Goal: Task Accomplishment & Management: Manage account settings

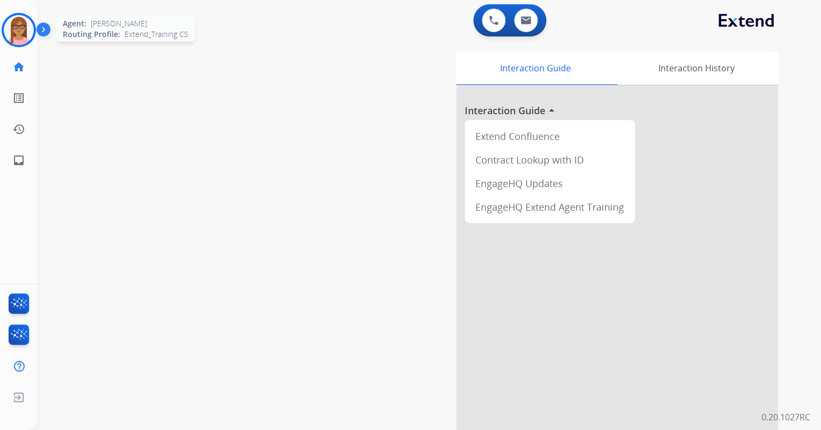
click at [6, 33] on img at bounding box center [19, 30] width 30 height 30
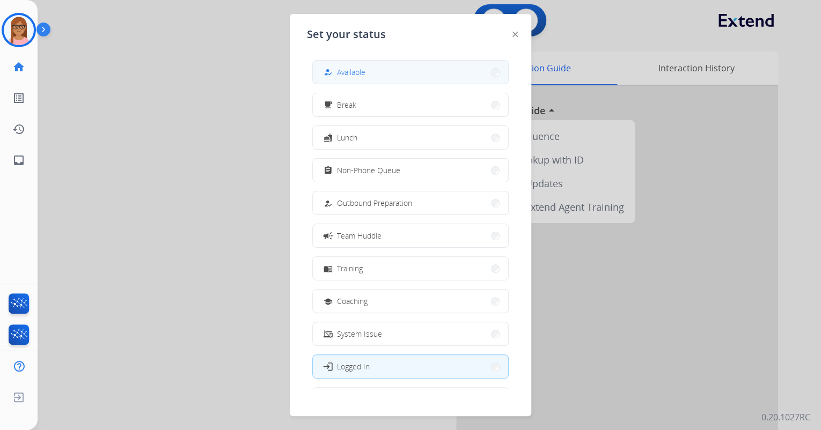
click at [356, 81] on button "how_to_reg Available" at bounding box center [410, 72] width 195 height 23
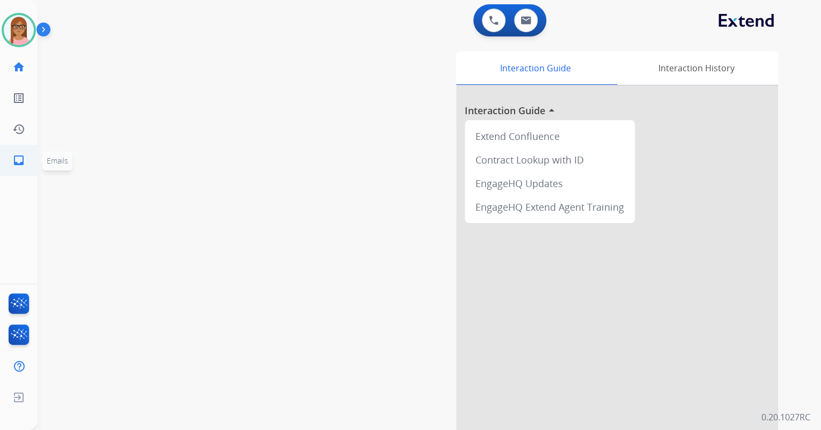
click at [21, 163] on mat-icon "inbox" at bounding box center [18, 160] width 13 height 13
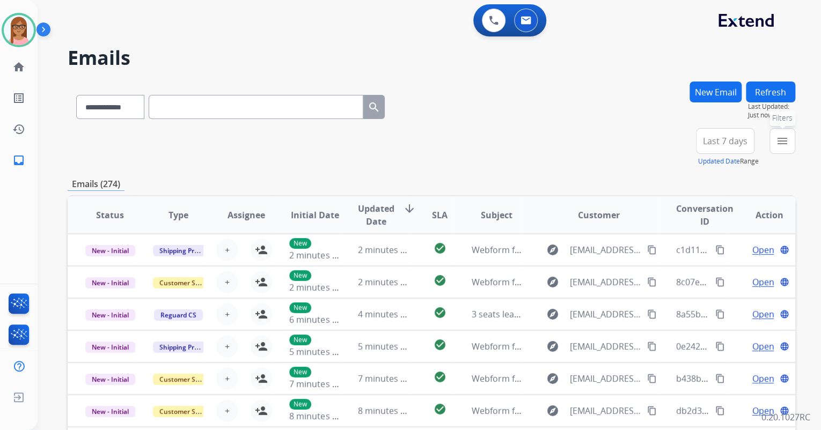
drag, startPoint x: 783, startPoint y: 136, endPoint x: 775, endPoint y: 148, distance: 14.2
click at [783, 136] on mat-icon "menu" at bounding box center [782, 141] width 13 height 13
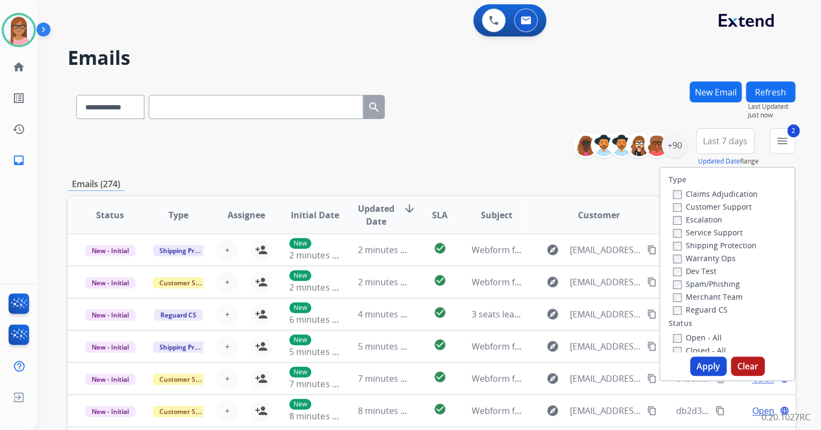
click at [673, 304] on div "Reguard CS" at bounding box center [715, 309] width 85 height 13
click at [708, 373] on button "Apply" at bounding box center [708, 366] width 36 height 19
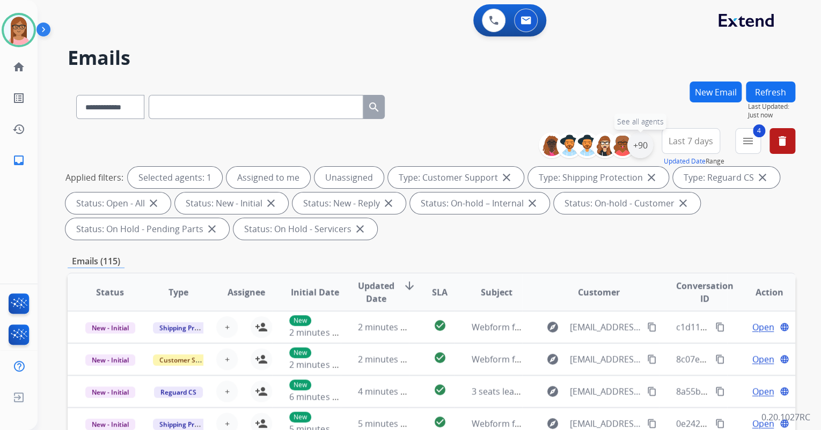
click at [649, 146] on div "+90" at bounding box center [640, 146] width 26 height 26
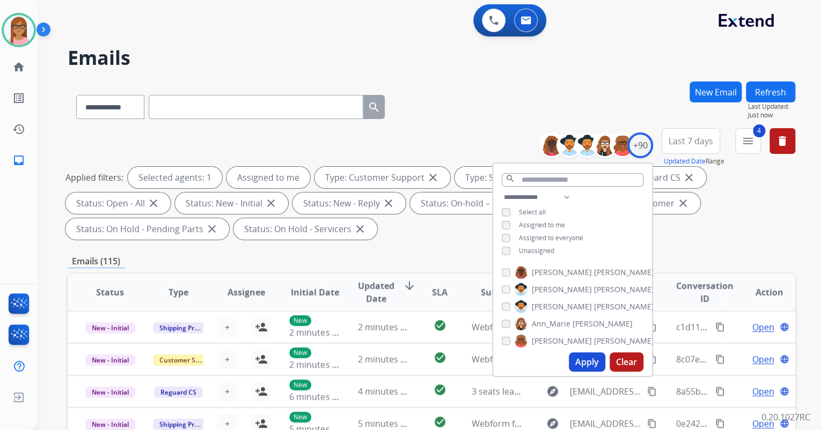
click at [584, 363] on button "Apply" at bounding box center [587, 361] width 36 height 19
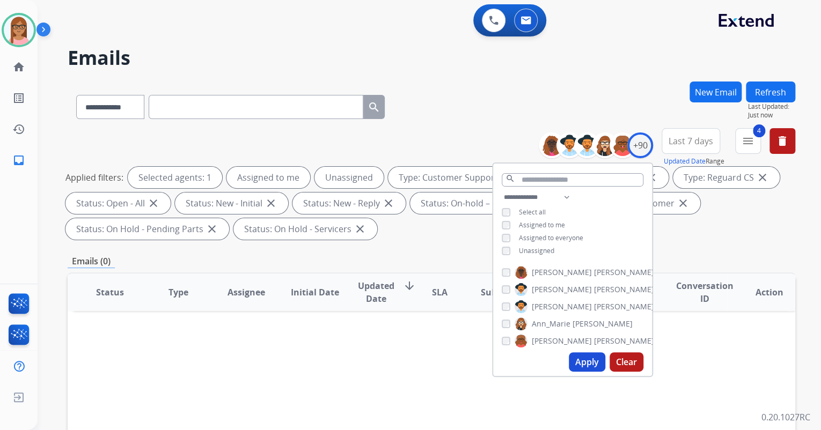
click at [584, 366] on button "Apply" at bounding box center [587, 361] width 36 height 19
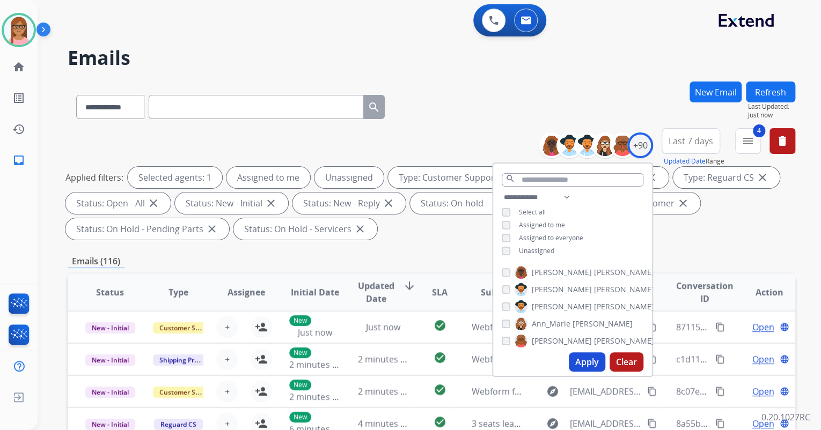
click at [812, 199] on div "**********" at bounding box center [429, 215] width 783 height 430
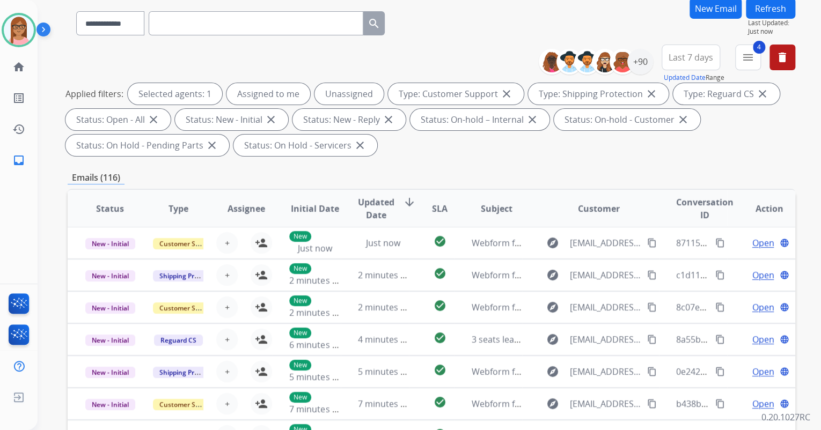
scroll to position [258, 0]
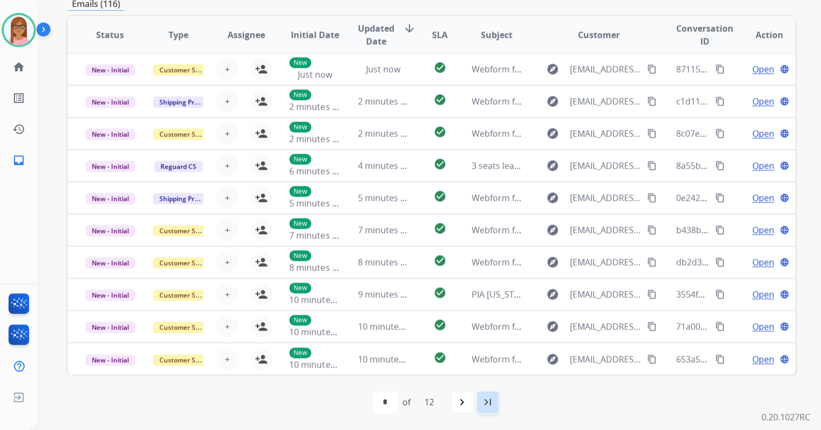
click at [483, 395] on div "last_page" at bounding box center [488, 403] width 24 height 24
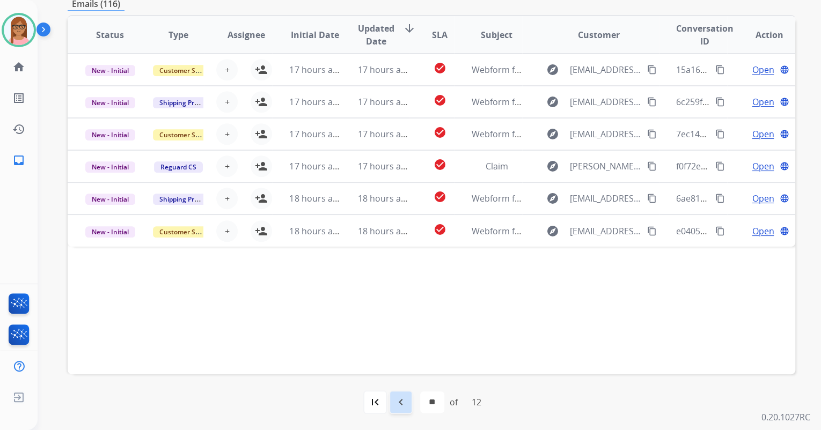
click at [405, 403] on mat-icon "navigate_before" at bounding box center [400, 402] width 13 height 13
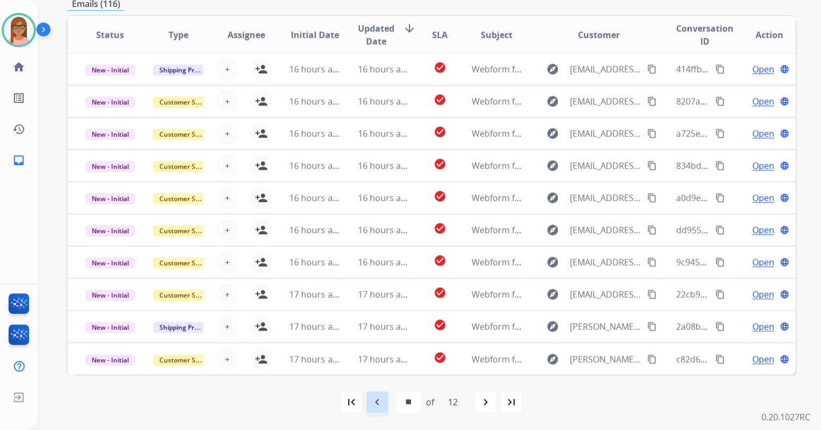
click at [383, 401] on div "navigate_before" at bounding box center [377, 403] width 24 height 24
click at [381, 401] on mat-icon "navigate_before" at bounding box center [377, 402] width 13 height 13
click at [380, 398] on mat-icon "navigate_before" at bounding box center [377, 402] width 13 height 13
click at [378, 393] on div "navigate_before" at bounding box center [377, 403] width 24 height 24
click at [378, 399] on mat-icon "navigate_before" at bounding box center [377, 402] width 13 height 13
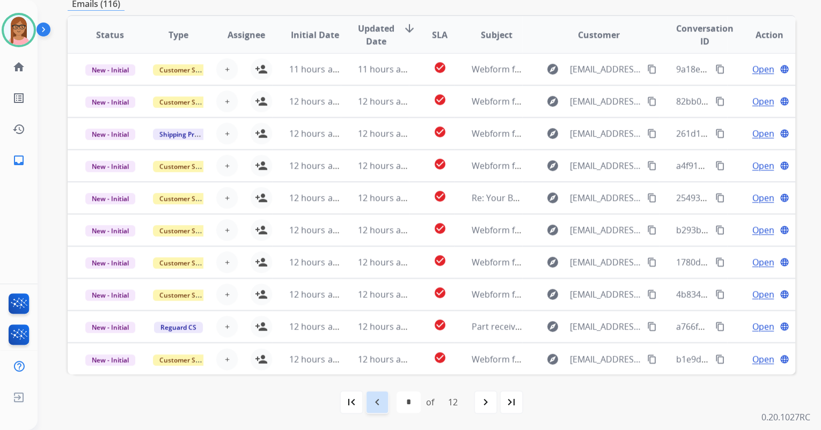
click at [372, 399] on mat-icon "navigate_before" at bounding box center [377, 402] width 13 height 13
click at [372, 400] on mat-icon "navigate_before" at bounding box center [377, 402] width 13 height 13
click at [372, 396] on mat-icon "navigate_before" at bounding box center [377, 402] width 13 height 13
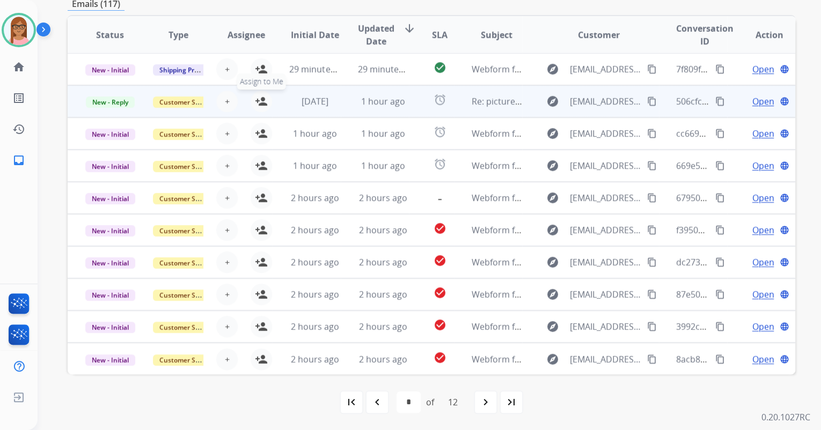
click at [260, 99] on mat-icon "person_add" at bounding box center [261, 101] width 13 height 13
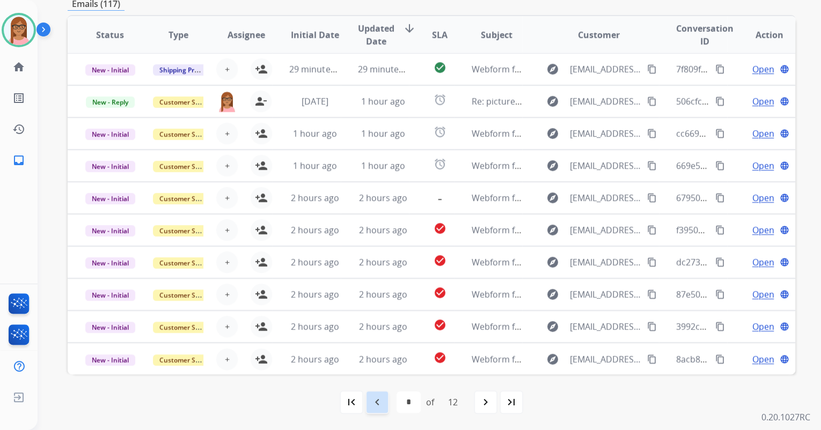
click at [380, 410] on div "navigate_before" at bounding box center [377, 403] width 24 height 24
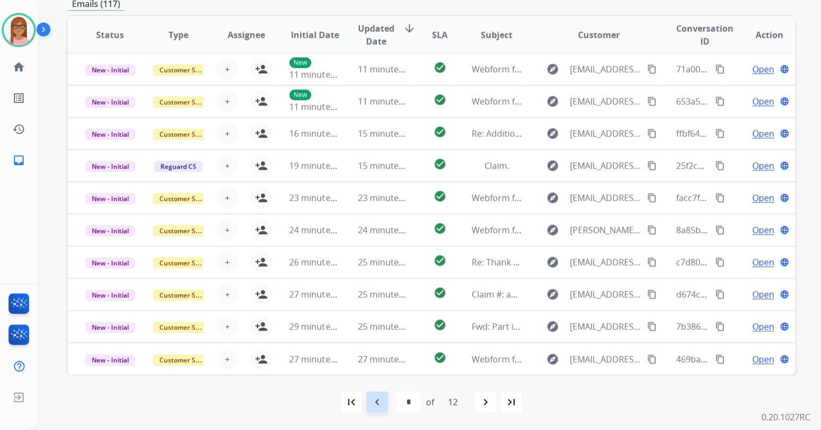
click at [373, 403] on mat-icon "navigate_before" at bounding box center [377, 402] width 13 height 13
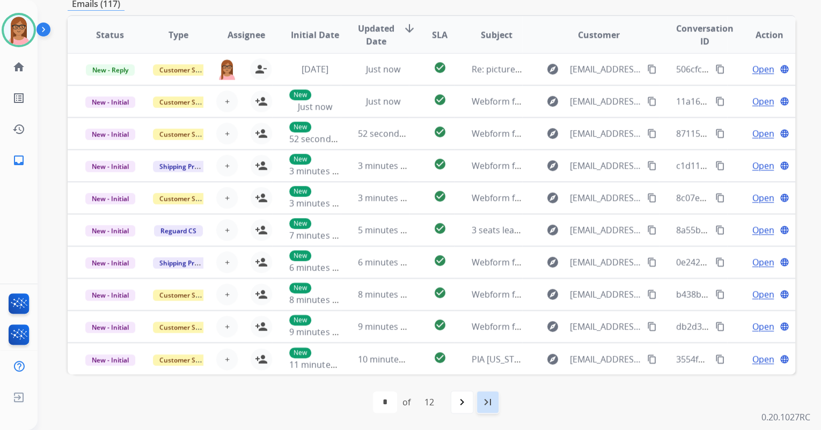
click at [480, 403] on div "last_page" at bounding box center [488, 403] width 24 height 24
select select "**"
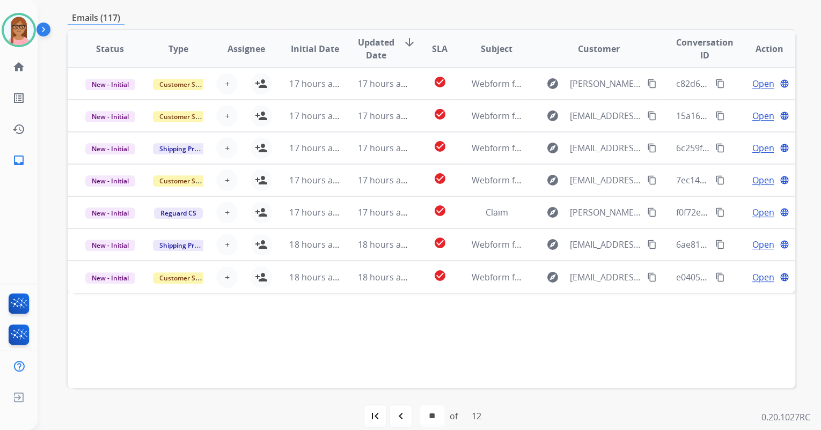
scroll to position [0, 0]
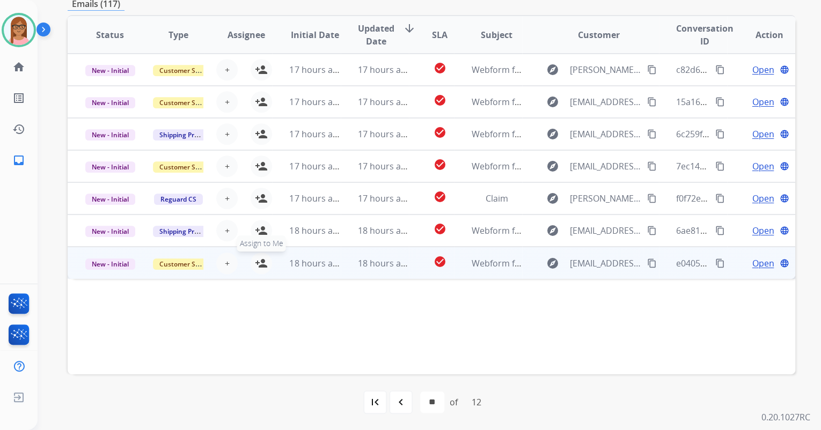
click at [262, 265] on mat-icon "person_add" at bounding box center [261, 263] width 13 height 13
click at [761, 263] on span "Open" at bounding box center [763, 263] width 22 height 13
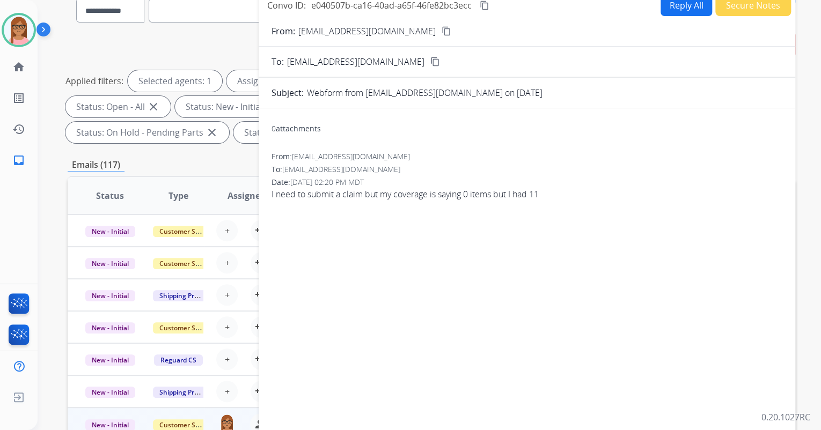
scroll to position [43, 0]
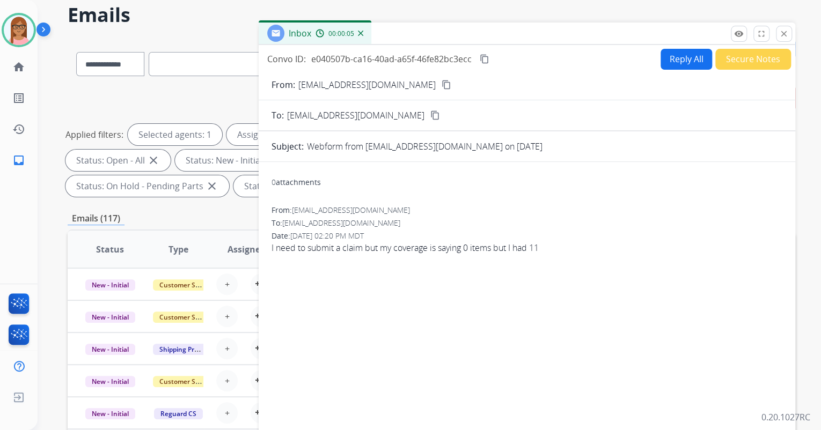
click at [442, 84] on mat-icon "content_copy" at bounding box center [447, 85] width 10 height 10
click at [684, 56] on button "Reply All" at bounding box center [686, 59] width 52 height 21
select select "**********"
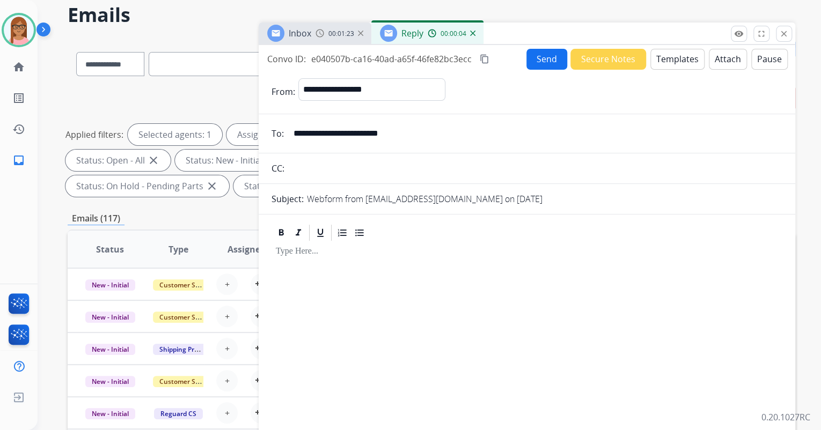
click at [657, 56] on button "Templates" at bounding box center [677, 59] width 54 height 21
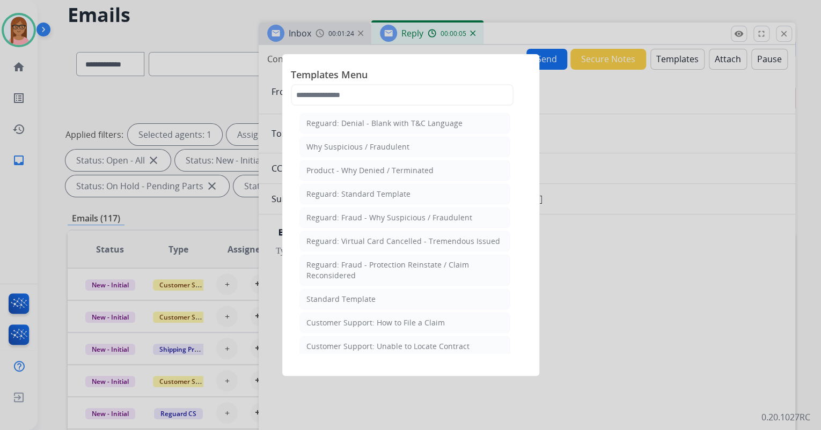
click at [372, 300] on li "Standard Template" at bounding box center [404, 299] width 211 height 20
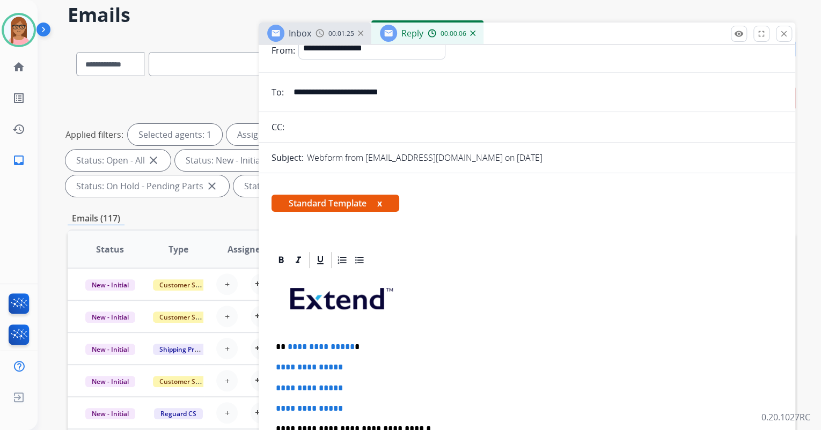
scroll to position [129, 0]
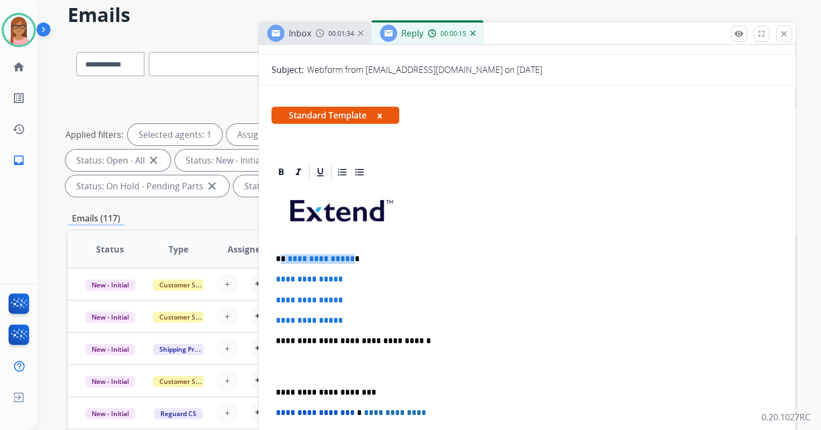
drag, startPoint x: 281, startPoint y: 258, endPoint x: 347, endPoint y: 257, distance: 65.5
click at [347, 257] on p "**********" at bounding box center [523, 259] width 494 height 10
drag, startPoint x: 275, startPoint y: 278, endPoint x: 357, endPoint y: 322, distance: 92.9
click at [357, 322] on div "**********" at bounding box center [526, 366] width 511 height 369
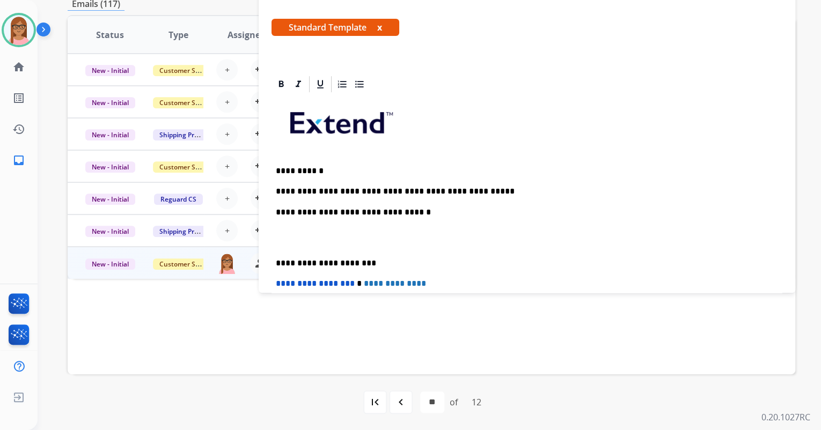
scroll to position [0, 0]
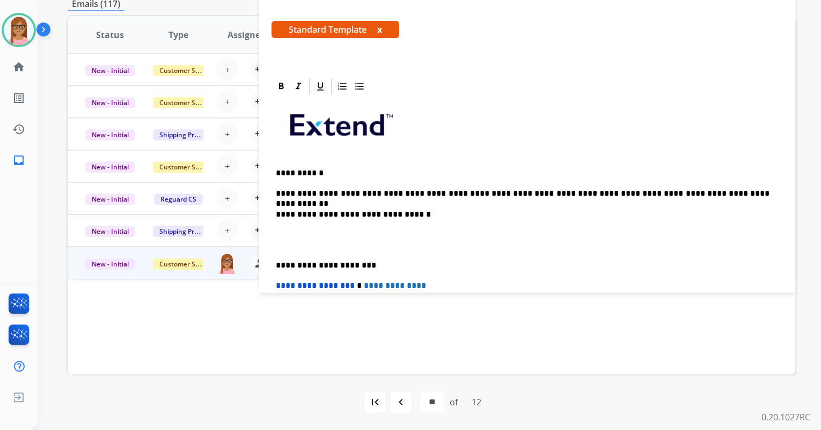
click at [733, 193] on p "**********" at bounding box center [523, 194] width 494 height 10
click at [601, 189] on p "**********" at bounding box center [523, 194] width 494 height 10
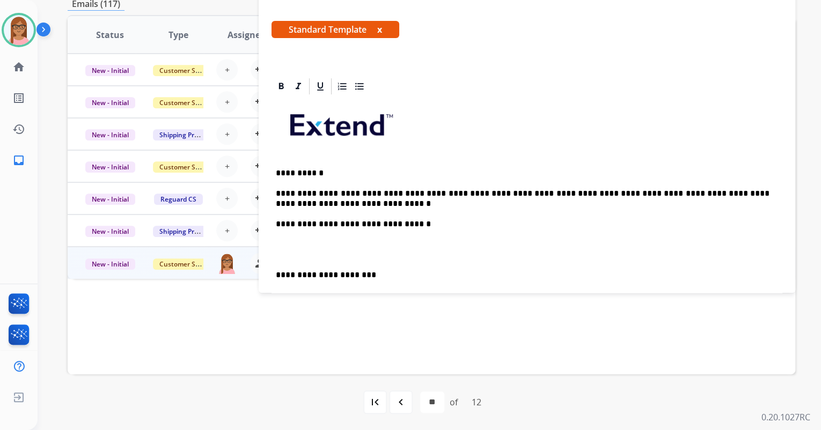
click at [380, 196] on p "**********" at bounding box center [523, 199] width 494 height 20
click at [364, 205] on p "**********" at bounding box center [523, 199] width 494 height 20
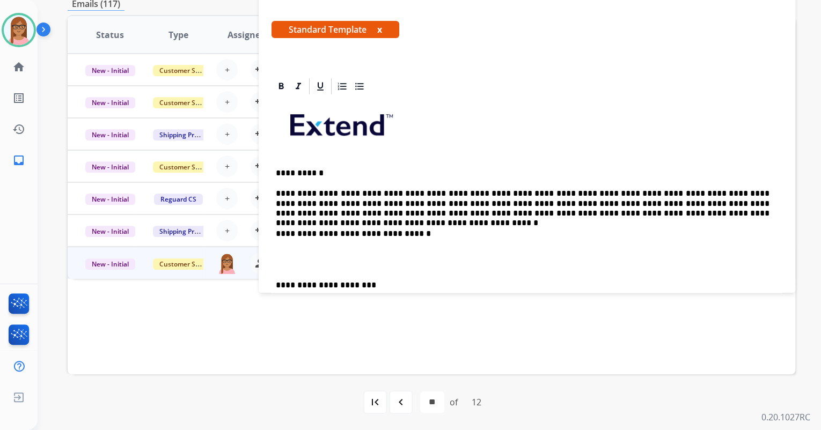
click at [282, 246] on div "**********" at bounding box center [526, 270] width 511 height 348
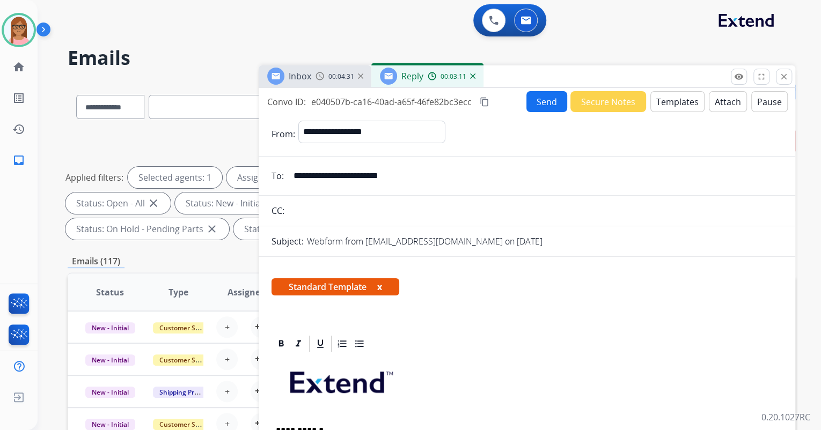
click at [483, 99] on mat-icon "content_copy" at bounding box center [485, 102] width 10 height 10
click at [526, 99] on button "Send" at bounding box center [546, 101] width 41 height 21
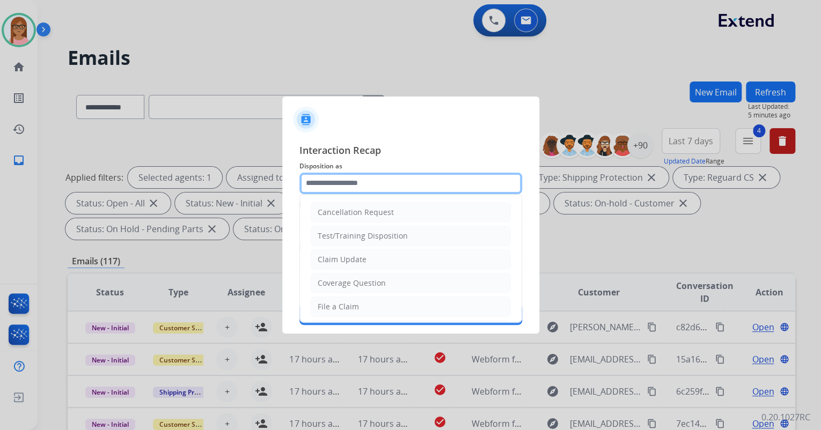
click at [366, 179] on input "text" at bounding box center [410, 183] width 223 height 21
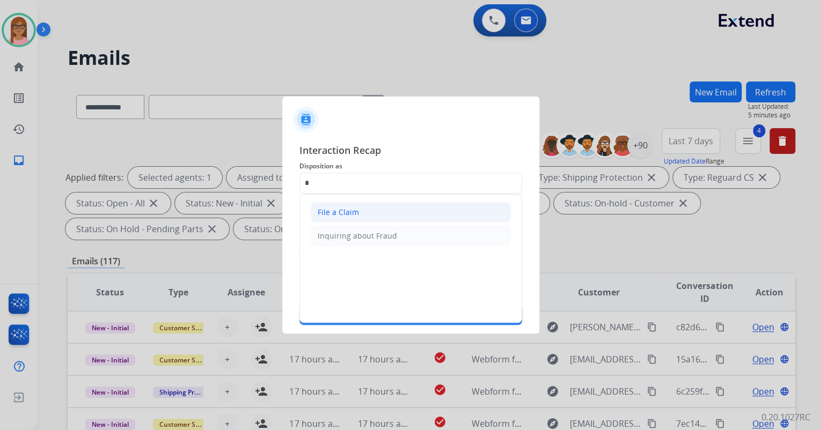
click at [341, 208] on div "File a Claim" at bounding box center [338, 212] width 41 height 11
type input "**********"
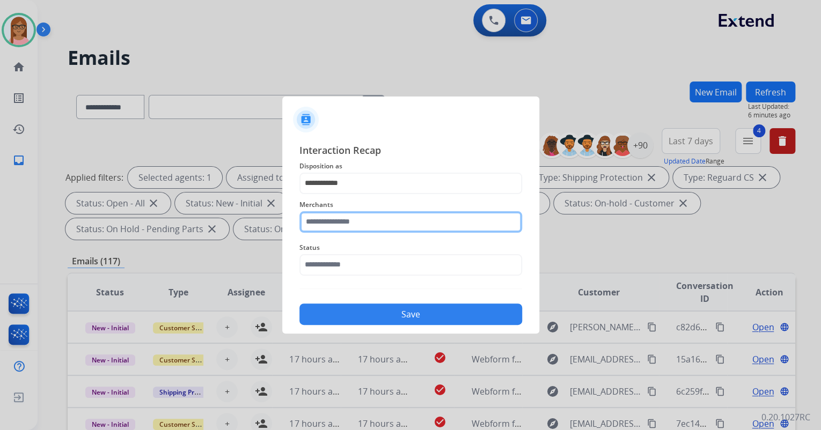
click at [337, 223] on input "text" at bounding box center [410, 221] width 223 height 21
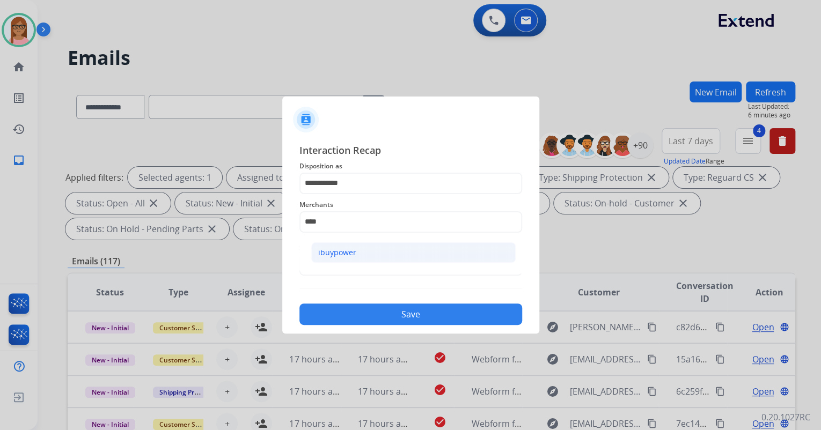
click at [330, 245] on li "ibuypower" at bounding box center [413, 252] width 204 height 20
type input "*********"
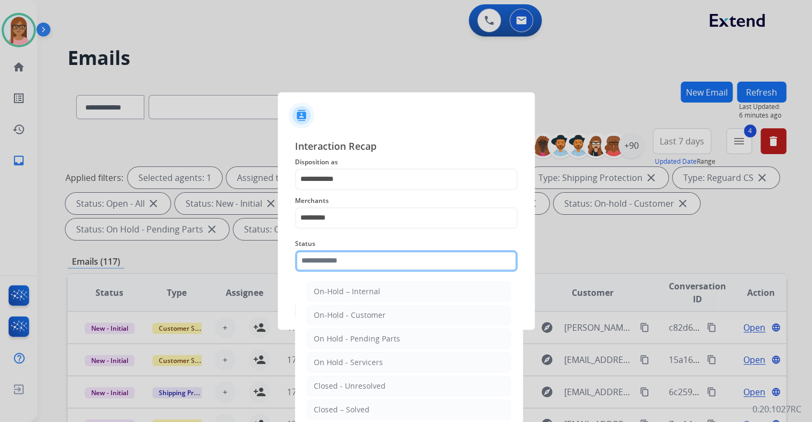
click at [331, 259] on input "text" at bounding box center [406, 260] width 223 height 21
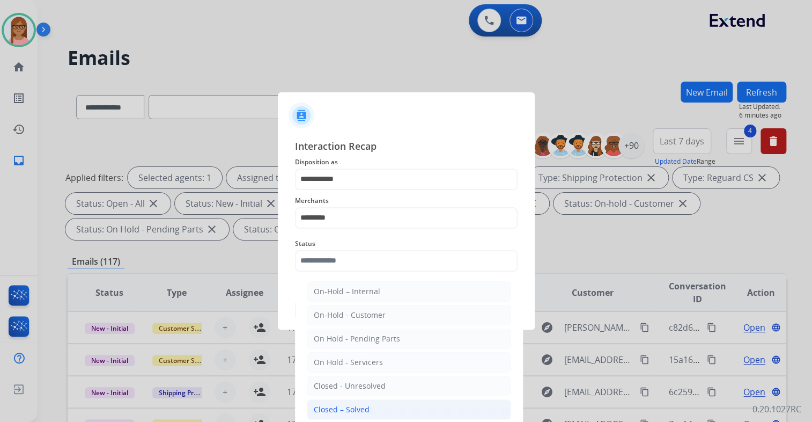
click at [347, 409] on div "Closed – Solved" at bounding box center [342, 409] width 56 height 11
type input "**********"
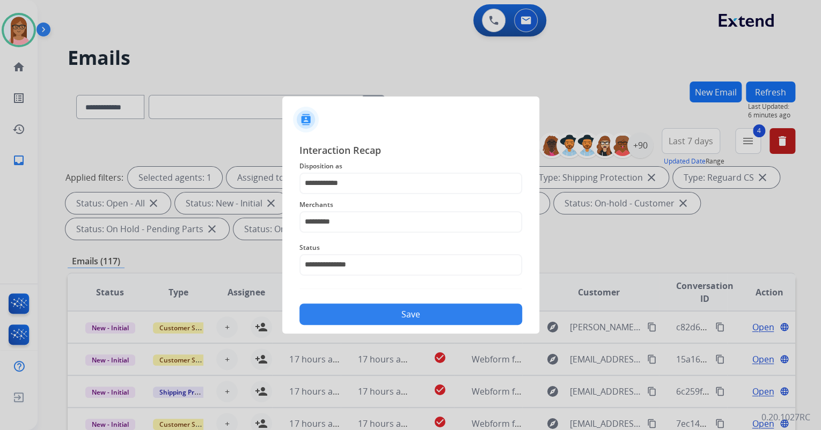
click at [378, 313] on button "Save" at bounding box center [410, 314] width 223 height 21
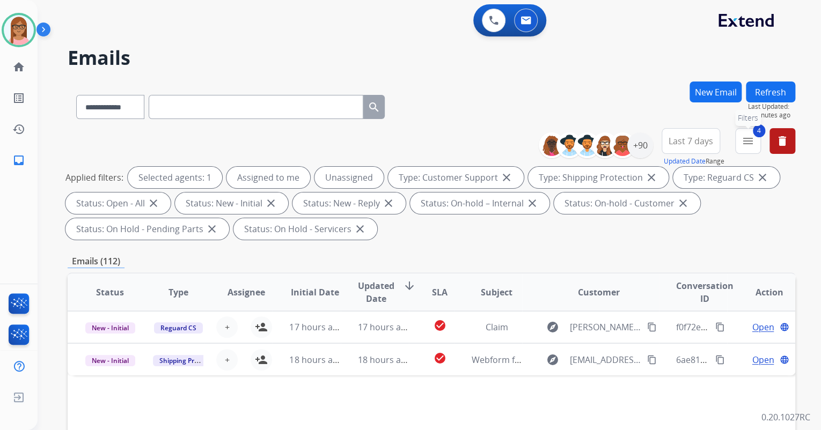
click at [740, 137] on button "4 menu Filters" at bounding box center [748, 141] width 26 height 26
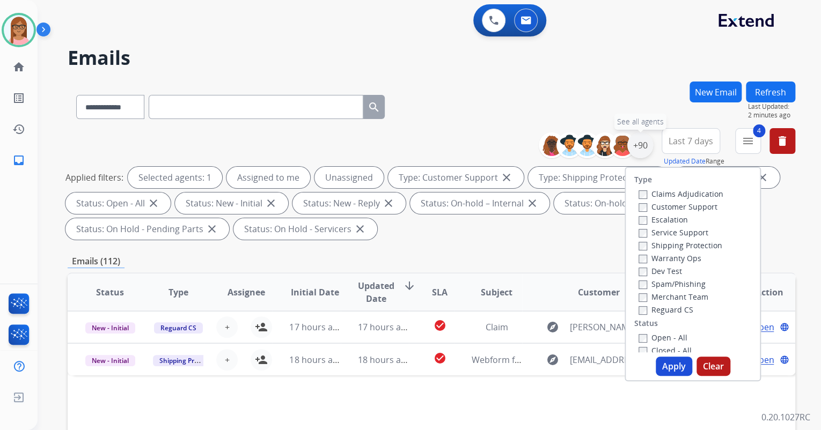
click at [638, 139] on div "+90" at bounding box center [640, 146] width 26 height 26
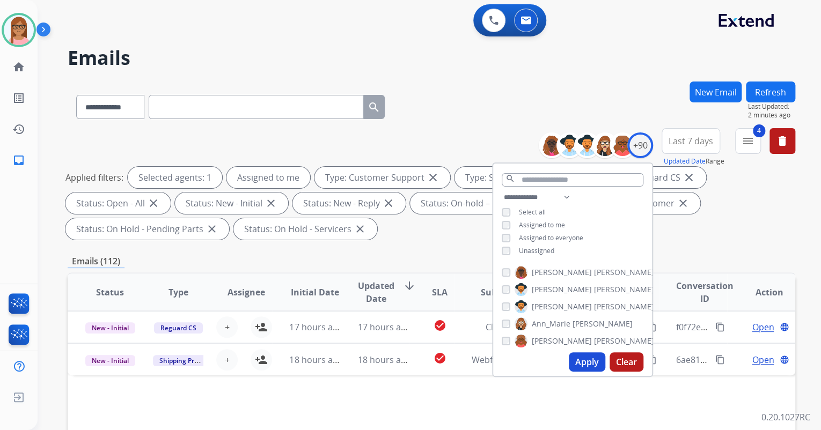
click at [586, 369] on button "Apply" at bounding box center [587, 361] width 36 height 19
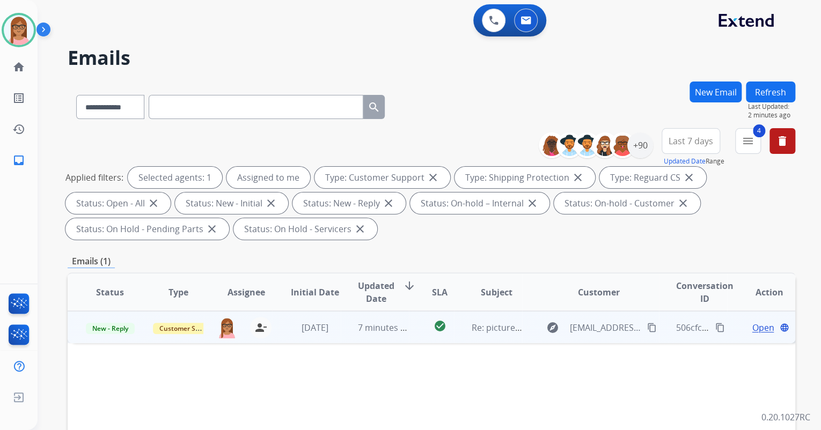
click at [758, 327] on span "Open" at bounding box center [763, 327] width 22 height 13
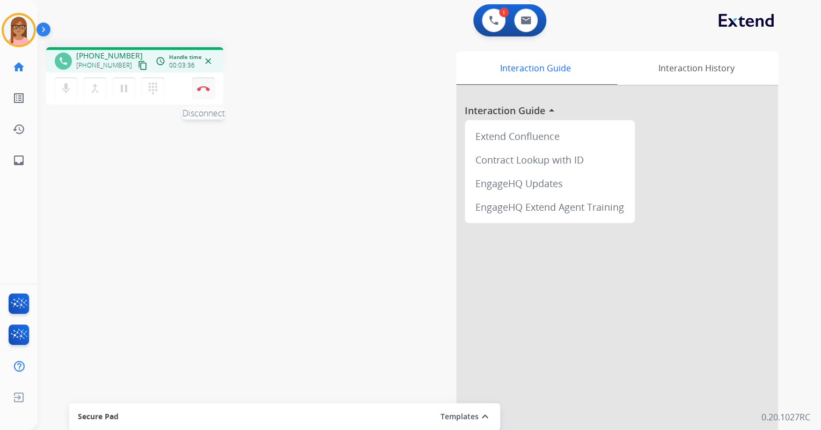
click at [201, 85] on button "Disconnect" at bounding box center [203, 88] width 23 height 23
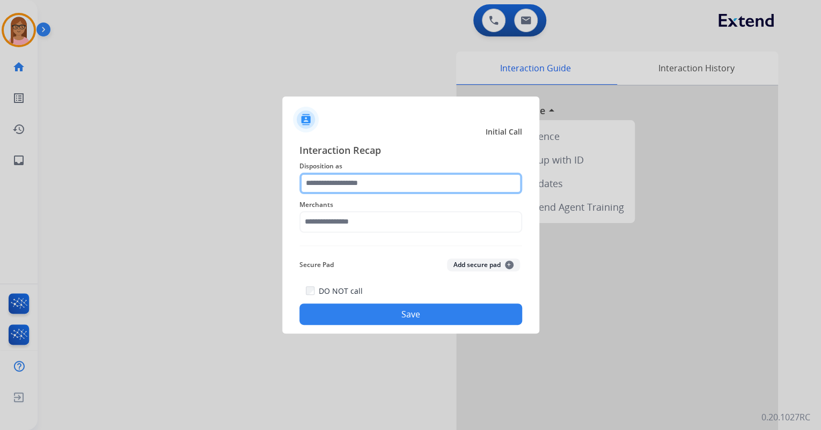
click at [360, 185] on input "text" at bounding box center [410, 183] width 223 height 21
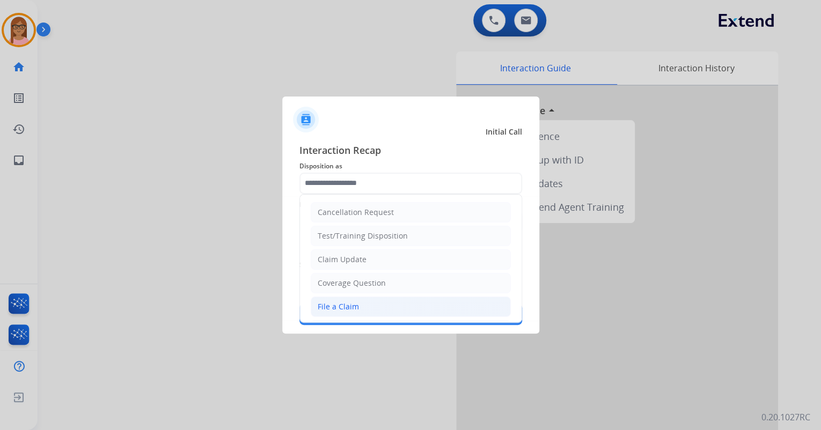
click at [358, 302] on li "File a Claim" at bounding box center [411, 307] width 200 height 20
type input "**********"
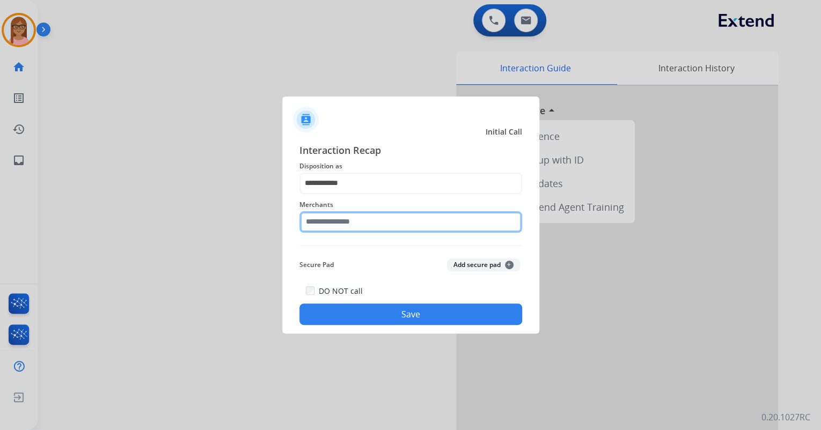
click at [371, 218] on input "text" at bounding box center [410, 221] width 223 height 21
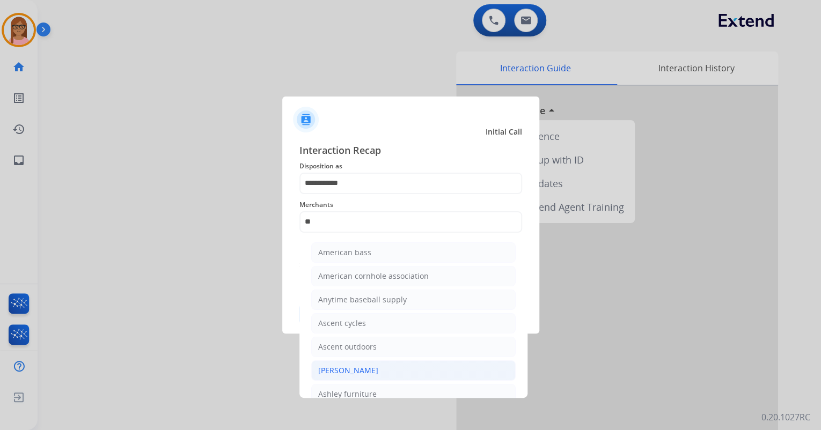
click at [380, 369] on li "[PERSON_NAME]" at bounding box center [413, 371] width 204 height 20
type input "**********"
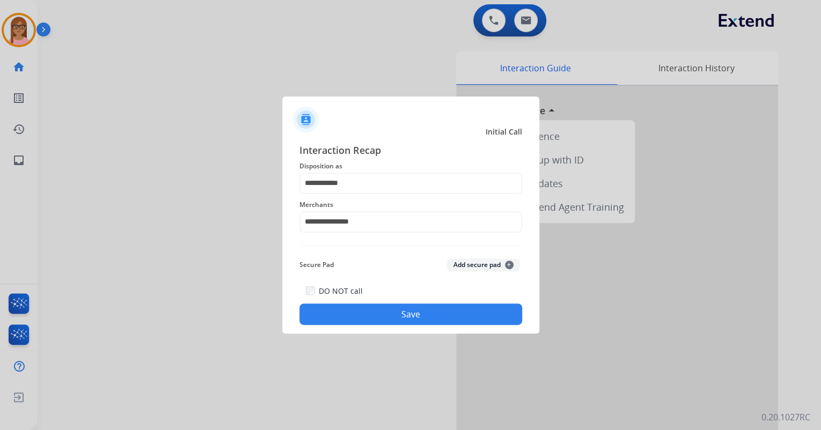
click at [376, 311] on button "Save" at bounding box center [410, 314] width 223 height 21
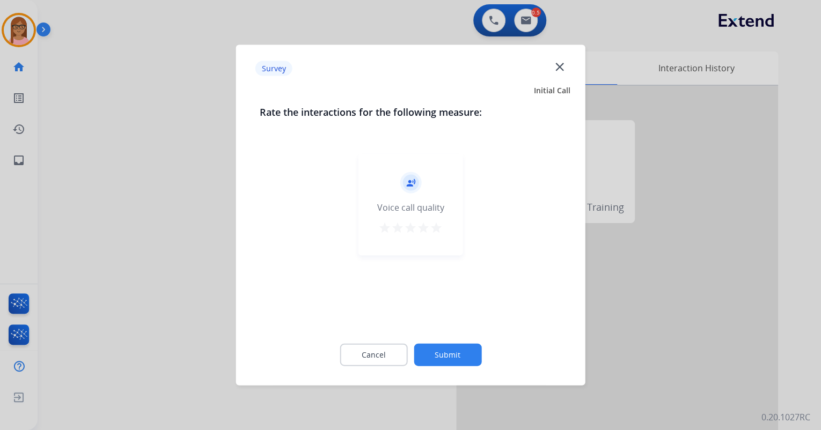
click at [432, 227] on mat-icon "star" at bounding box center [436, 228] width 13 height 13
click at [453, 348] on button "Submit" at bounding box center [448, 355] width 68 height 23
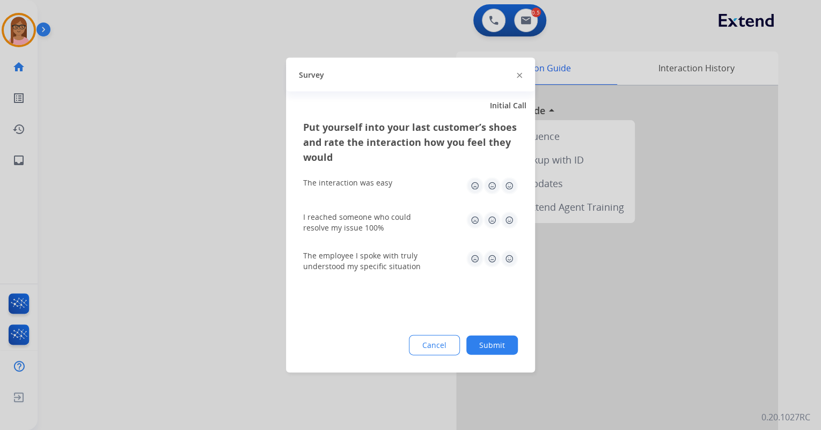
drag, startPoint x: 508, startPoint y: 188, endPoint x: 508, endPoint y: 204, distance: 16.1
click at [508, 187] on img at bounding box center [509, 186] width 17 height 17
click at [508, 213] on img at bounding box center [509, 220] width 17 height 17
click at [508, 256] on img at bounding box center [509, 259] width 17 height 17
click at [491, 344] on button "Submit" at bounding box center [492, 345] width 52 height 19
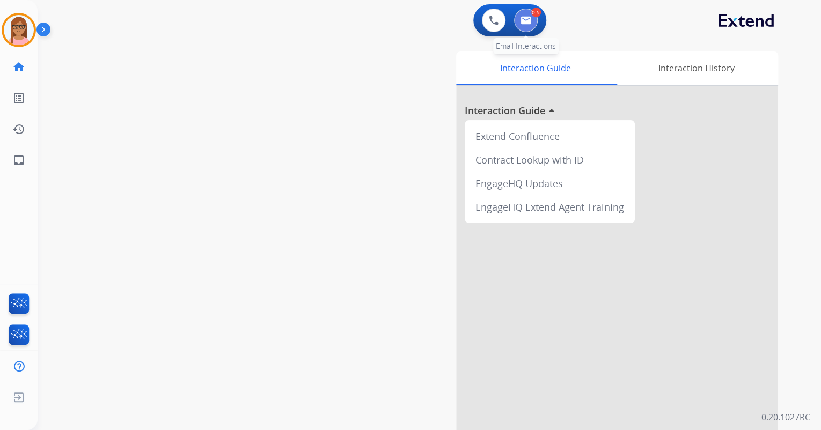
click at [530, 19] on img at bounding box center [525, 20] width 11 height 9
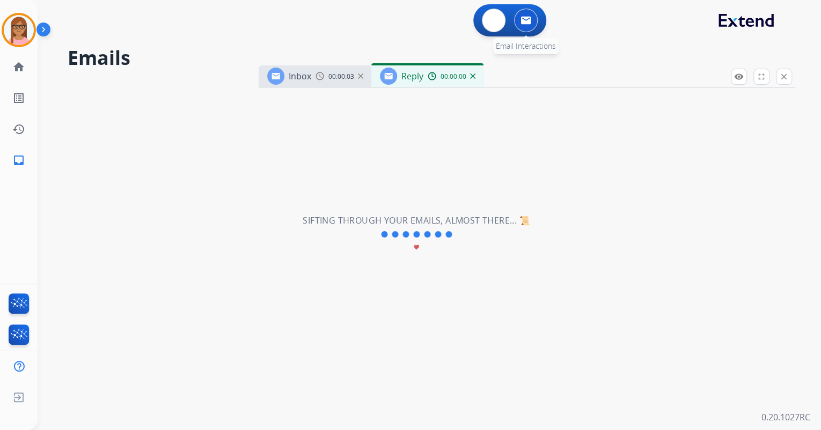
select select "**********"
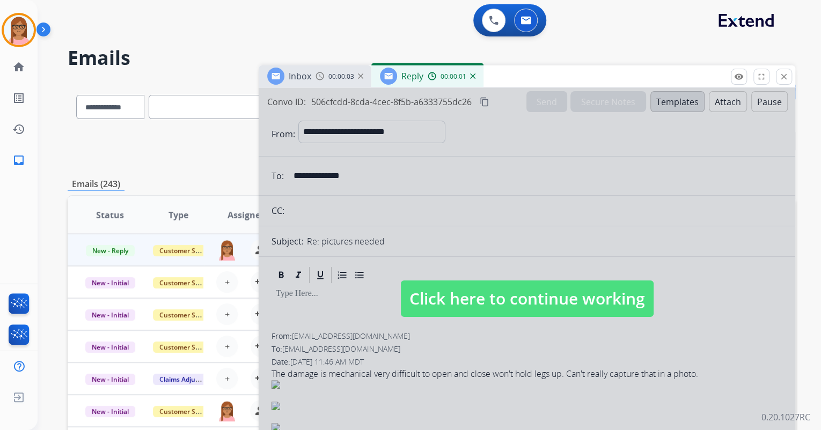
click at [552, 304] on span "Click here to continue working" at bounding box center [527, 299] width 253 height 36
select select
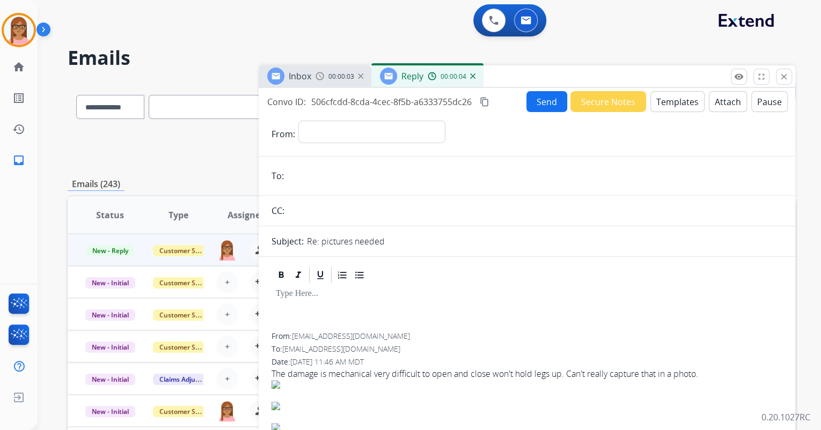
click at [472, 73] on img at bounding box center [472, 75] width 5 height 5
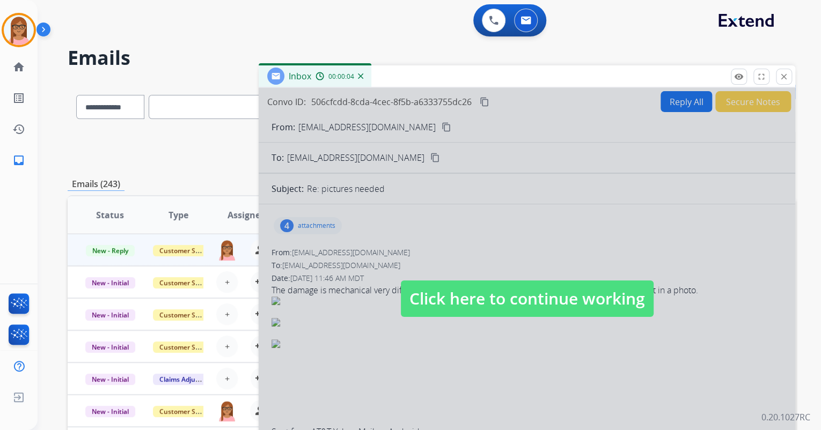
click at [491, 179] on div at bounding box center [527, 288] width 536 height 401
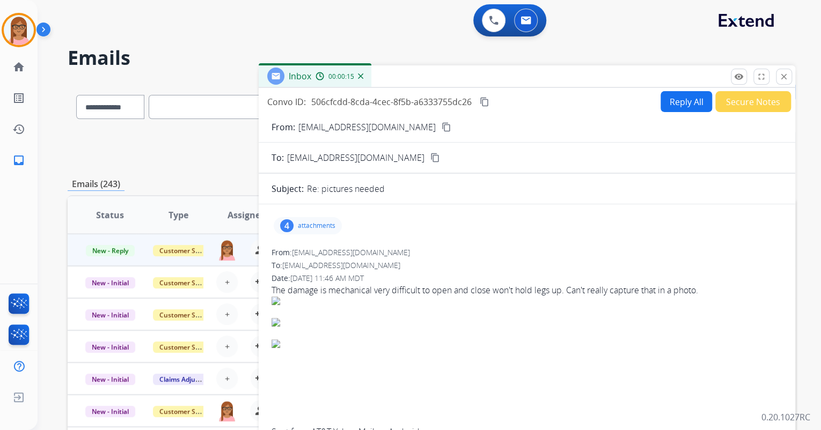
click at [442, 127] on mat-icon "content_copy" at bounding box center [447, 127] width 10 height 10
click at [300, 223] on p "attachments" at bounding box center [317, 226] width 38 height 9
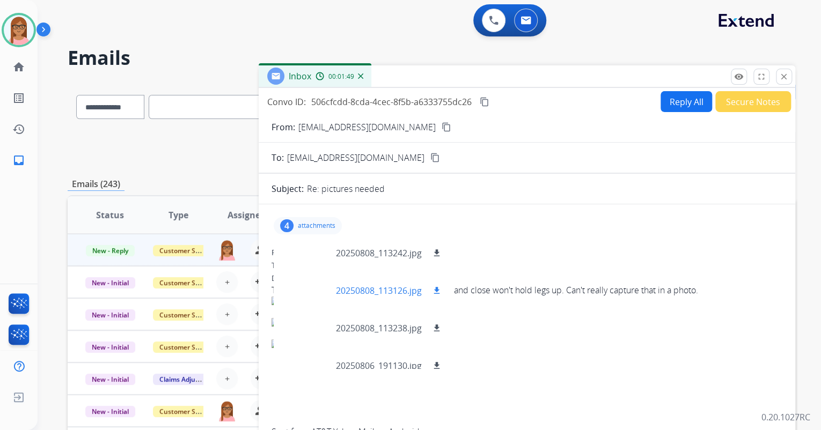
scroll to position [16, 0]
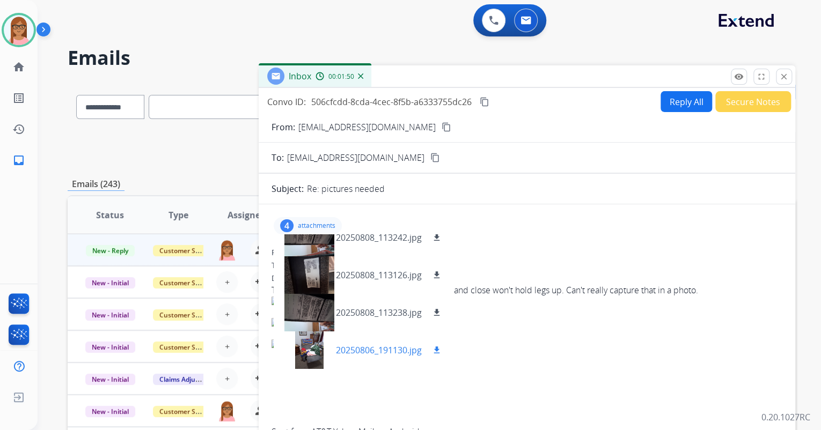
click at [311, 336] on div at bounding box center [309, 351] width 54 height 38
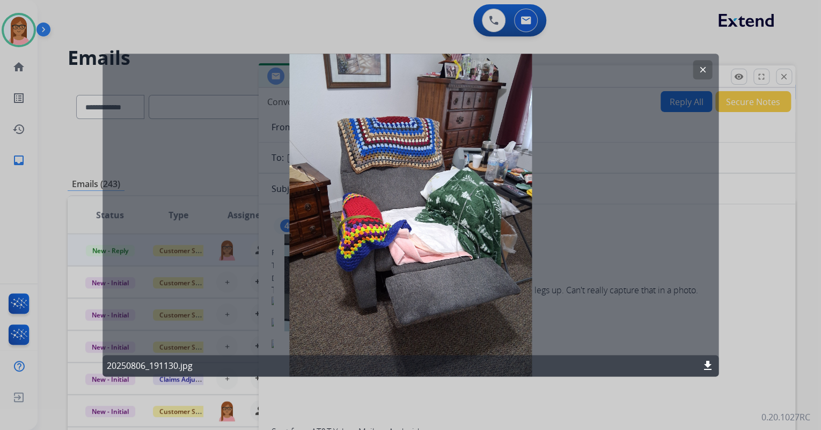
click at [699, 67] on mat-icon "clear" at bounding box center [702, 70] width 10 height 10
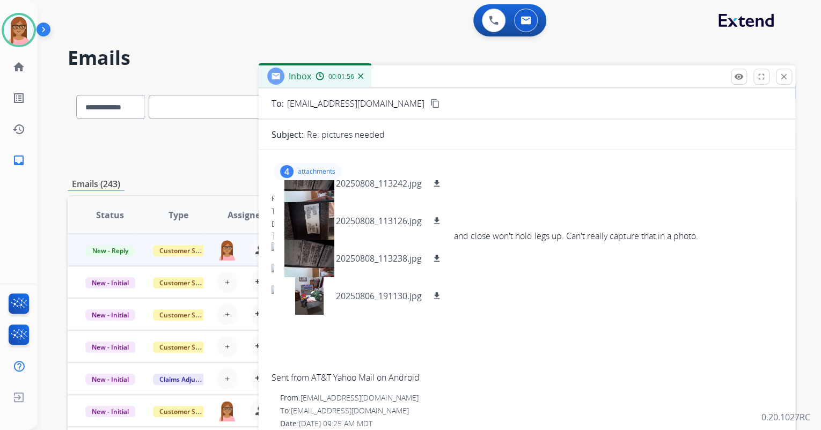
scroll to position [0, 0]
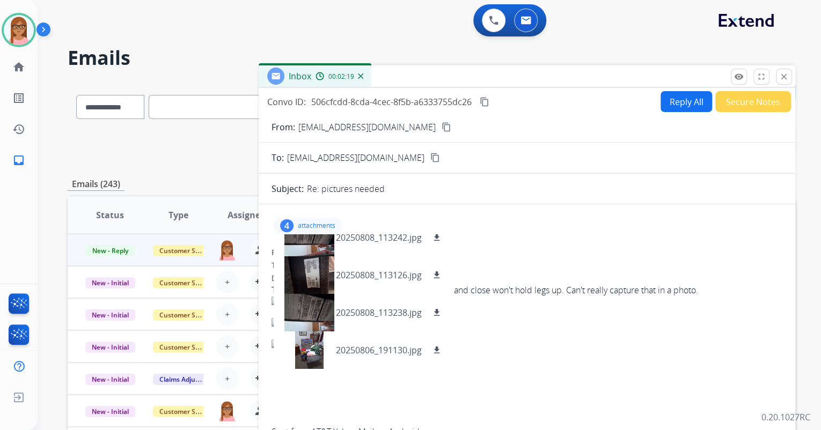
click at [487, 256] on div "From: [EMAIL_ADDRESS][DOMAIN_NAME]" at bounding box center [526, 252] width 511 height 11
click at [489, 248] on div "From: [EMAIL_ADDRESS][DOMAIN_NAME]" at bounding box center [526, 252] width 511 height 11
click at [585, 315] on div at bounding box center [526, 307] width 511 height 21
drag, startPoint x: 518, startPoint y: 231, endPoint x: 547, endPoint y: 197, distance: 44.5
click at [518, 230] on div "4 attachments 20250808_113242.jpg download 20250808_113126.jpg download 2025080…" at bounding box center [526, 226] width 511 height 26
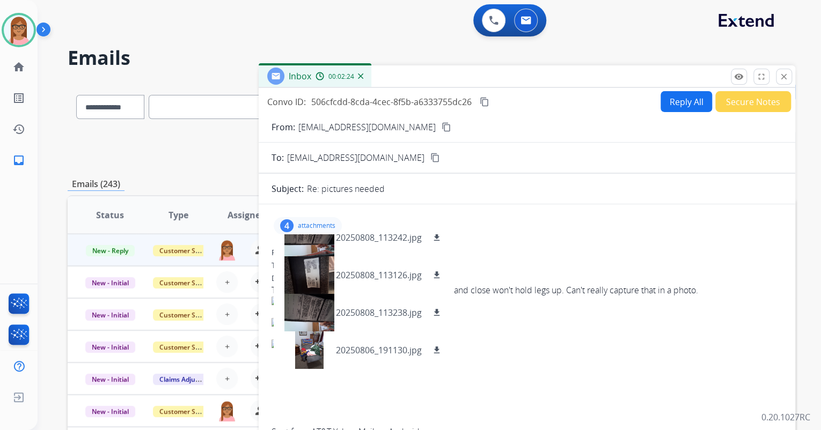
click at [685, 97] on button "Reply All" at bounding box center [686, 101] width 52 height 21
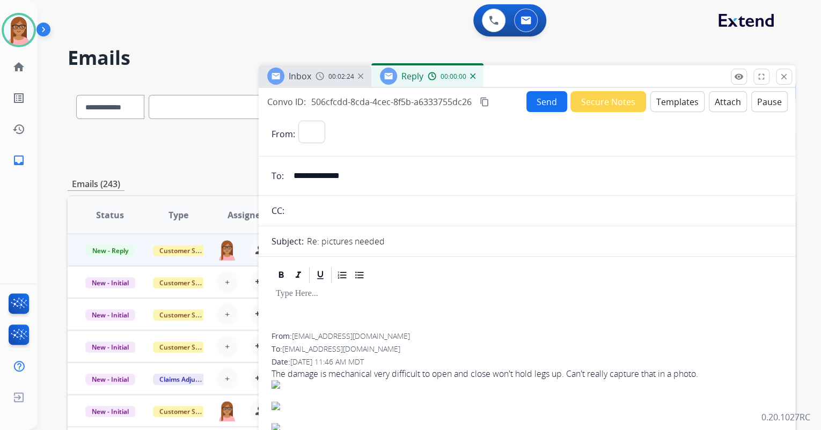
select select "**********"
click at [686, 105] on button "Templates" at bounding box center [677, 101] width 54 height 21
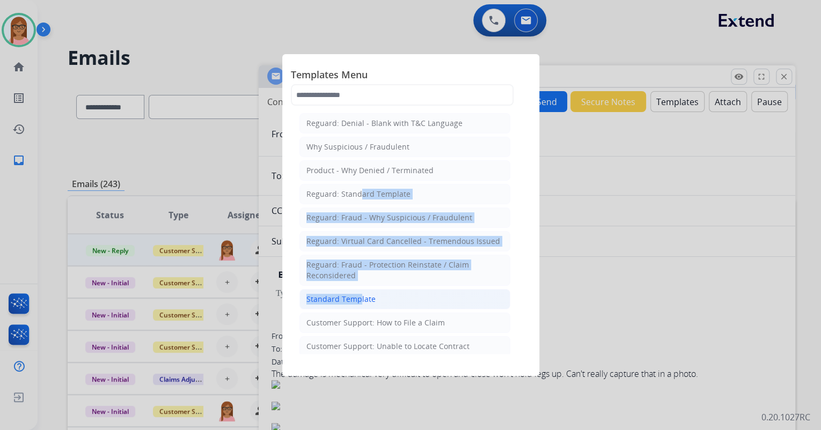
drag, startPoint x: 352, startPoint y: 193, endPoint x: 355, endPoint y: 293, distance: 100.4
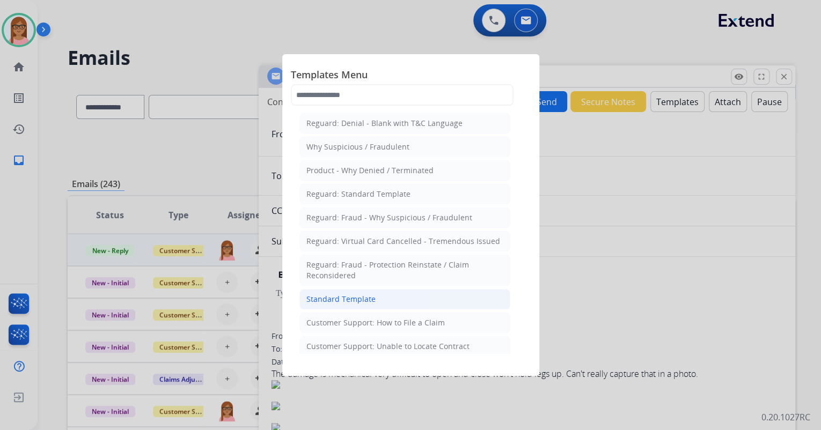
drag, startPoint x: 355, startPoint y: 293, endPoint x: 375, endPoint y: 298, distance: 20.4
click at [375, 298] on li "Standard Template" at bounding box center [404, 299] width 211 height 20
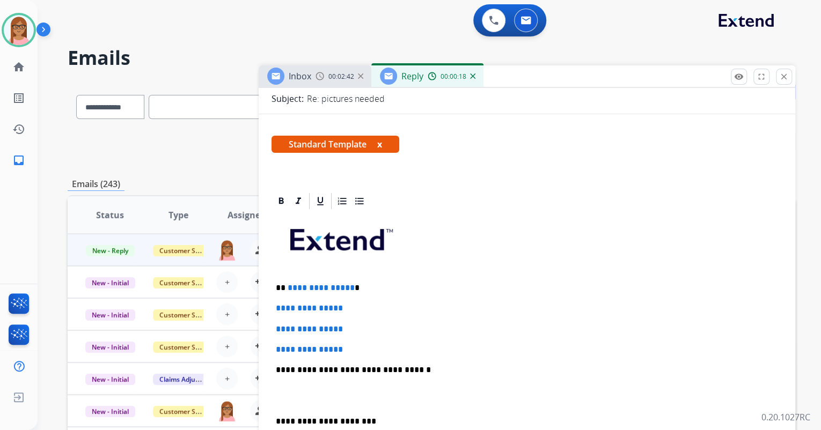
scroll to position [215, 0]
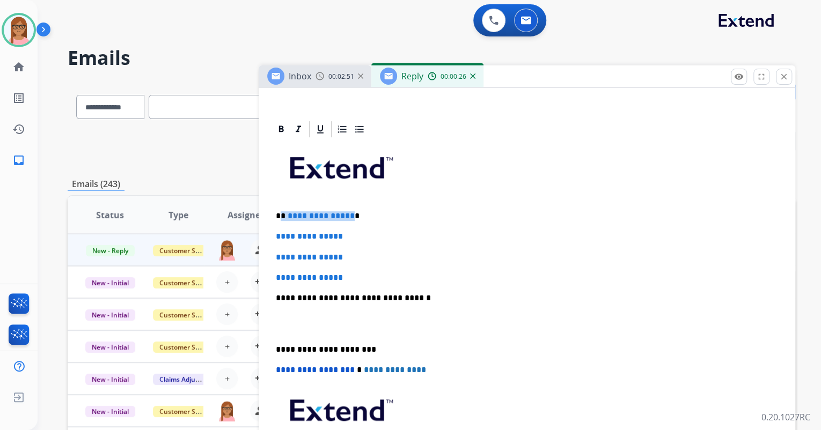
drag, startPoint x: 280, startPoint y: 213, endPoint x: 348, endPoint y: 217, distance: 68.3
click at [349, 218] on p "**********" at bounding box center [523, 216] width 494 height 10
drag, startPoint x: 275, startPoint y: 235, endPoint x: 361, endPoint y: 274, distance: 94.1
click at [361, 274] on div "**********" at bounding box center [526, 323] width 511 height 369
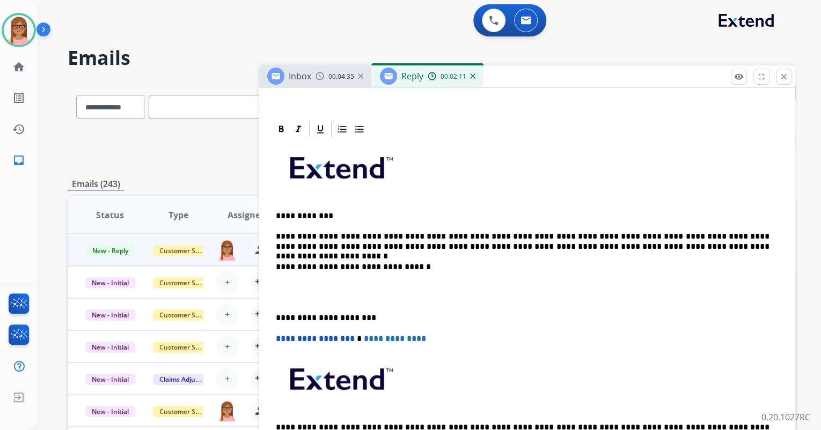
click at [321, 243] on p "**********" at bounding box center [523, 242] width 494 height 20
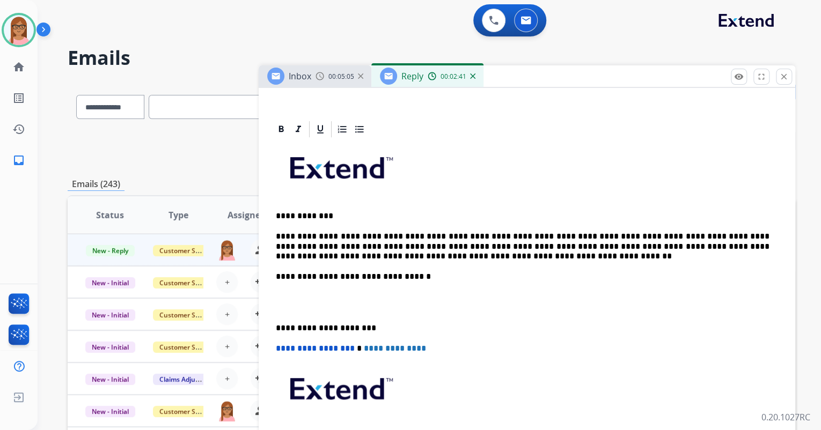
click at [613, 235] on p "**********" at bounding box center [523, 247] width 494 height 30
click at [288, 289] on div "**********" at bounding box center [526, 313] width 511 height 348
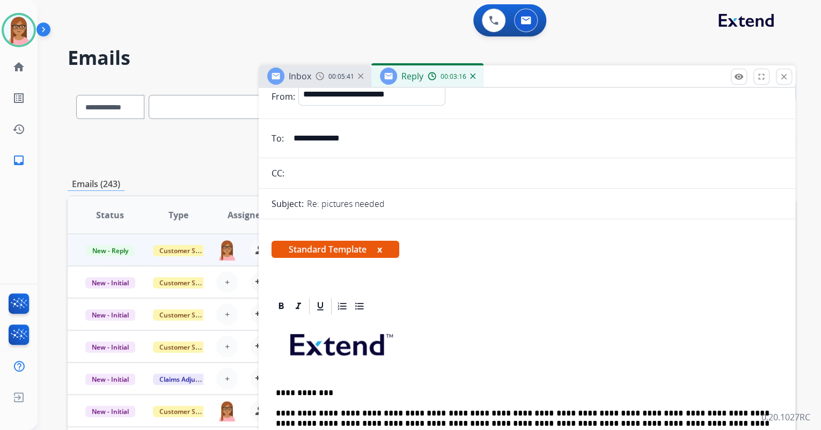
scroll to position [0, 0]
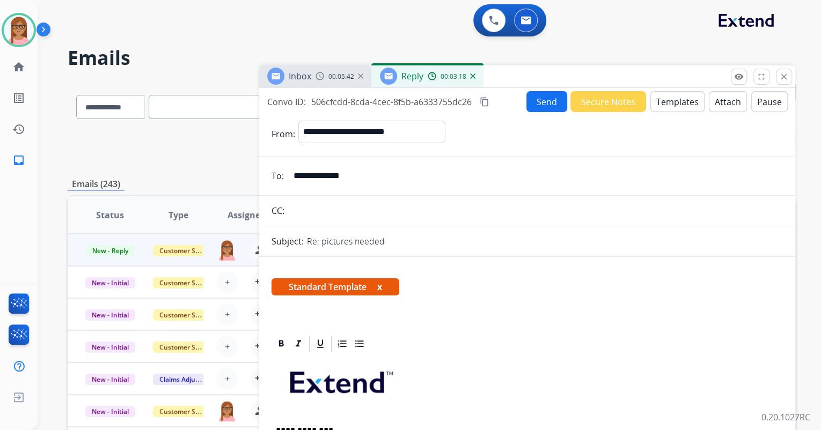
click at [484, 100] on mat-icon "content_copy" at bounding box center [485, 102] width 10 height 10
click at [532, 95] on button "Send" at bounding box center [546, 101] width 41 height 21
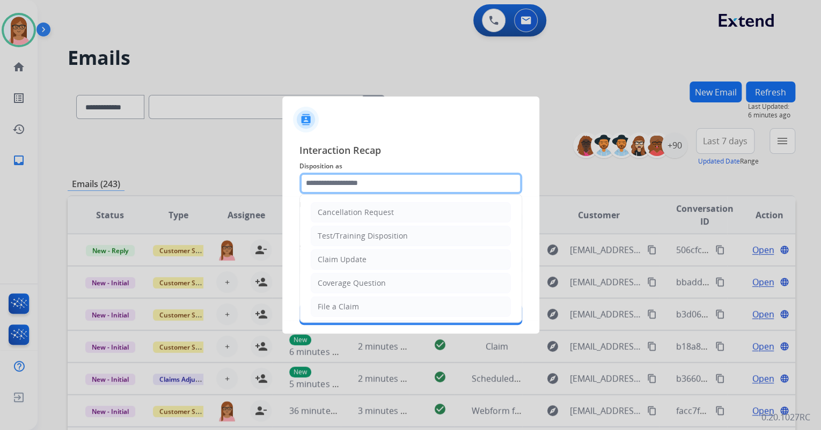
click at [375, 181] on input "text" at bounding box center [410, 183] width 223 height 21
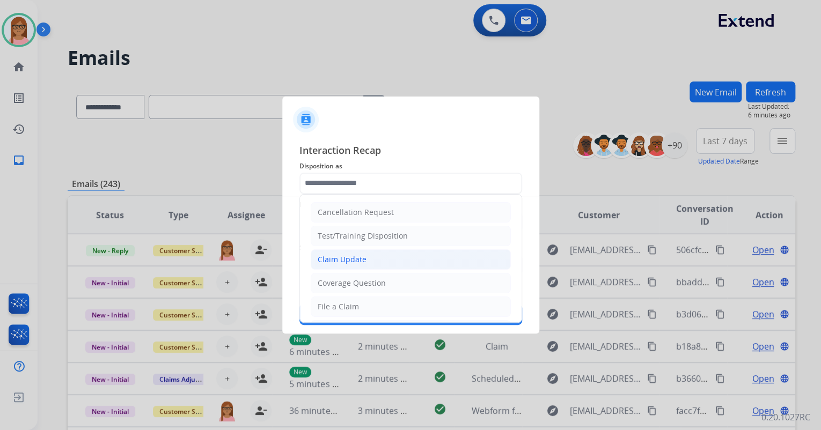
click at [341, 262] on div "Claim Update" at bounding box center [342, 259] width 49 height 11
type input "**********"
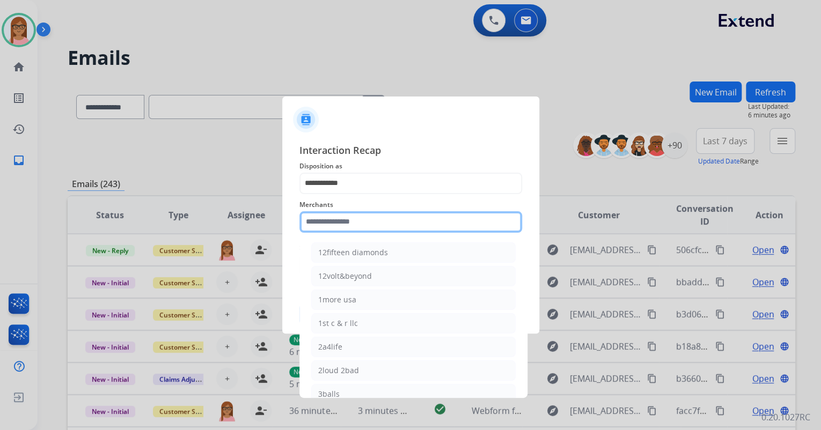
click at [362, 218] on input "text" at bounding box center [410, 221] width 223 height 21
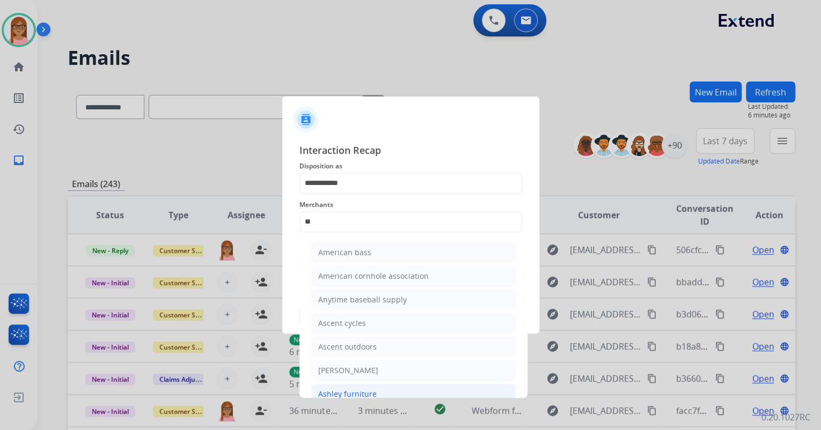
click at [344, 394] on div "Ashley furniture" at bounding box center [347, 394] width 58 height 11
type input "**********"
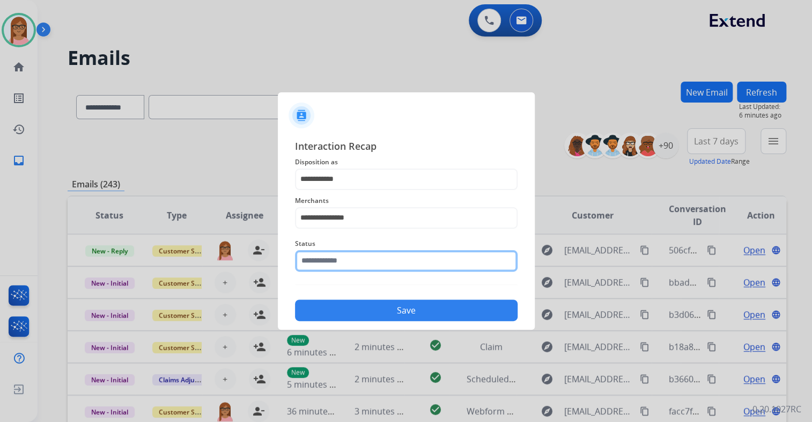
click at [362, 266] on input "text" at bounding box center [406, 260] width 223 height 21
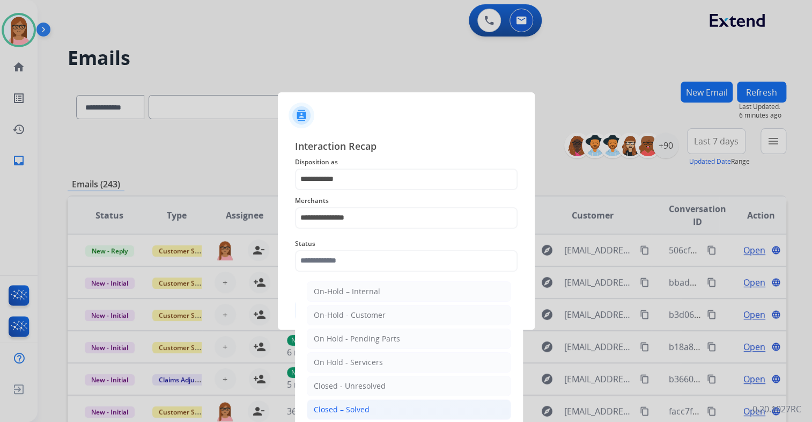
click at [357, 401] on li "Closed – Solved" at bounding box center [409, 409] width 204 height 20
type input "**********"
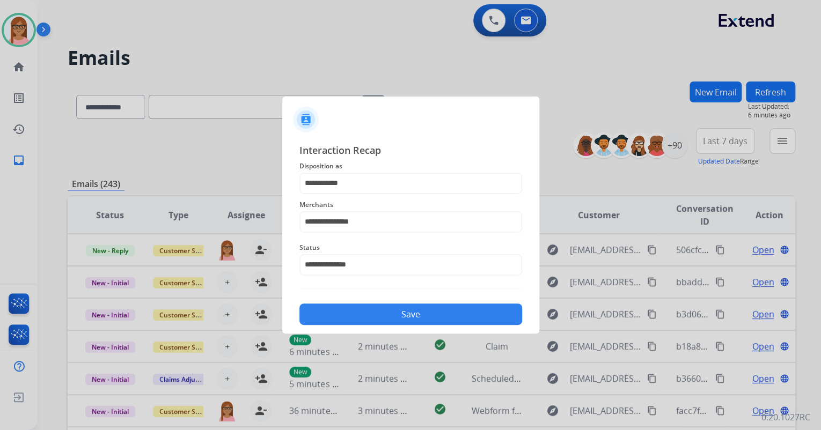
click at [393, 307] on button "Save" at bounding box center [410, 314] width 223 height 21
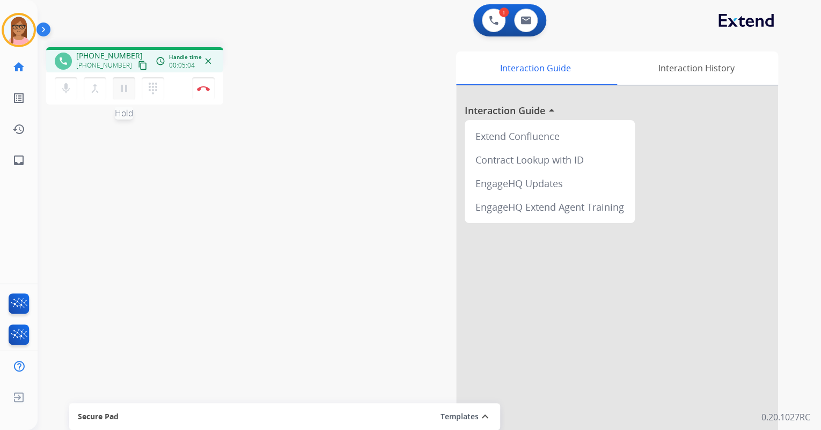
click at [125, 88] on mat-icon "pause" at bounding box center [123, 88] width 13 height 13
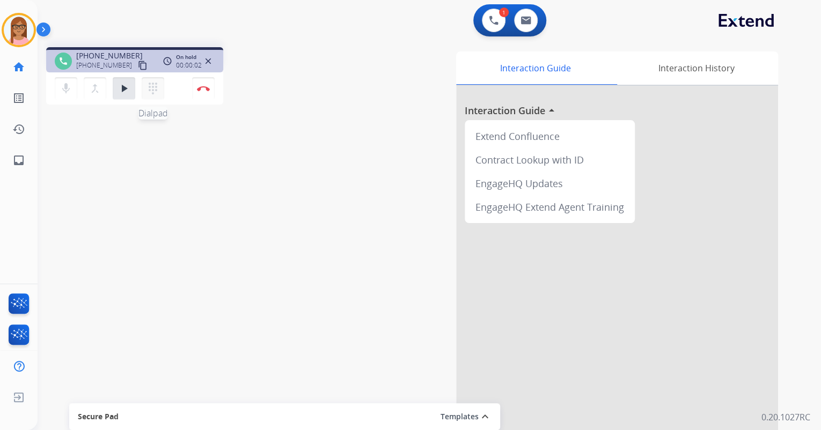
click at [155, 88] on mat-icon "dialpad" at bounding box center [152, 88] width 13 height 13
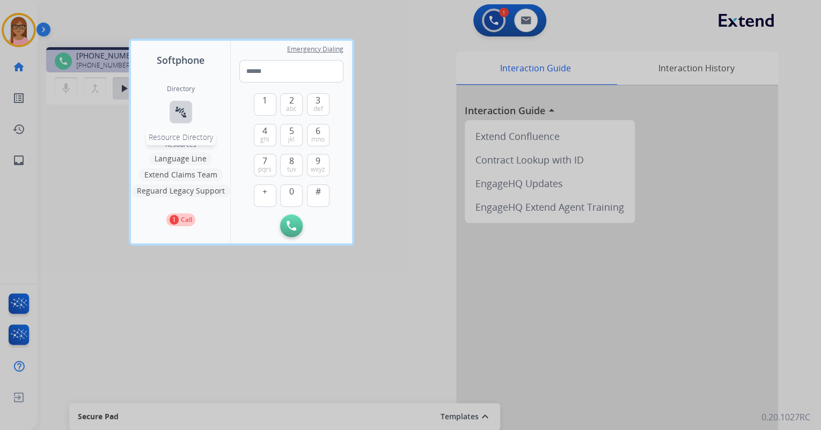
click at [180, 110] on mat-icon "connect_without_contact" at bounding box center [180, 112] width 13 height 13
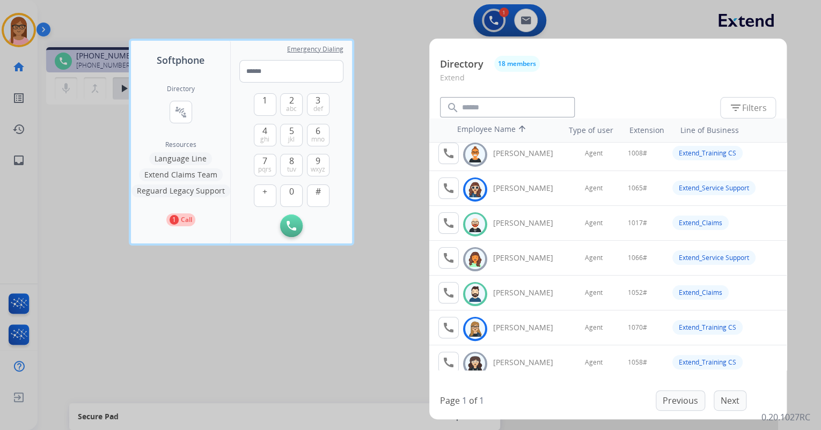
scroll to position [86, 0]
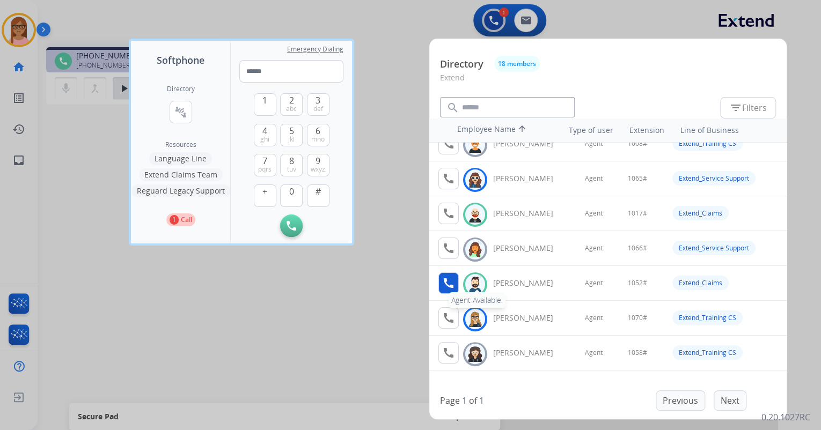
click at [451, 279] on mat-icon "call" at bounding box center [448, 283] width 13 height 13
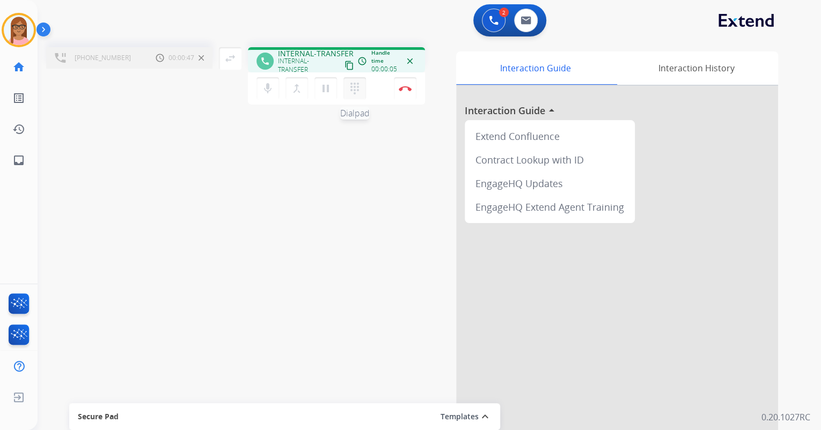
click at [354, 88] on mat-icon "dialpad" at bounding box center [354, 88] width 13 height 13
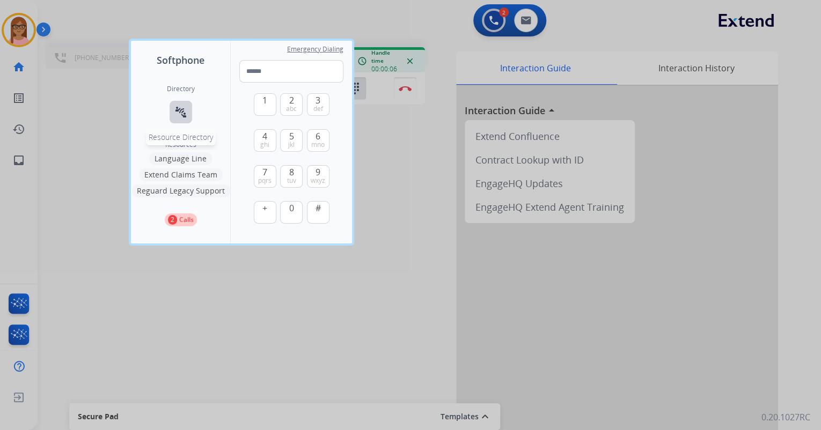
click at [182, 107] on mat-icon "connect_without_contact" at bounding box center [180, 112] width 13 height 13
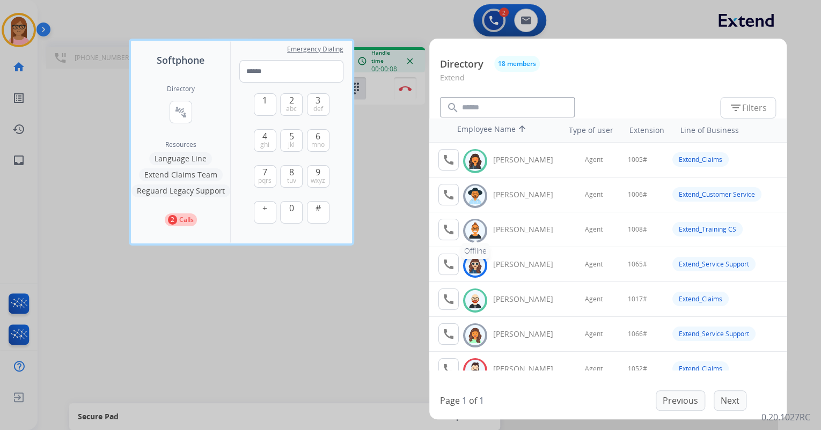
scroll to position [43, 0]
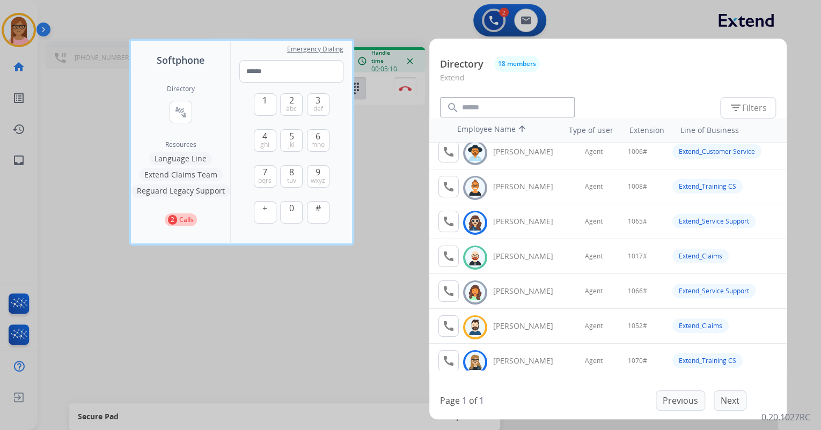
click at [361, 143] on div at bounding box center [410, 215] width 821 height 430
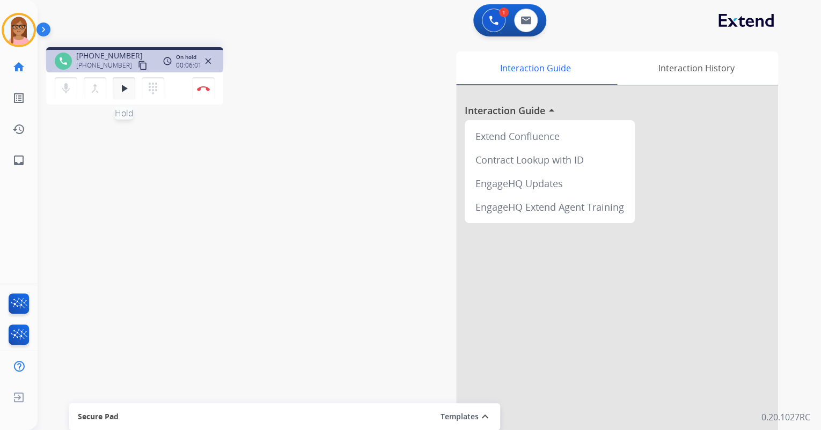
click at [122, 91] on mat-icon "play_arrow" at bounding box center [123, 88] width 13 height 13
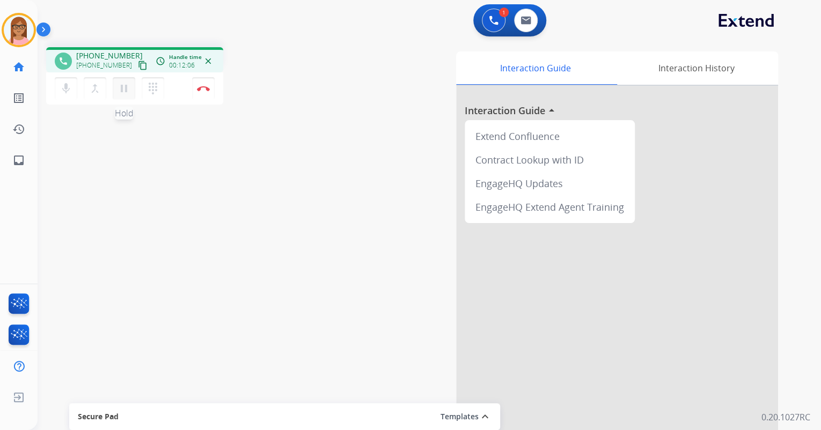
click at [123, 88] on mat-icon "pause" at bounding box center [123, 88] width 13 height 13
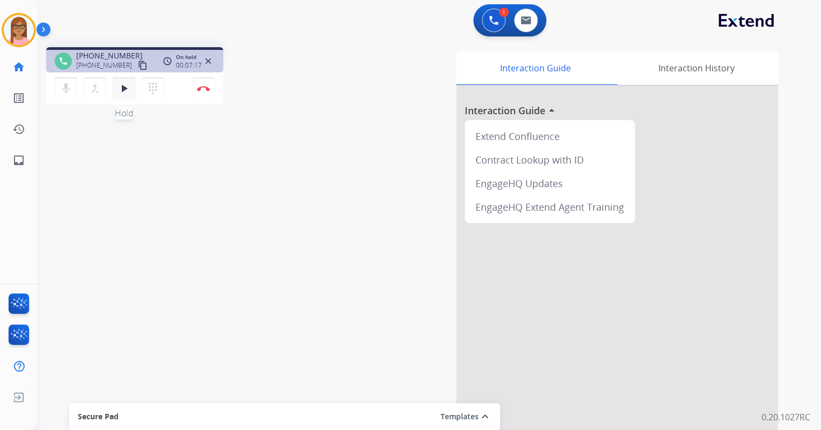
click at [121, 92] on mat-icon "play_arrow" at bounding box center [123, 88] width 13 height 13
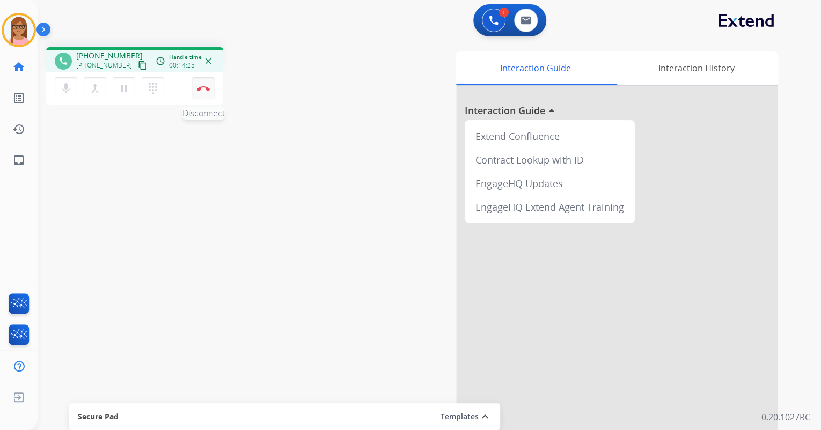
click at [202, 86] on img at bounding box center [203, 88] width 13 height 5
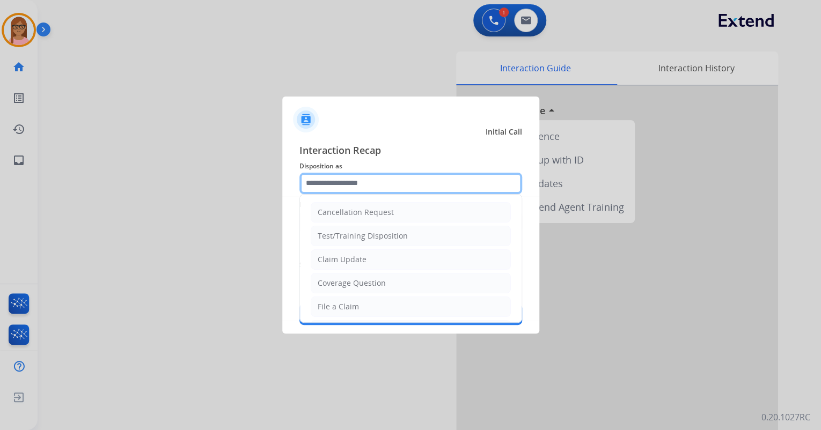
click at [369, 182] on input "text" at bounding box center [410, 183] width 223 height 21
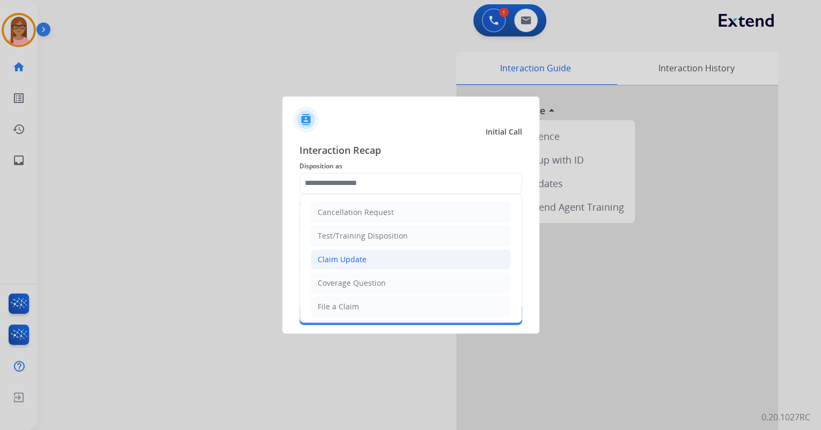
click at [354, 260] on div "Claim Update" at bounding box center [342, 259] width 49 height 11
type input "**********"
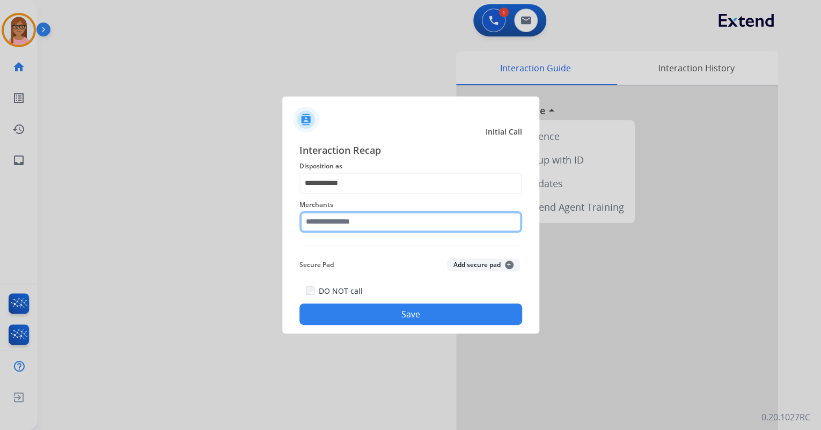
click at [354, 226] on input "text" at bounding box center [410, 221] width 223 height 21
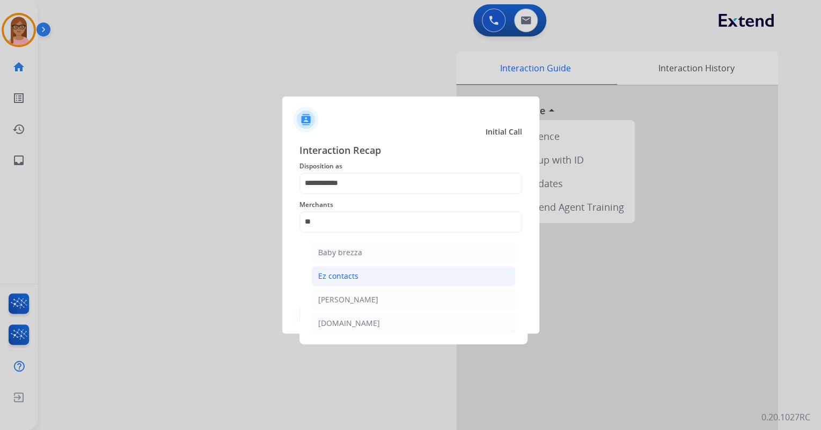
click at [355, 273] on div "Ez contacts" at bounding box center [338, 276] width 40 height 11
type input "**********"
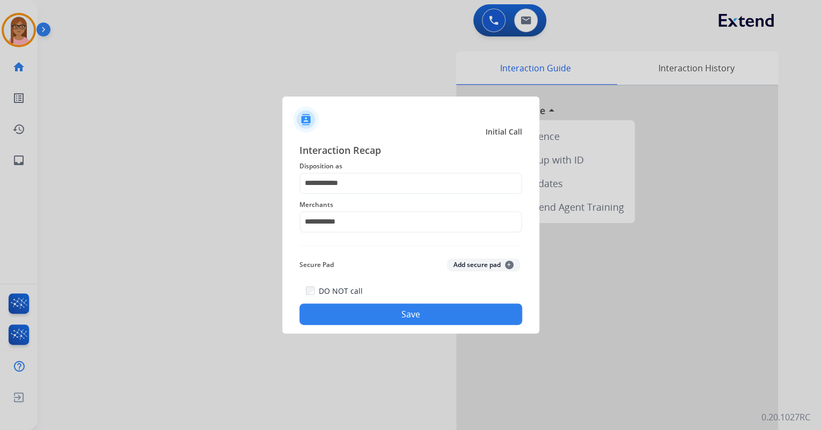
click at [361, 311] on button "Save" at bounding box center [410, 314] width 223 height 21
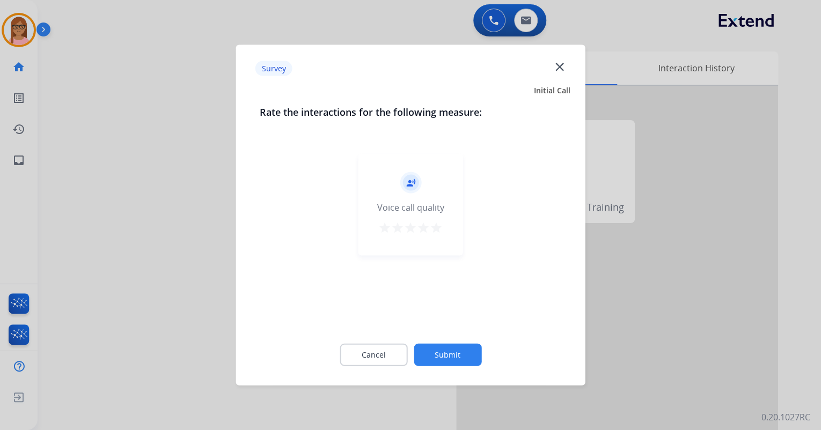
click at [439, 227] on mat-icon "star" at bounding box center [436, 228] width 13 height 13
click at [444, 351] on button "Submit" at bounding box center [448, 355] width 68 height 23
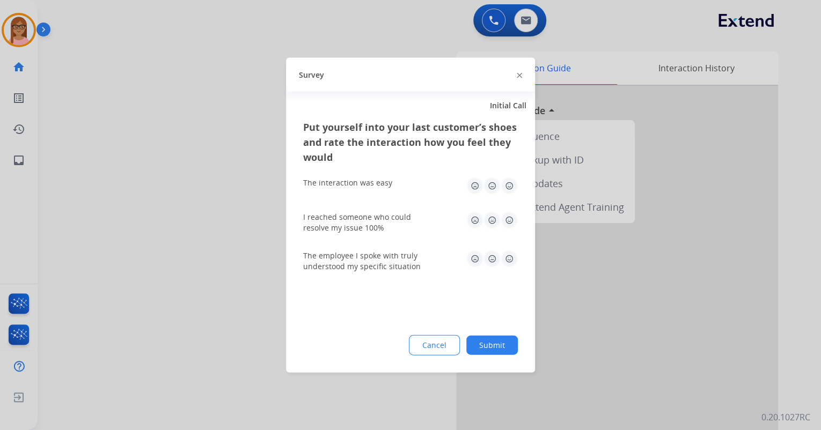
click at [502, 217] on img at bounding box center [509, 220] width 17 height 17
click at [510, 187] on img at bounding box center [509, 186] width 17 height 17
click at [509, 258] on img at bounding box center [509, 259] width 17 height 17
click at [487, 340] on button "Submit" at bounding box center [492, 345] width 52 height 19
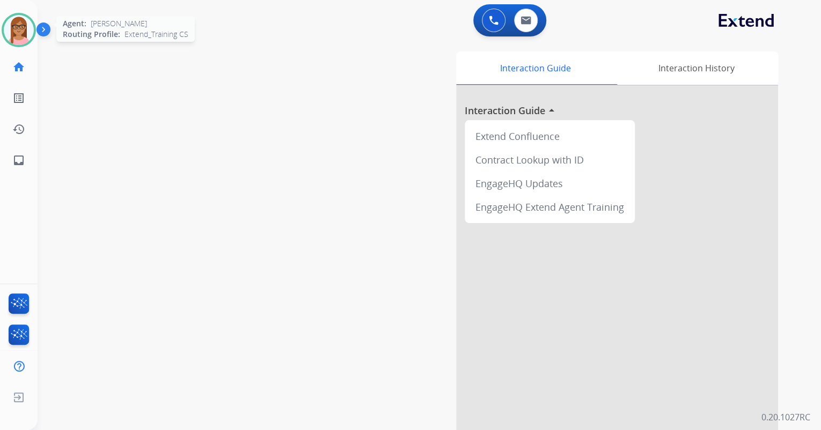
click at [30, 34] on img at bounding box center [19, 30] width 30 height 30
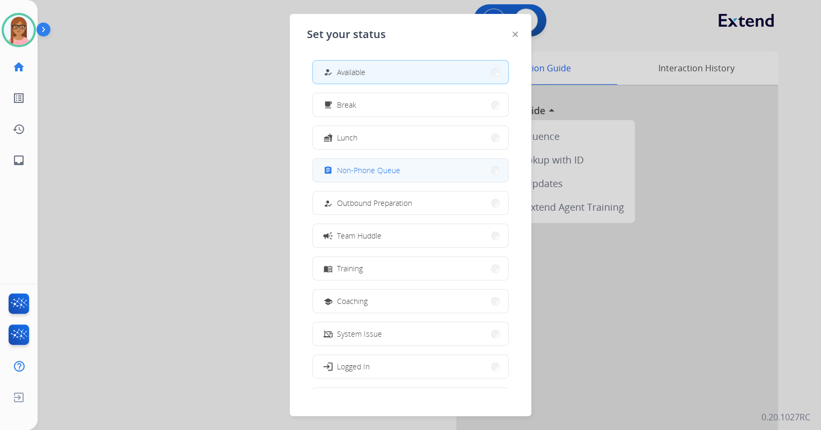
click at [379, 173] on span "Non-Phone Queue" at bounding box center [368, 170] width 63 height 11
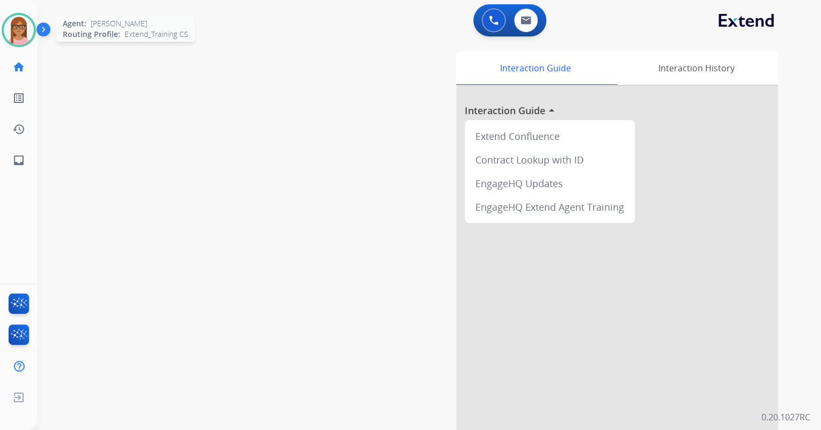
click at [9, 27] on img at bounding box center [19, 30] width 30 height 30
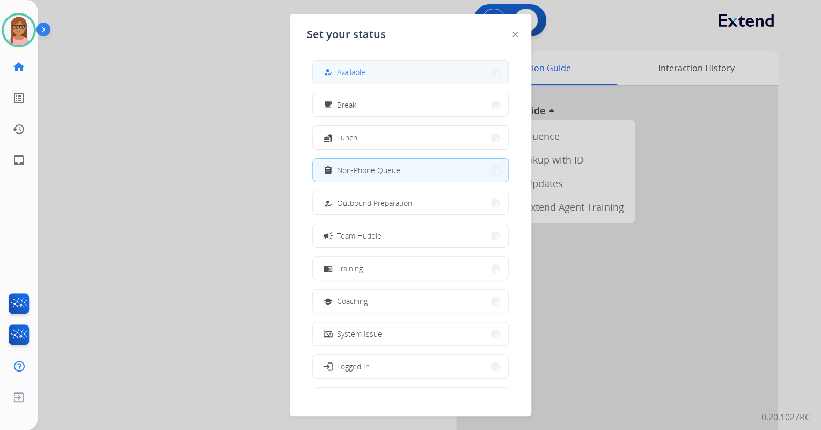
click at [358, 71] on span "Available" at bounding box center [351, 72] width 28 height 11
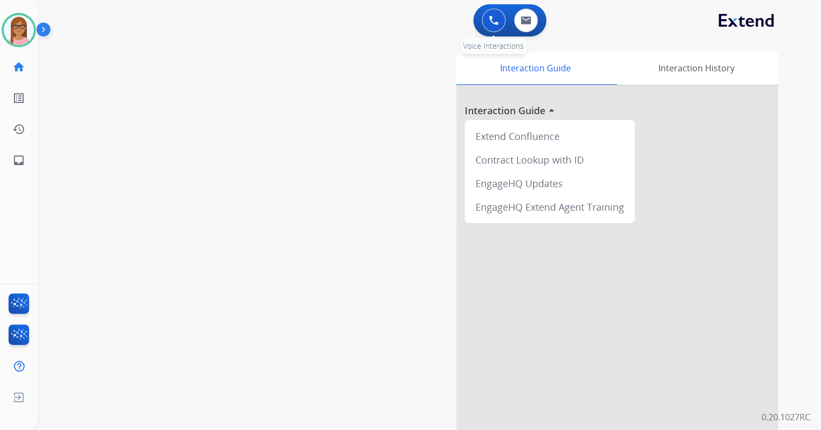
click at [479, 21] on div "0 Voice Interactions" at bounding box center [493, 21] width 32 height 24
click at [485, 19] on button at bounding box center [494, 21] width 24 height 24
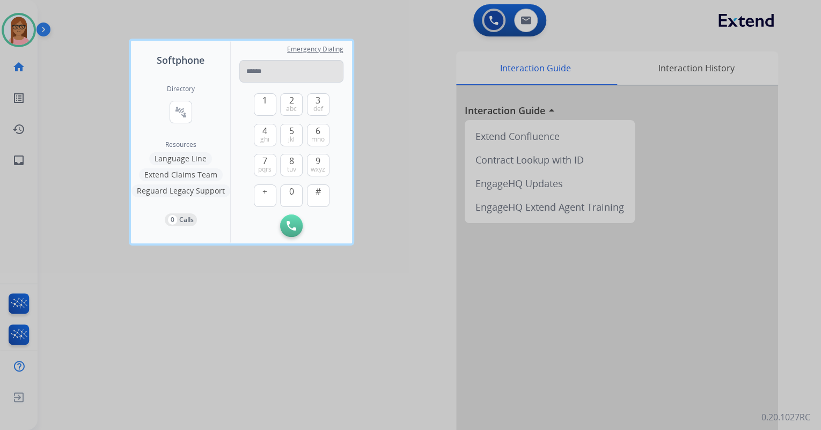
click at [311, 69] on input "tel" at bounding box center [291, 71] width 104 height 23
click at [253, 70] on input "**********" at bounding box center [291, 71] width 104 height 23
type input "**********"
click at [285, 225] on button "Initiate Call" at bounding box center [291, 226] width 23 height 23
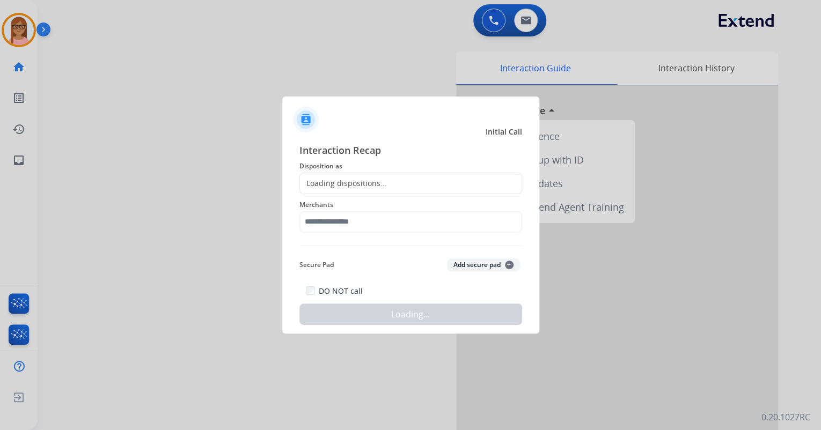
click at [201, 87] on div at bounding box center [410, 215] width 821 height 430
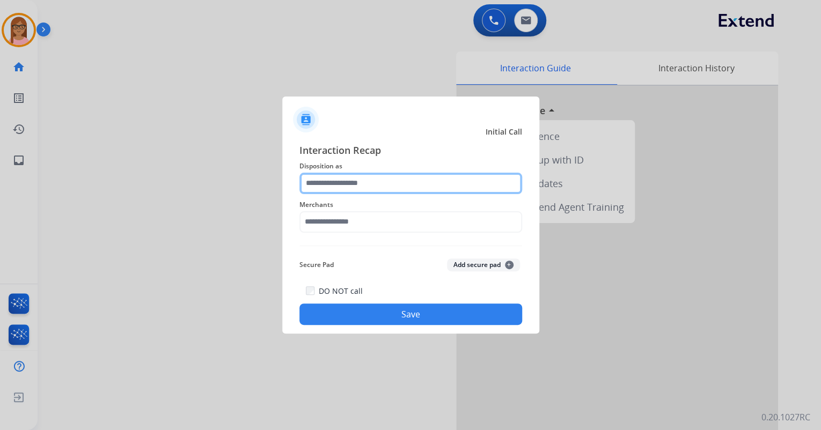
click at [359, 187] on input "text" at bounding box center [410, 183] width 223 height 21
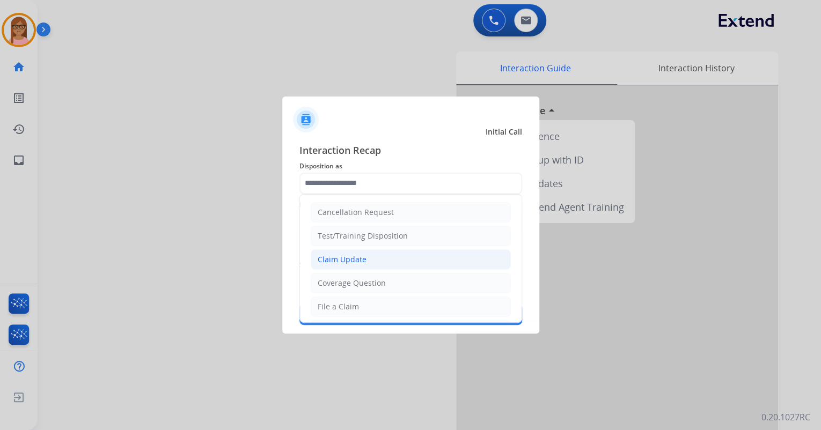
click at [347, 256] on div "Claim Update" at bounding box center [342, 259] width 49 height 11
type input "**********"
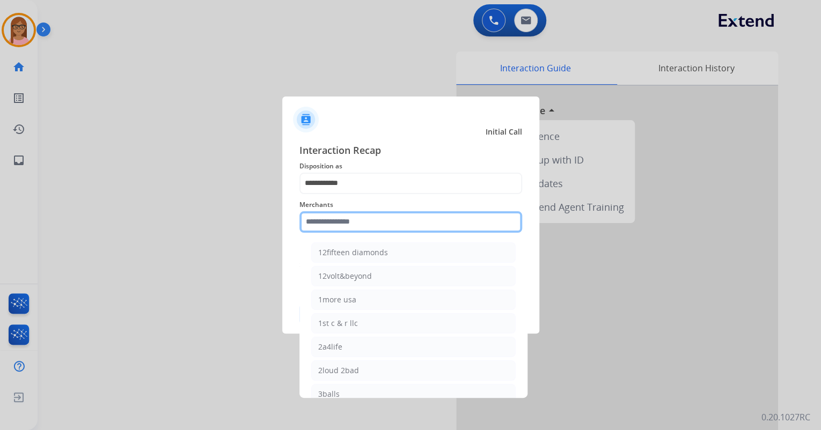
click at [335, 222] on input "text" at bounding box center [410, 221] width 223 height 21
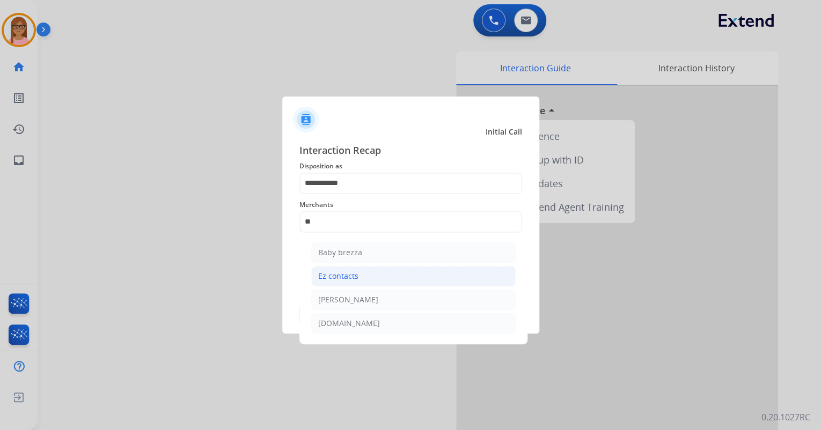
click at [355, 278] on div "Ez contacts" at bounding box center [338, 276] width 40 height 11
type input "**********"
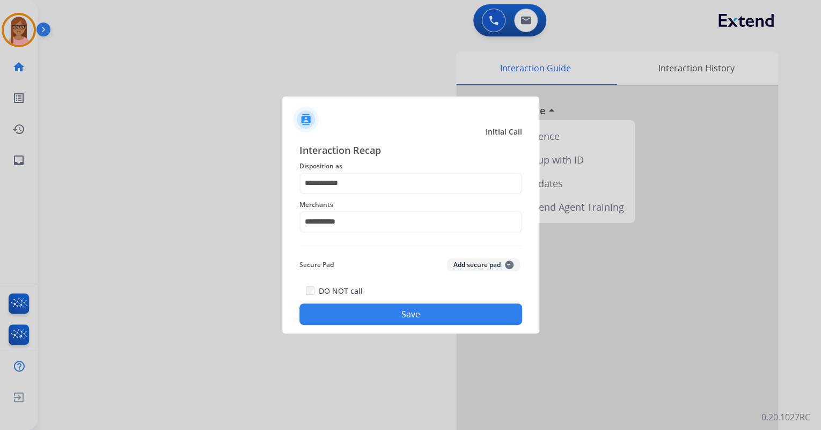
click at [386, 325] on div "DO NOT call Save" at bounding box center [410, 304] width 223 height 41
click at [386, 318] on button "Save" at bounding box center [410, 314] width 223 height 21
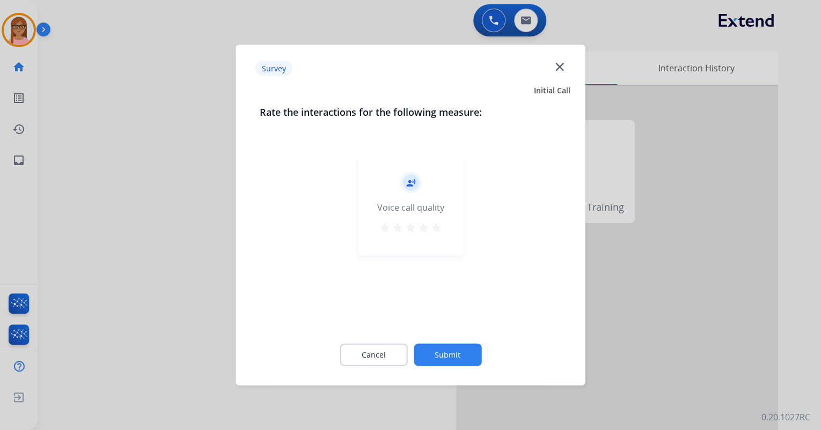
click at [440, 227] on mat-icon "star" at bounding box center [436, 228] width 13 height 13
click at [455, 349] on button "Submit" at bounding box center [448, 355] width 68 height 23
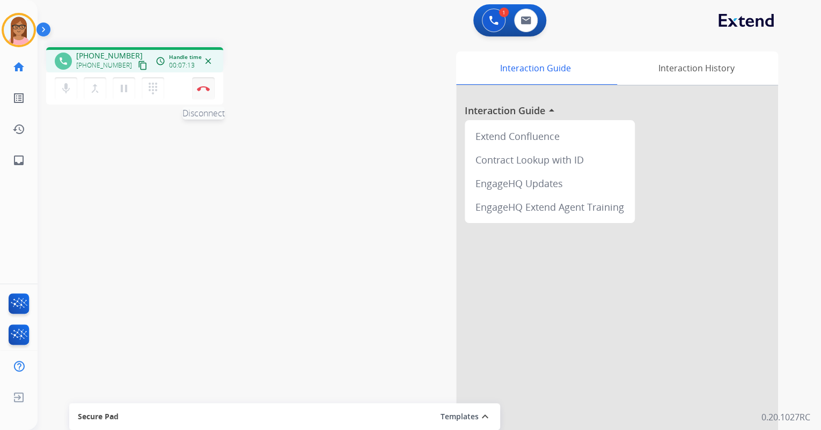
click at [205, 90] on img at bounding box center [203, 88] width 13 height 5
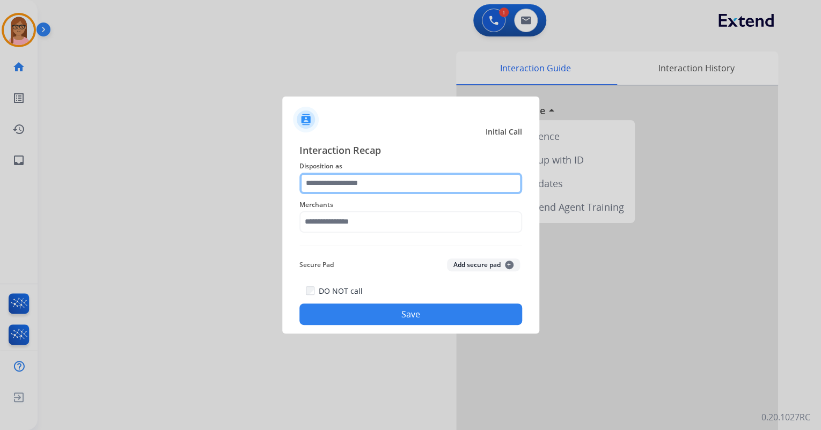
click at [328, 179] on input "text" at bounding box center [410, 183] width 223 height 21
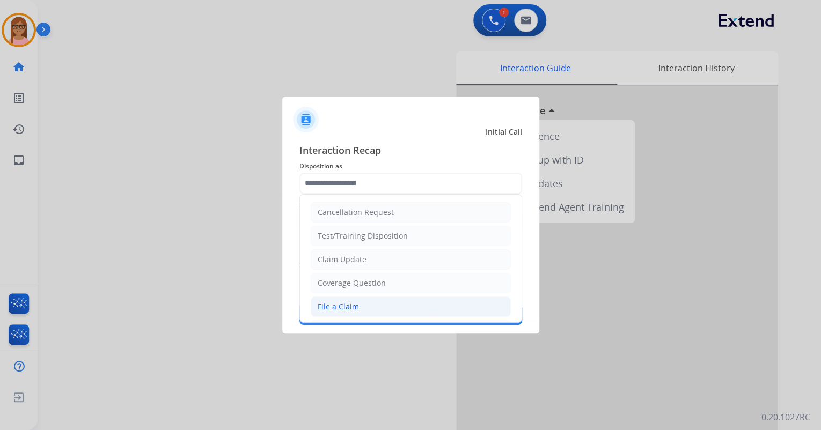
click at [376, 301] on li "File a Claim" at bounding box center [411, 307] width 200 height 20
type input "**********"
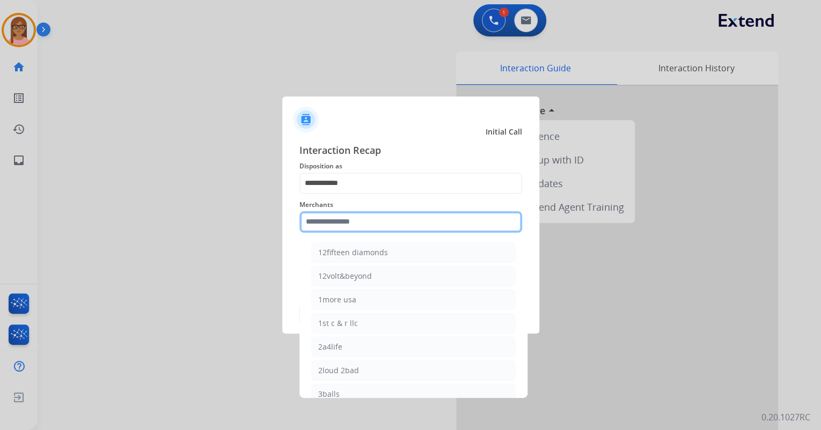
click at [354, 223] on input "text" at bounding box center [410, 221] width 223 height 21
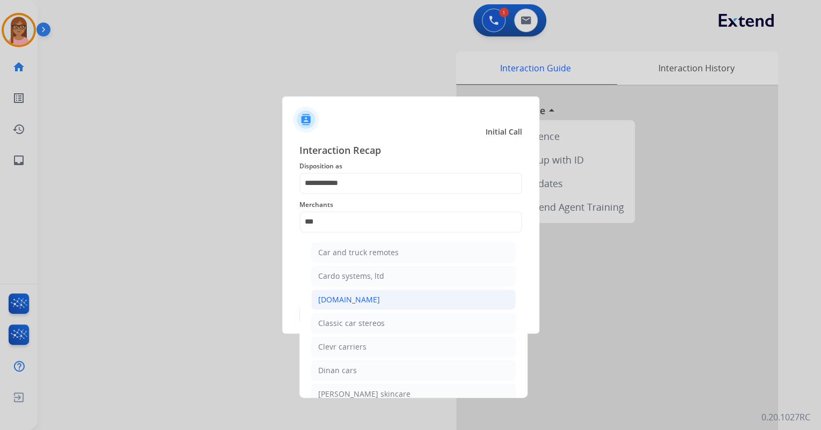
click at [373, 298] on li "[DOMAIN_NAME]" at bounding box center [413, 300] width 204 height 20
type input "**********"
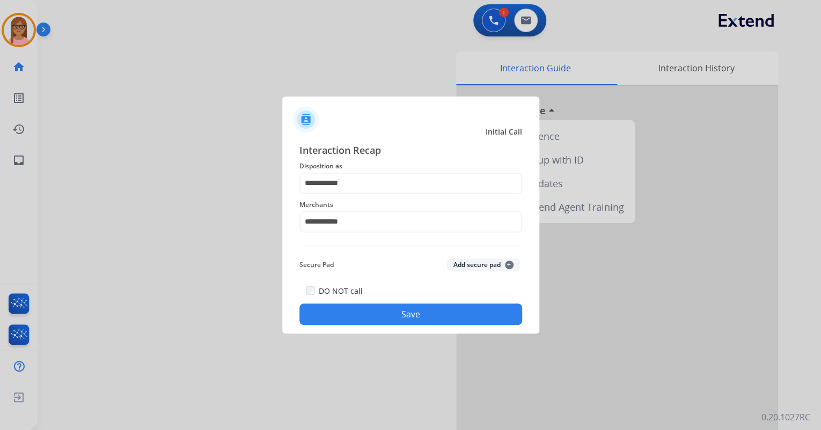
click at [373, 317] on button "Save" at bounding box center [410, 314] width 223 height 21
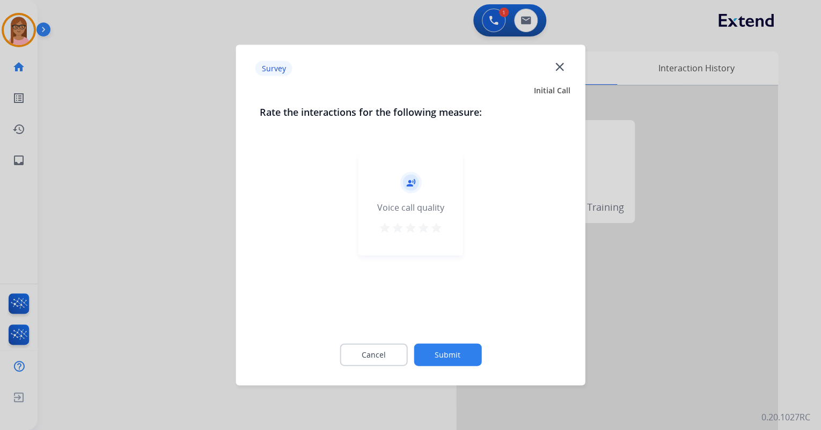
click at [438, 231] on mat-icon "star" at bounding box center [436, 228] width 13 height 13
click at [451, 353] on button "Submit" at bounding box center [448, 355] width 68 height 23
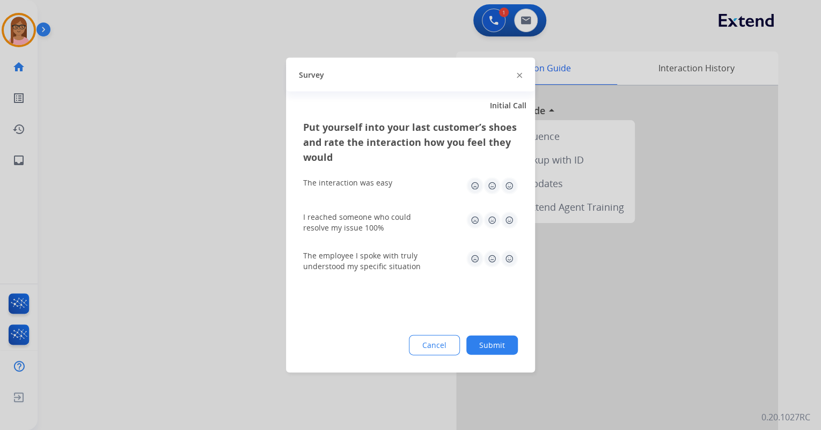
click at [509, 184] on img at bounding box center [509, 186] width 17 height 17
click at [509, 216] on img at bounding box center [509, 220] width 17 height 17
click at [506, 263] on img at bounding box center [509, 259] width 17 height 17
drag, startPoint x: 502, startPoint y: 354, endPoint x: 502, endPoint y: 348, distance: 6.4
click at [503, 351] on button "Submit" at bounding box center [492, 345] width 52 height 19
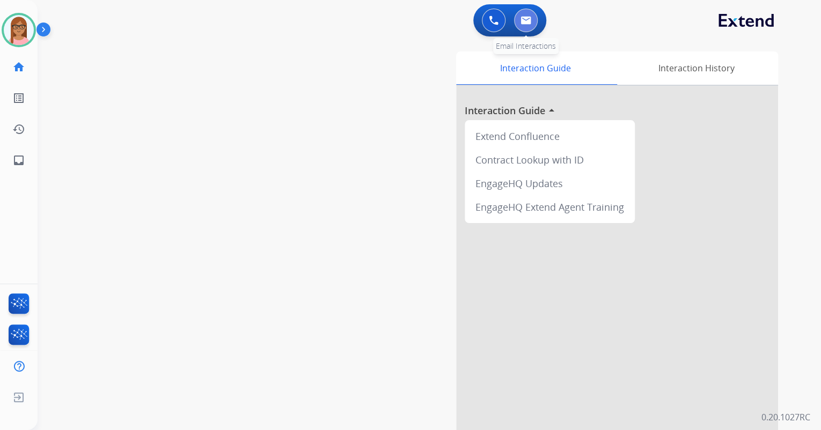
click at [519, 26] on button at bounding box center [526, 21] width 24 height 24
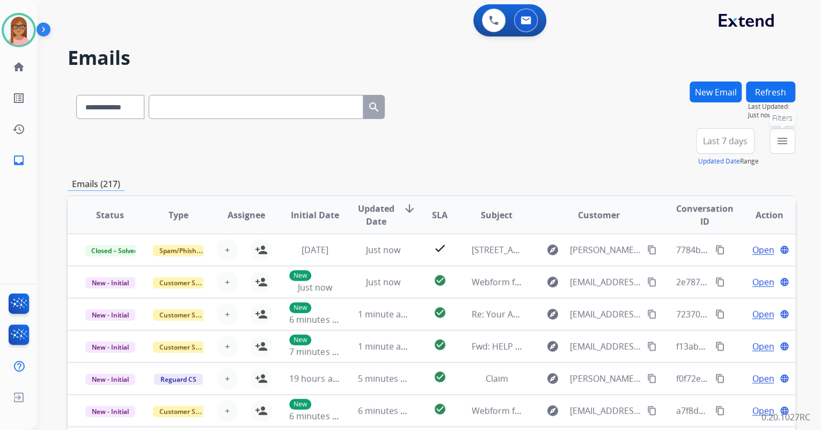
click at [777, 141] on mat-icon "menu" at bounding box center [782, 141] width 13 height 13
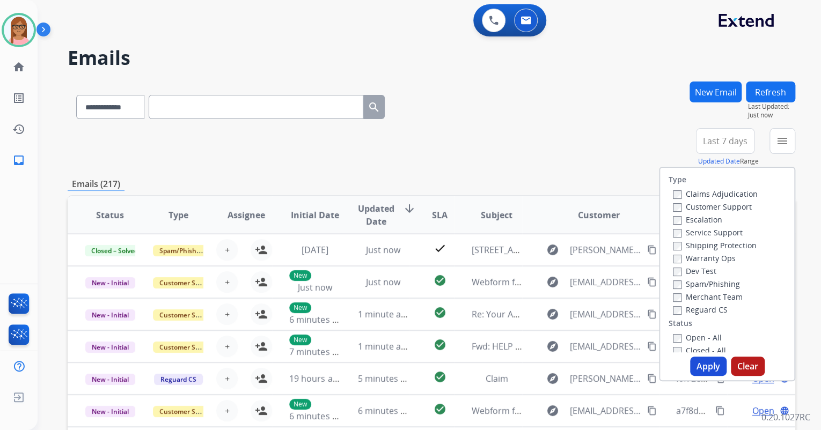
click at [668, 204] on div "Claims Adjudication Customer Support Escalation Service Support Shipping Protec…" at bounding box center [712, 251] width 89 height 129
click at [696, 367] on button "Apply" at bounding box center [708, 366] width 36 height 19
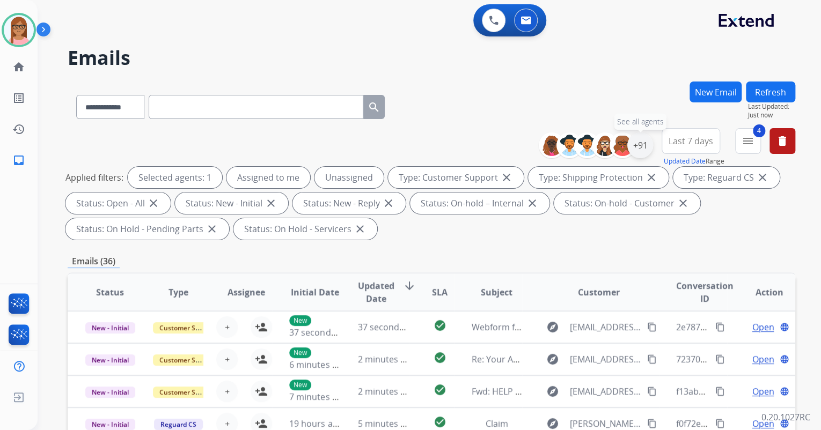
click at [642, 145] on div "+91" at bounding box center [640, 146] width 26 height 26
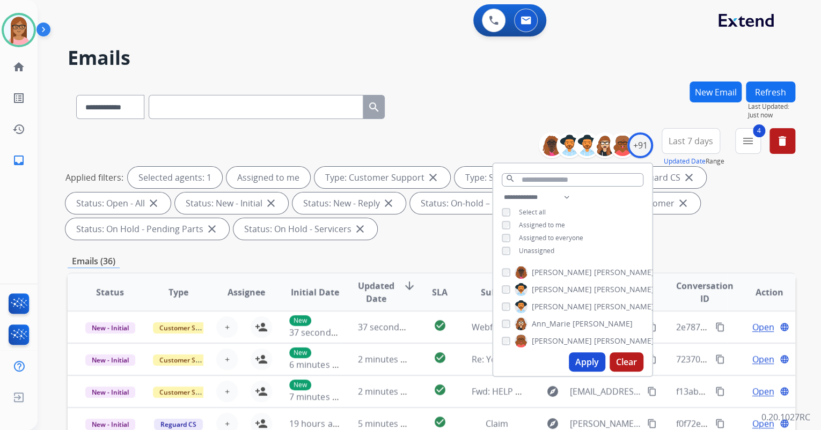
click at [587, 369] on button "Apply" at bounding box center [587, 361] width 36 height 19
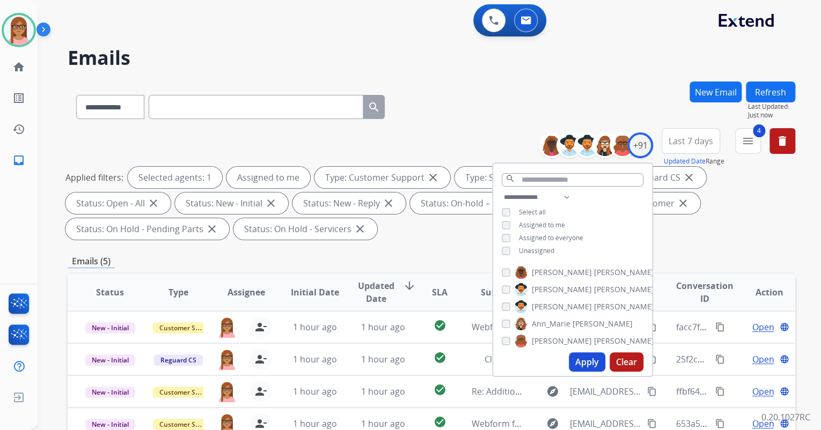
click at [717, 219] on div "Applied filters: Selected agents: 1 Assigned to me Type: Customer Support close…" at bounding box center [428, 203] width 727 height 73
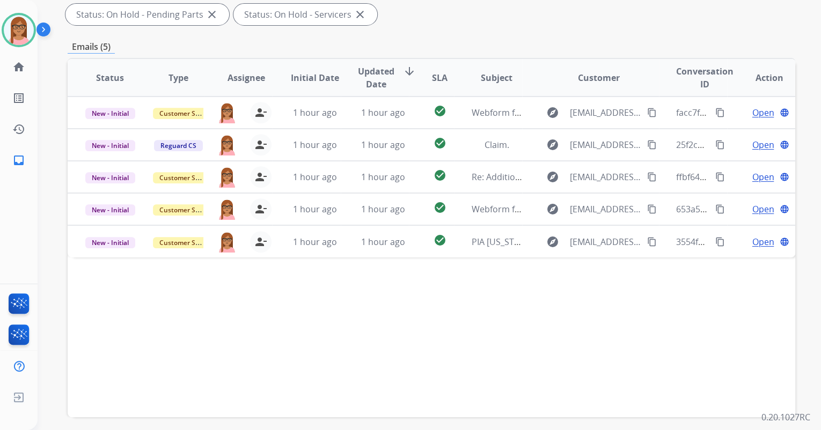
scroll to position [215, 0]
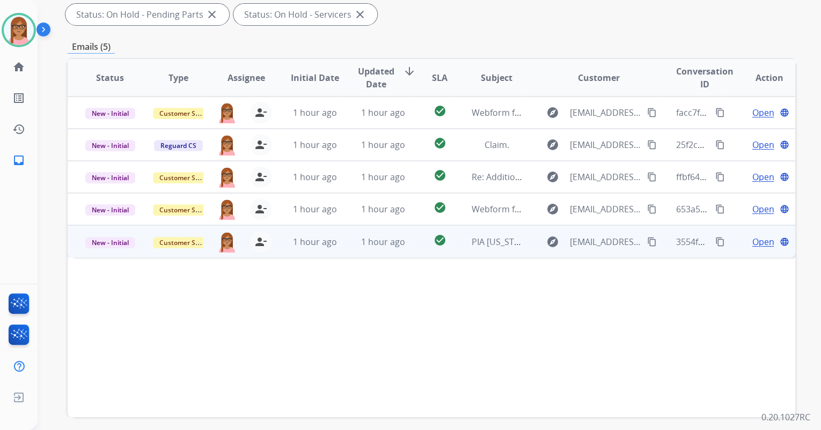
click at [768, 238] on div "Open language" at bounding box center [769, 242] width 50 height 13
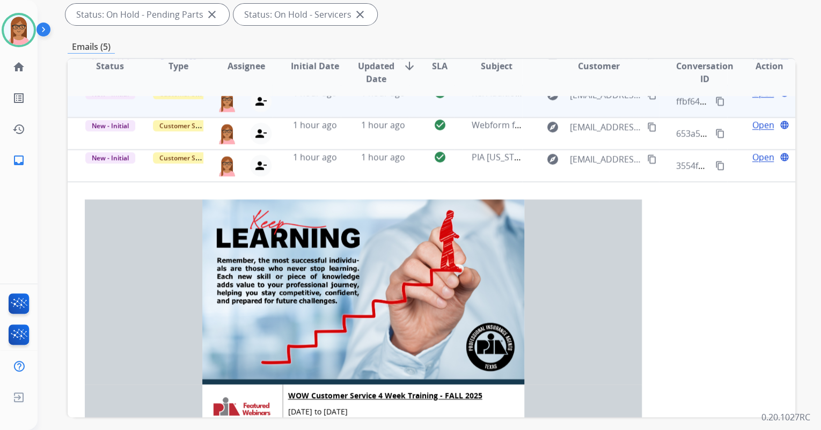
scroll to position [0, 0]
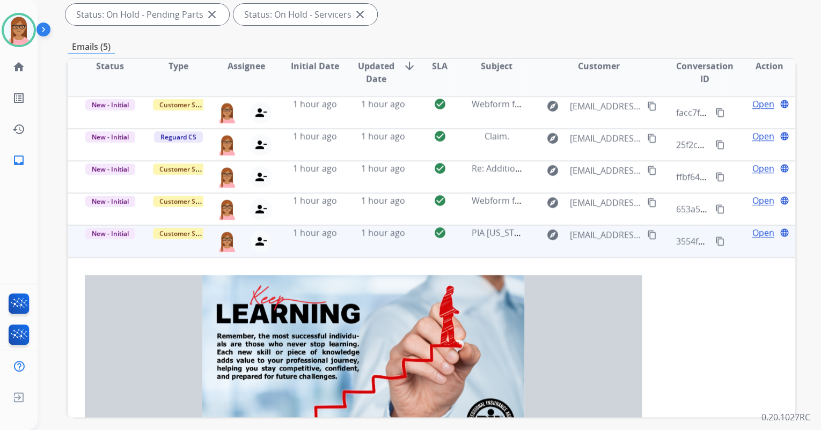
click at [751, 240] on td "Open language" at bounding box center [761, 241] width 68 height 32
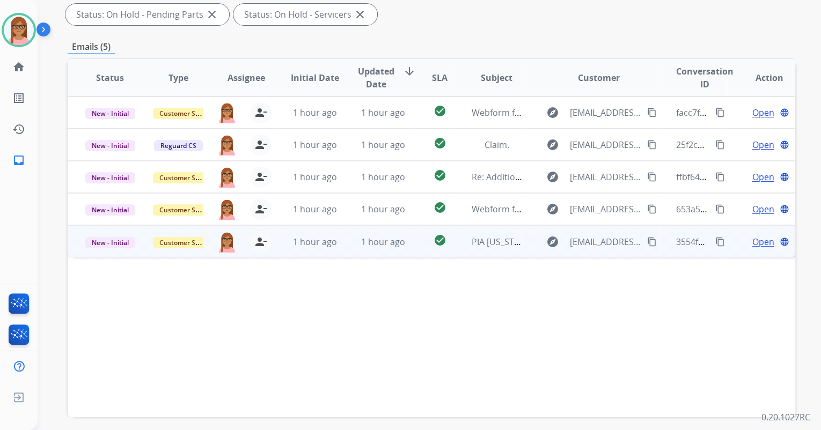
click at [753, 241] on span "Open" at bounding box center [763, 242] width 22 height 13
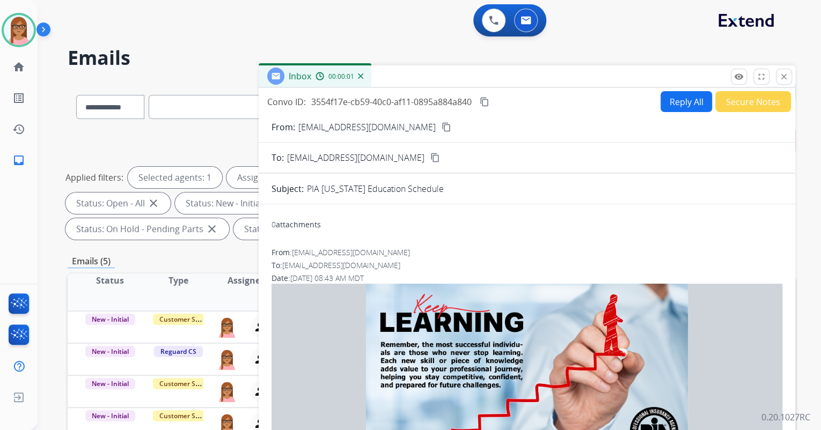
click at [747, 99] on button "Secure Notes" at bounding box center [753, 101] width 76 height 21
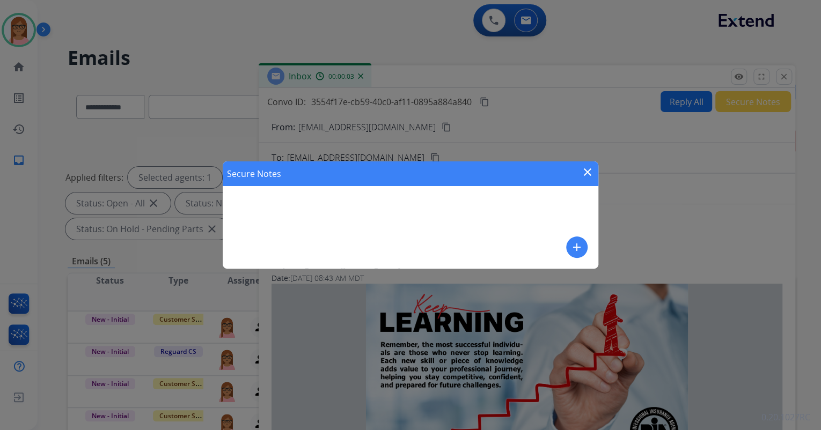
click at [570, 244] on mat-icon "add" at bounding box center [576, 247] width 13 height 13
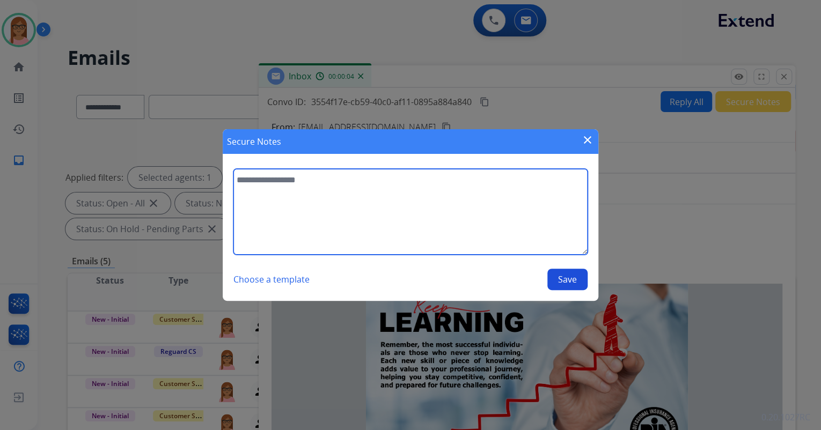
click at [445, 172] on textarea at bounding box center [410, 212] width 354 height 86
type textarea "*"
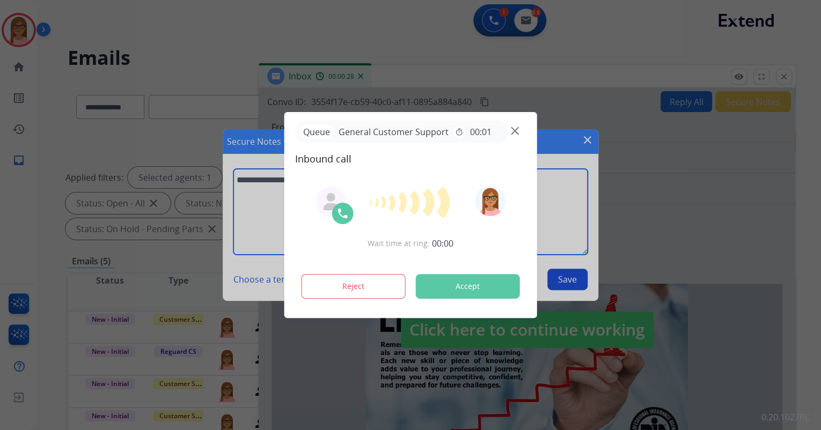
type textarea "**********"
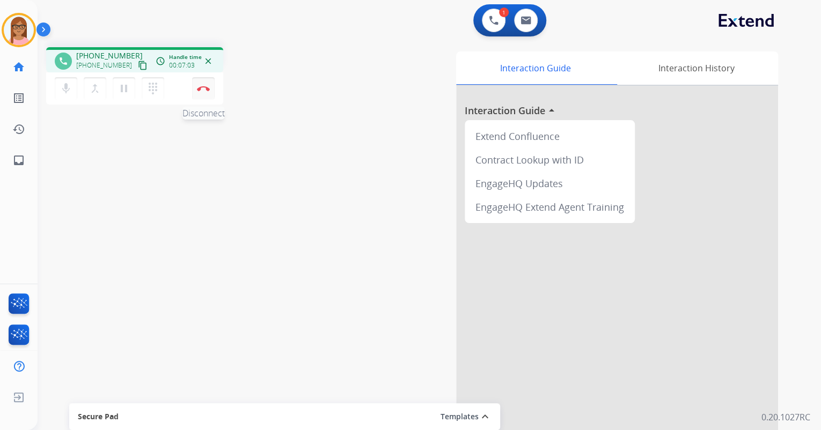
click at [204, 90] on img at bounding box center [203, 88] width 13 height 5
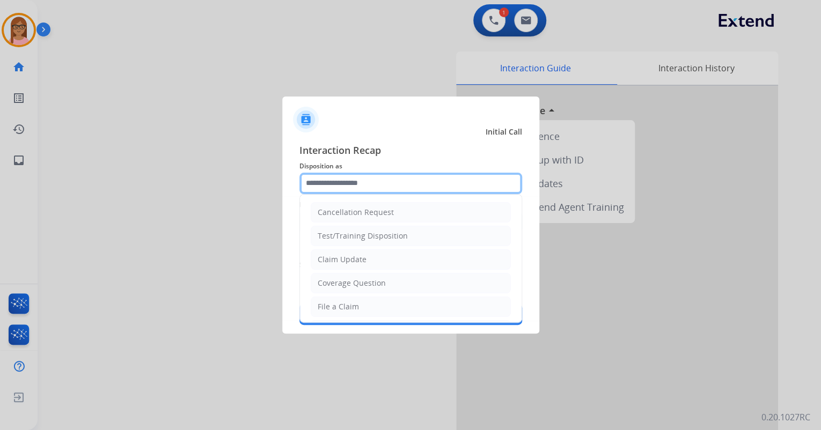
click at [326, 179] on input "text" at bounding box center [410, 183] width 223 height 21
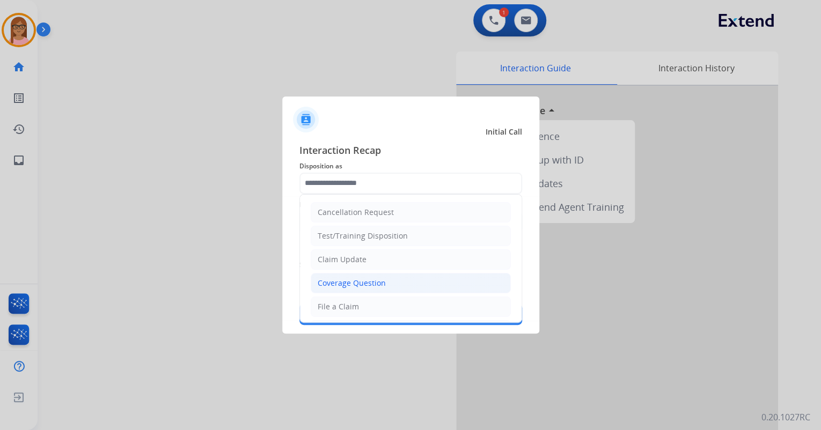
click at [355, 281] on div "Coverage Question" at bounding box center [352, 283] width 68 height 11
type input "**********"
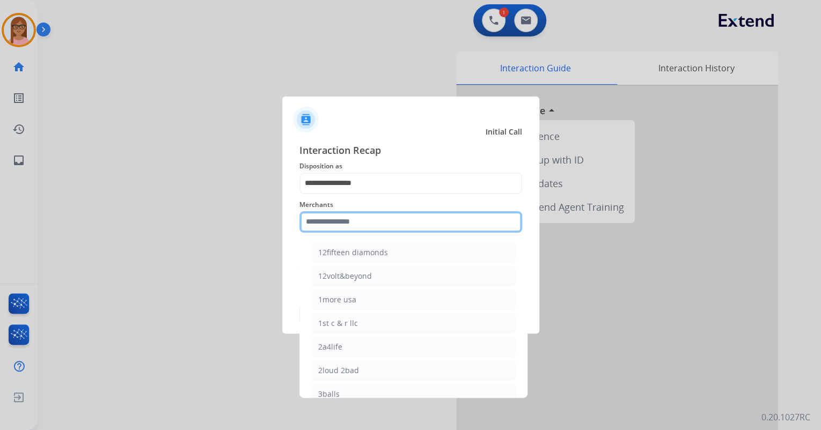
click at [349, 224] on input "text" at bounding box center [410, 221] width 223 height 21
type input "*"
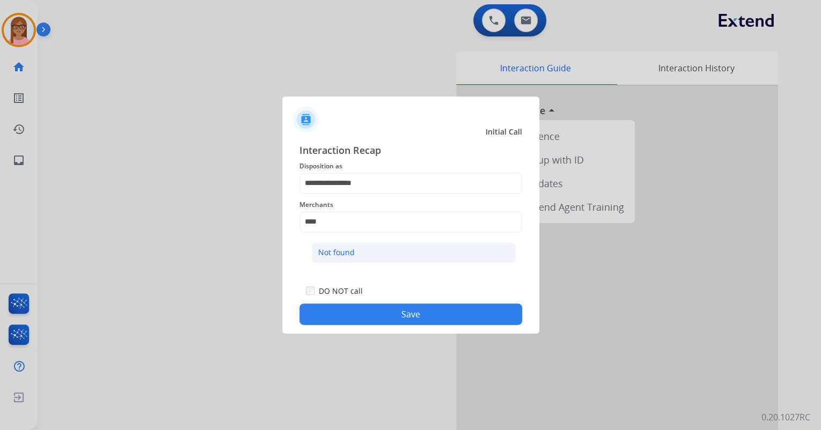
click at [378, 262] on li "Not found" at bounding box center [413, 252] width 204 height 20
type input "*********"
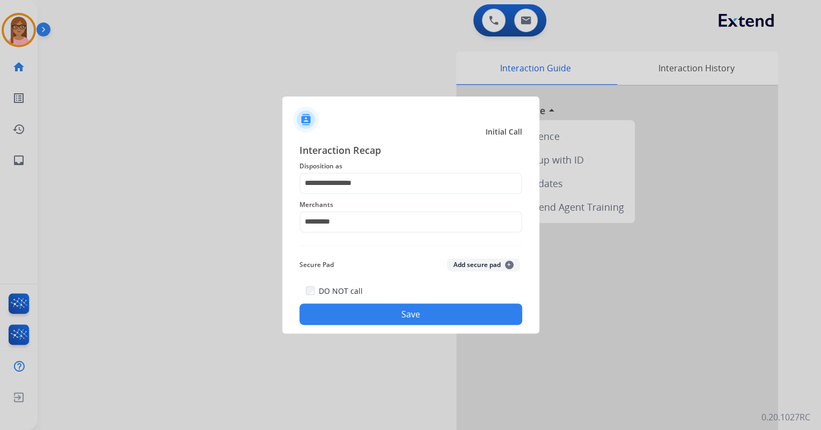
click at [403, 313] on button "Save" at bounding box center [410, 314] width 223 height 21
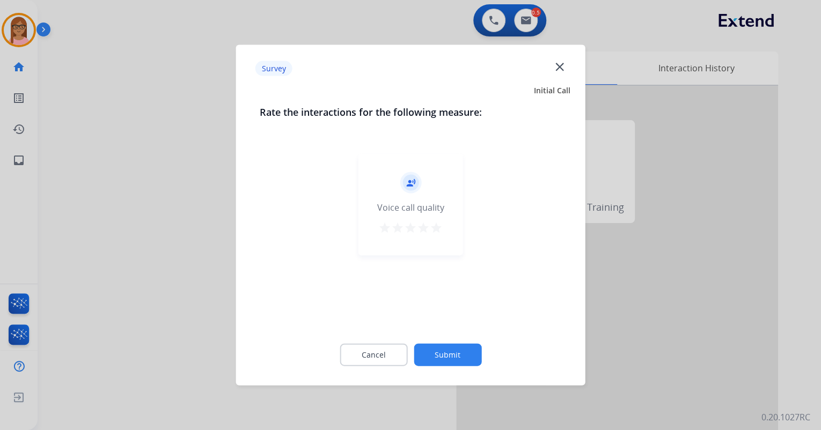
click at [435, 225] on mat-icon "star" at bounding box center [436, 228] width 13 height 13
click at [463, 350] on button "Submit" at bounding box center [448, 355] width 68 height 23
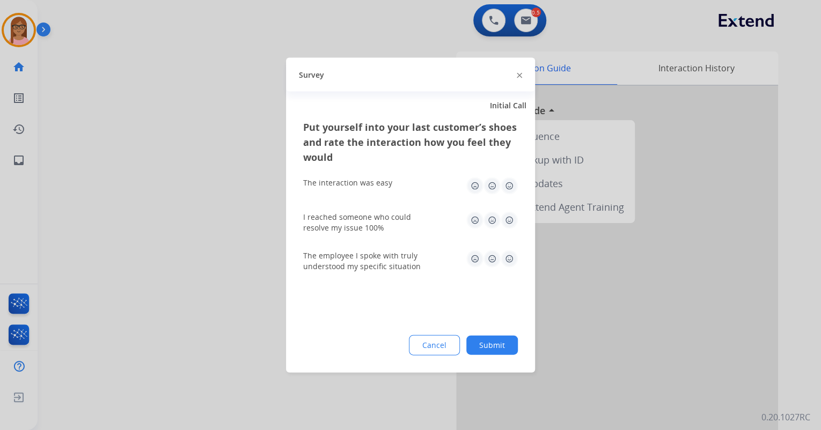
click at [508, 184] on img at bounding box center [509, 186] width 17 height 17
click at [505, 219] on img at bounding box center [509, 220] width 17 height 17
click at [506, 260] on img at bounding box center [509, 259] width 17 height 17
click at [503, 334] on div "Put yourself into your last customer’s shoes and rate the interaction how you f…" at bounding box center [410, 246] width 249 height 253
click at [503, 341] on button "Submit" at bounding box center [492, 345] width 52 height 19
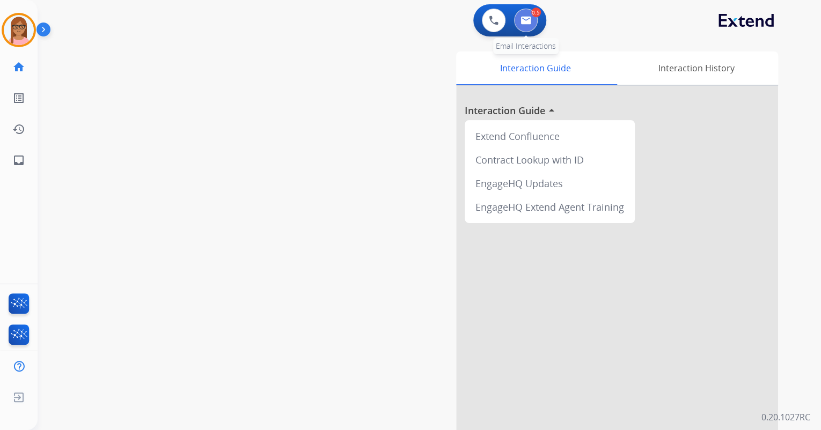
click at [527, 21] on img at bounding box center [525, 20] width 11 height 9
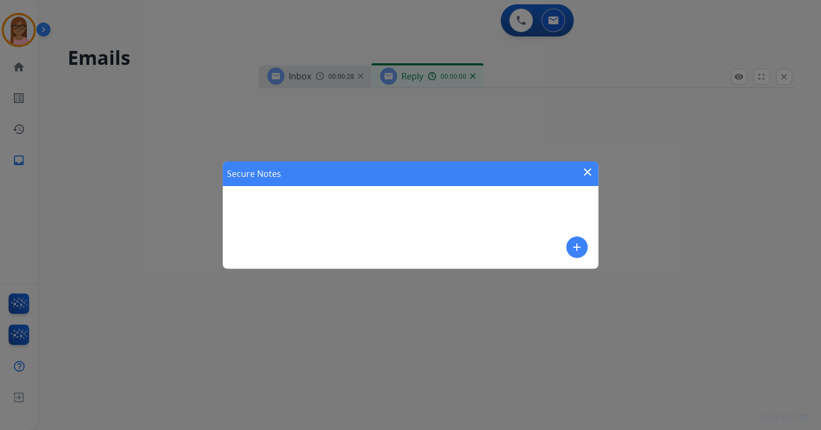
select select "**********"
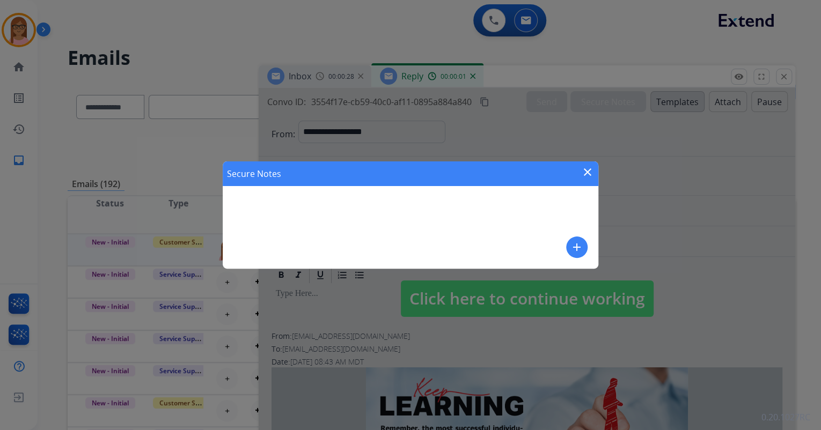
click at [388, 211] on div "Secure Notes close add" at bounding box center [411, 214] width 376 height 107
click at [574, 251] on mat-icon "add" at bounding box center [576, 247] width 13 height 13
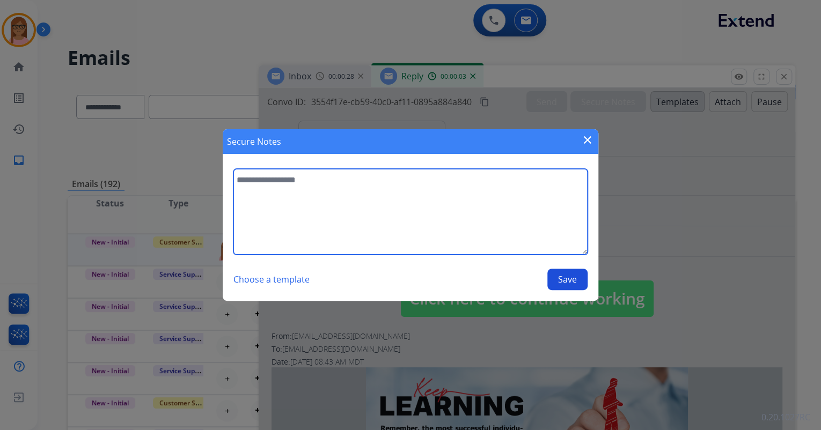
click at [317, 185] on textarea at bounding box center [410, 212] width 354 height 86
type textarea "**********"
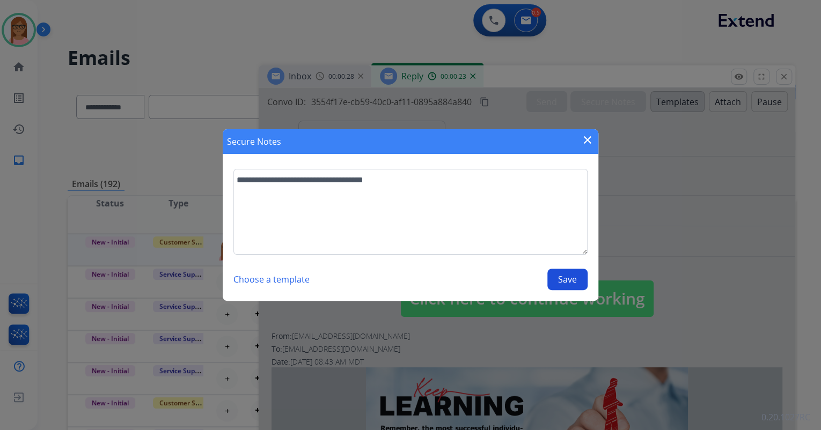
click at [565, 286] on button "Save" at bounding box center [567, 279] width 40 height 21
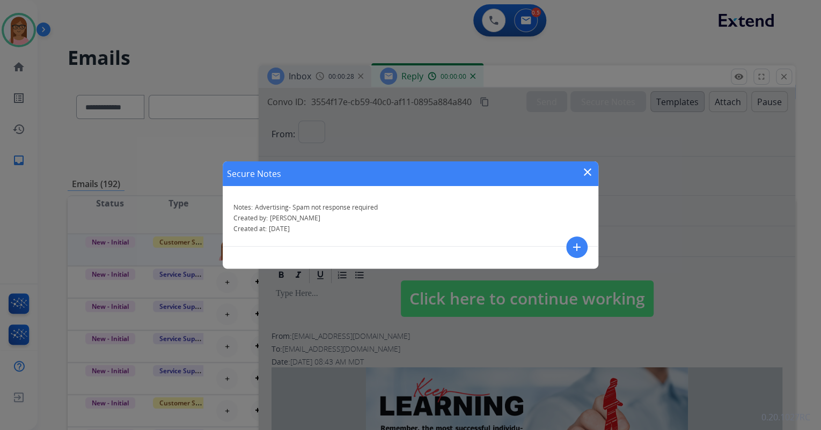
select select "**********"
click at [586, 171] on mat-icon "close" at bounding box center [587, 172] width 13 height 13
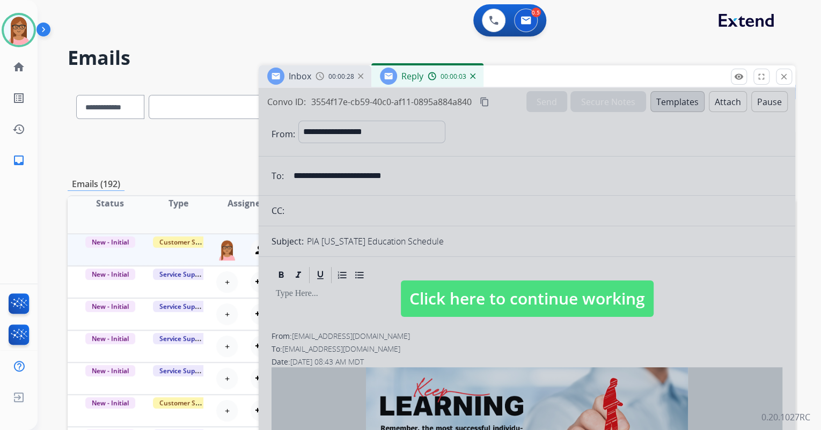
click at [473, 72] on div "00:00:03" at bounding box center [451, 76] width 47 height 10
click at [473, 75] on img at bounding box center [472, 75] width 5 height 5
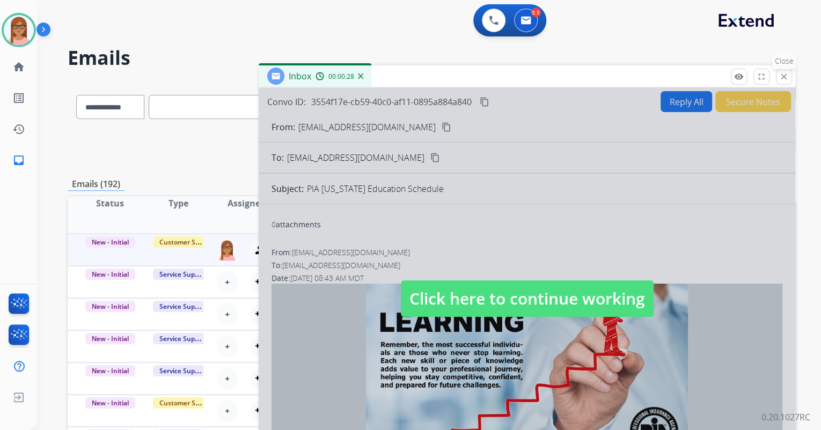
click at [782, 76] on mat-icon "close" at bounding box center [784, 77] width 10 height 10
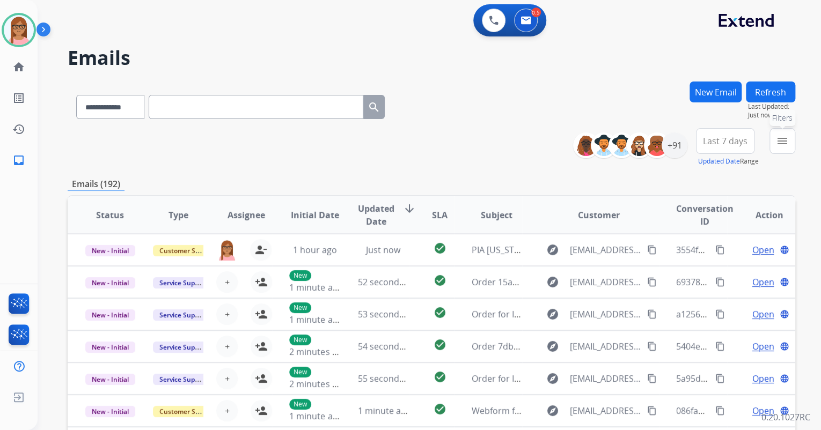
click at [779, 141] on mat-icon "menu" at bounding box center [782, 141] width 13 height 13
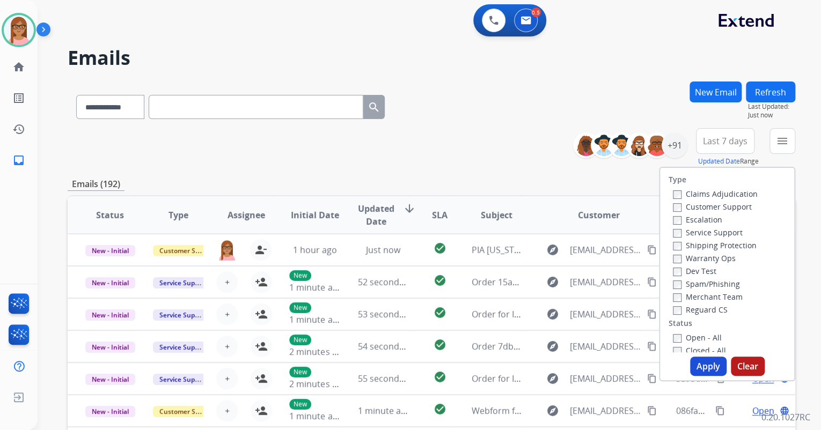
click at [673, 200] on div "Customer Support" at bounding box center [715, 206] width 85 height 13
click at [695, 362] on button "Apply" at bounding box center [708, 366] width 36 height 19
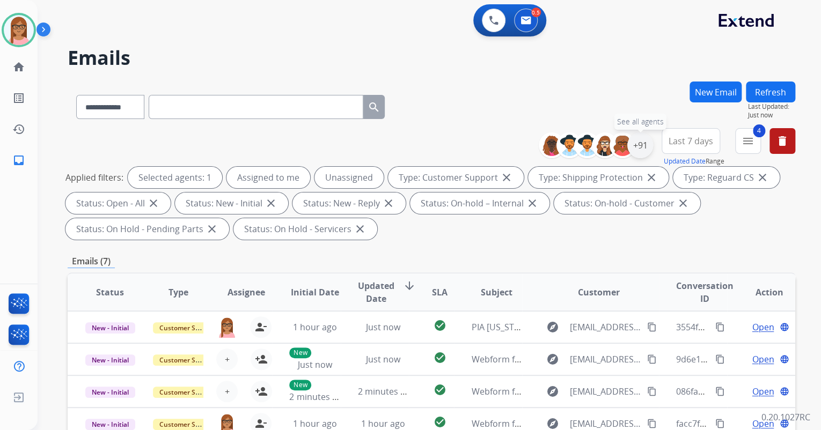
click at [647, 147] on div "+91" at bounding box center [640, 146] width 26 height 26
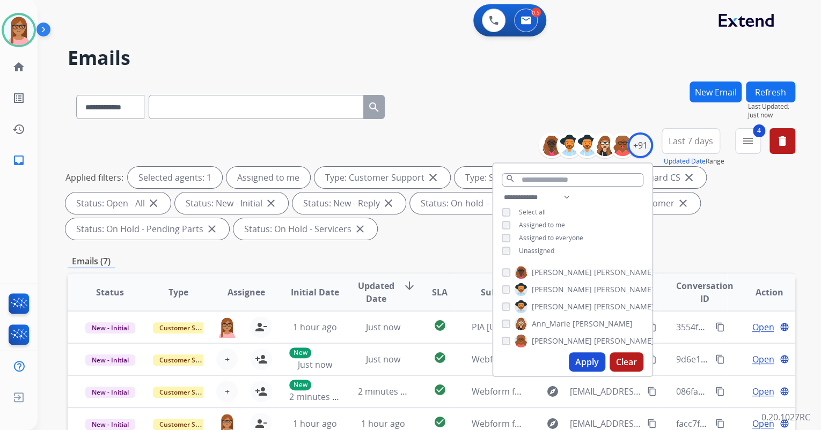
click at [587, 359] on button "Apply" at bounding box center [587, 361] width 36 height 19
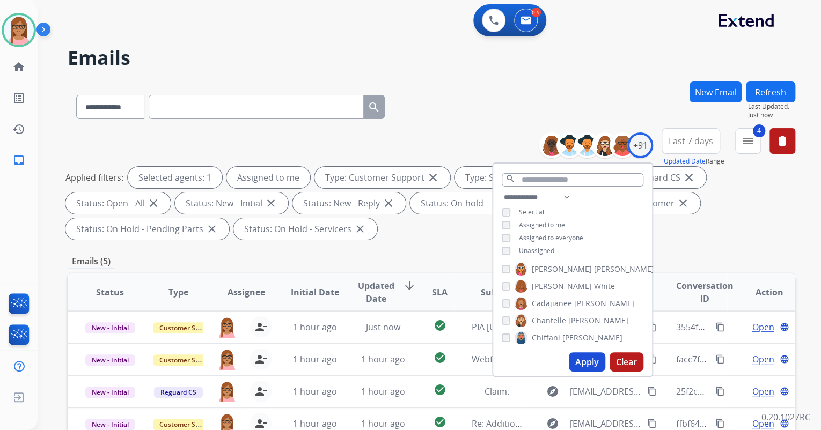
scroll to position [215, 0]
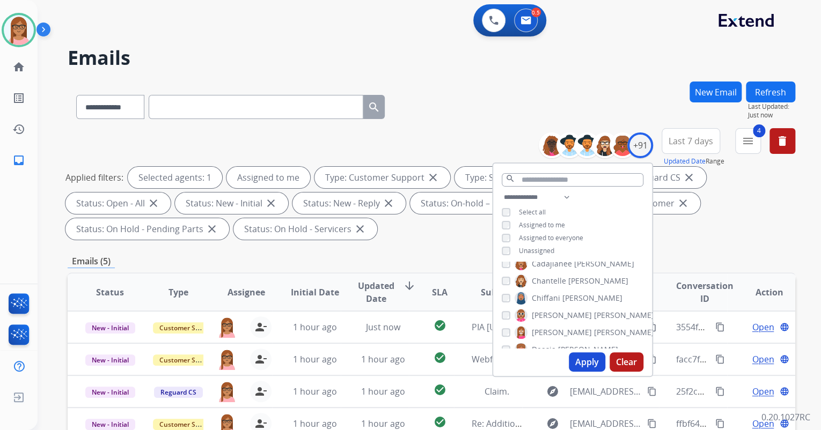
click at [719, 233] on div "Applied filters: Selected agents: 1 Assigned to me Type: Customer Support close…" at bounding box center [428, 203] width 727 height 73
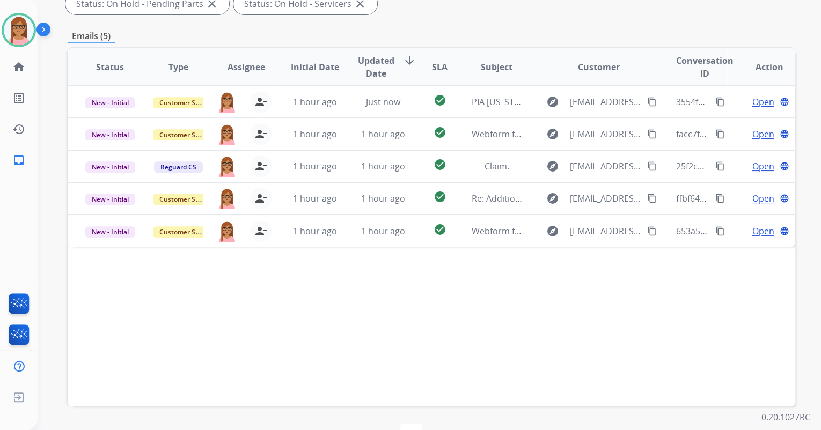
scroll to position [258, 0]
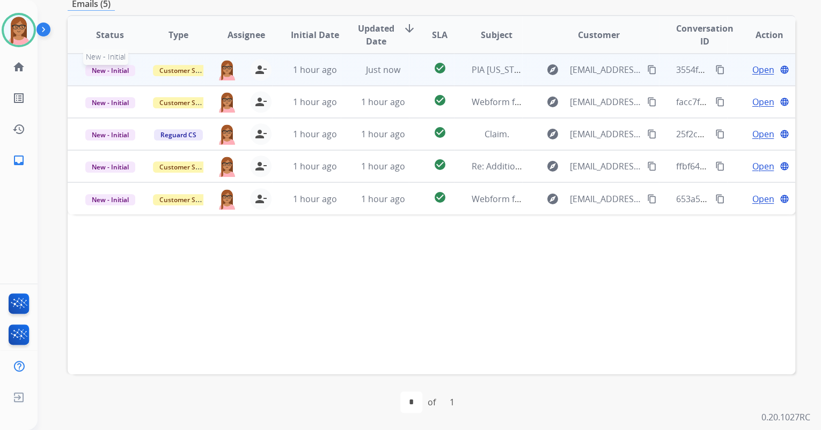
click at [129, 68] on span "New - Initial" at bounding box center [110, 70] width 50 height 11
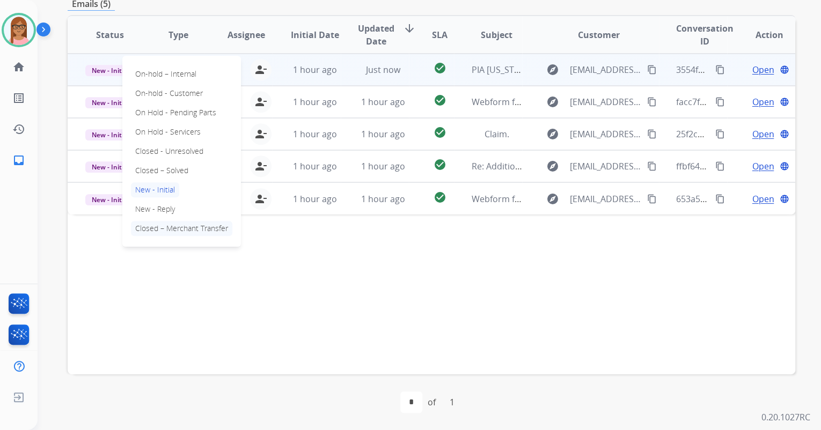
click at [167, 230] on p "Closed – Merchant Transfer" at bounding box center [181, 228] width 101 height 15
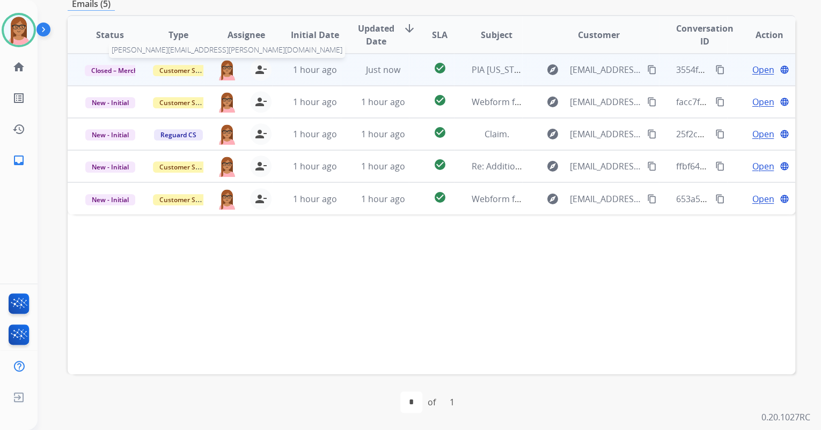
click at [225, 67] on img at bounding box center [227, 69] width 20 height 21
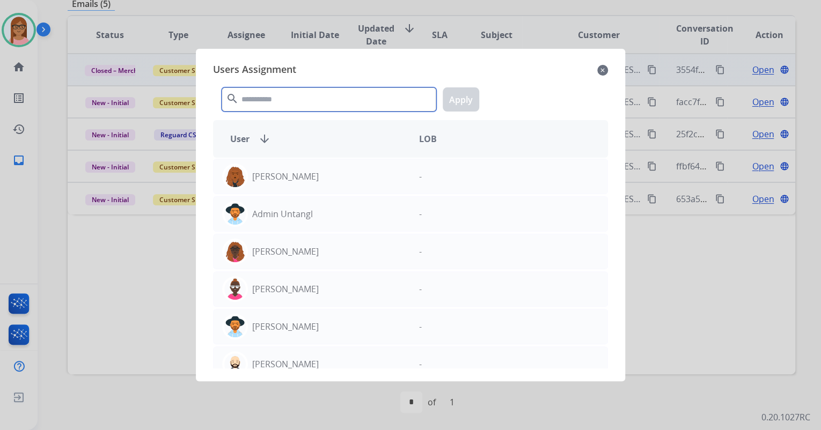
click at [288, 92] on input "text" at bounding box center [329, 99] width 215 height 24
click at [603, 70] on mat-icon "close" at bounding box center [602, 70] width 11 height 13
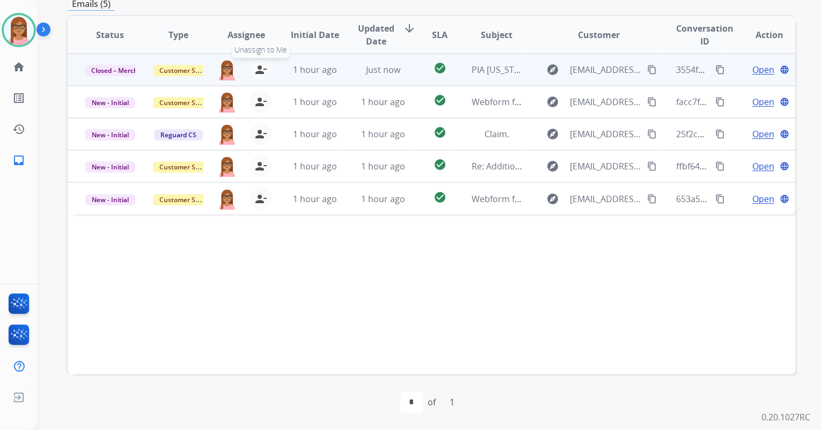
click at [260, 70] on mat-icon "person_remove" at bounding box center [260, 69] width 13 height 13
click at [266, 68] on button "person_add Assign to Me" at bounding box center [261, 69] width 21 height 21
click at [264, 69] on mat-icon "person_remove" at bounding box center [260, 69] width 13 height 13
click at [264, 69] on mat-icon "person_add" at bounding box center [261, 69] width 13 height 13
click at [259, 67] on mat-icon "person_remove" at bounding box center [260, 69] width 13 height 13
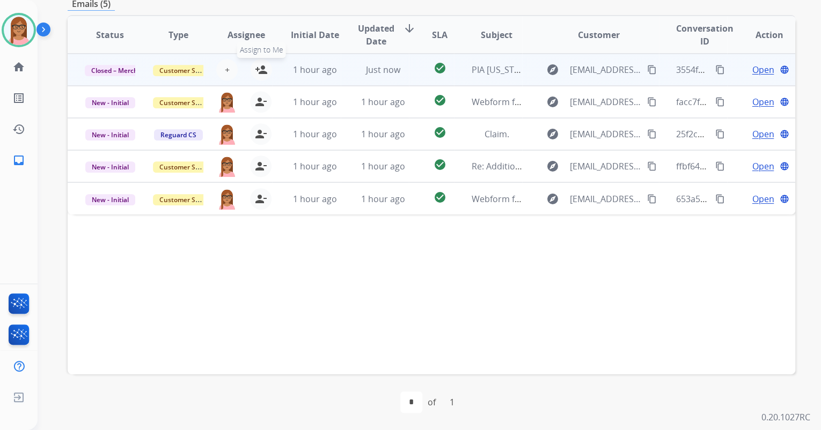
click at [259, 67] on mat-icon "person_add" at bounding box center [261, 69] width 13 height 13
click at [259, 67] on mat-icon "person_remove" at bounding box center [260, 69] width 13 height 13
click at [230, 67] on button "+ Select agent" at bounding box center [226, 69] width 21 height 21
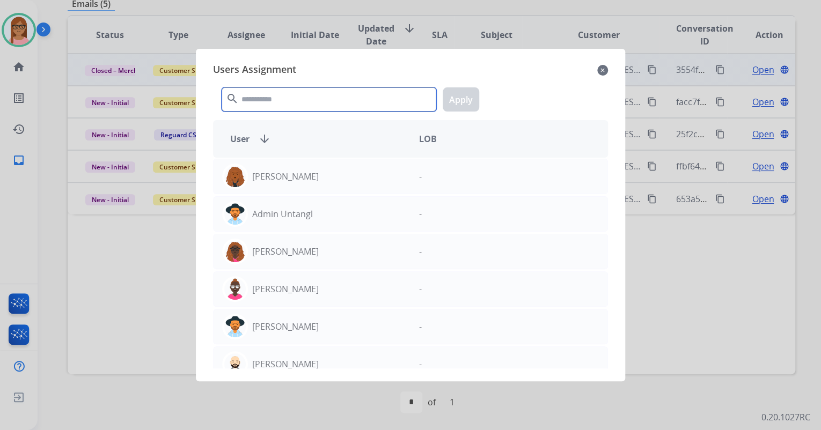
click at [264, 97] on input "text" at bounding box center [329, 99] width 215 height 24
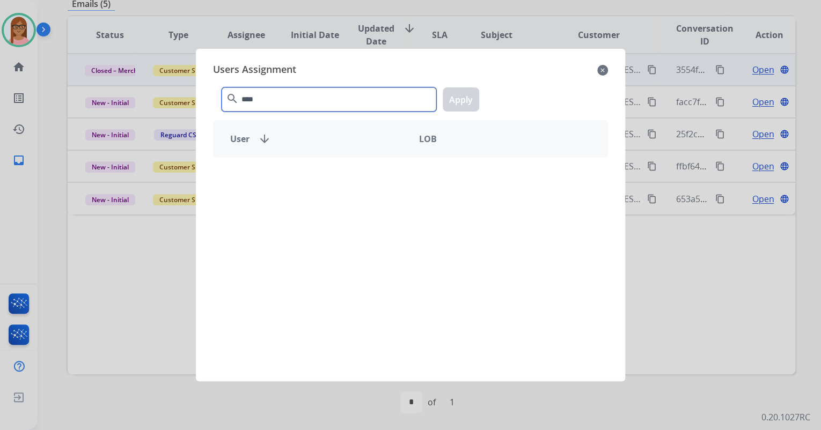
type input "****"
click at [598, 69] on mat-icon "close" at bounding box center [602, 70] width 11 height 13
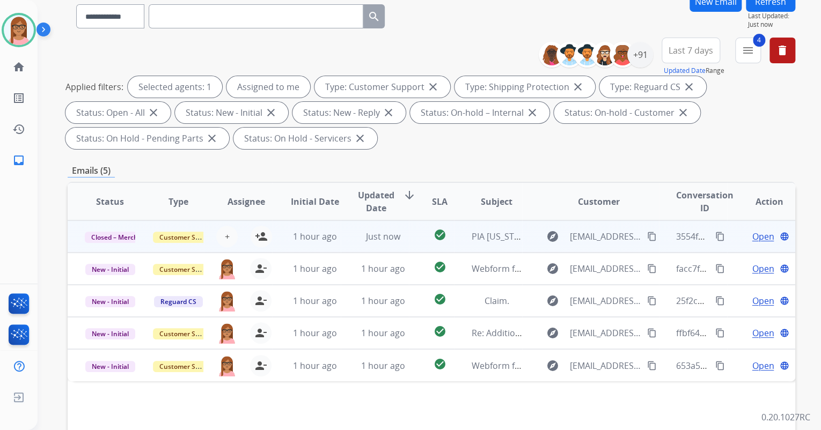
scroll to position [86, 0]
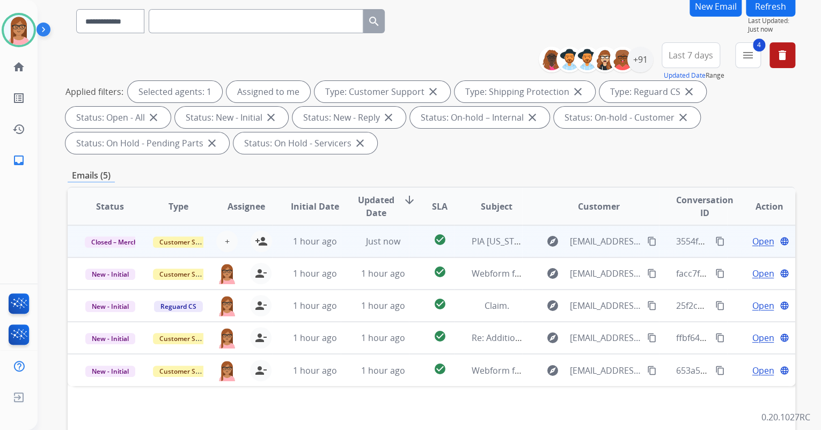
click at [770, 8] on button "Refresh" at bounding box center [770, 6] width 49 height 21
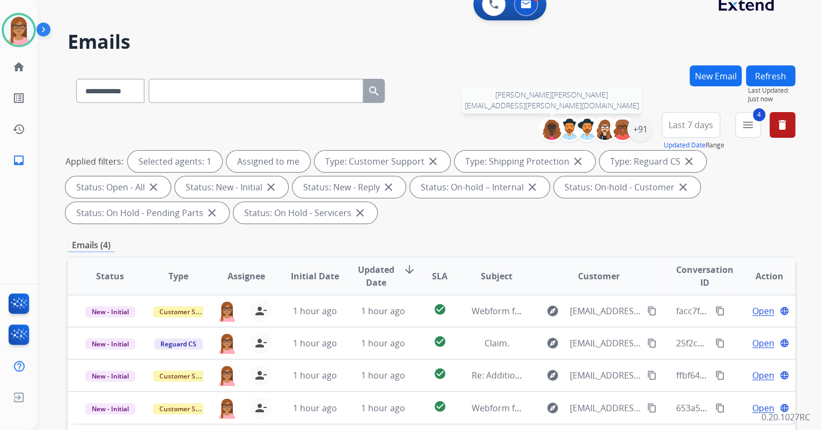
scroll to position [129, 0]
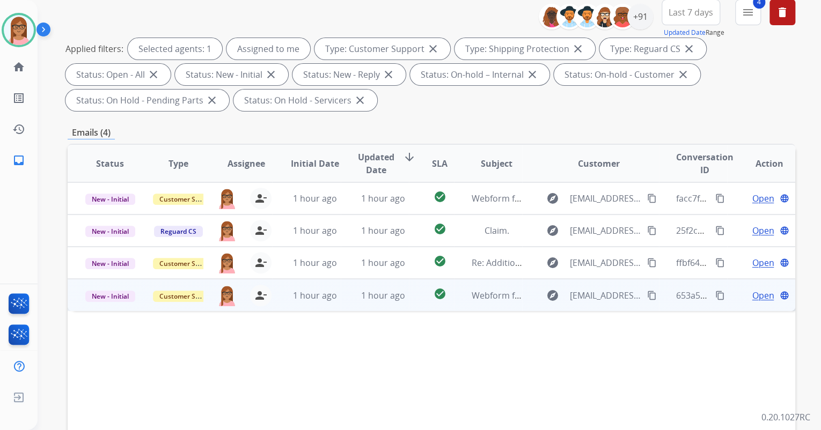
click at [755, 298] on span "Open" at bounding box center [763, 295] width 22 height 13
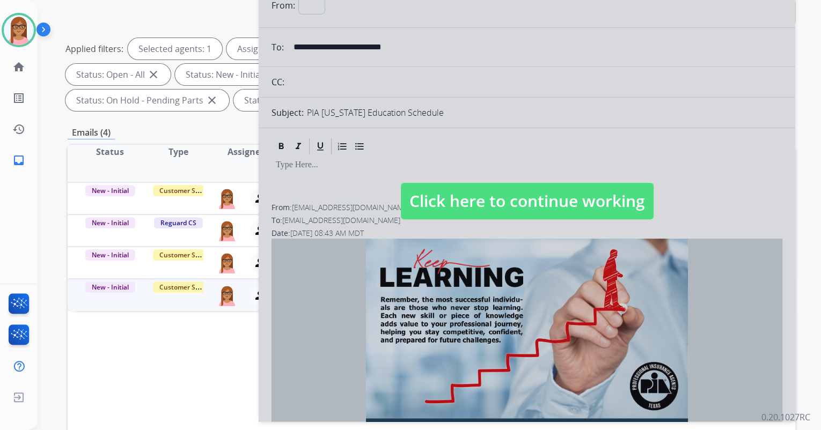
select select "**********"
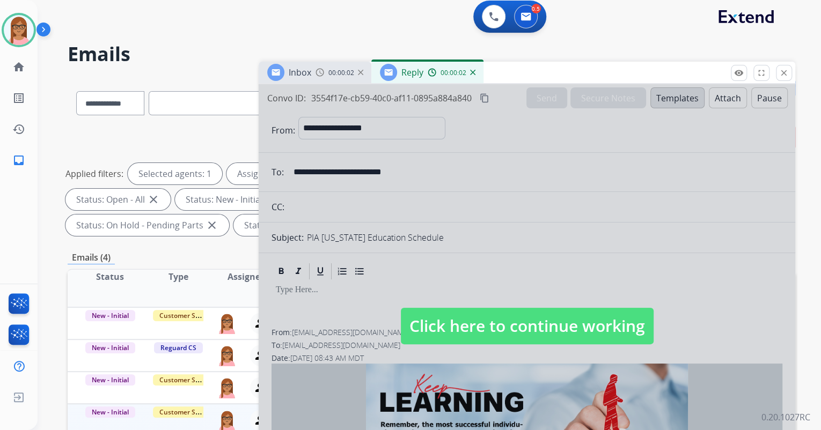
scroll to position [0, 0]
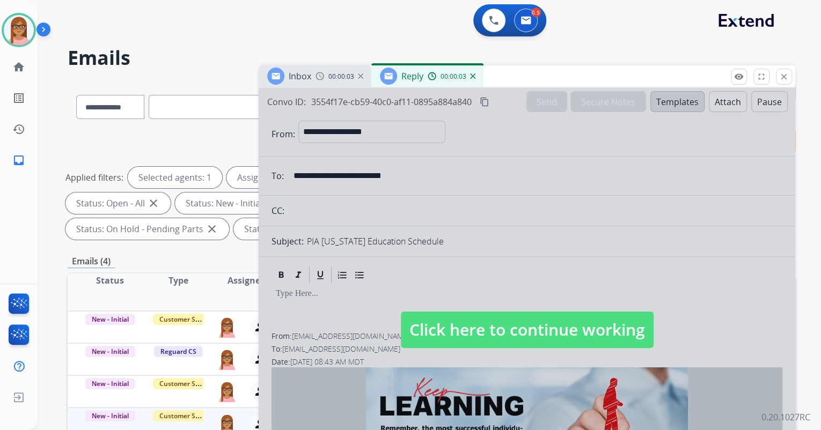
click at [474, 75] on img at bounding box center [472, 75] width 5 height 5
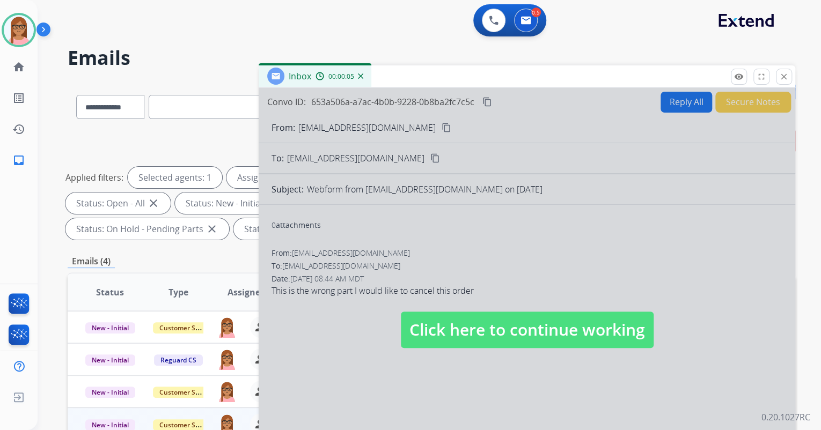
click at [556, 231] on div at bounding box center [527, 319] width 536 height 462
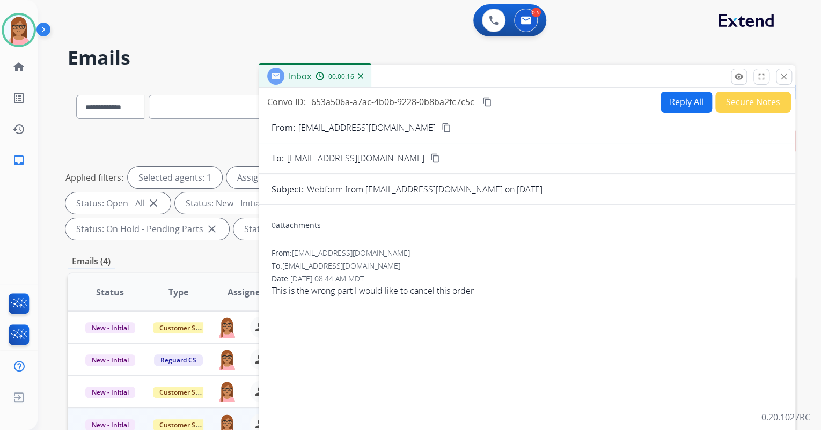
click at [442, 124] on mat-icon "content_copy" at bounding box center [447, 128] width 10 height 10
click at [665, 101] on button "Reply All" at bounding box center [686, 102] width 52 height 21
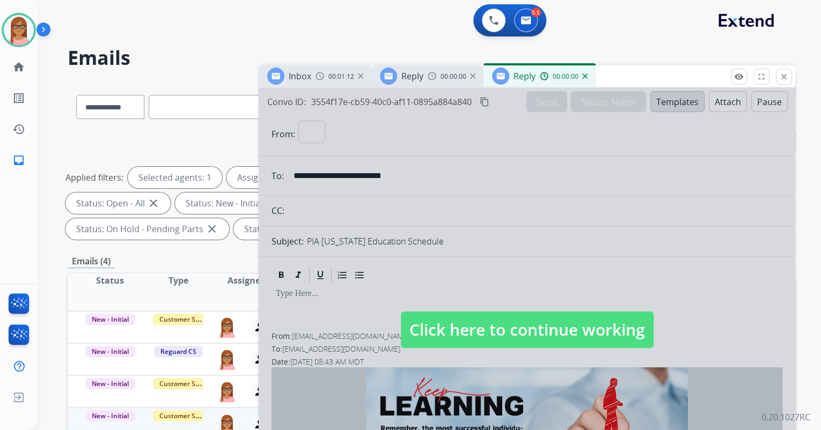
select select "**********"
click at [587, 80] on div "Reply 00:00:03" at bounding box center [539, 75] width 112 height 21
click at [571, 177] on div at bounding box center [527, 319] width 536 height 462
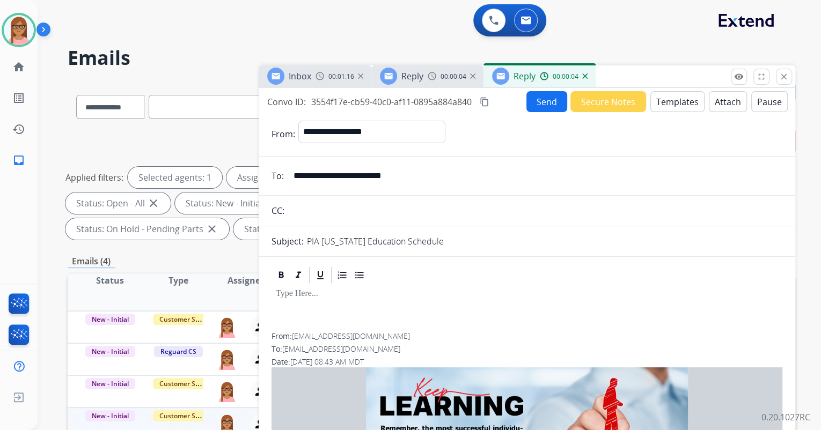
select select
click at [585, 77] on img at bounding box center [584, 75] width 5 height 5
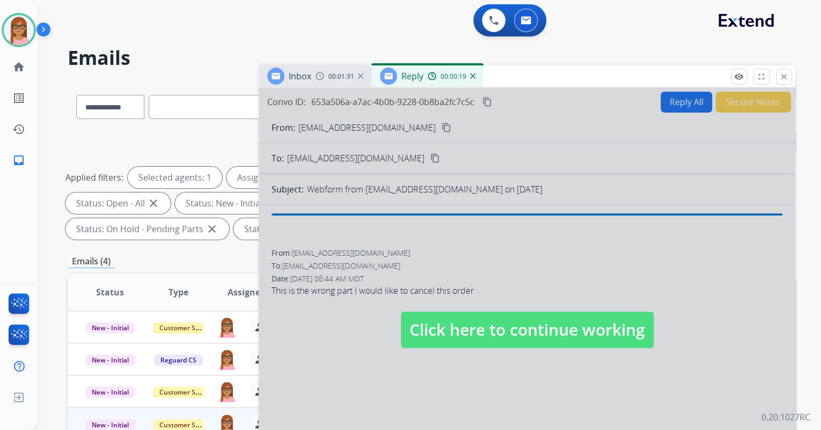
click at [510, 320] on span "Click here to continue working" at bounding box center [527, 330] width 253 height 36
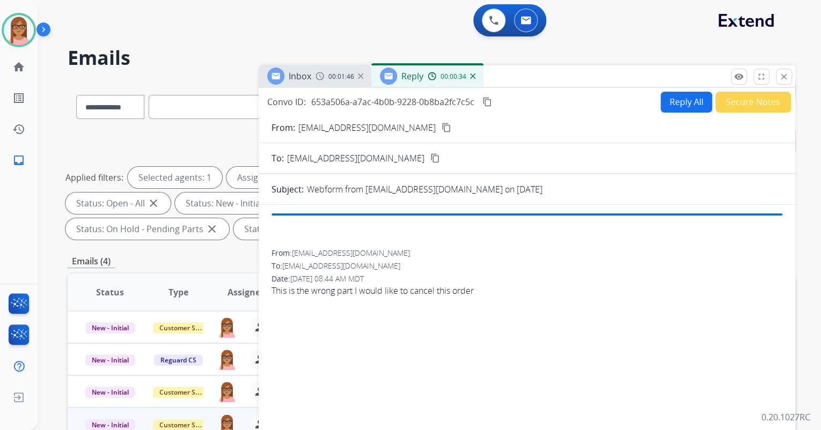
click at [474, 73] on img at bounding box center [472, 75] width 5 height 5
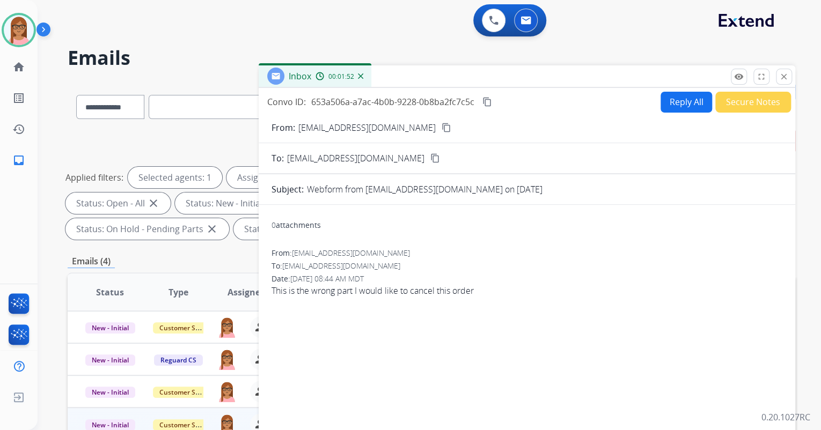
click at [663, 106] on button "Reply All" at bounding box center [686, 102] width 52 height 21
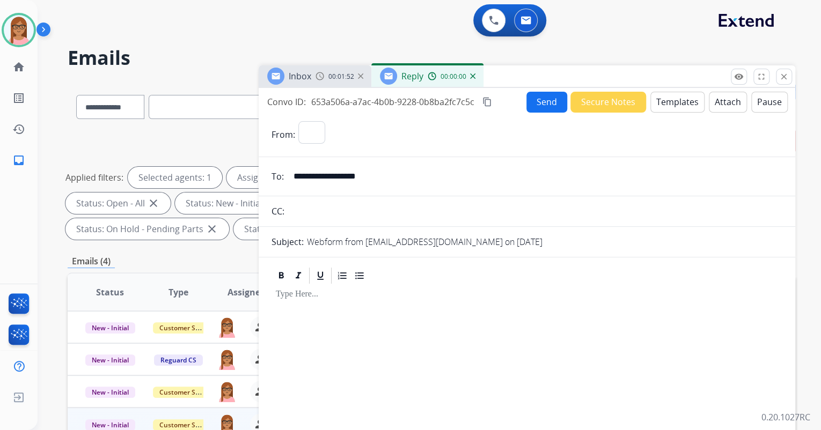
select select "**********"
click at [683, 95] on button "Templates" at bounding box center [677, 102] width 54 height 21
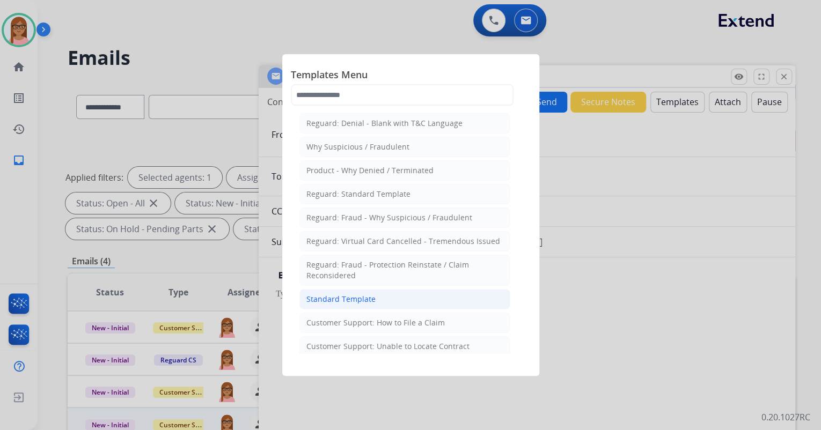
click at [386, 294] on li "Standard Template" at bounding box center [404, 299] width 211 height 20
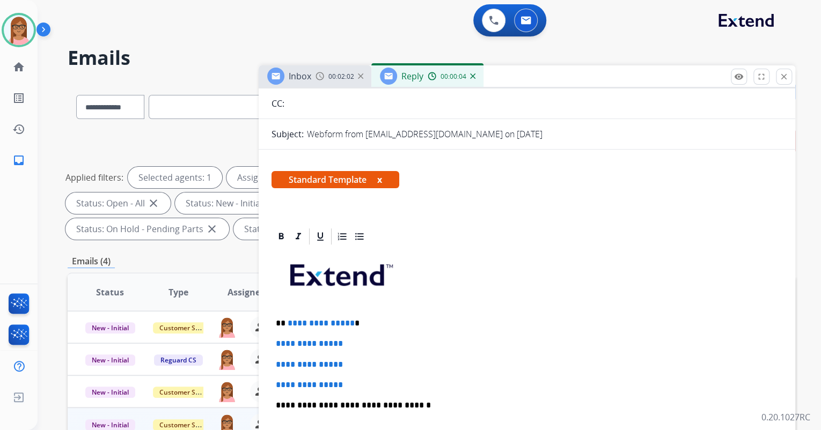
scroll to position [129, 0]
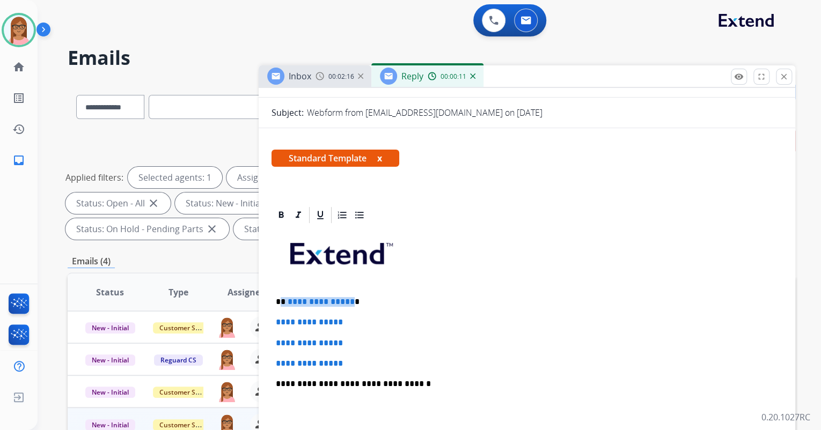
drag, startPoint x: 281, startPoint y: 303, endPoint x: 348, endPoint y: 299, distance: 67.7
click at [348, 299] on p "**********" at bounding box center [523, 302] width 494 height 10
drag, startPoint x: 277, startPoint y: 322, endPoint x: 350, endPoint y: 356, distance: 81.1
click at [350, 356] on div "**********" at bounding box center [526, 409] width 511 height 369
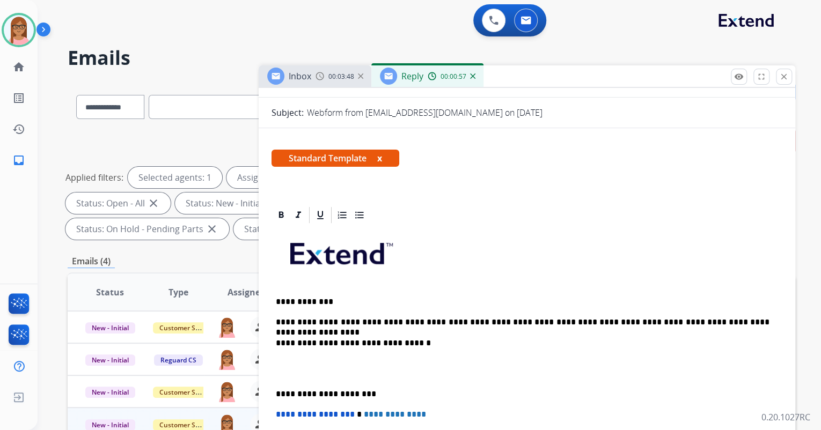
click at [534, 322] on p "**********" at bounding box center [523, 323] width 494 height 10
click at [538, 318] on p "**********" at bounding box center [523, 323] width 494 height 10
click at [539, 318] on p "**********" at bounding box center [523, 323] width 494 height 10
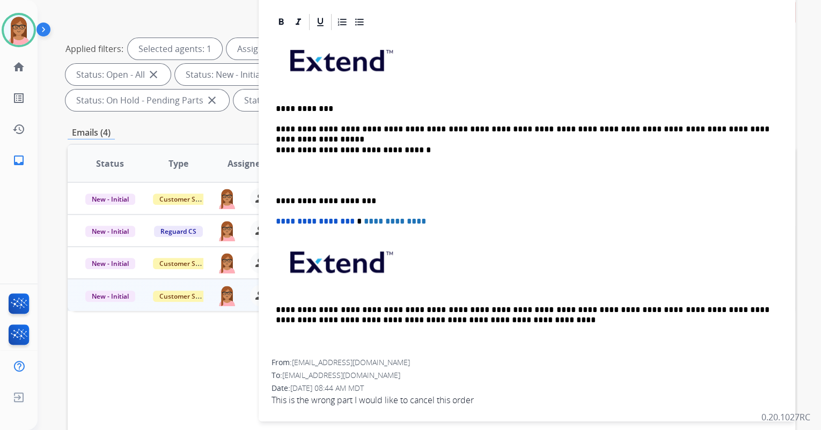
click at [748, 128] on p "**********" at bounding box center [523, 129] width 494 height 10
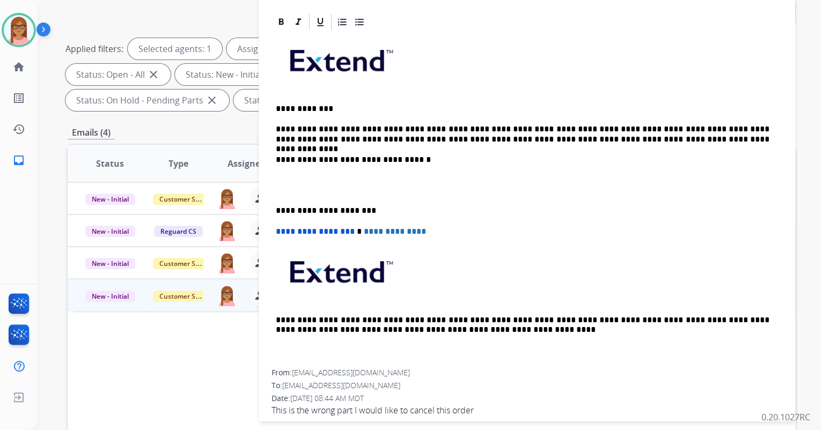
click at [465, 136] on p "**********" at bounding box center [523, 134] width 494 height 20
click at [296, 168] on div "**********" at bounding box center [526, 201] width 511 height 338
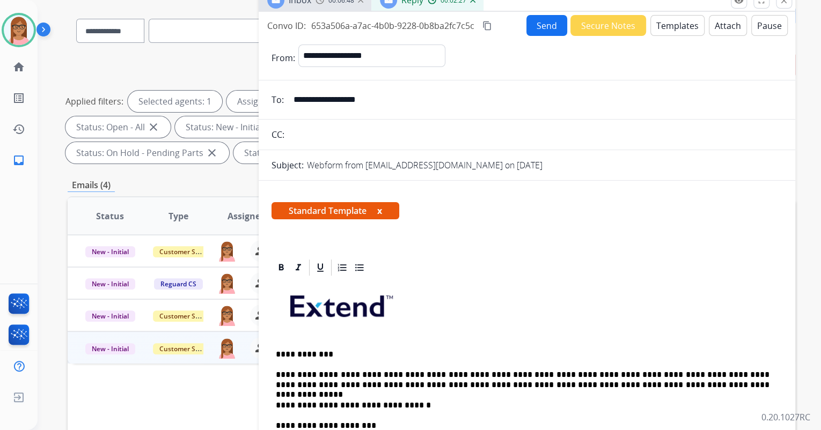
scroll to position [0, 0]
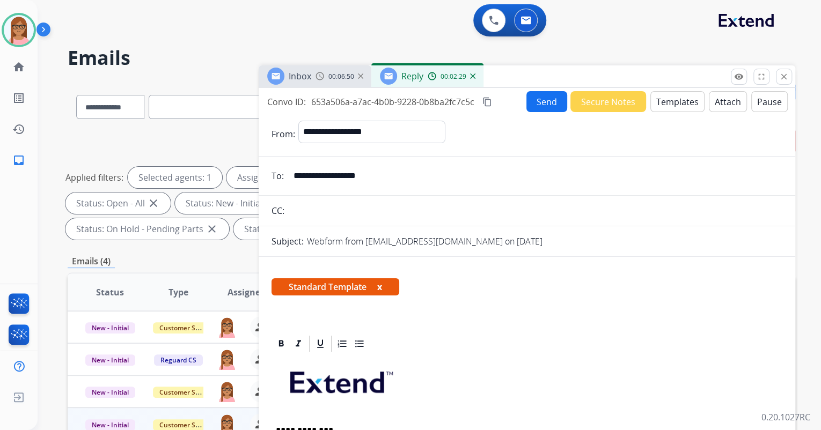
click at [489, 104] on mat-icon "content_copy" at bounding box center [487, 102] width 10 height 10
click at [533, 97] on button "Send" at bounding box center [546, 101] width 41 height 21
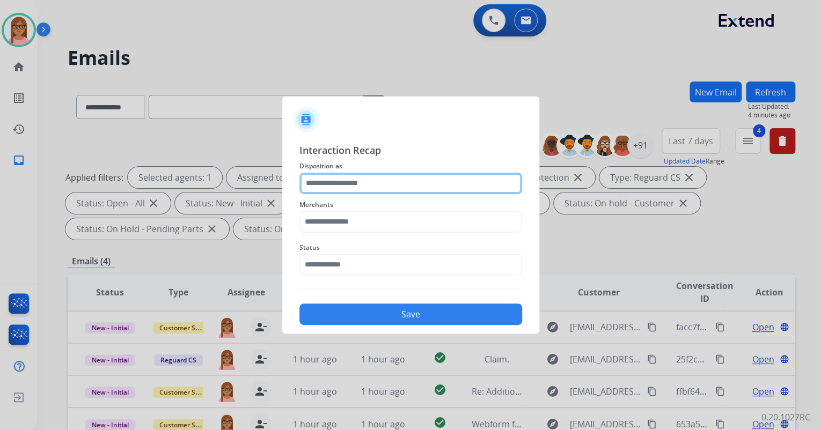
click at [402, 181] on input "text" at bounding box center [410, 183] width 223 height 21
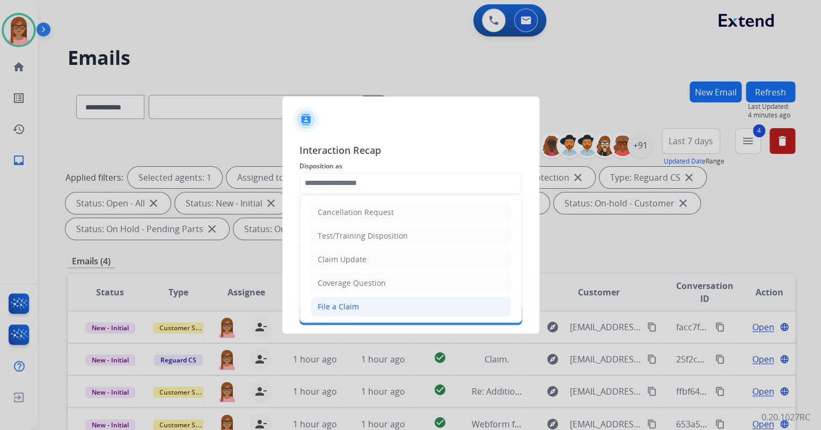
click at [362, 300] on li "File a Claim" at bounding box center [411, 307] width 200 height 20
type input "**********"
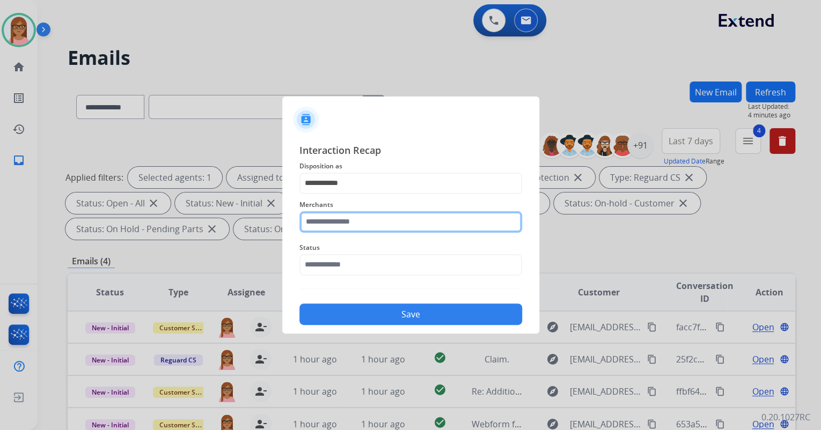
click at [373, 224] on input "text" at bounding box center [410, 221] width 223 height 21
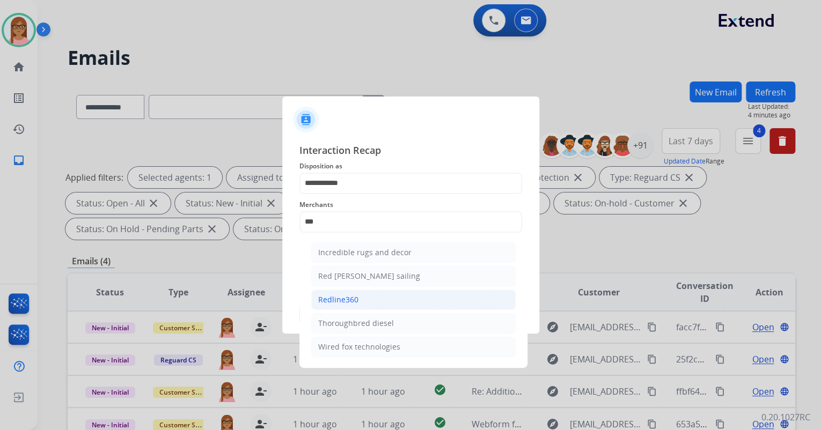
click at [367, 298] on li "Redline360" at bounding box center [413, 300] width 204 height 20
type input "**********"
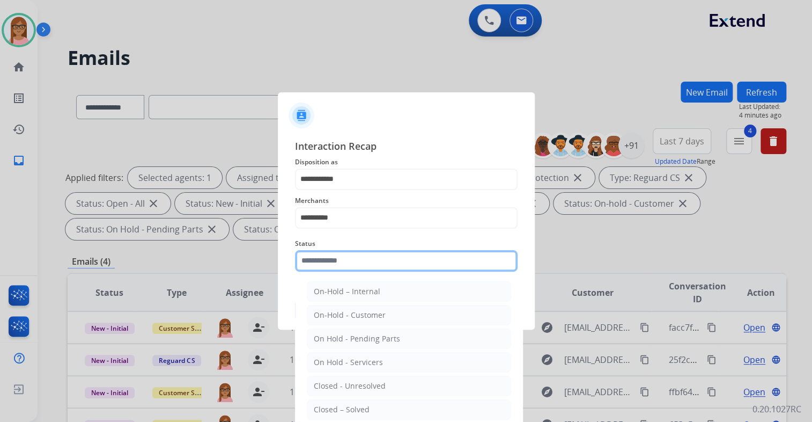
click at [365, 270] on input "text" at bounding box center [406, 260] width 223 height 21
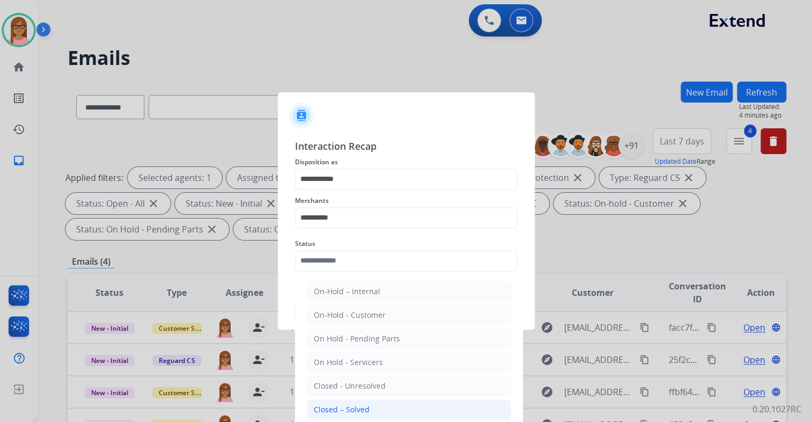
click at [376, 411] on li "Closed – Solved" at bounding box center [409, 409] width 204 height 20
type input "**********"
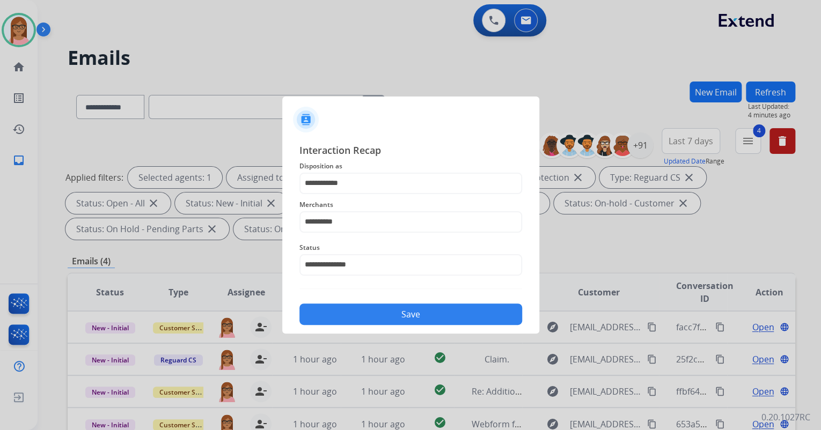
click at [385, 312] on button "Save" at bounding box center [410, 314] width 223 height 21
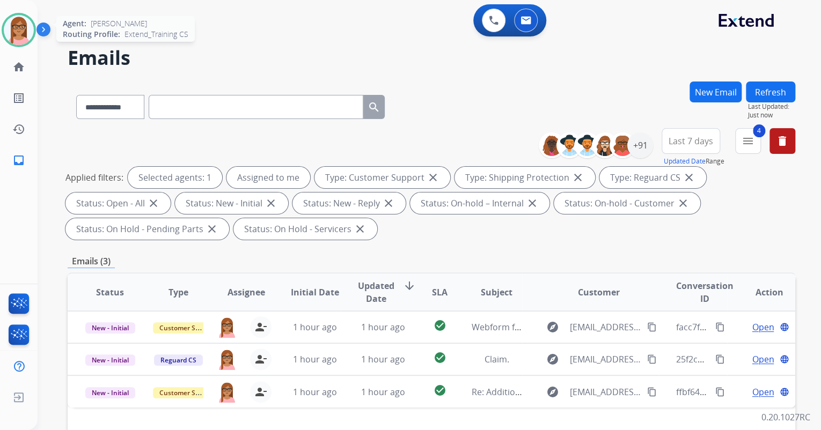
click at [18, 34] on img at bounding box center [19, 30] width 30 height 30
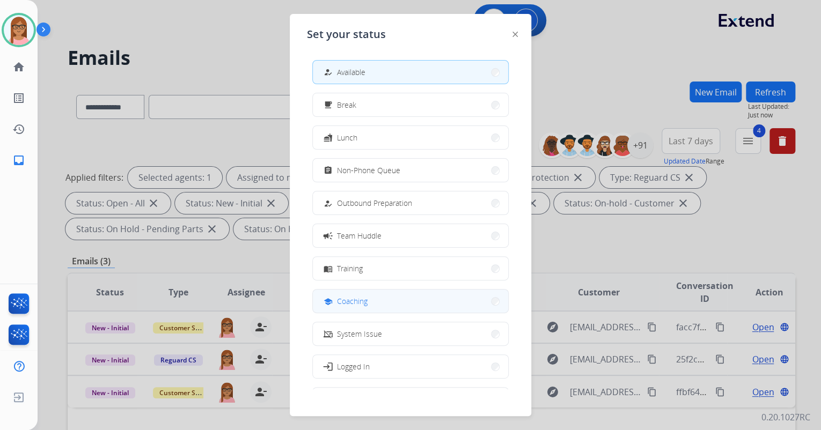
click at [397, 301] on button "school Coaching" at bounding box center [410, 301] width 195 height 23
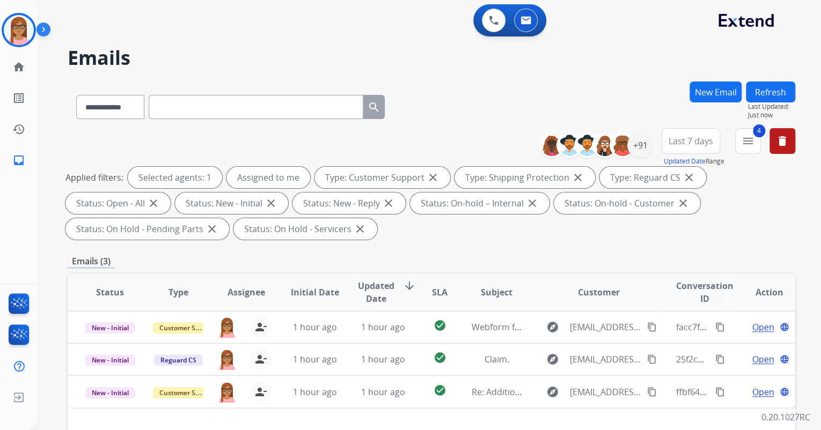
click at [701, 89] on button "New Email" at bounding box center [715, 92] width 52 height 21
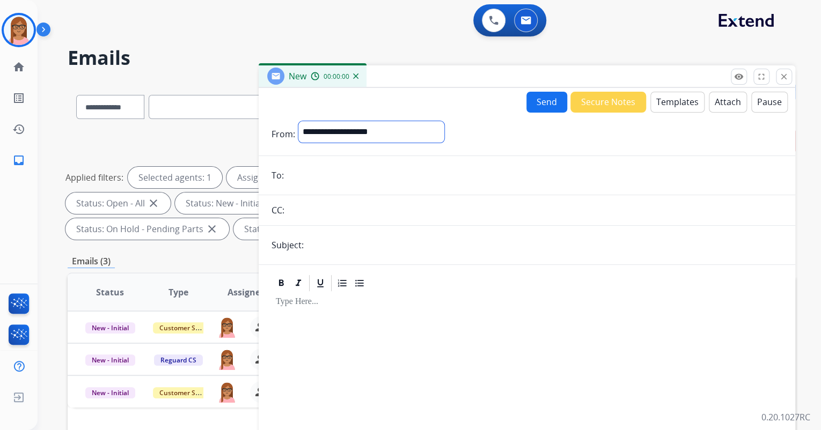
click at [385, 130] on select "**********" at bounding box center [371, 131] width 146 height 21
select select "**********"
click at [298, 121] on select "**********" at bounding box center [371, 131] width 146 height 21
click at [350, 175] on input "email" at bounding box center [534, 176] width 495 height 21
paste input "**********"
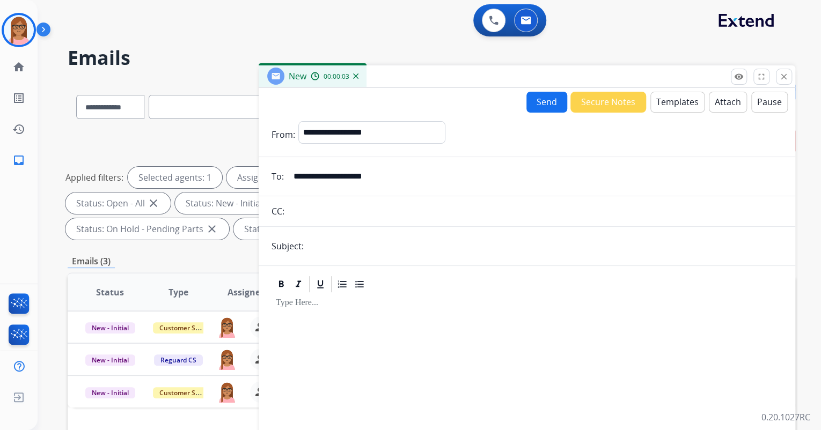
type input "**********"
click at [356, 246] on input "text" at bounding box center [544, 246] width 475 height 21
type input "**********"
click at [331, 295] on div at bounding box center [526, 417] width 511 height 246
click at [663, 100] on button "Templates" at bounding box center [677, 102] width 54 height 21
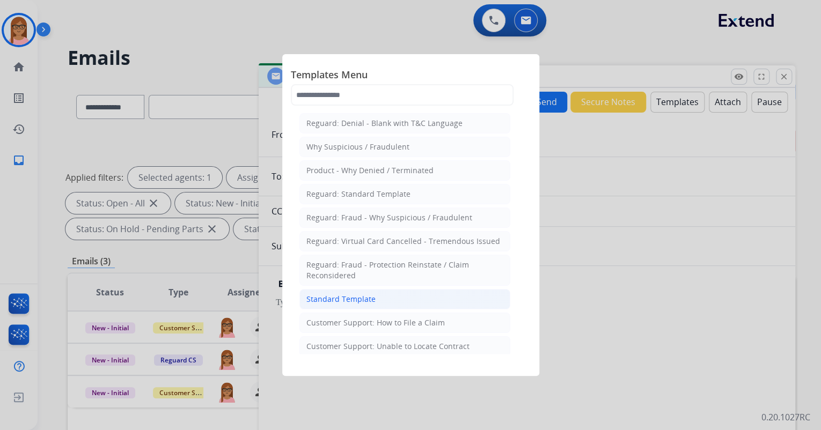
click at [363, 296] on div "Standard Template" at bounding box center [340, 299] width 69 height 11
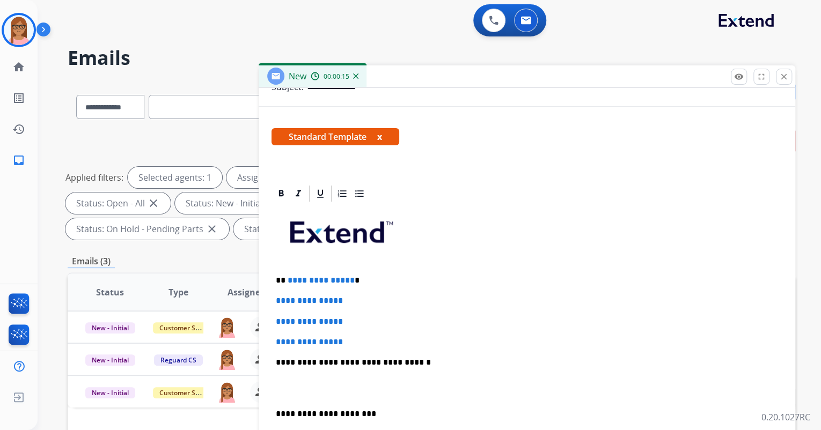
scroll to position [172, 0]
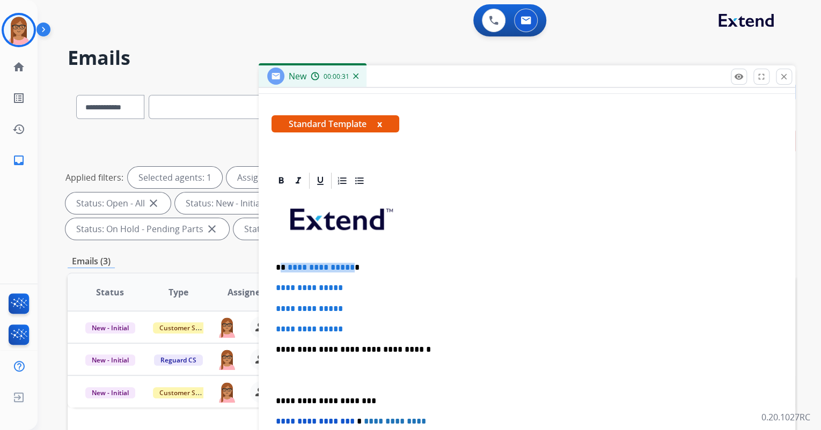
drag, startPoint x: 281, startPoint y: 267, endPoint x: 347, endPoint y: 268, distance: 65.5
click at [347, 268] on p "**********" at bounding box center [523, 268] width 494 height 10
drag, startPoint x: 276, startPoint y: 288, endPoint x: 348, endPoint y: 318, distance: 78.4
click at [348, 318] on div "**********" at bounding box center [526, 374] width 511 height 369
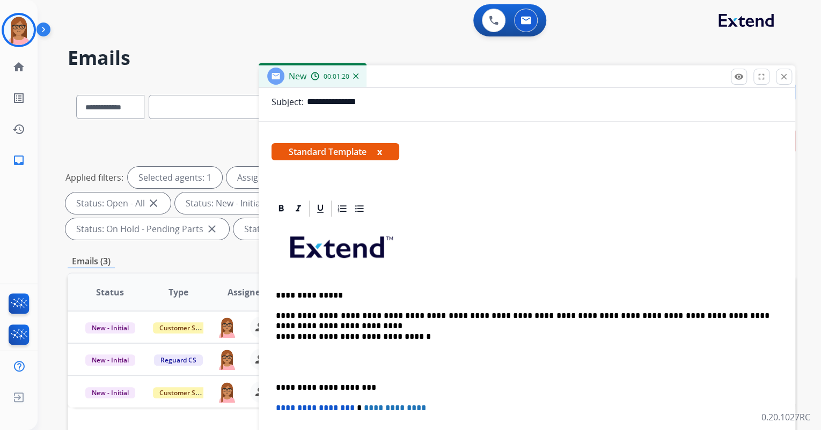
scroll to position [153, 0]
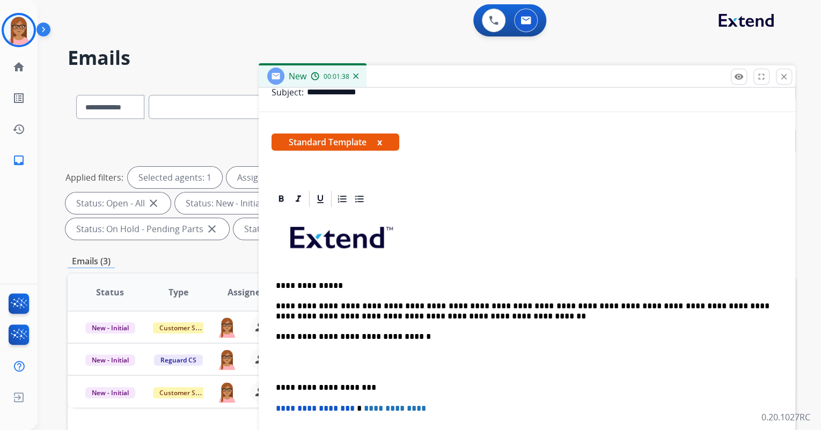
click at [429, 311] on p "**********" at bounding box center [523, 312] width 494 height 20
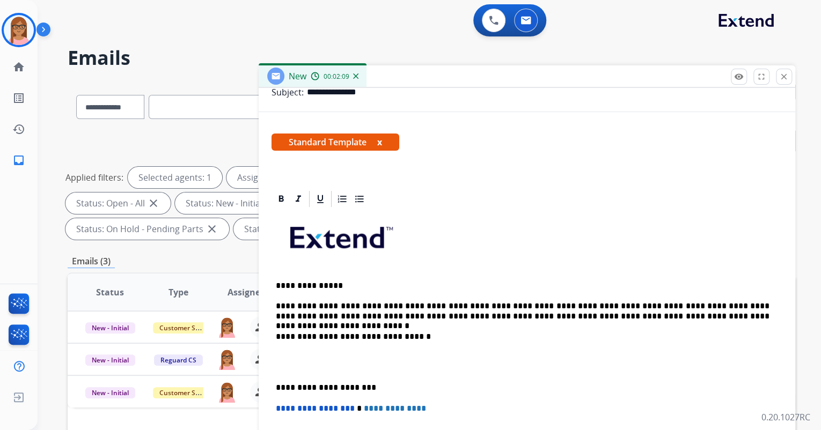
click at [276, 352] on p at bounding box center [527, 362] width 502 height 20
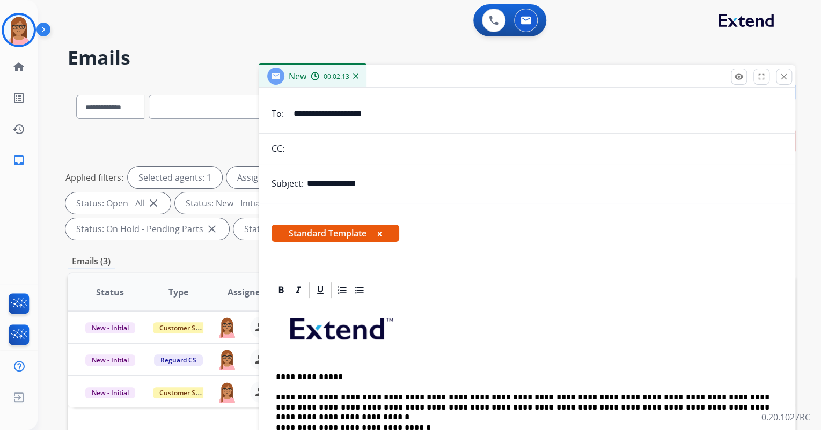
scroll to position [0, 0]
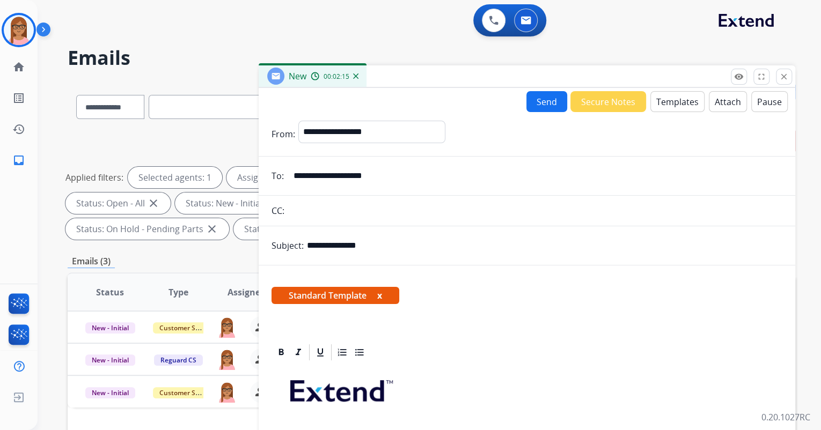
click at [541, 105] on button "Send" at bounding box center [546, 101] width 41 height 21
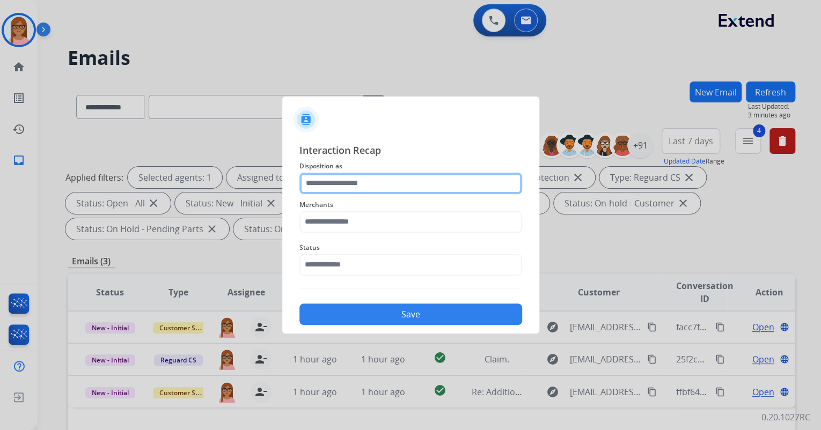
click at [408, 176] on input "text" at bounding box center [410, 183] width 223 height 21
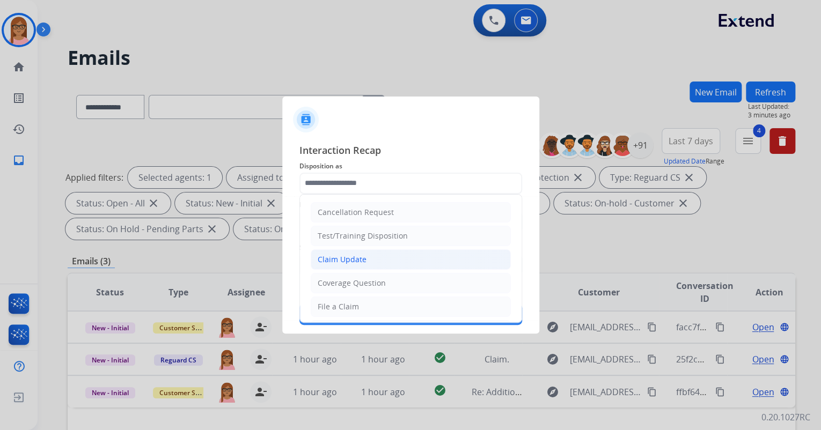
click at [370, 260] on li "Claim Update" at bounding box center [411, 259] width 200 height 20
type input "**********"
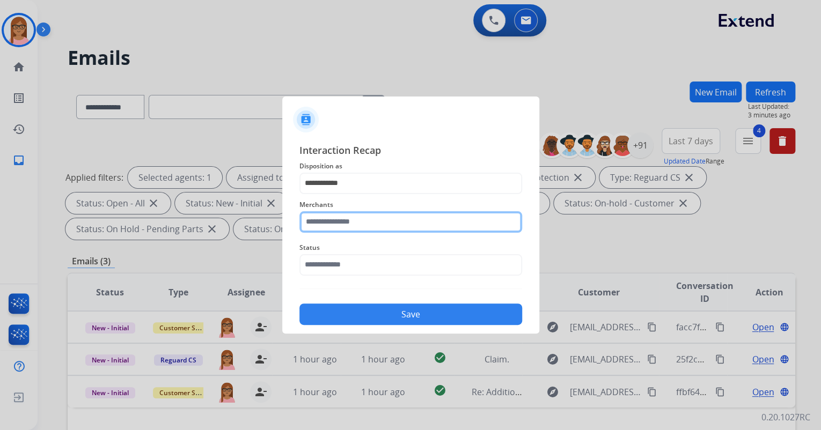
click at [364, 220] on input "text" at bounding box center [410, 221] width 223 height 21
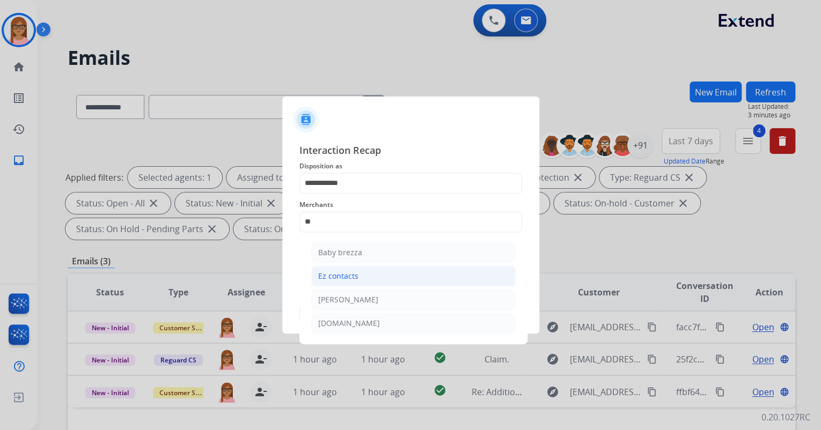
click at [364, 280] on li "Ez contacts" at bounding box center [413, 276] width 204 height 20
type input "**********"
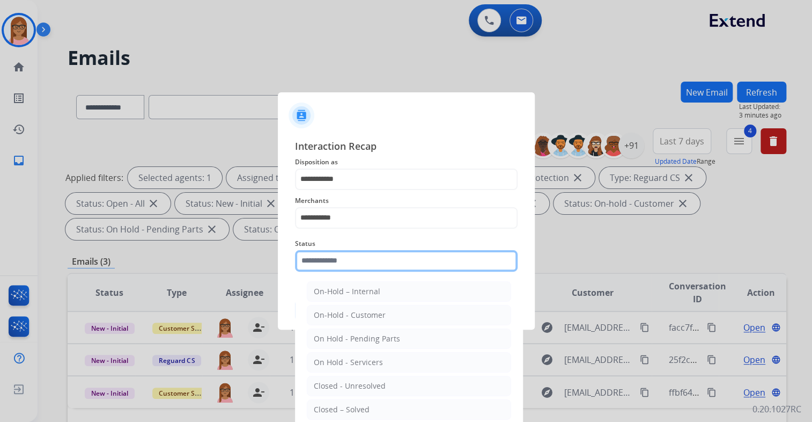
drag, startPoint x: 334, startPoint y: 263, endPoint x: 337, endPoint y: 273, distance: 9.9
click at [334, 263] on input "text" at bounding box center [406, 260] width 223 height 21
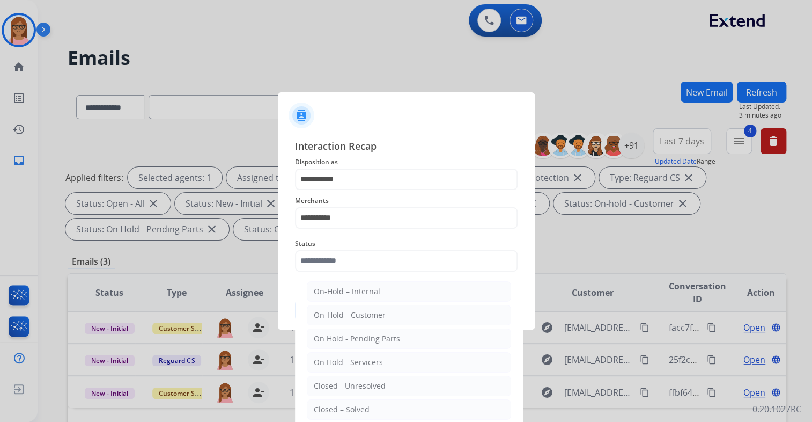
drag, startPoint x: 381, startPoint y: 405, endPoint x: 385, endPoint y: 348, distance: 57.0
click at [382, 404] on li "Closed – Solved" at bounding box center [409, 409] width 204 height 20
type input "**********"
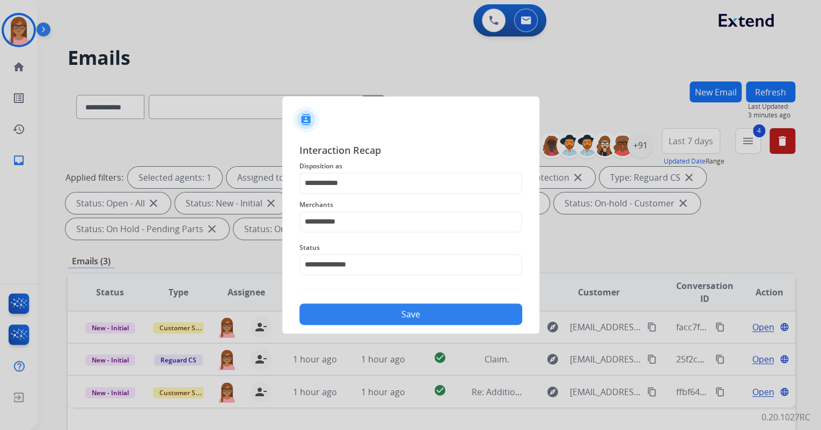
click at [386, 311] on button "Save" at bounding box center [410, 314] width 223 height 21
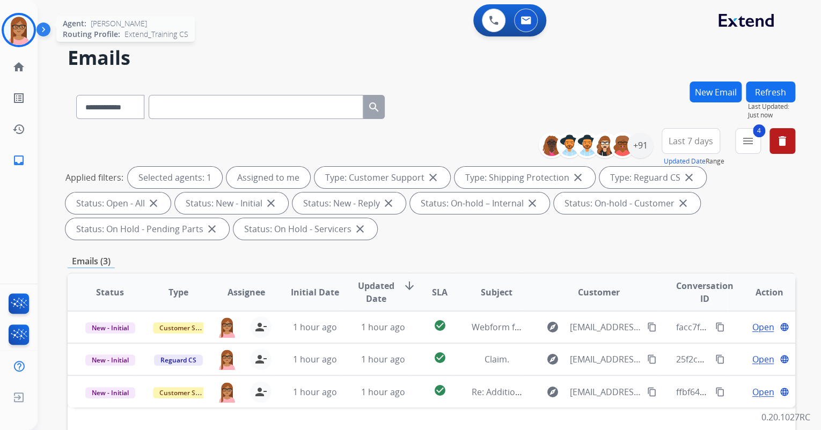
click at [14, 32] on img at bounding box center [19, 30] width 30 height 30
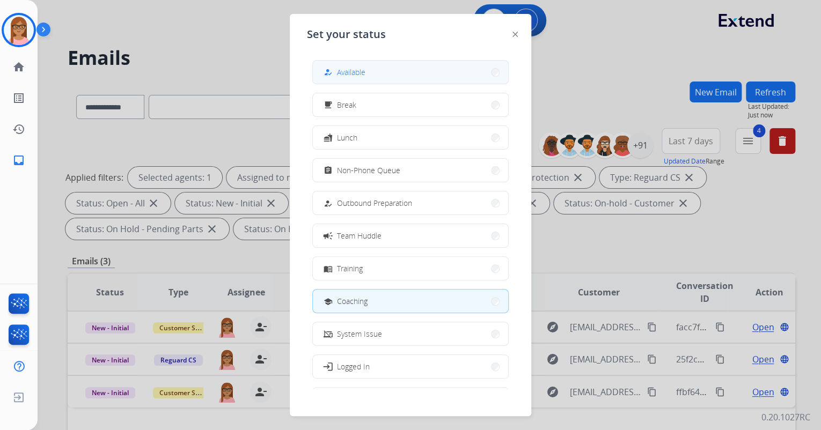
click at [367, 79] on button "how_to_reg Available" at bounding box center [410, 72] width 195 height 23
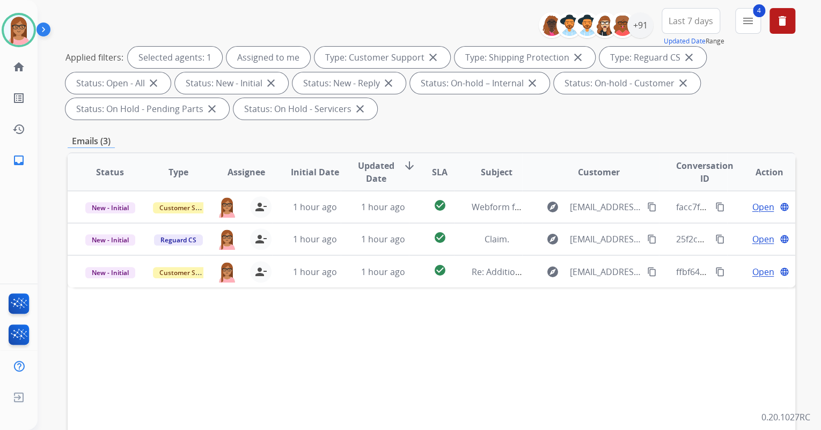
scroll to position [129, 0]
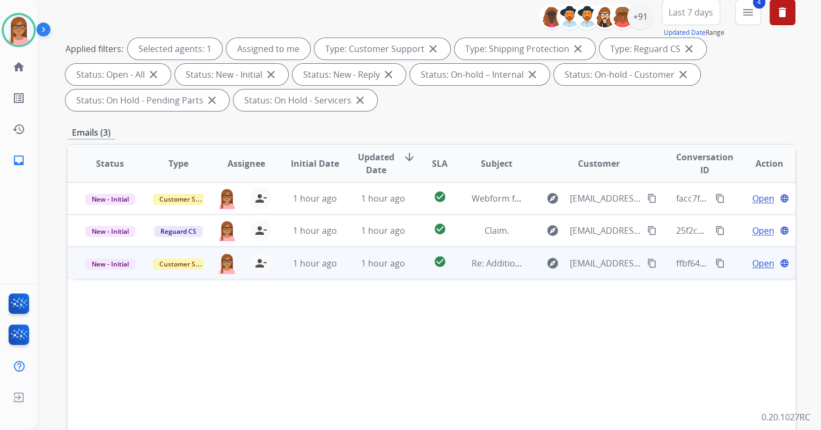
click at [753, 260] on span "Open" at bounding box center [763, 263] width 22 height 13
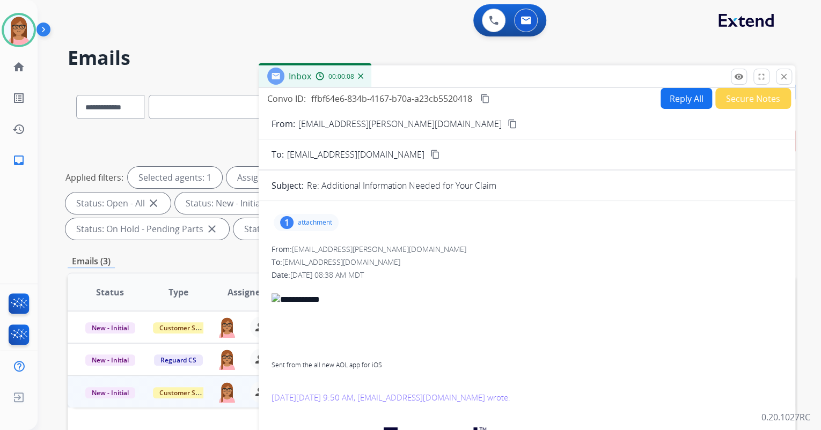
scroll to position [0, 0]
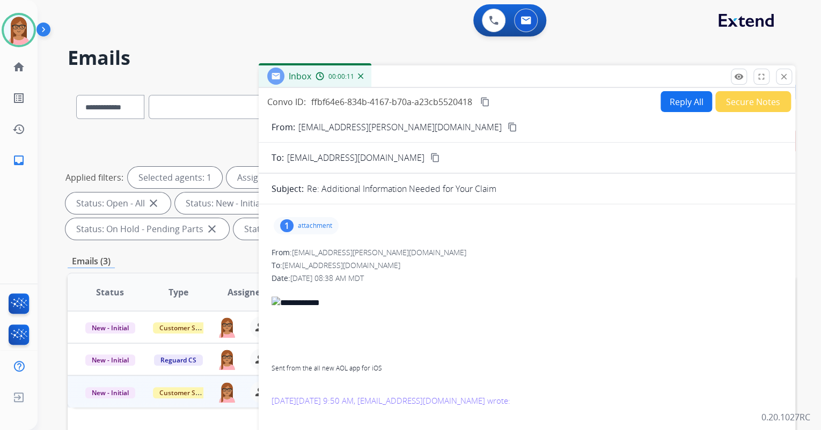
click at [508, 128] on mat-icon "content_copy" at bounding box center [513, 127] width 10 height 10
click at [313, 223] on p "attachment" at bounding box center [315, 226] width 34 height 9
click at [311, 247] on div at bounding box center [309, 253] width 54 height 38
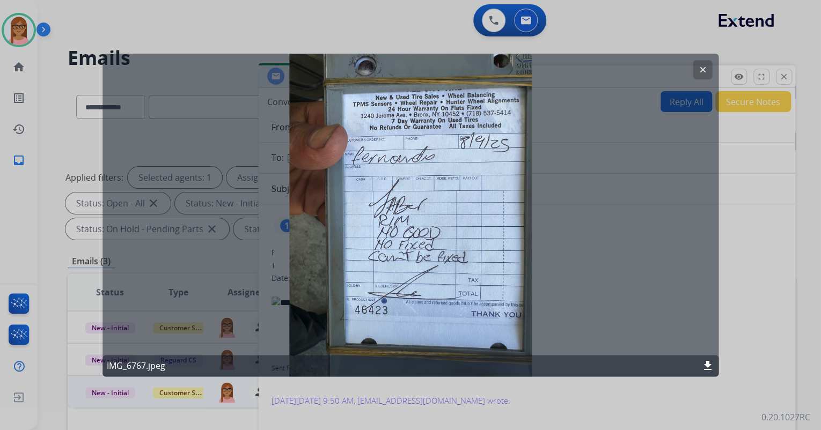
click at [697, 68] on button "clear" at bounding box center [702, 69] width 19 height 19
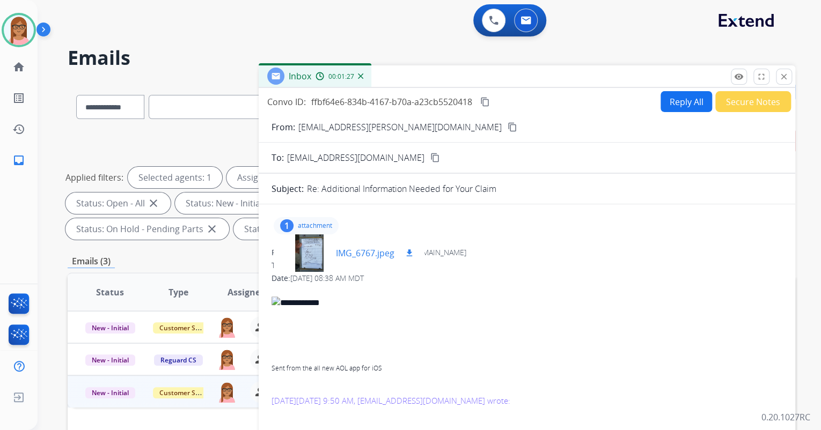
click at [408, 252] on mat-icon "download" at bounding box center [410, 253] width 10 height 10
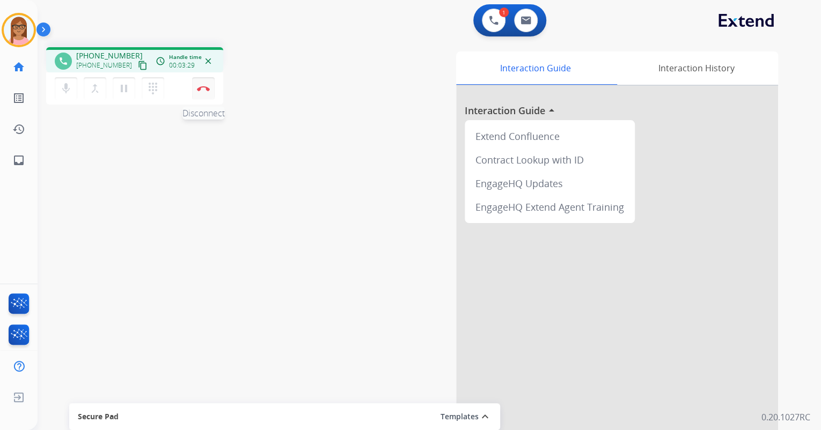
click at [199, 86] on img at bounding box center [203, 88] width 13 height 5
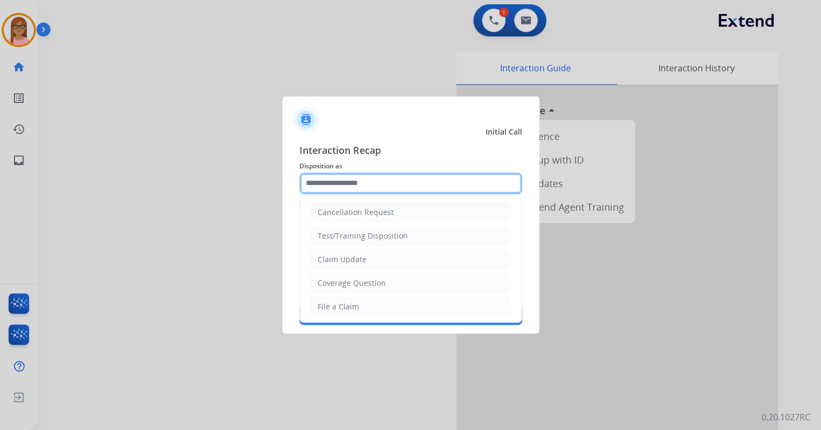
click at [399, 187] on input "text" at bounding box center [410, 183] width 223 height 21
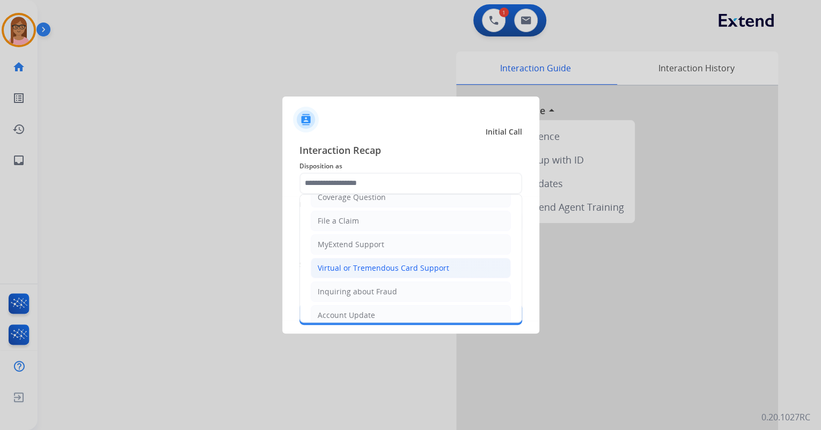
click at [367, 266] on div "Virtual or Tremendous Card Support" at bounding box center [383, 268] width 131 height 11
type input "**********"
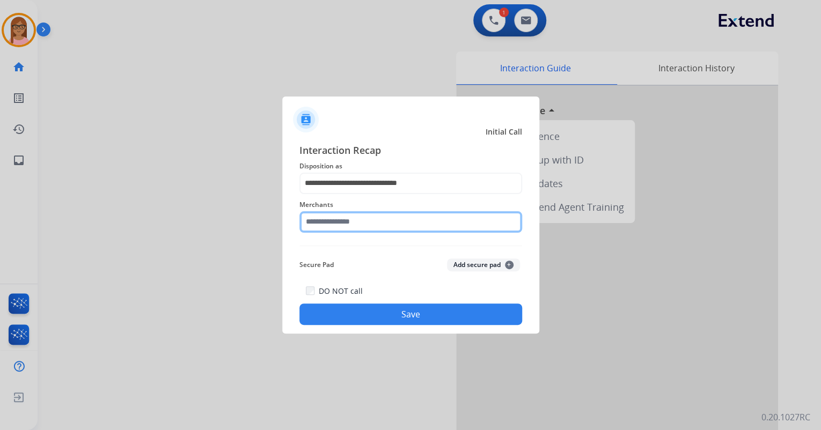
click at [332, 230] on input "text" at bounding box center [410, 221] width 223 height 21
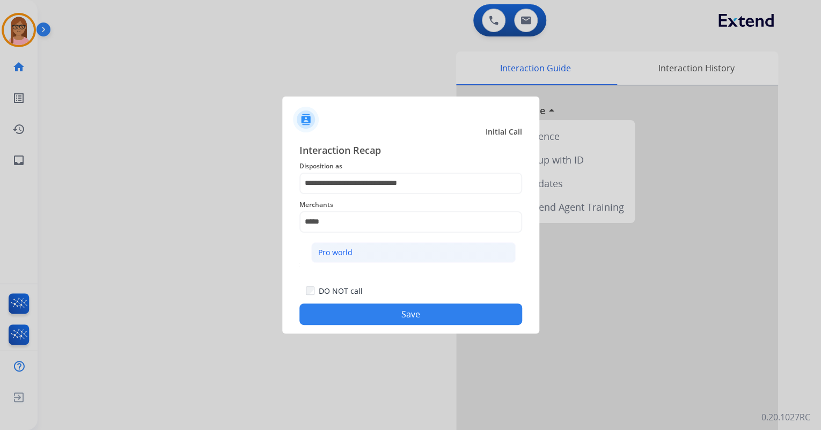
click at [350, 251] on div "Pro world" at bounding box center [335, 252] width 34 height 11
type input "*********"
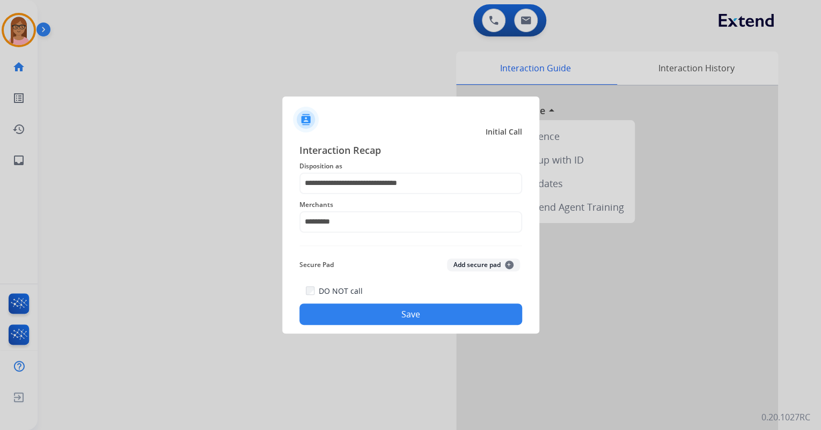
click at [371, 311] on button "Save" at bounding box center [410, 314] width 223 height 21
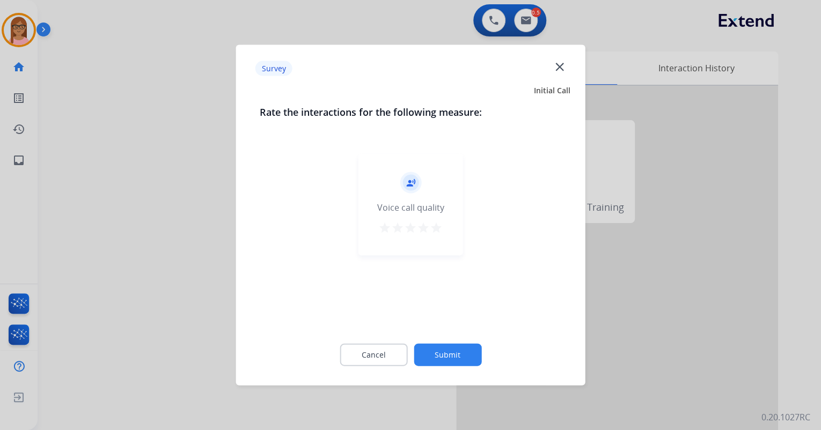
click at [436, 230] on mat-icon "star" at bounding box center [436, 228] width 13 height 13
click at [444, 356] on button "Submit" at bounding box center [448, 355] width 68 height 23
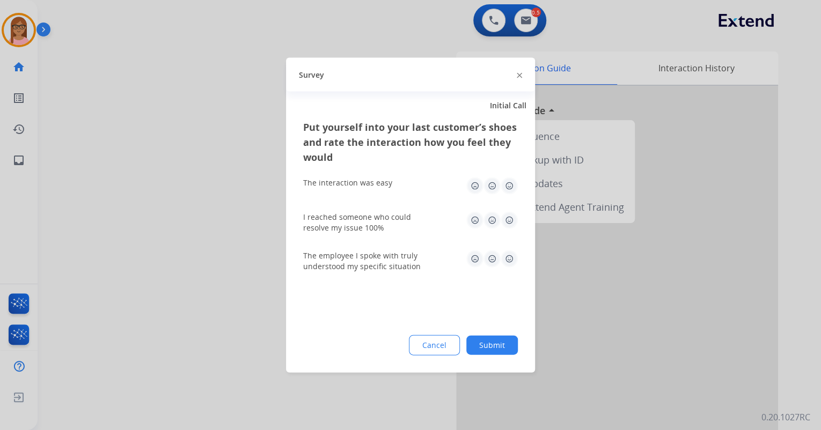
click at [512, 187] on img at bounding box center [509, 186] width 17 height 17
click at [510, 251] on img at bounding box center [509, 259] width 17 height 17
click at [508, 224] on img at bounding box center [509, 220] width 17 height 17
click at [489, 340] on button "Submit" at bounding box center [492, 345] width 52 height 19
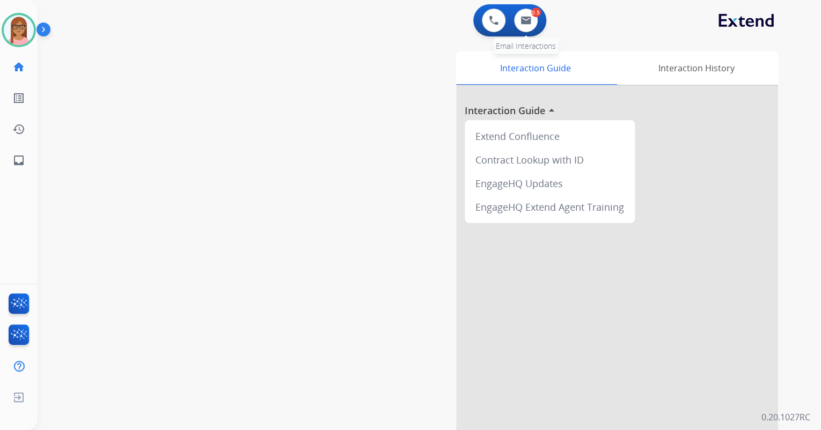
click at [515, 27] on div "0.5 Email Interactions" at bounding box center [526, 21] width 32 height 24
click at [534, 20] on button at bounding box center [526, 21] width 24 height 24
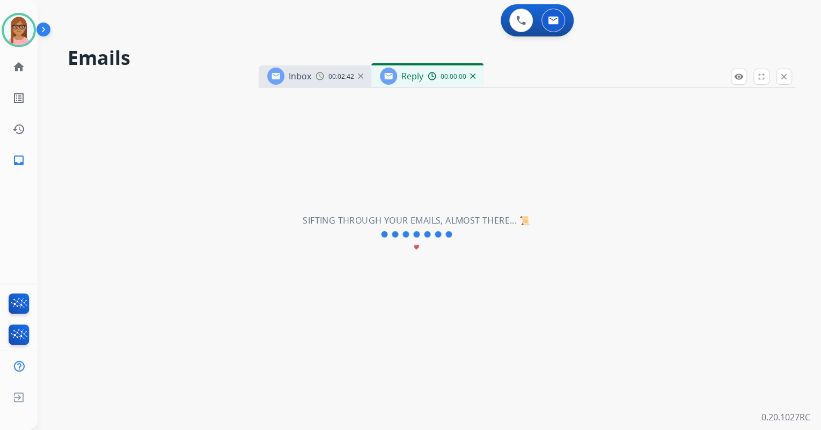
select select "**********"
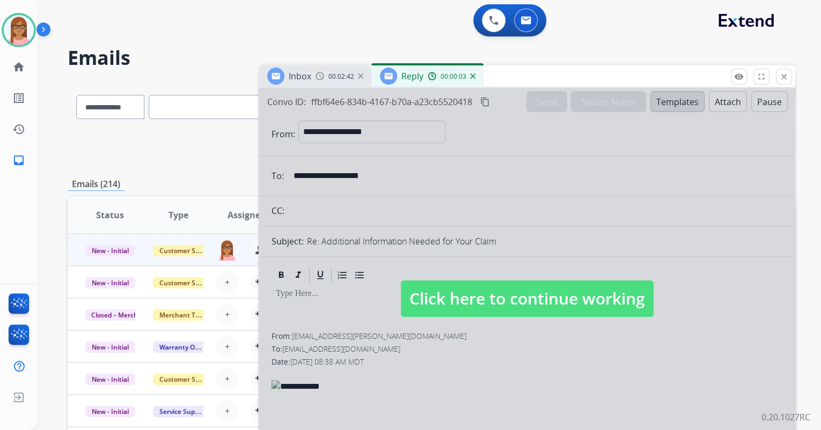
click at [472, 78] on img at bounding box center [472, 75] width 5 height 5
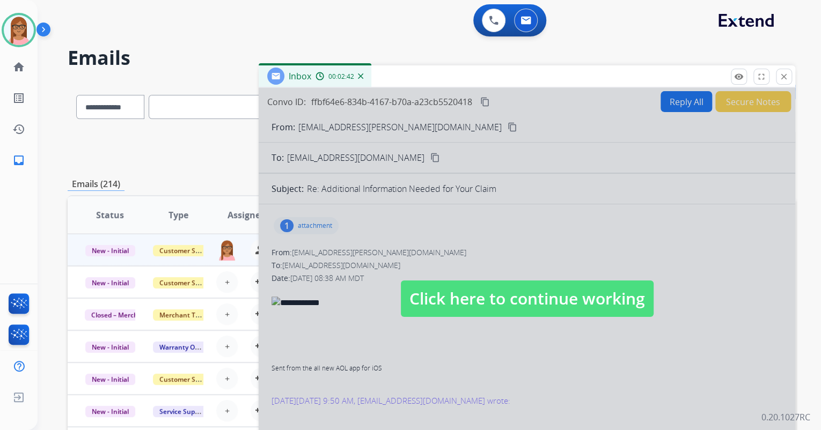
click at [472, 217] on div at bounding box center [527, 288] width 536 height 401
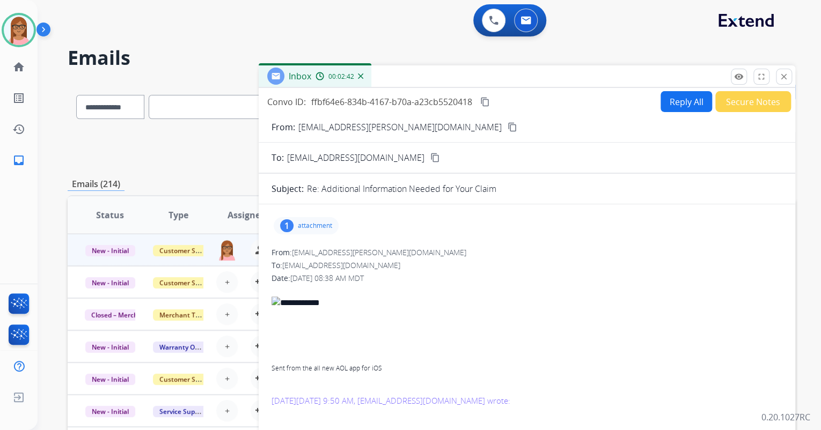
click at [487, 101] on mat-icon "content_copy" at bounding box center [485, 102] width 10 height 10
click at [668, 105] on button "Reply All" at bounding box center [686, 101] width 52 height 21
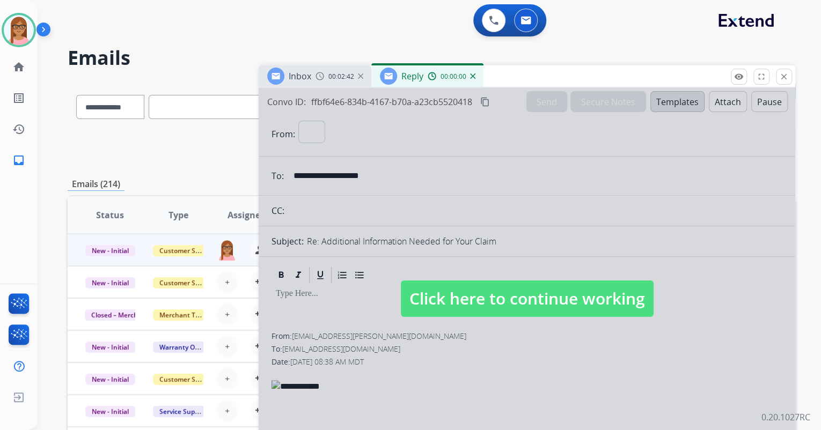
select select "**********"
click at [472, 79] on div "00:00:05" at bounding box center [451, 76] width 47 height 10
click at [473, 76] on img at bounding box center [472, 75] width 5 height 5
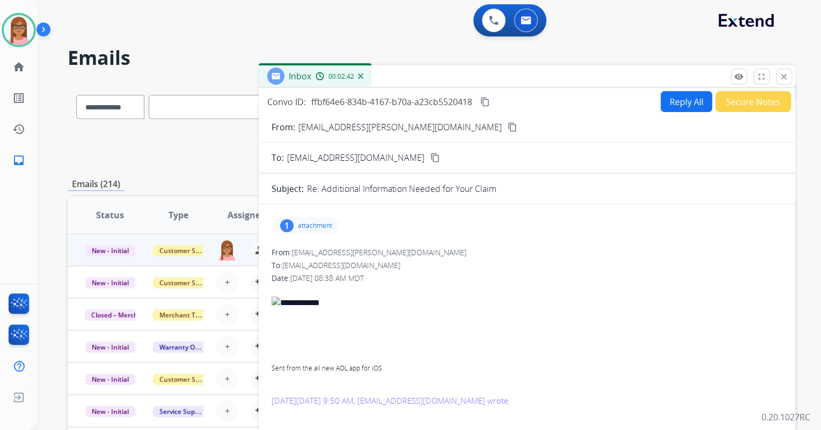
click at [508, 128] on mat-icon "content_copy" at bounding box center [513, 127] width 10 height 10
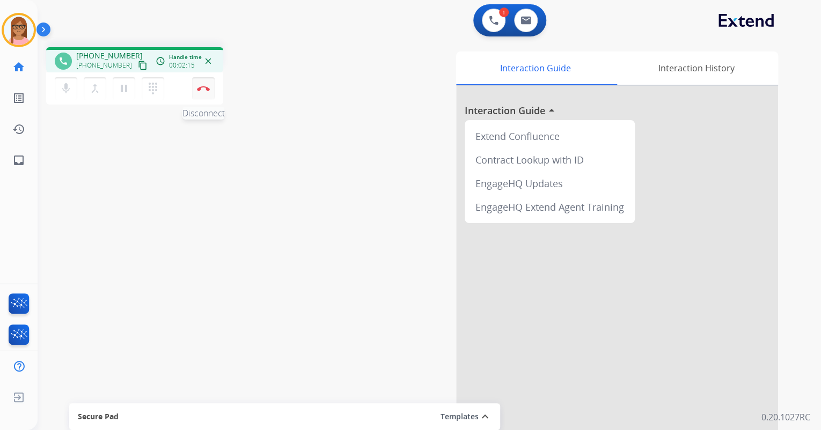
click at [204, 90] on img at bounding box center [203, 88] width 13 height 5
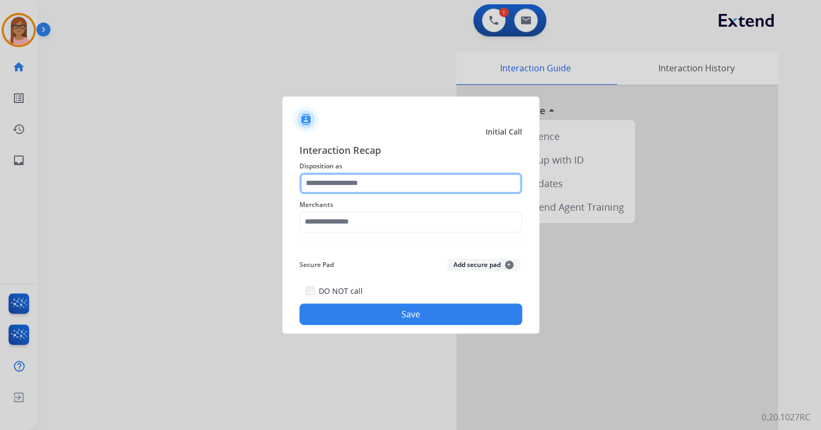
click at [317, 177] on input "text" at bounding box center [410, 183] width 223 height 21
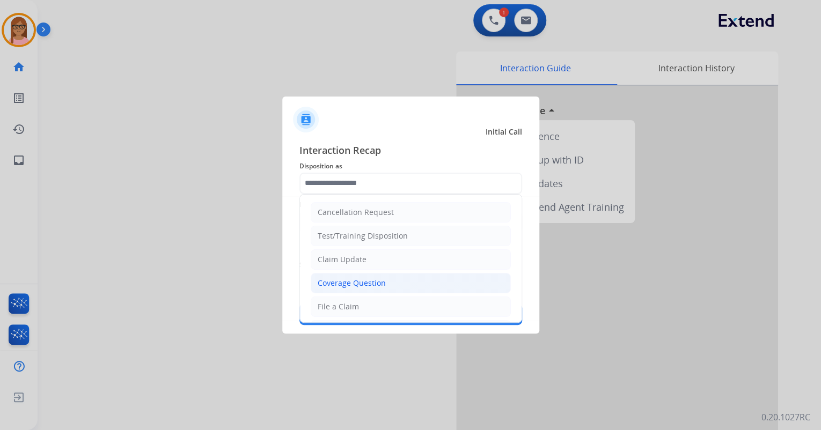
click at [343, 286] on div "Coverage Question" at bounding box center [352, 283] width 68 height 11
type input "**********"
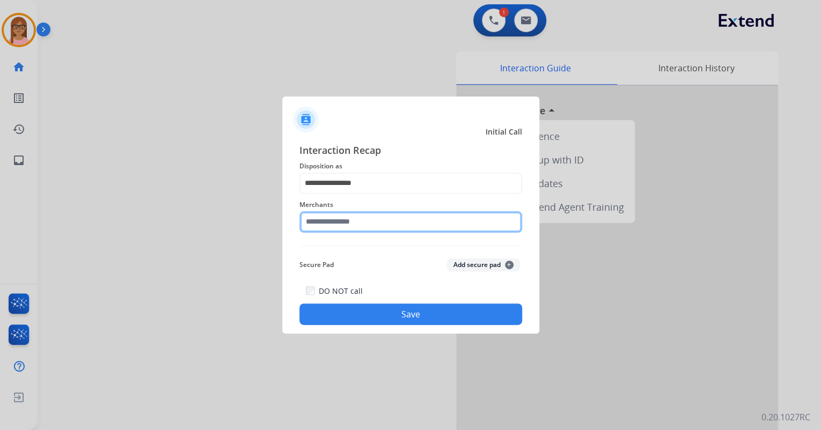
click at [339, 226] on input "text" at bounding box center [410, 221] width 223 height 21
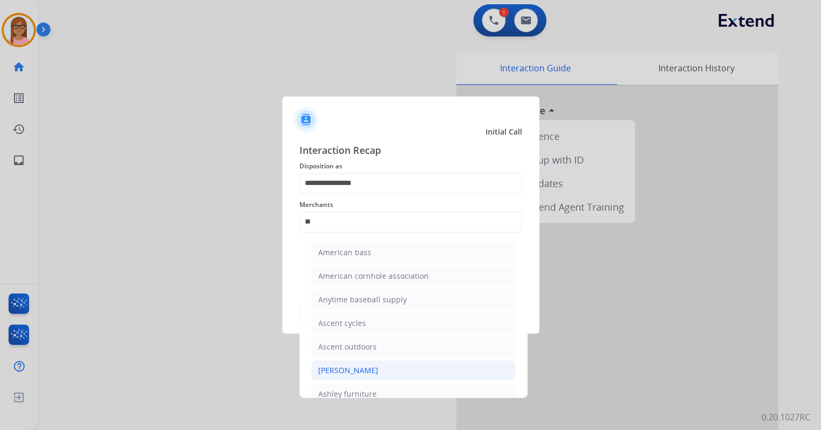
click at [363, 366] on div "[PERSON_NAME]" at bounding box center [348, 370] width 60 height 11
type input "**********"
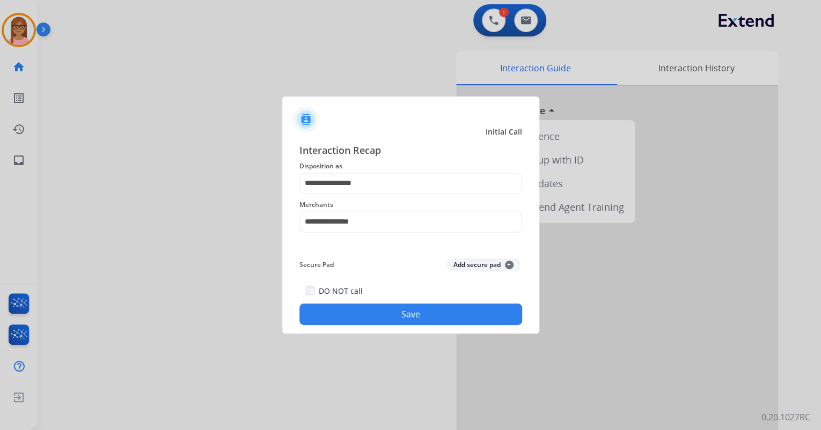
click at [367, 306] on button "Save" at bounding box center [410, 314] width 223 height 21
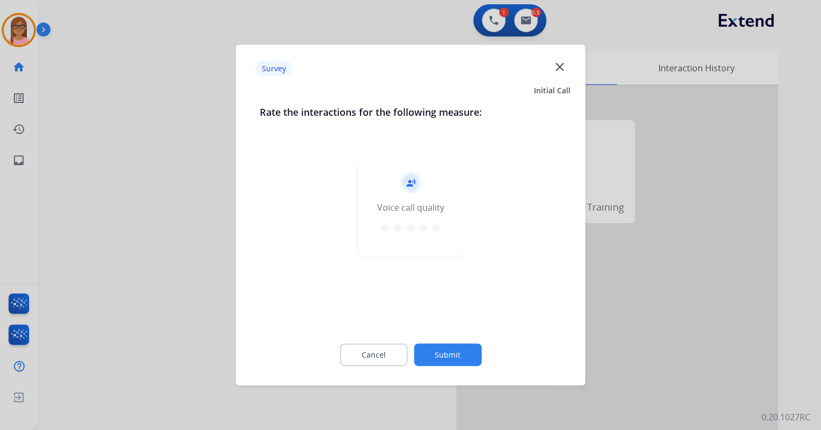
click at [433, 224] on mat-icon "star" at bounding box center [436, 228] width 13 height 13
click at [442, 358] on button "Submit" at bounding box center [448, 355] width 68 height 23
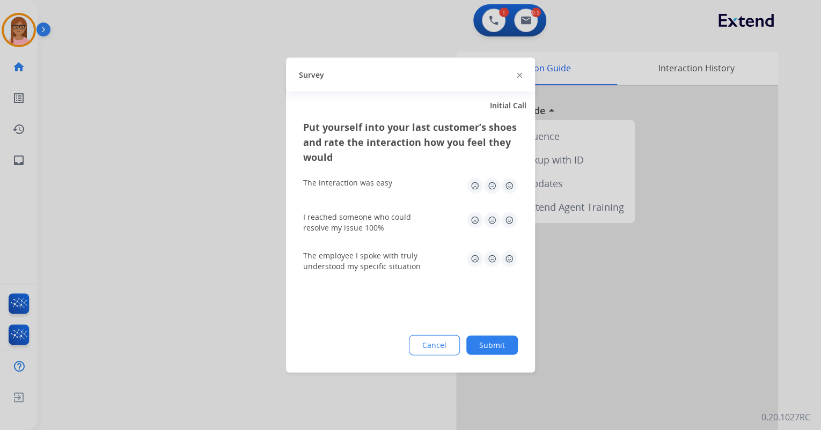
click at [513, 187] on img at bounding box center [509, 186] width 17 height 17
click at [506, 219] on img at bounding box center [509, 220] width 17 height 17
click at [515, 262] on img at bounding box center [509, 259] width 17 height 17
click at [503, 342] on button "Submit" at bounding box center [492, 345] width 52 height 19
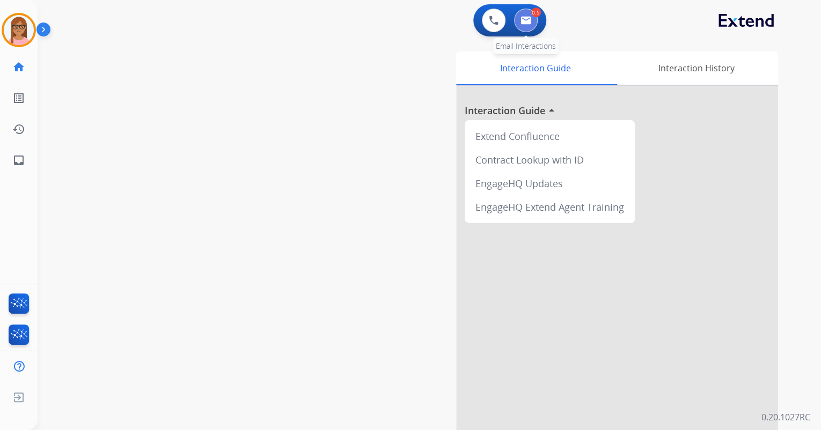
click at [534, 24] on button at bounding box center [526, 21] width 24 height 24
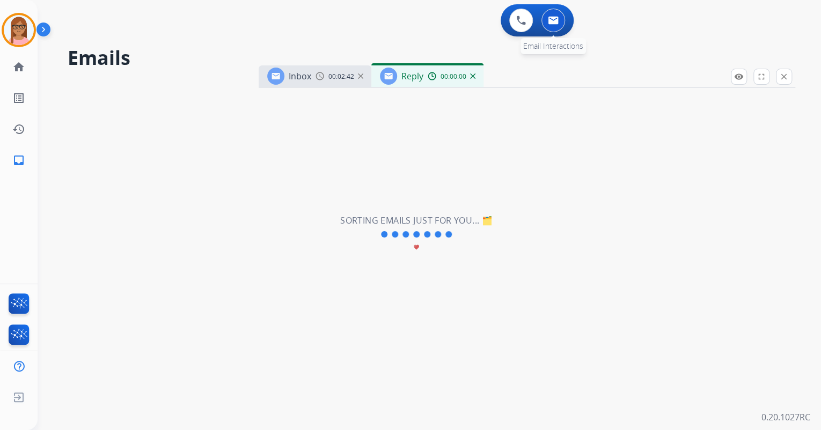
select select "**********"
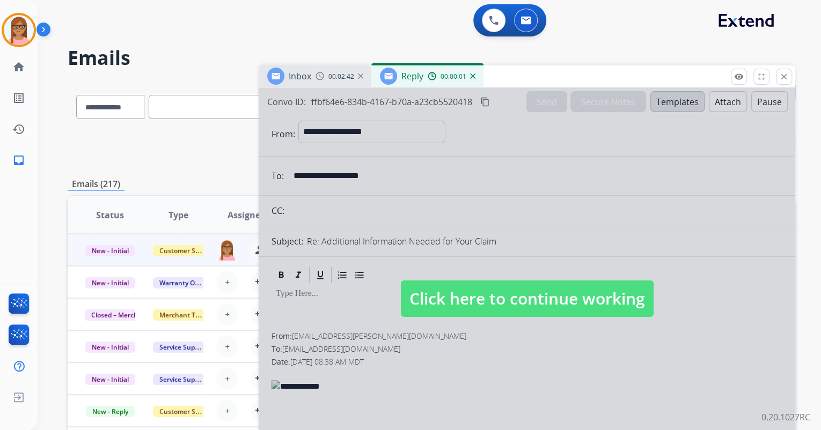
drag, startPoint x: 496, startPoint y: 206, endPoint x: 496, endPoint y: 196, distance: 9.7
click at [496, 203] on div at bounding box center [527, 288] width 536 height 401
select select
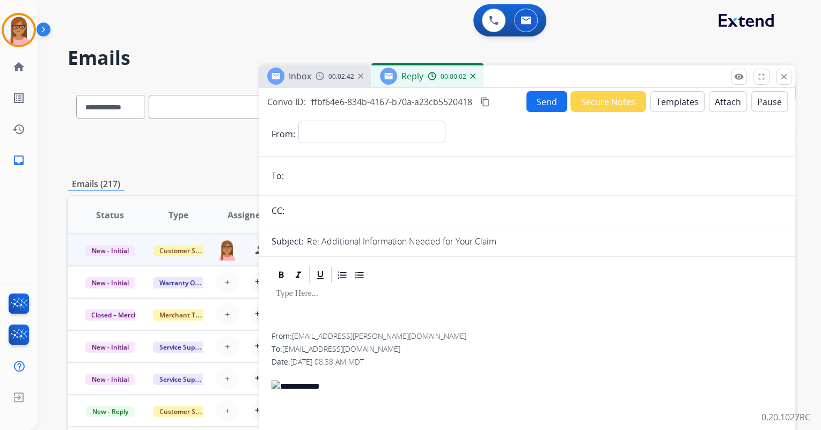
click at [474, 77] on img at bounding box center [472, 75] width 5 height 5
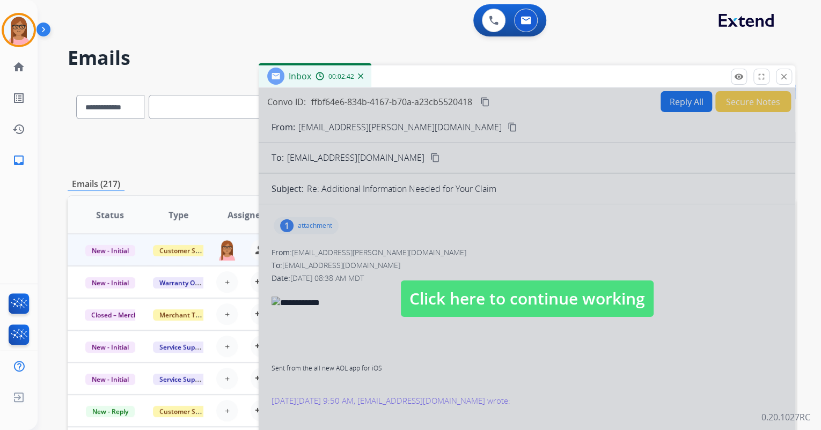
click at [505, 229] on div at bounding box center [527, 288] width 536 height 401
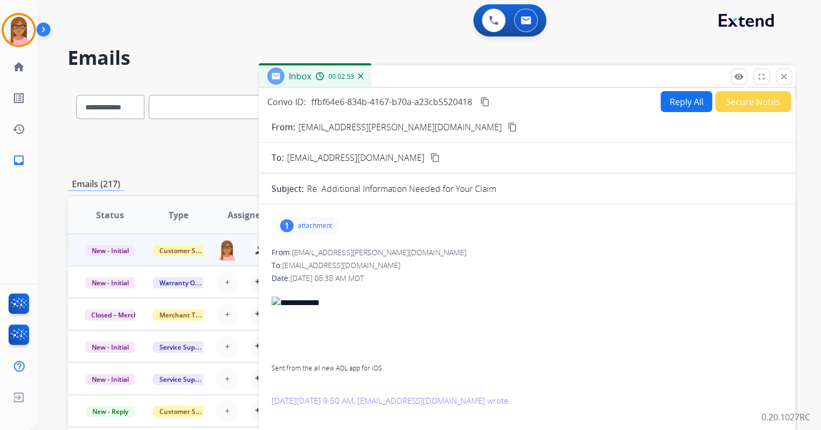
click at [670, 99] on button "Reply All" at bounding box center [686, 101] width 52 height 21
select select "**********"
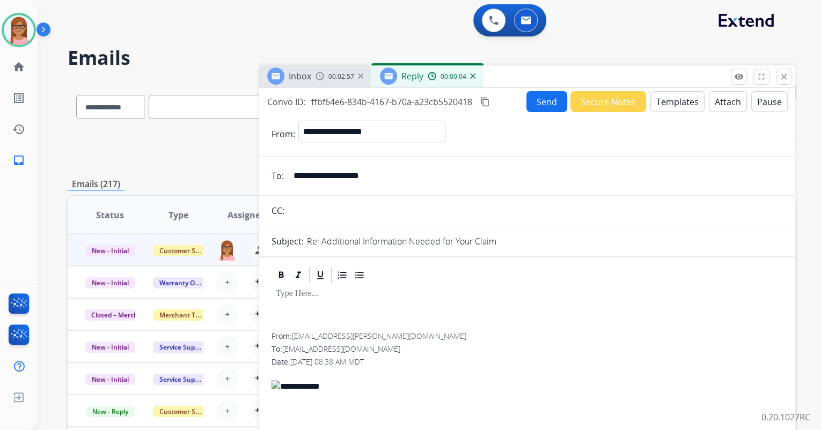
click at [655, 104] on button "Templates" at bounding box center [677, 101] width 54 height 21
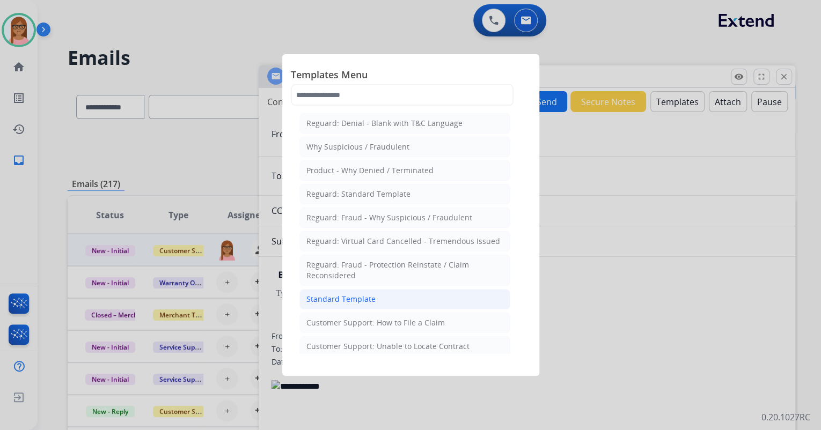
click at [380, 297] on li "Standard Template" at bounding box center [404, 299] width 211 height 20
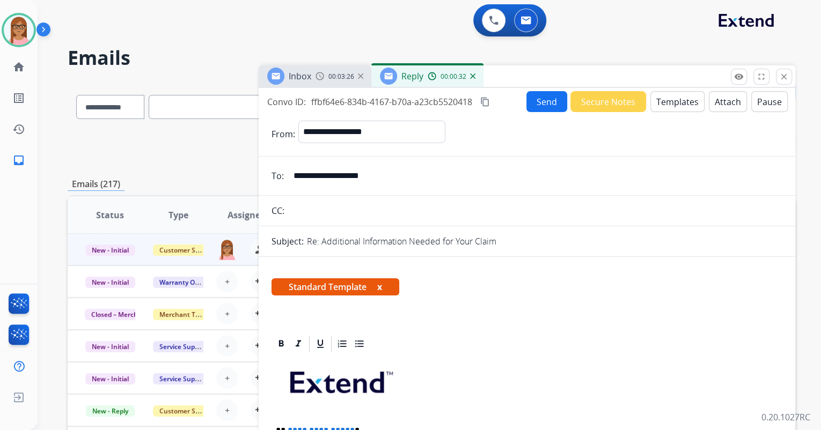
click at [659, 103] on button "Templates" at bounding box center [677, 101] width 54 height 21
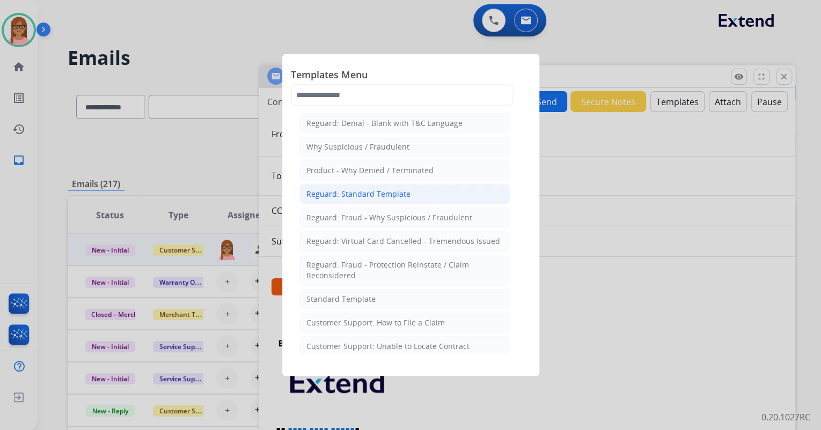
click at [376, 189] on div "Reguard: Standard Template" at bounding box center [358, 194] width 104 height 11
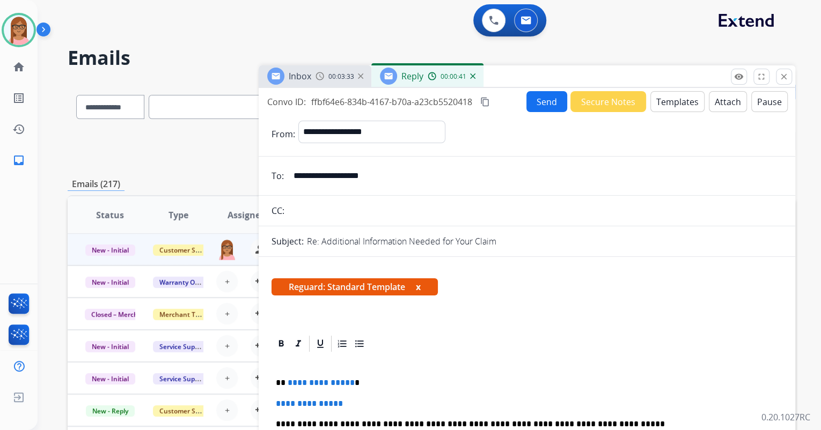
click at [664, 102] on button "Templates" at bounding box center [677, 101] width 54 height 21
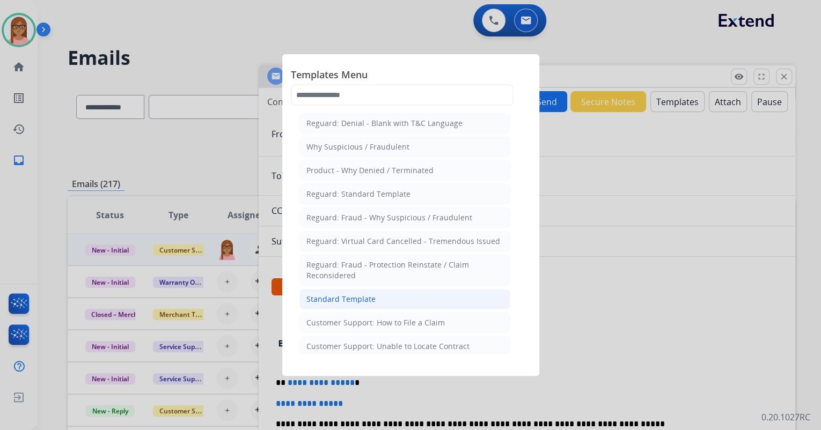
click at [373, 298] on li "Standard Template" at bounding box center [404, 299] width 211 height 20
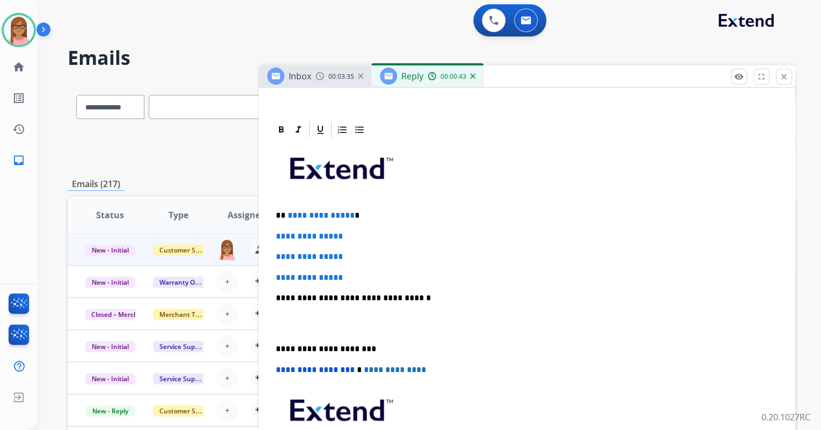
scroll to position [215, 0]
drag, startPoint x: 274, startPoint y: 236, endPoint x: 347, endPoint y: 277, distance: 83.4
click at [347, 277] on div "**********" at bounding box center [526, 323] width 511 height 369
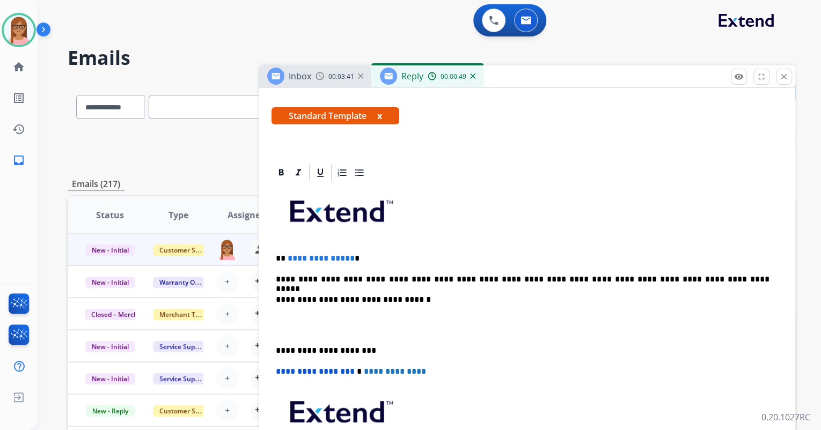
scroll to position [0, 0]
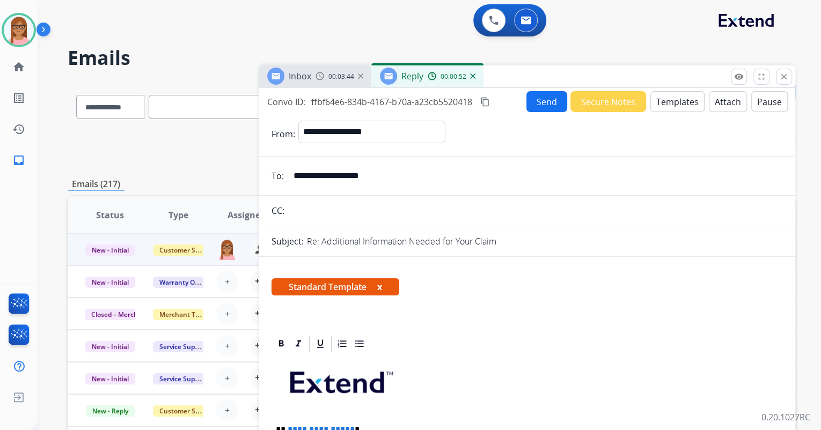
drag, startPoint x: 374, startPoint y: 178, endPoint x: 292, endPoint y: 180, distance: 82.1
click at [292, 180] on input "**********" at bounding box center [534, 175] width 495 height 21
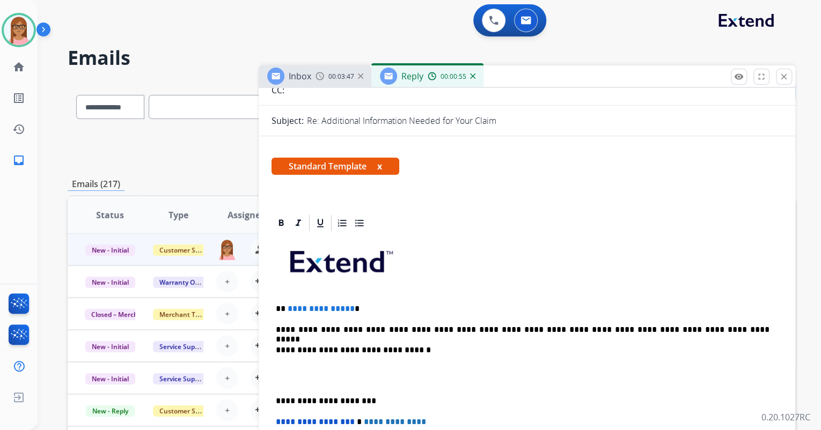
scroll to position [129, 0]
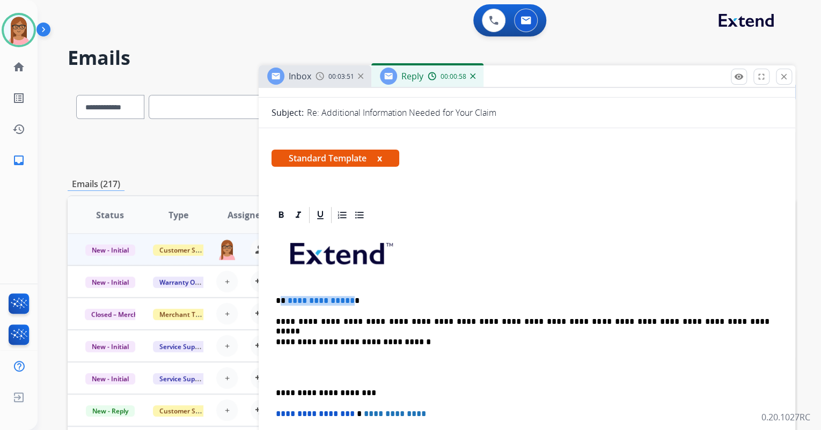
drag, startPoint x: 280, startPoint y: 301, endPoint x: 348, endPoint y: 300, distance: 68.7
click at [348, 300] on p "**********" at bounding box center [523, 301] width 494 height 10
click at [309, 361] on p at bounding box center [523, 368] width 494 height 20
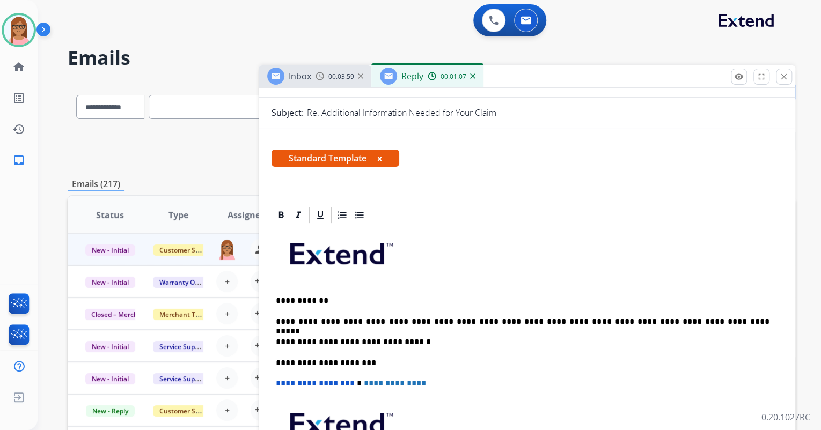
scroll to position [0, 0]
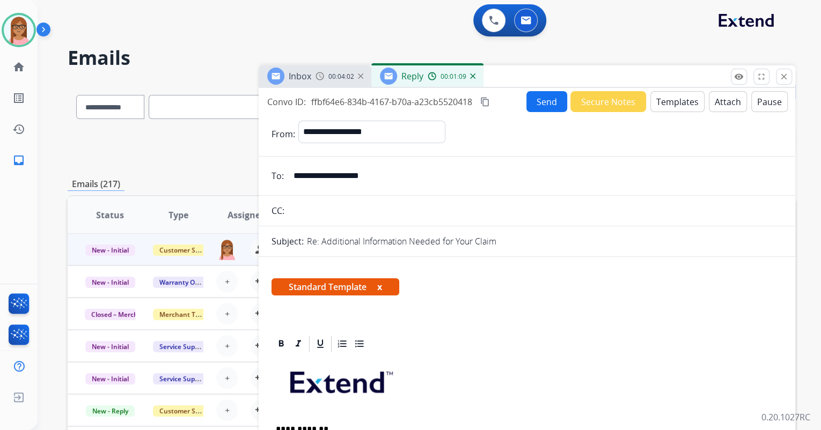
click at [544, 105] on button "Send" at bounding box center [546, 101] width 41 height 21
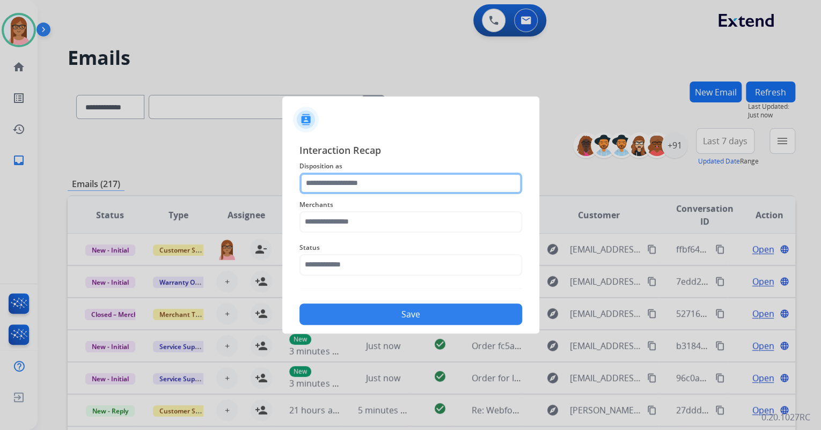
click at [454, 173] on input "text" at bounding box center [410, 183] width 223 height 21
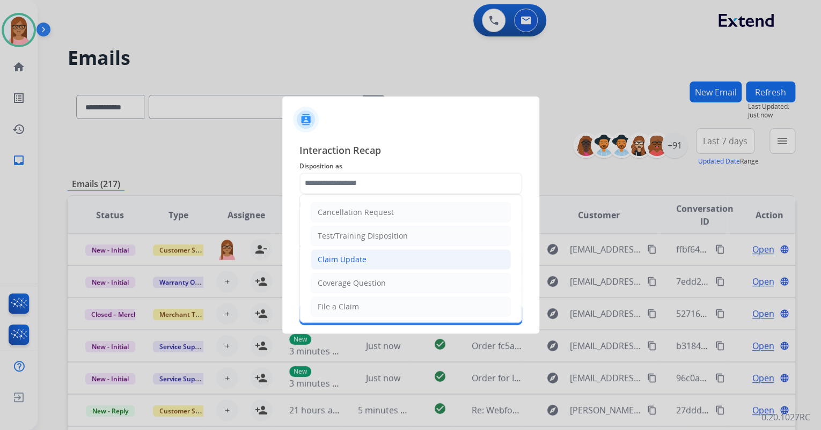
click at [384, 258] on li "Claim Update" at bounding box center [411, 259] width 200 height 20
type input "**********"
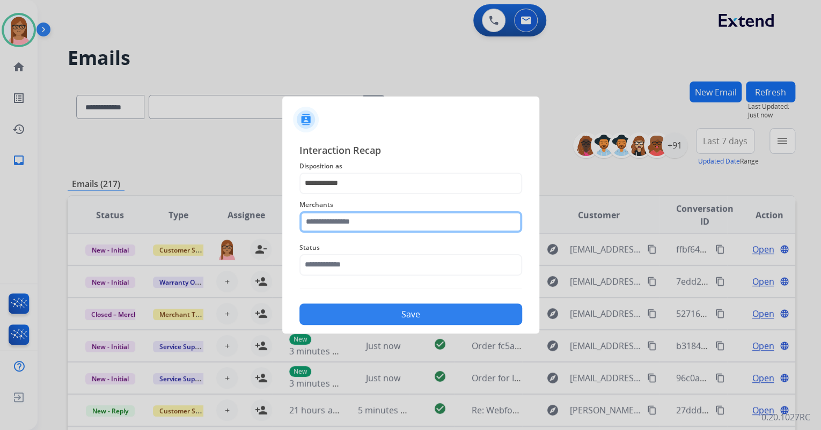
click at [373, 217] on input "text" at bounding box center [410, 221] width 223 height 21
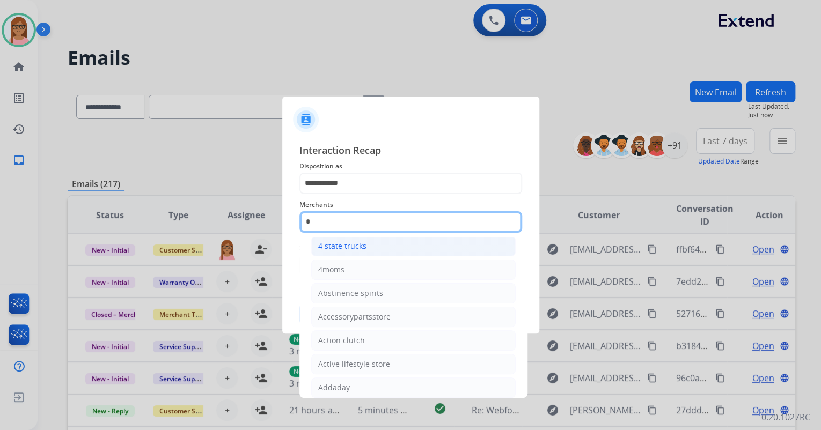
scroll to position [31, 0]
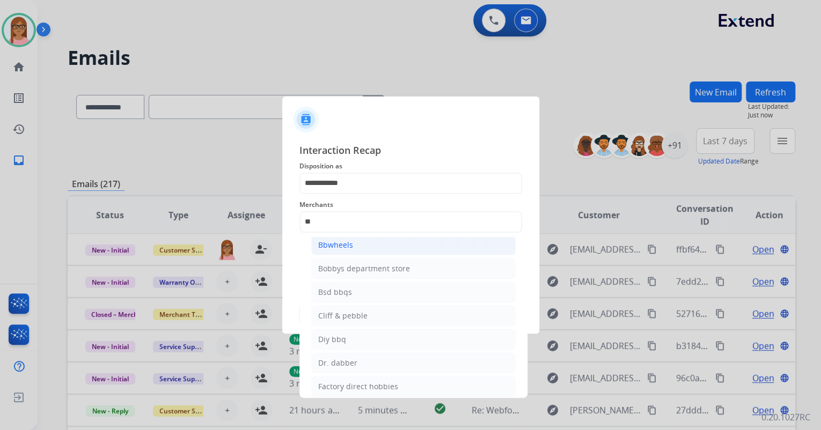
click at [363, 249] on li "Bbwheels" at bounding box center [413, 245] width 204 height 20
type input "********"
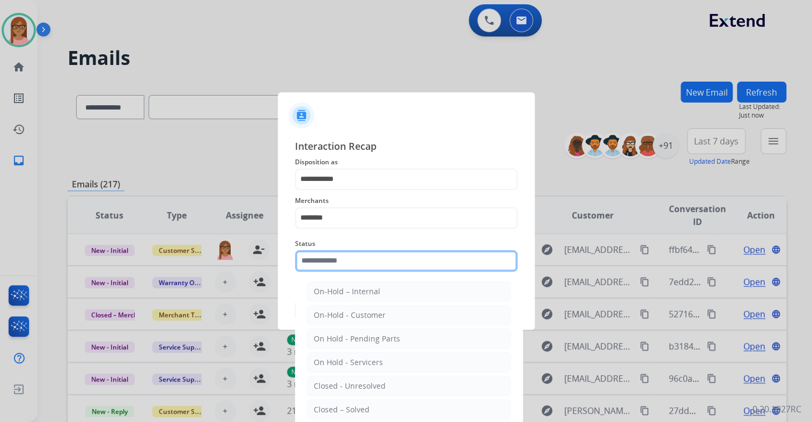
click at [339, 254] on input "text" at bounding box center [406, 260] width 223 height 21
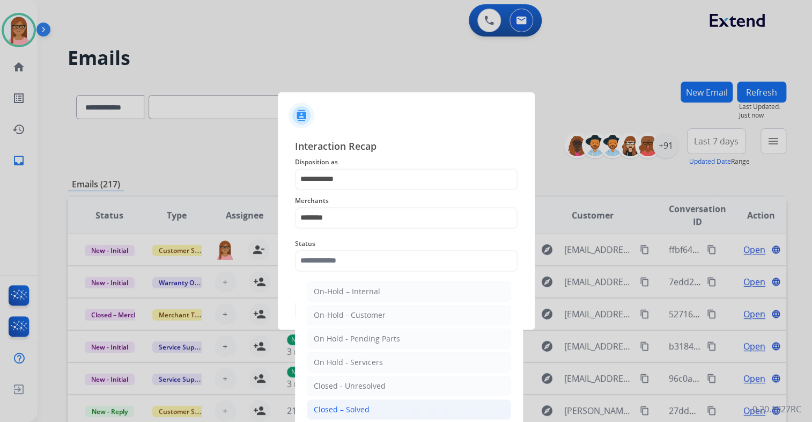
click at [364, 406] on div "Closed – Solved" at bounding box center [342, 409] width 56 height 11
type input "**********"
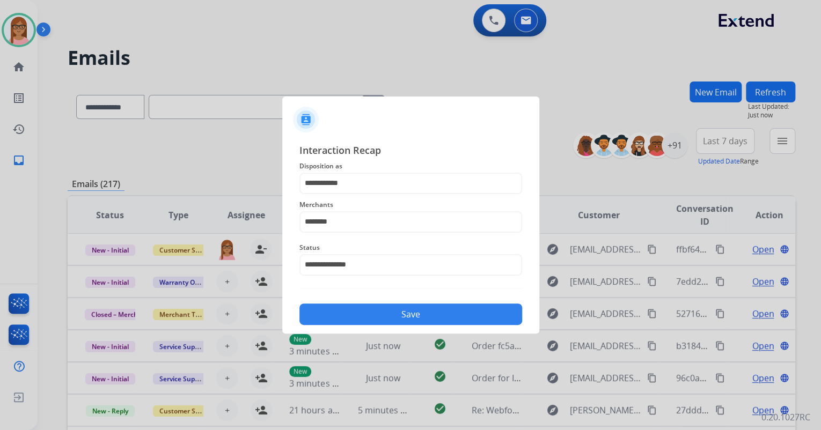
click at [368, 313] on button "Save" at bounding box center [410, 314] width 223 height 21
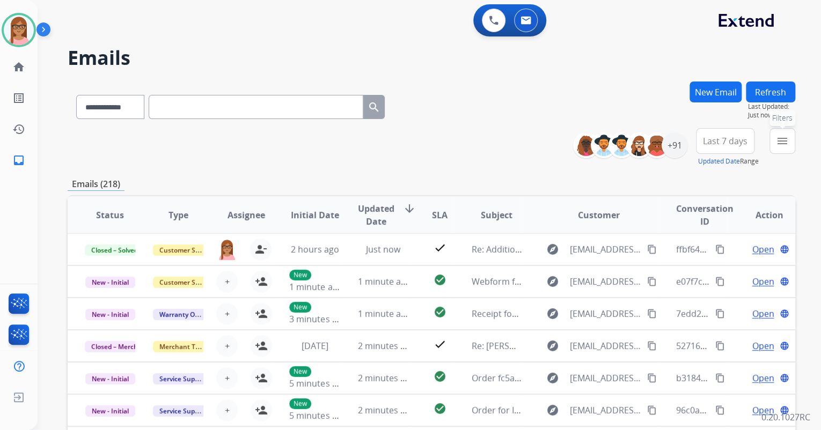
click at [777, 143] on mat-icon "menu" at bounding box center [782, 141] width 13 height 13
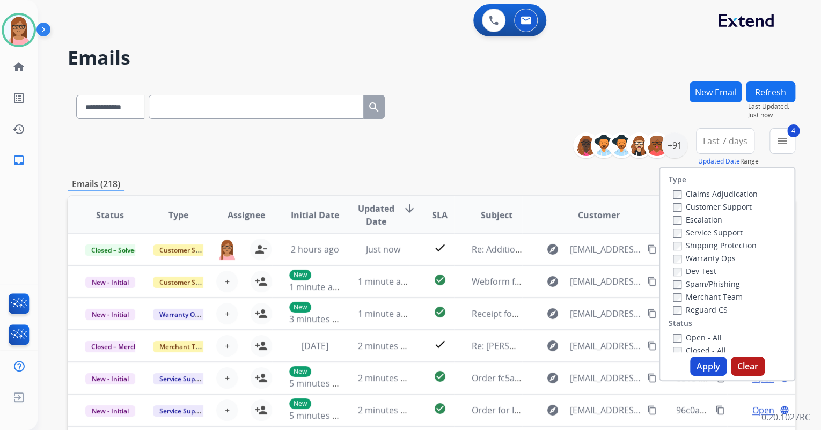
click at [690, 358] on button "Apply" at bounding box center [708, 366] width 36 height 19
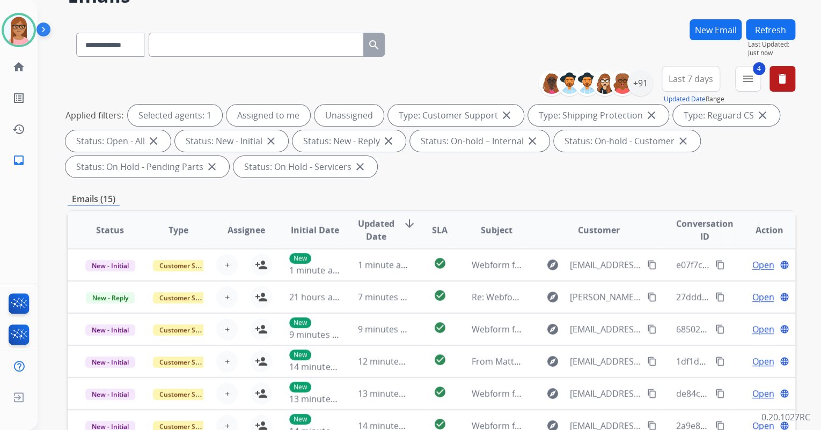
scroll to position [0, 0]
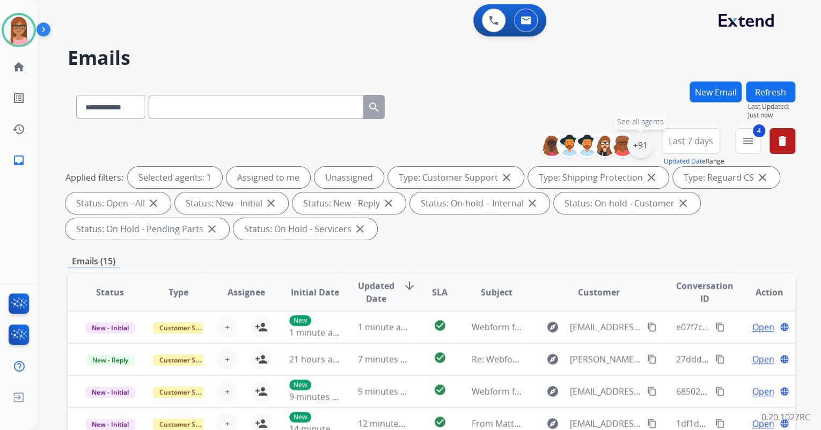
click at [635, 150] on div "+91" at bounding box center [640, 146] width 26 height 26
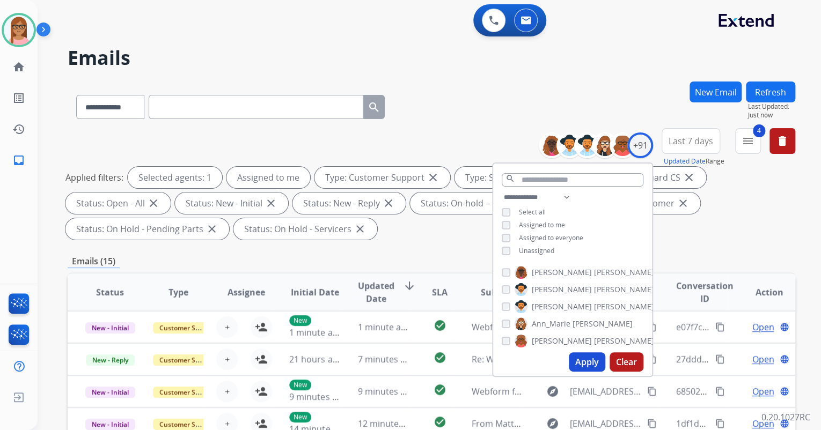
click at [588, 365] on button "Apply" at bounding box center [587, 361] width 36 height 19
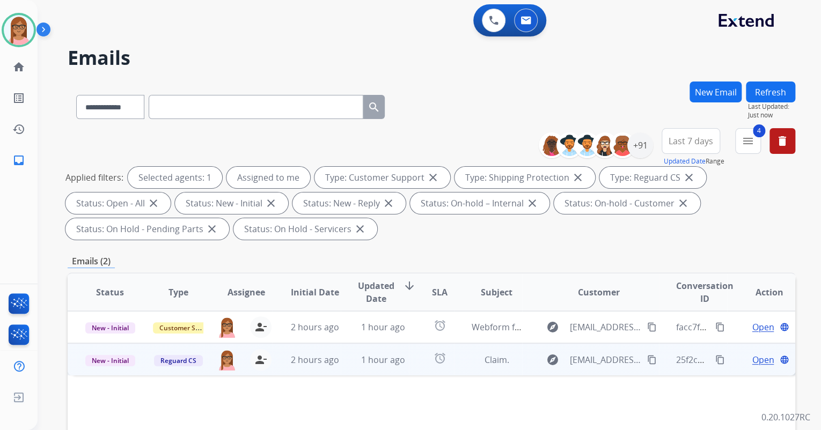
click at [758, 362] on span "Open" at bounding box center [763, 360] width 22 height 13
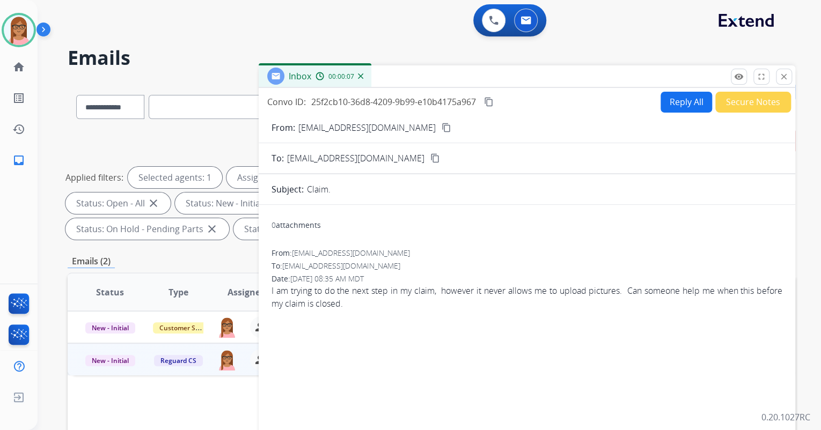
click at [442, 129] on mat-icon "content_copy" at bounding box center [447, 128] width 10 height 10
click at [665, 100] on button "Reply All" at bounding box center [686, 102] width 52 height 21
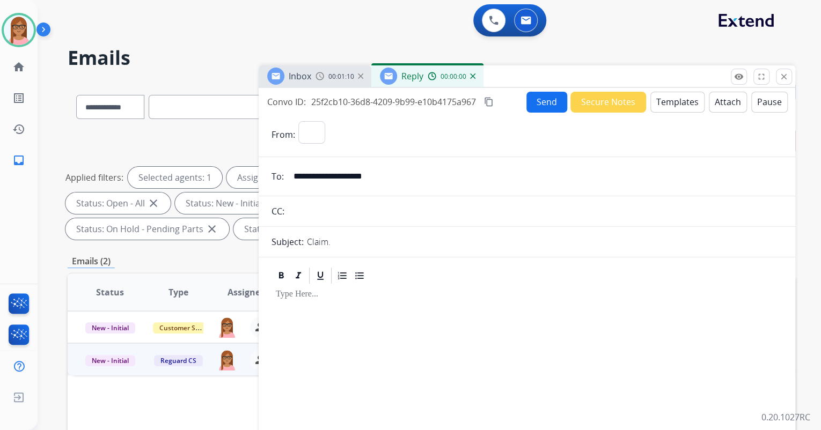
select select "**********"
click at [672, 103] on button "Templates" at bounding box center [677, 102] width 54 height 21
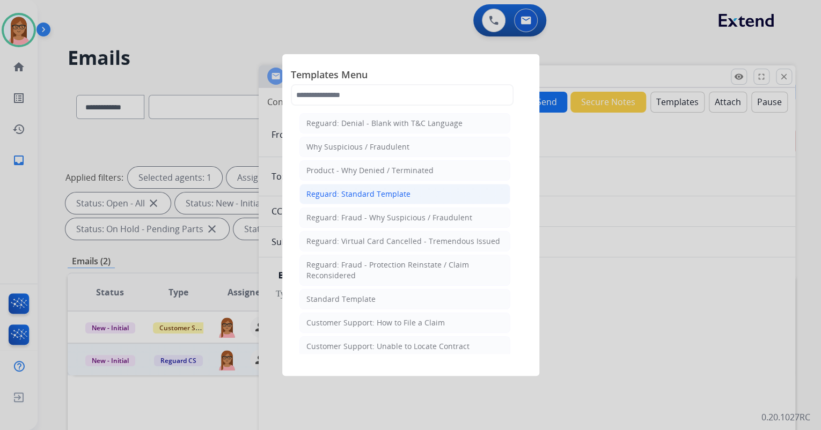
click at [360, 189] on div "Reguard: Standard Template" at bounding box center [358, 194] width 104 height 11
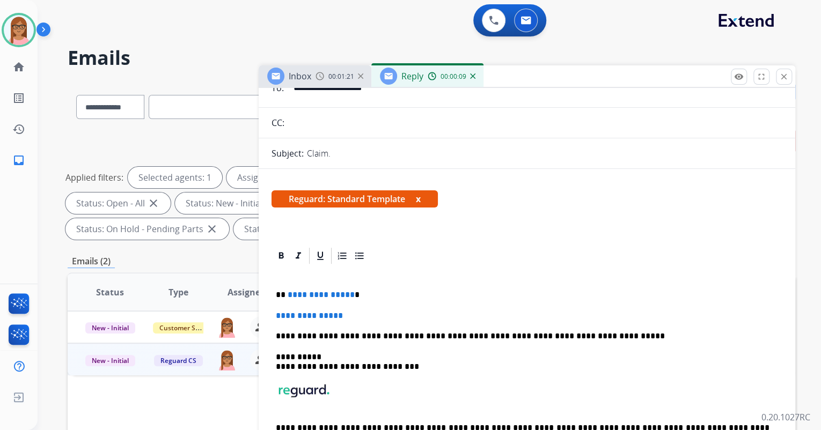
scroll to position [90, 0]
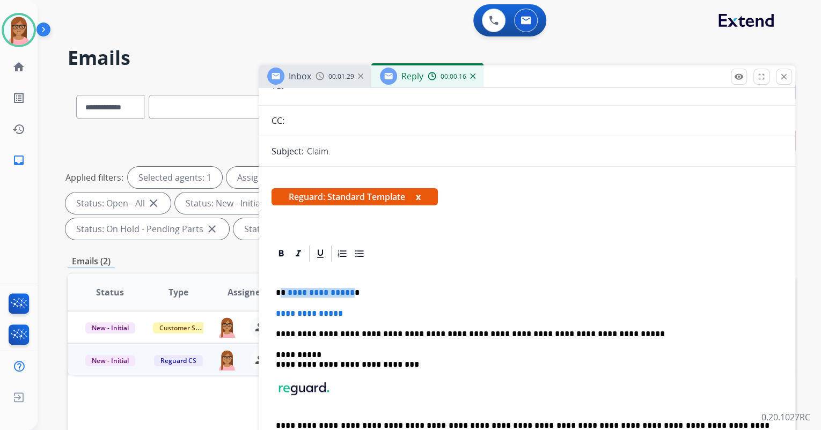
drag, startPoint x: 280, startPoint y: 291, endPoint x: 348, endPoint y: 291, distance: 68.1
click at [349, 291] on p "**********" at bounding box center [523, 293] width 494 height 10
drag, startPoint x: 275, startPoint y: 313, endPoint x: 348, endPoint y: 315, distance: 73.5
click at [348, 315] on div "**********" at bounding box center [526, 369] width 511 height 212
click at [435, 309] on p "**********" at bounding box center [523, 314] width 494 height 10
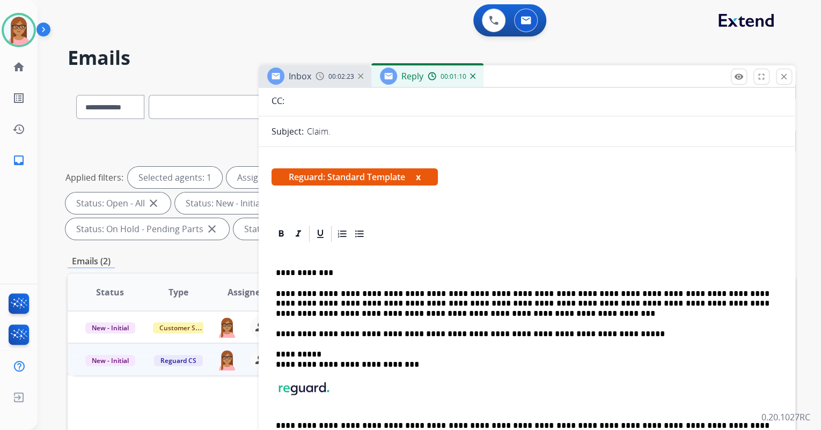
scroll to position [0, 0]
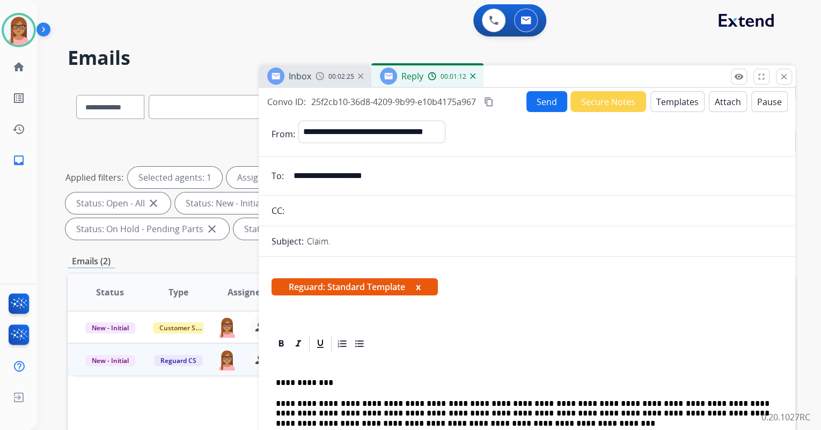
click at [493, 104] on mat-icon "content_copy" at bounding box center [489, 102] width 10 height 10
click at [532, 97] on button "Send" at bounding box center [546, 101] width 41 height 21
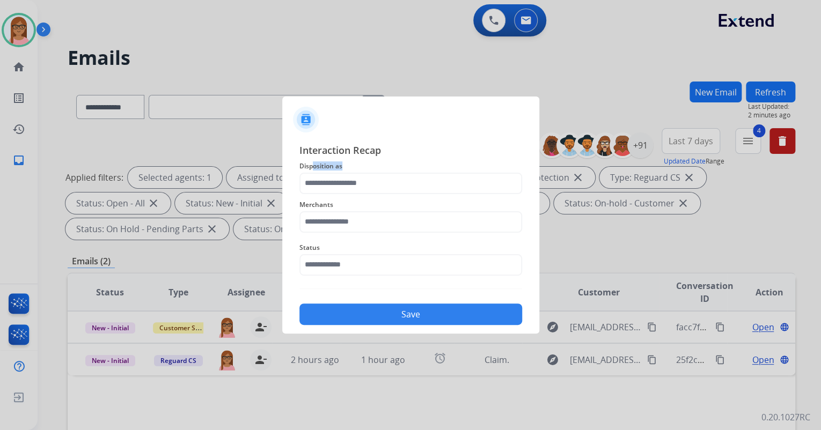
click at [313, 172] on div "Interaction Recap Disposition as Merchants Status Save" at bounding box center [410, 234] width 223 height 183
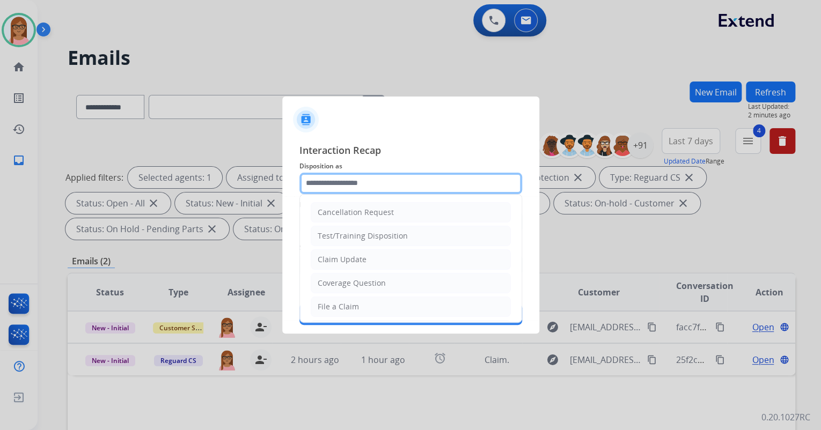
click at [314, 187] on input "text" at bounding box center [410, 183] width 223 height 21
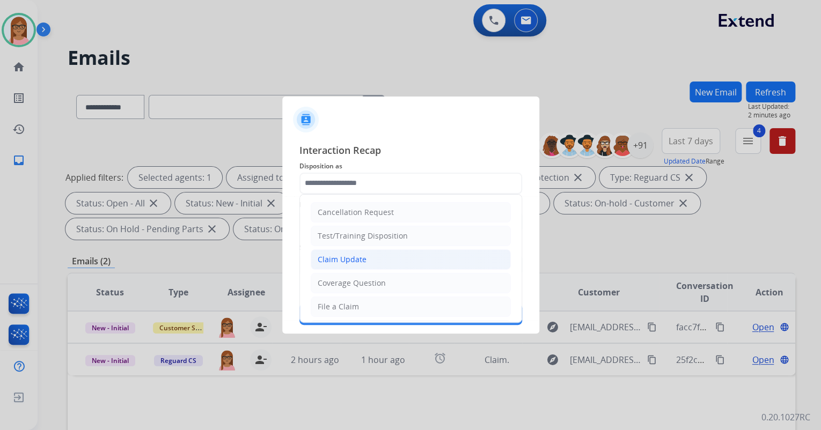
click at [348, 258] on div "Claim Update" at bounding box center [342, 259] width 49 height 11
type input "**********"
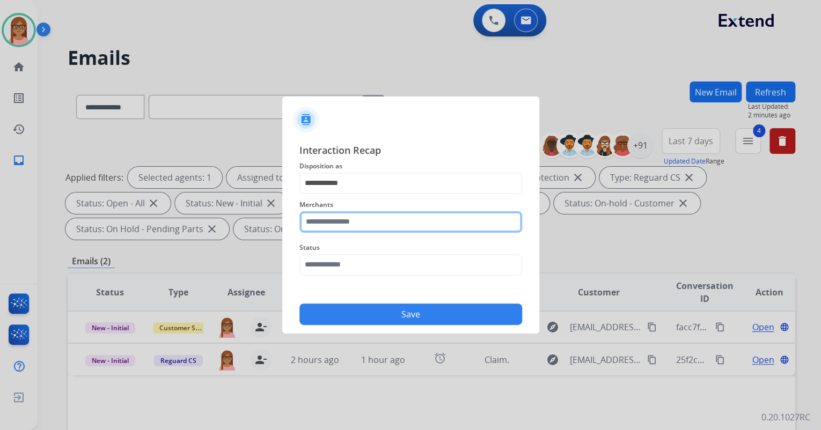
click at [343, 227] on input "text" at bounding box center [410, 221] width 223 height 21
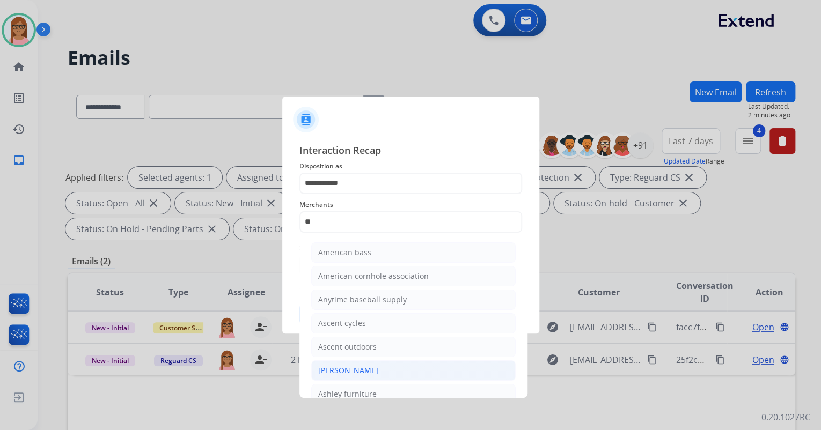
click at [363, 370] on div "[PERSON_NAME]" at bounding box center [348, 370] width 60 height 11
type input "**********"
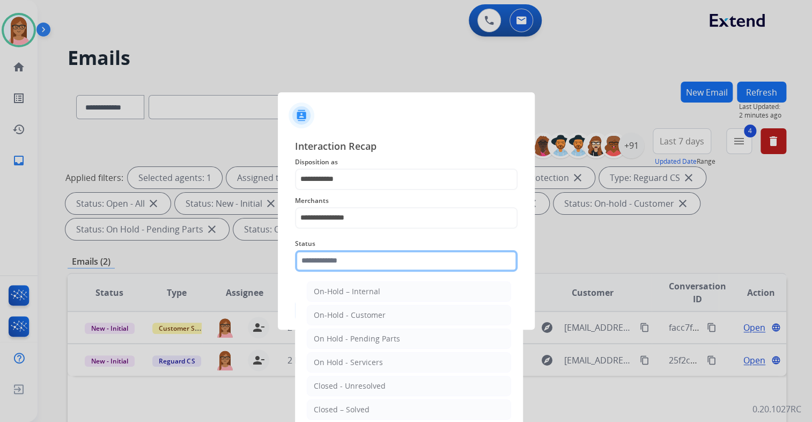
click at [351, 259] on input "text" at bounding box center [406, 260] width 223 height 21
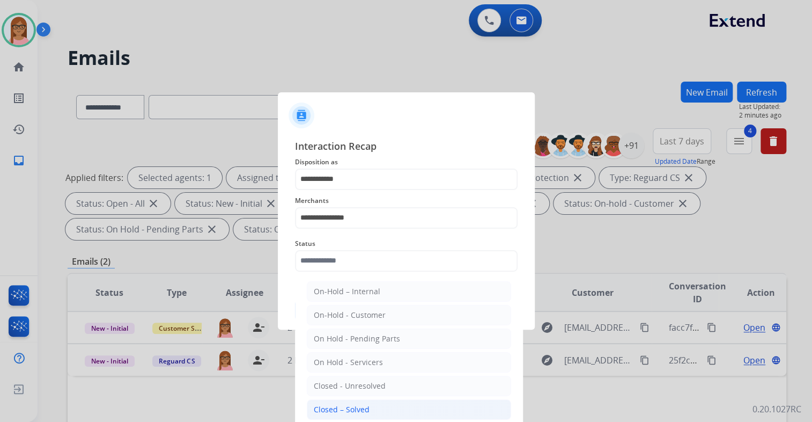
click at [358, 406] on div "Closed – Solved" at bounding box center [342, 409] width 56 height 11
type input "**********"
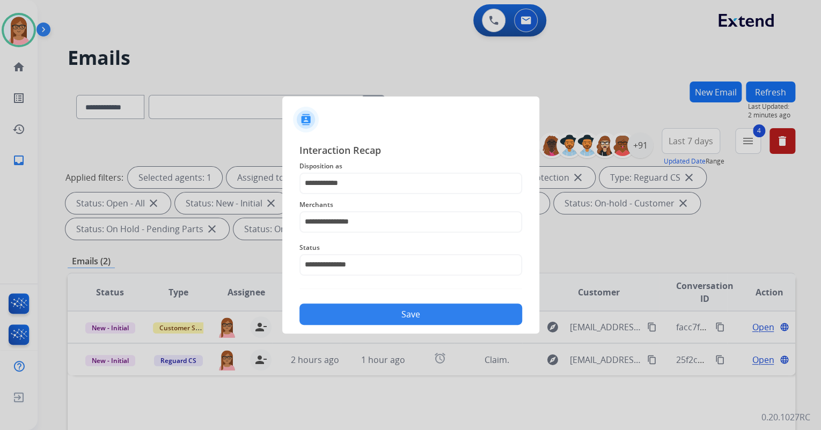
click at [359, 315] on button "Save" at bounding box center [410, 314] width 223 height 21
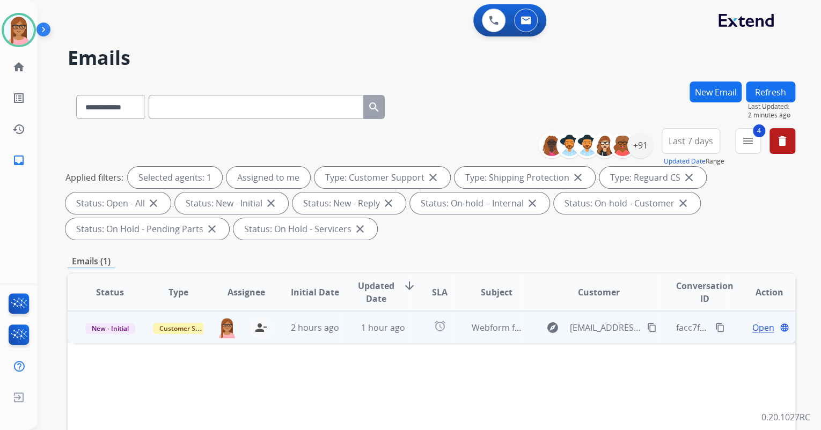
click at [759, 328] on span "Open" at bounding box center [763, 327] width 22 height 13
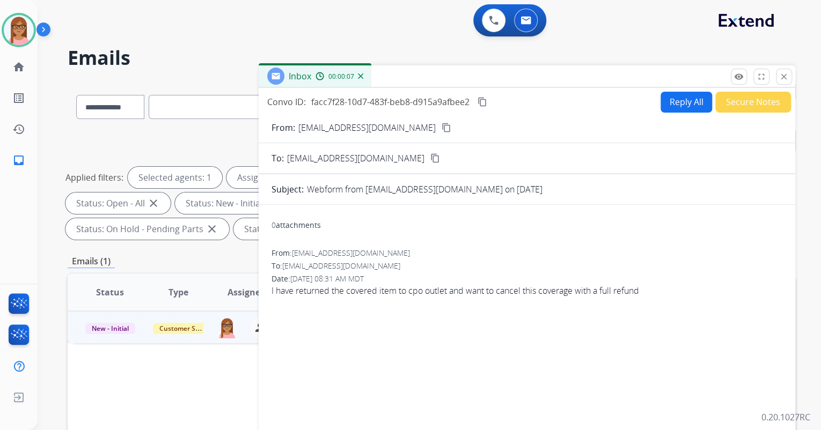
click at [442, 129] on mat-icon "content_copy" at bounding box center [447, 128] width 10 height 10
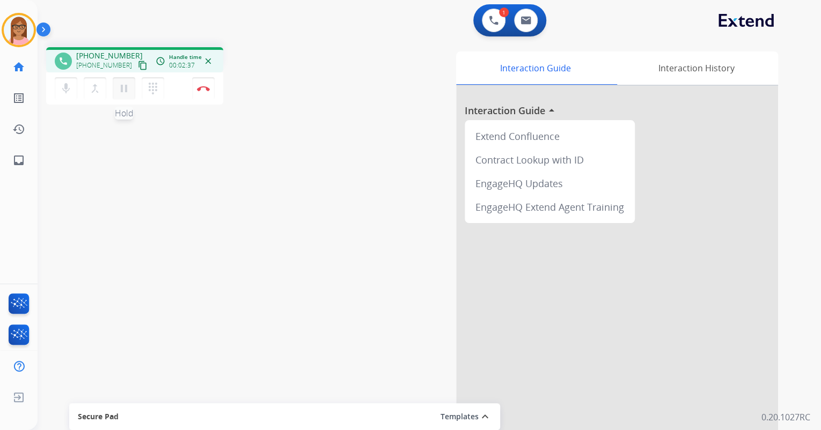
click at [124, 88] on mat-icon "pause" at bounding box center [123, 88] width 13 height 13
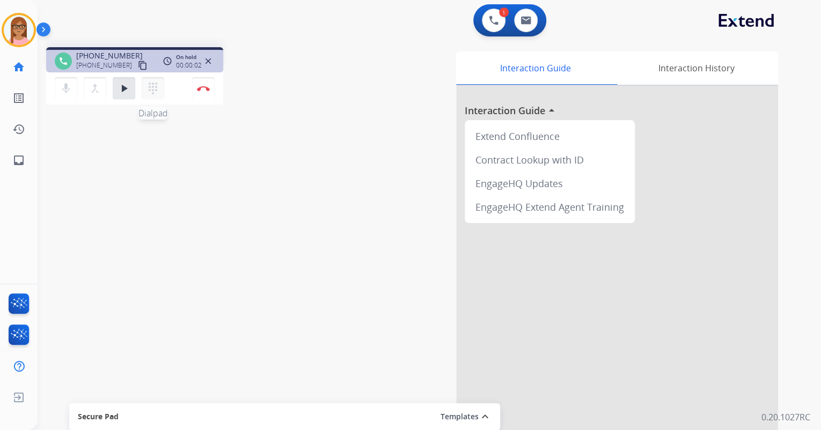
click at [150, 86] on mat-icon "dialpad" at bounding box center [152, 88] width 13 height 13
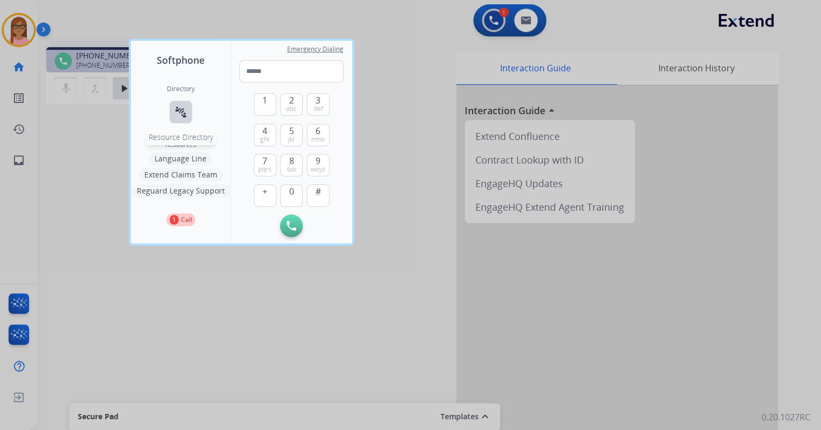
click at [186, 107] on mat-icon "connect_without_contact" at bounding box center [180, 112] width 13 height 13
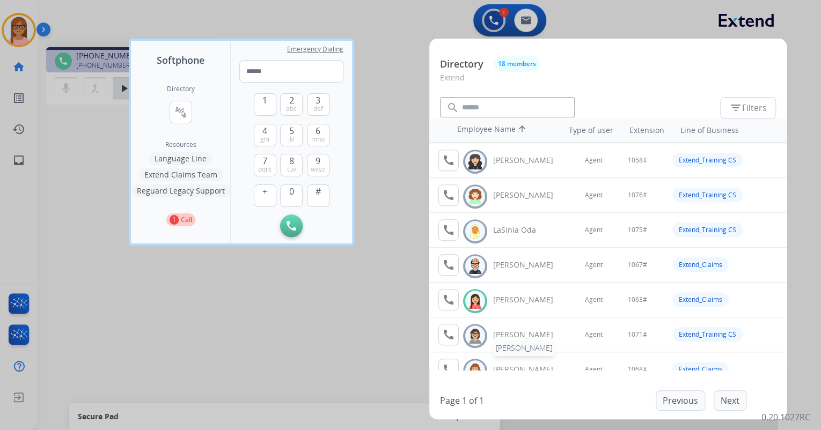
scroll to position [278, 0]
click at [451, 298] on mat-icon "call" at bounding box center [448, 300] width 13 height 13
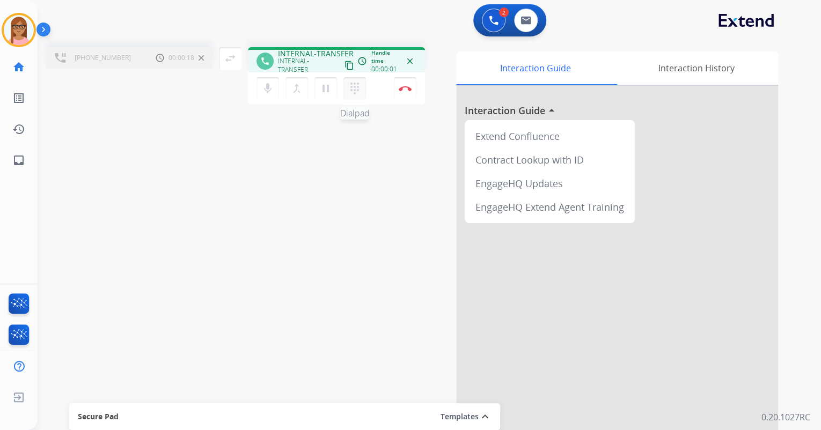
click at [358, 92] on mat-icon "dialpad" at bounding box center [354, 88] width 13 height 13
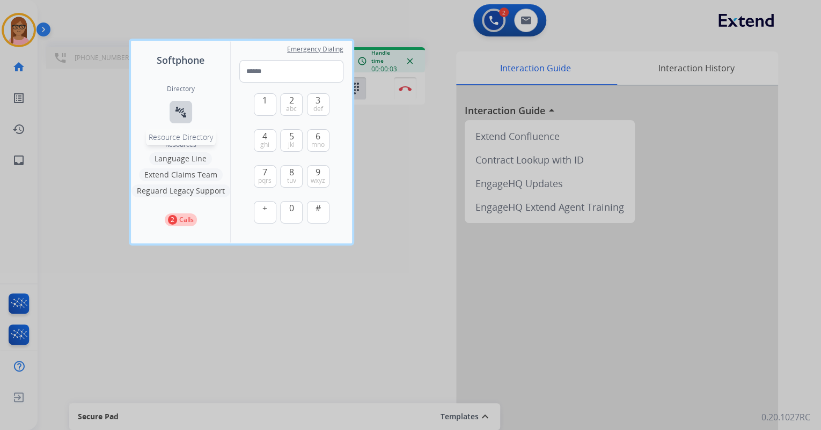
click at [185, 118] on mat-icon "connect_without_contact" at bounding box center [180, 112] width 13 height 13
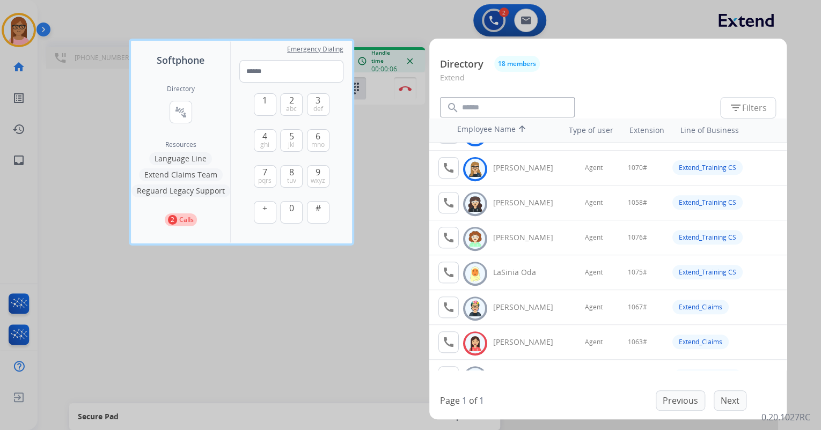
scroll to position [300, 0]
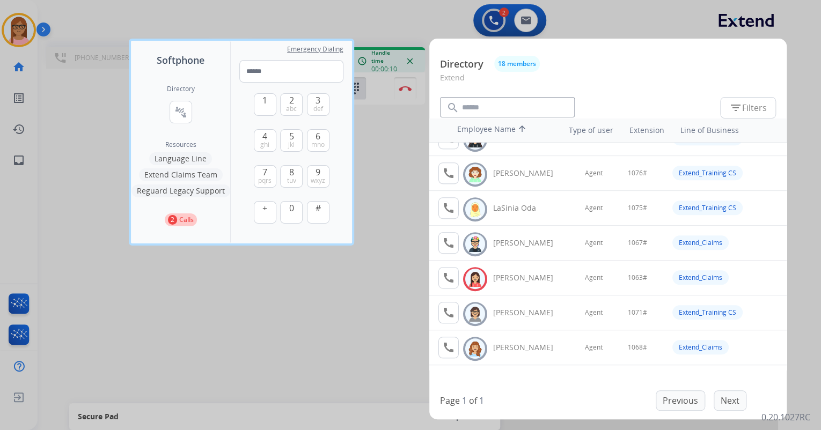
click at [333, 285] on div at bounding box center [410, 215] width 821 height 430
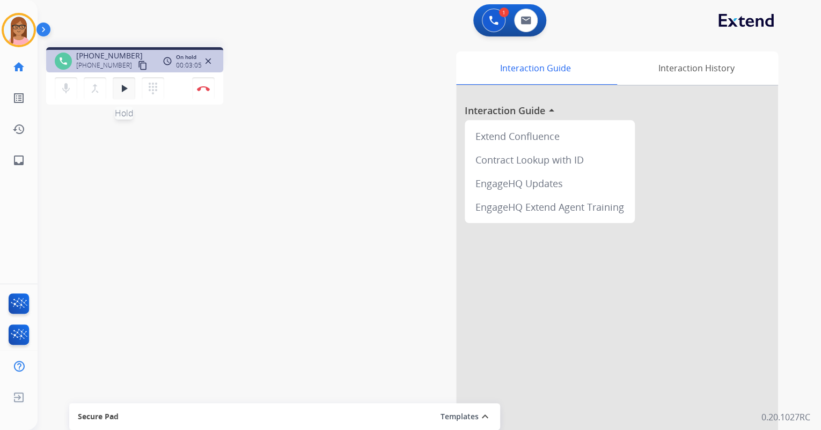
click at [119, 92] on mat-icon "play_arrow" at bounding box center [123, 88] width 13 height 13
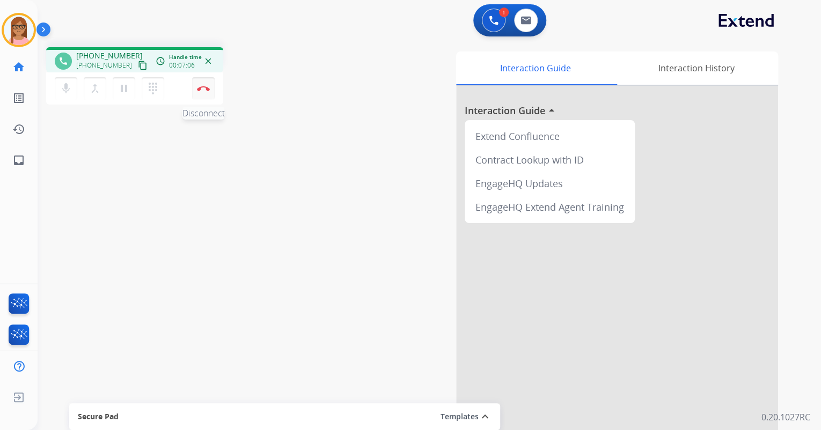
click at [203, 89] on img at bounding box center [203, 88] width 13 height 5
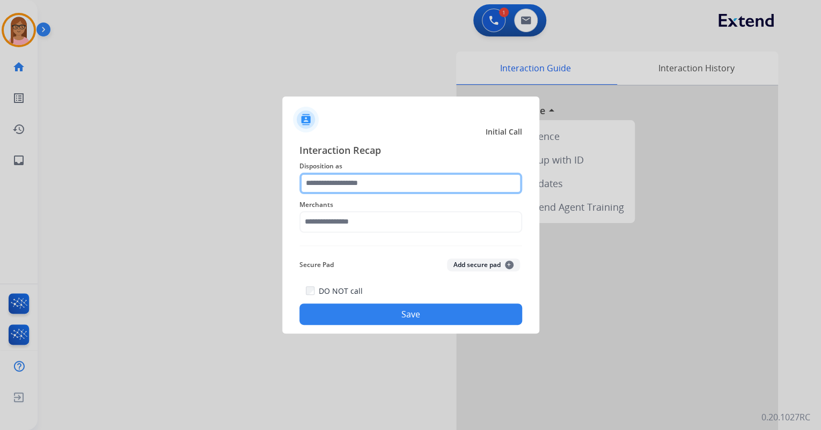
click at [328, 178] on input "text" at bounding box center [410, 183] width 223 height 21
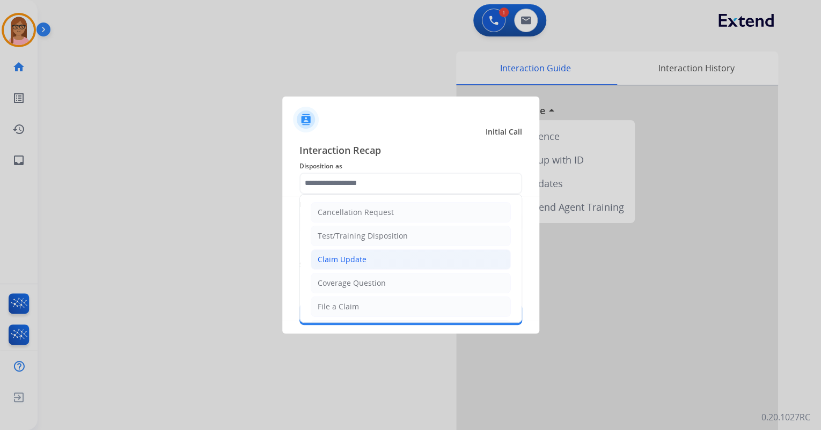
click at [344, 260] on div "Claim Update" at bounding box center [342, 259] width 49 height 11
type input "**********"
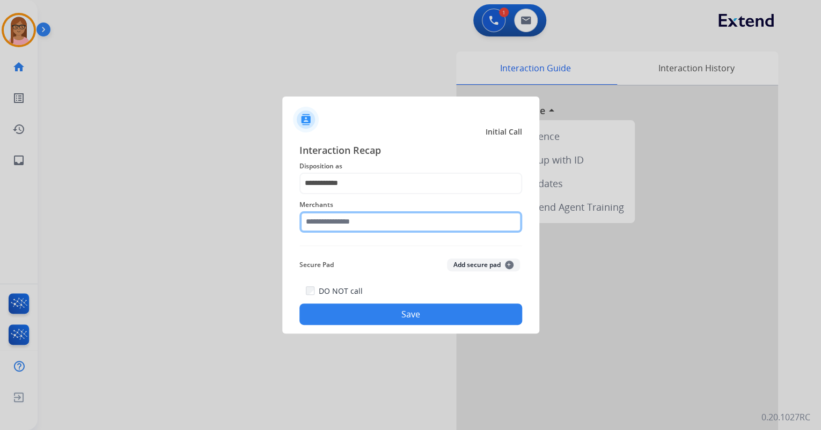
click at [349, 221] on input "text" at bounding box center [410, 221] width 223 height 21
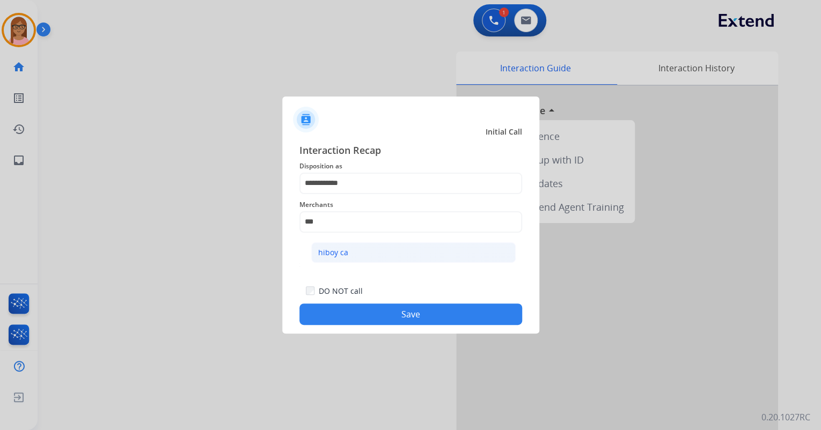
click at [359, 255] on li "hiboy ca" at bounding box center [413, 252] width 204 height 20
type input "********"
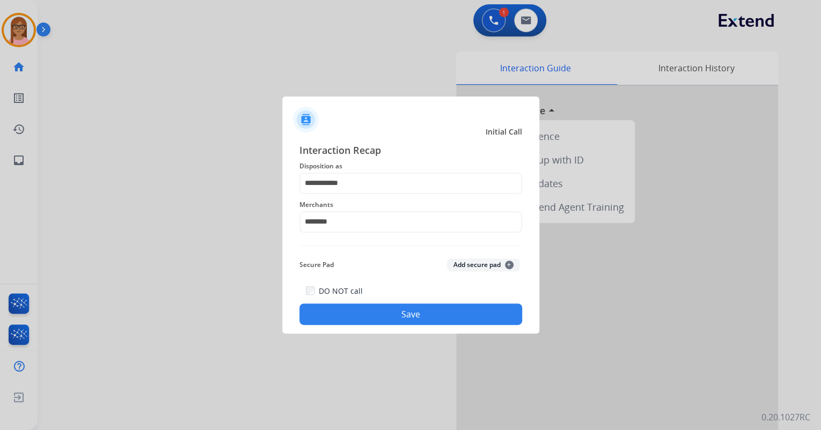
click at [371, 308] on button "Save" at bounding box center [410, 314] width 223 height 21
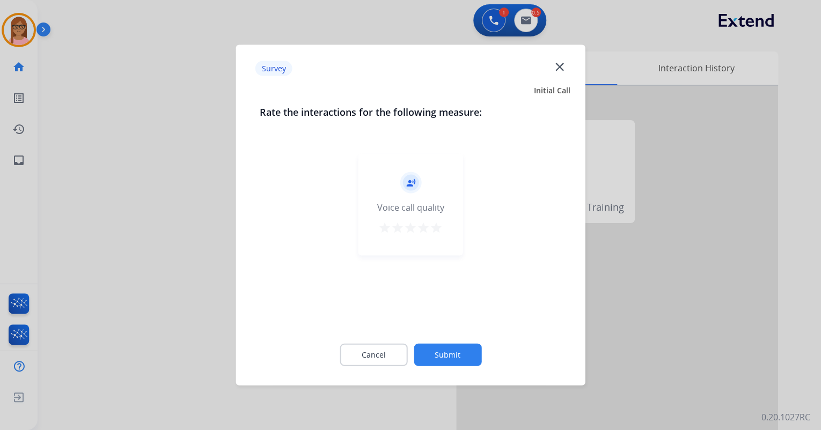
click at [433, 231] on mat-icon "star" at bounding box center [436, 228] width 13 height 13
click at [458, 348] on button "Submit" at bounding box center [448, 355] width 68 height 23
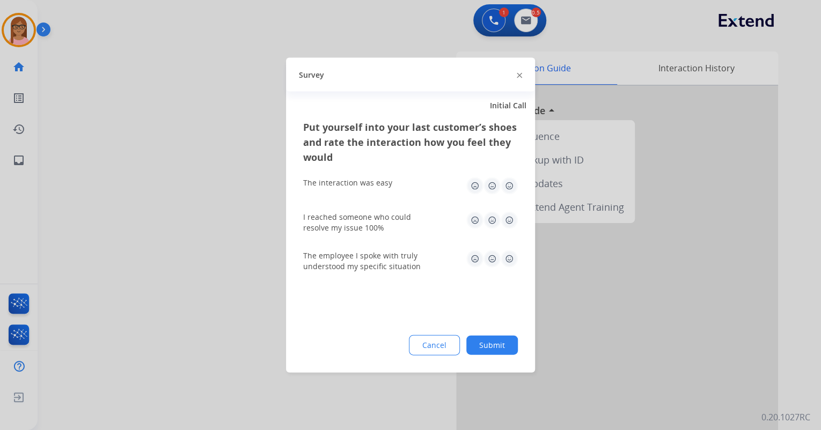
click at [513, 182] on img at bounding box center [509, 186] width 17 height 17
click at [506, 208] on div "I reached someone who could resolve my issue 100%" at bounding box center [410, 222] width 215 height 39
click at [511, 224] on img at bounding box center [509, 220] width 17 height 17
click at [510, 271] on div "The employee I spoke with truly understood my specific situation" at bounding box center [410, 261] width 215 height 21
click at [509, 261] on img at bounding box center [509, 259] width 17 height 17
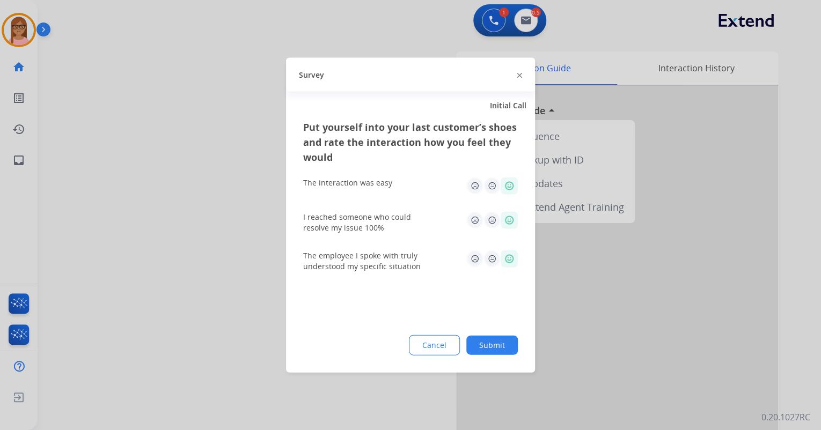
click at [486, 339] on button "Submit" at bounding box center [492, 345] width 52 height 19
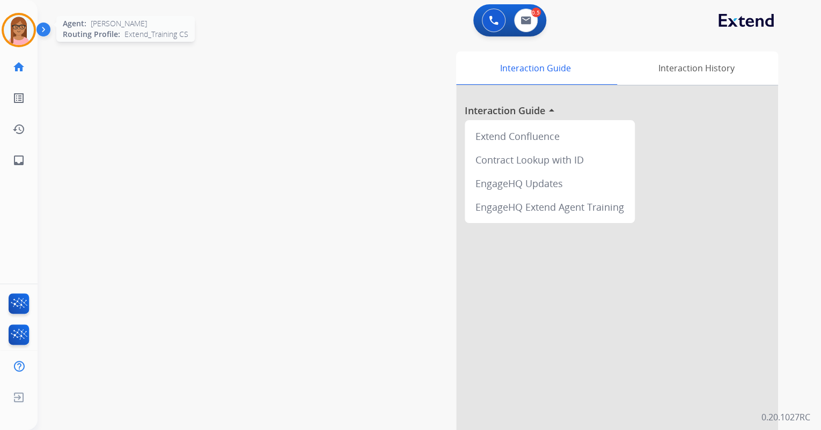
click at [21, 33] on img at bounding box center [19, 30] width 30 height 30
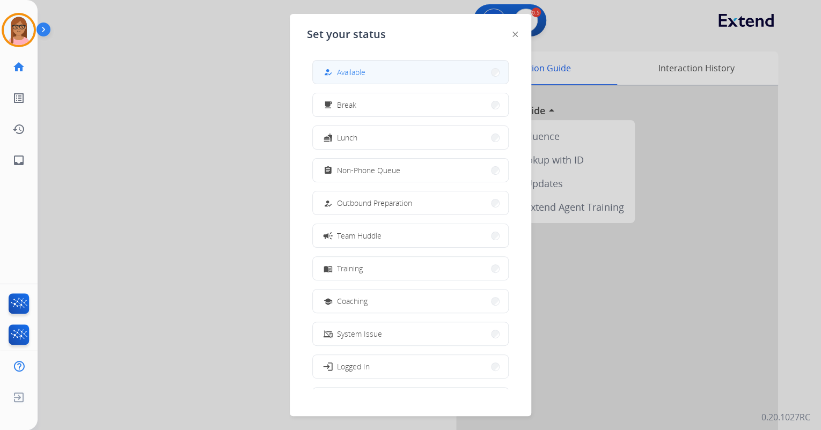
click at [369, 69] on button "how_to_reg Available" at bounding box center [410, 72] width 195 height 23
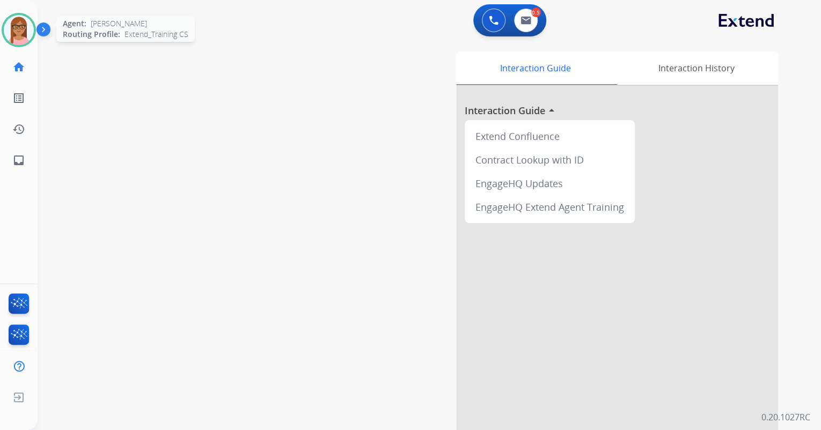
click at [22, 26] on img at bounding box center [19, 30] width 30 height 30
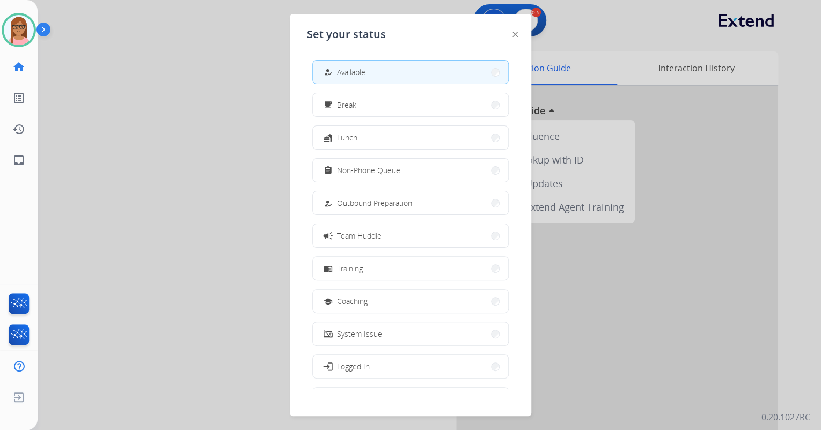
click at [516, 34] on img at bounding box center [514, 34] width 5 height 5
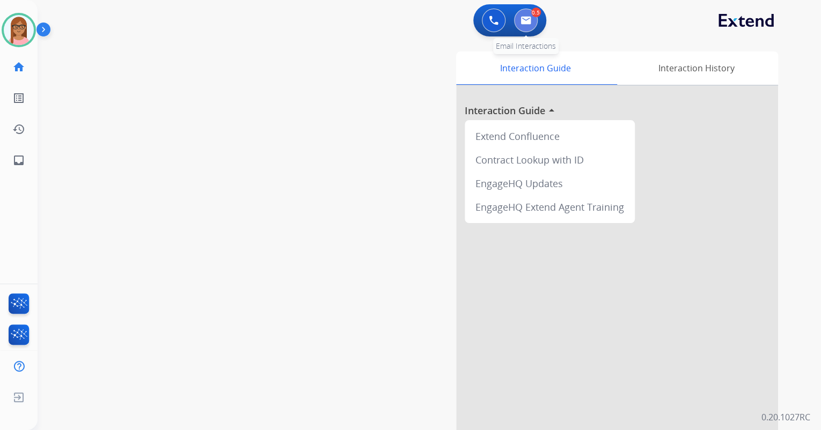
click at [528, 26] on button at bounding box center [526, 21] width 24 height 24
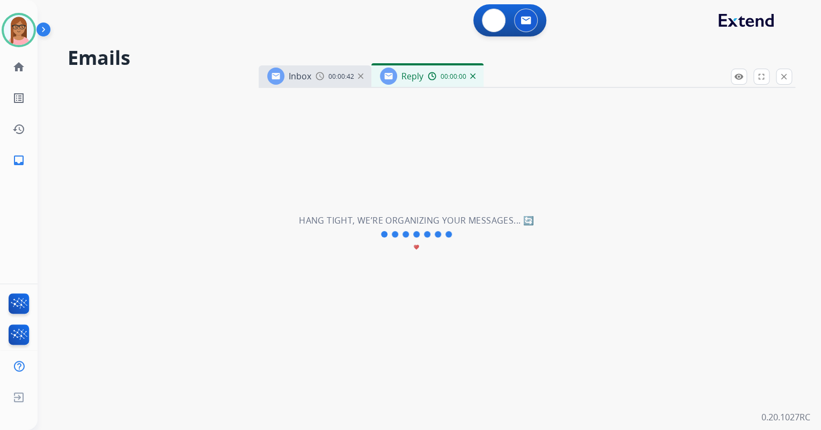
select select "**********"
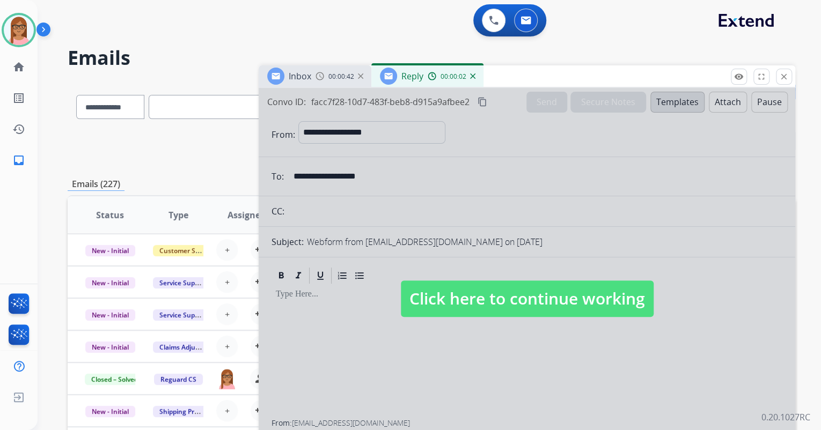
click at [483, 318] on div at bounding box center [527, 288] width 536 height 401
select select
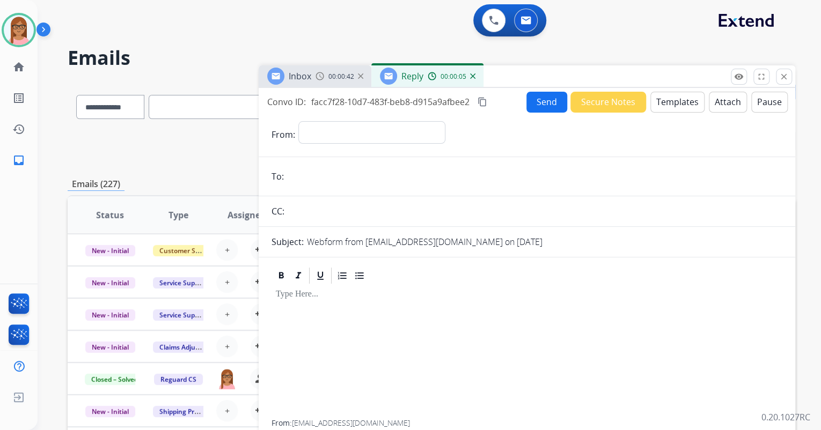
click at [472, 76] on img at bounding box center [472, 75] width 5 height 5
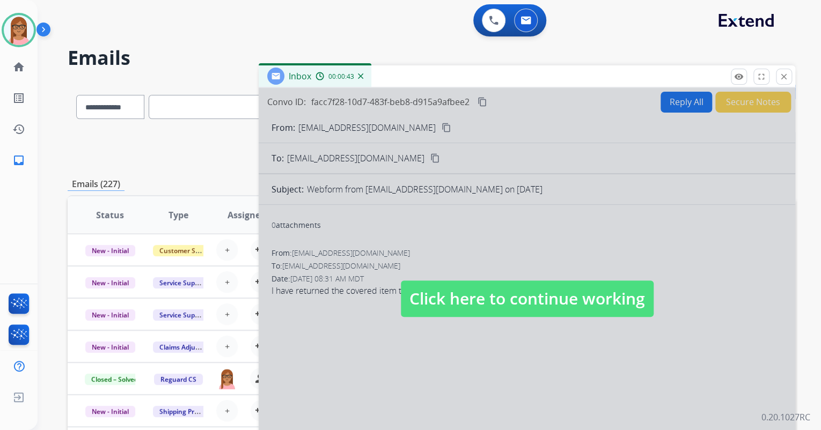
click at [522, 288] on span "Click here to continue working" at bounding box center [527, 299] width 253 height 36
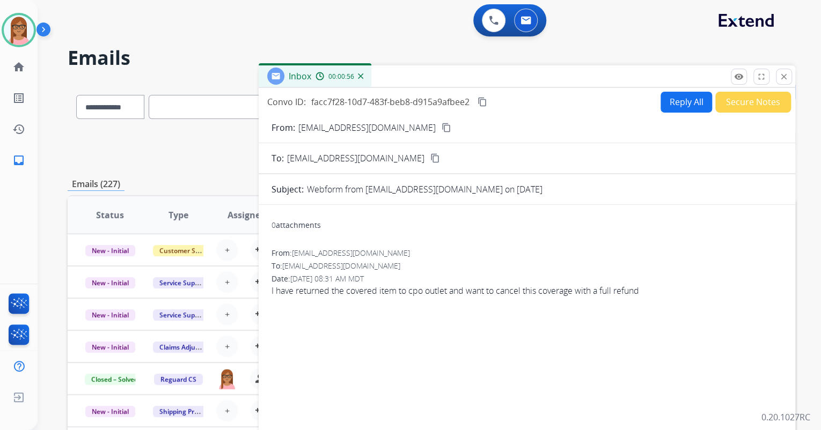
click at [663, 101] on button "Reply All" at bounding box center [686, 102] width 52 height 21
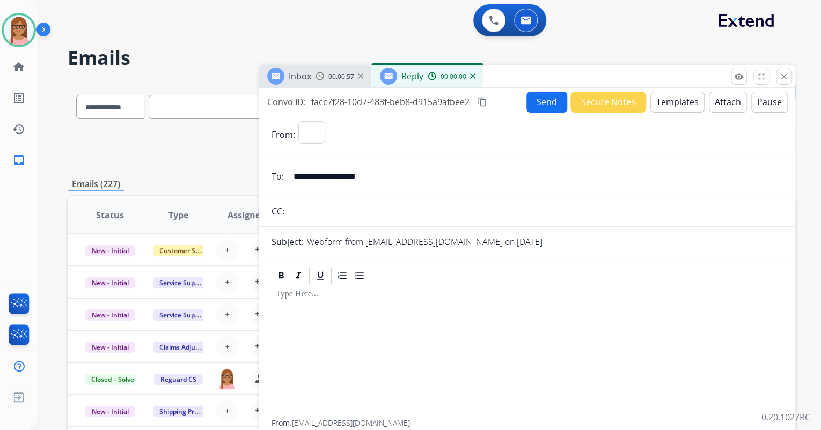
select select "**********"
click at [670, 101] on button "Templates" at bounding box center [677, 102] width 54 height 21
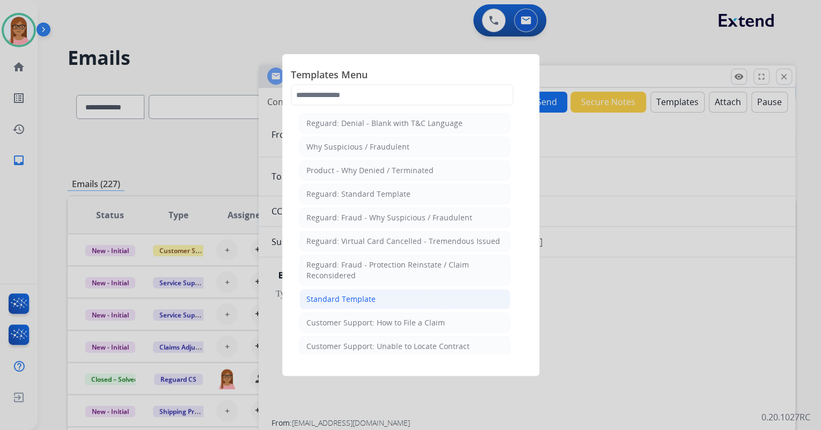
click at [388, 301] on li "Standard Template" at bounding box center [404, 299] width 211 height 20
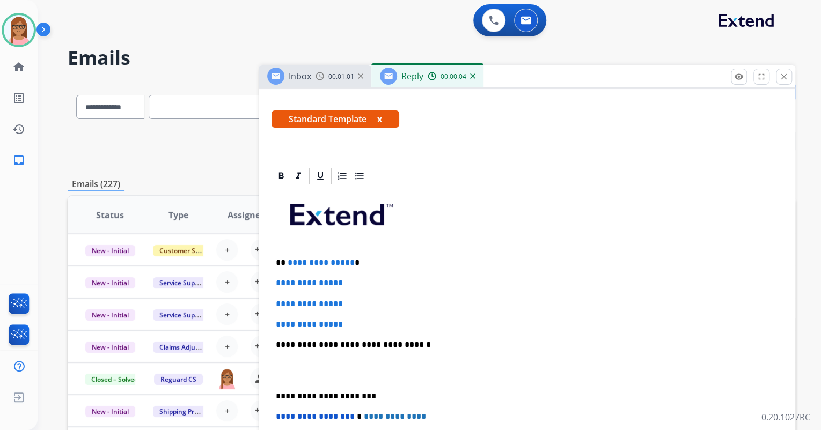
scroll to position [172, 0]
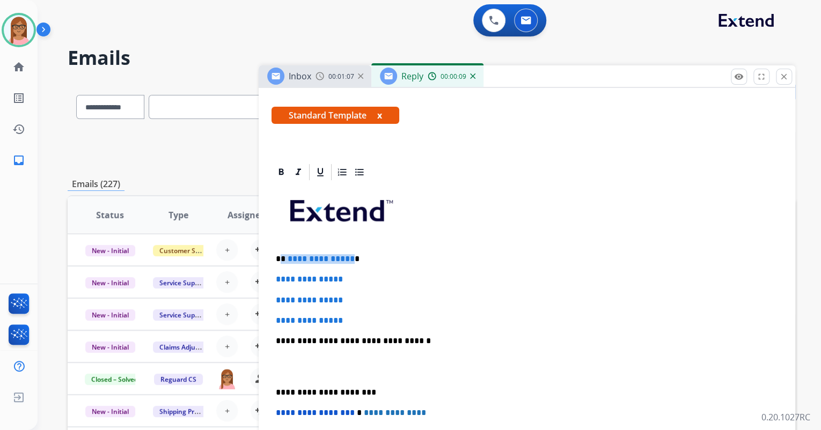
drag, startPoint x: 281, startPoint y: 260, endPoint x: 347, endPoint y: 254, distance: 65.7
click at [348, 257] on p "**********" at bounding box center [523, 259] width 494 height 10
drag, startPoint x: 273, startPoint y: 275, endPoint x: 357, endPoint y: 317, distance: 93.6
click at [357, 317] on div "**********" at bounding box center [526, 366] width 511 height 369
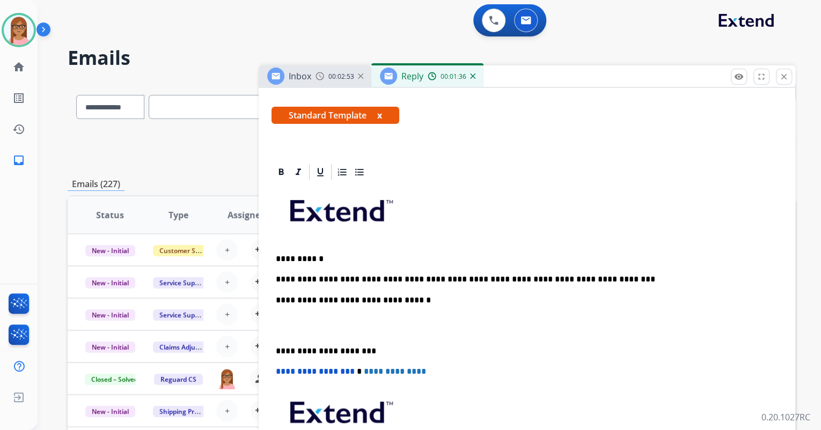
click at [513, 278] on p "**********" at bounding box center [523, 280] width 494 height 10
drag, startPoint x: 580, startPoint y: 276, endPoint x: 598, endPoint y: 274, distance: 17.9
click at [588, 275] on p "**********" at bounding box center [523, 280] width 494 height 10
click at [588, 283] on p "**********" at bounding box center [523, 280] width 494 height 10
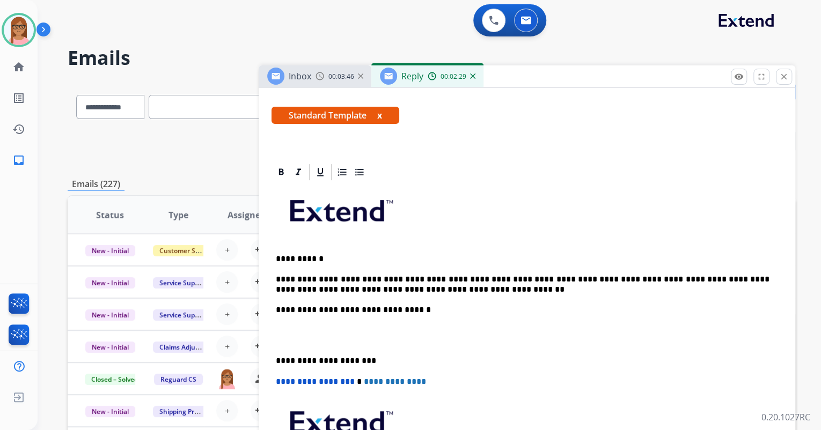
click at [280, 324] on div "**********" at bounding box center [526, 351] width 511 height 338
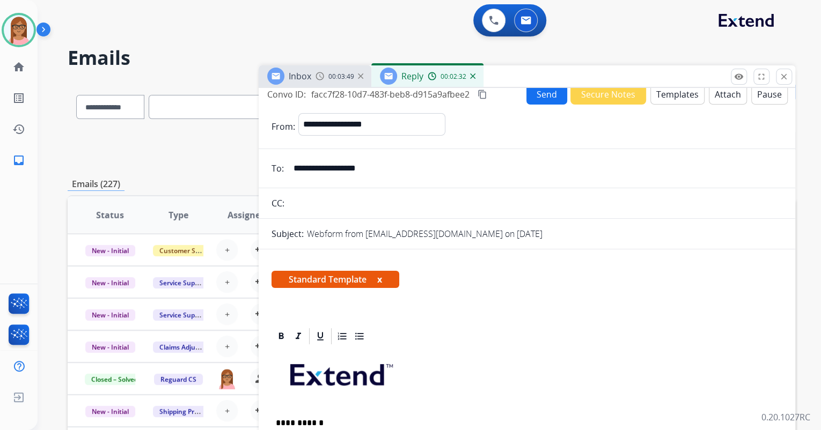
scroll to position [0, 0]
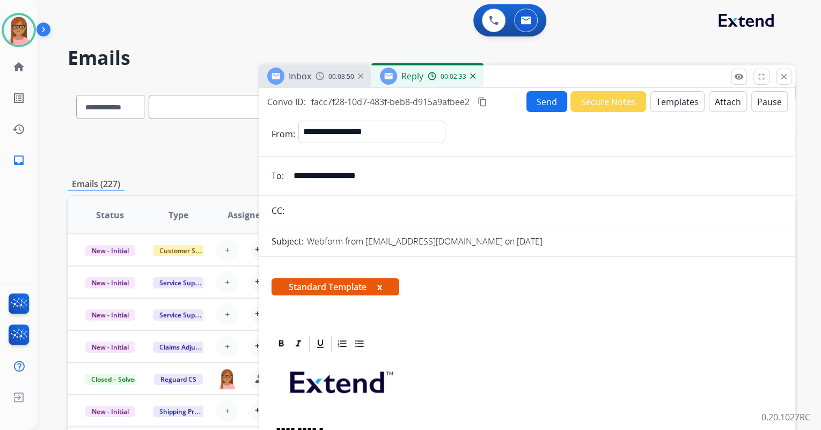
click at [483, 93] on div "Convo ID: facc7f28-10d7-483f-beb8-d915a9afbee2 content_copy Send Secure Notes T…" at bounding box center [527, 101] width 536 height 21
click at [483, 97] on mat-icon "content_copy" at bounding box center [482, 102] width 10 height 10
click at [483, 99] on mat-icon "content_copy" at bounding box center [482, 102] width 10 height 10
click at [541, 98] on button "Send" at bounding box center [546, 101] width 41 height 21
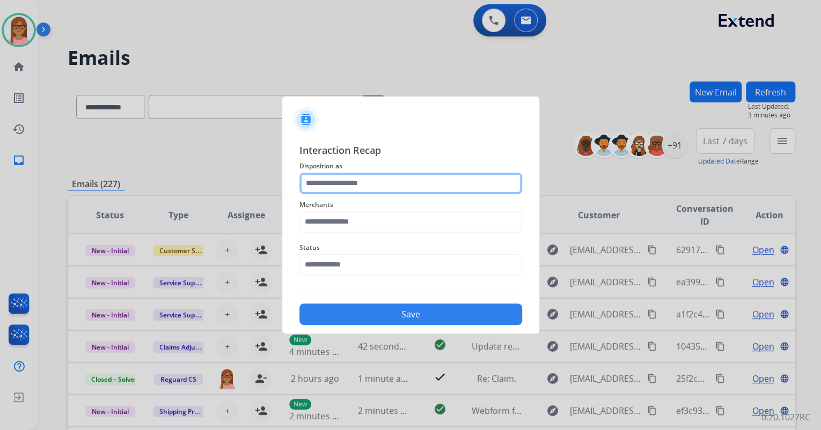
click at [416, 179] on input "text" at bounding box center [410, 183] width 223 height 21
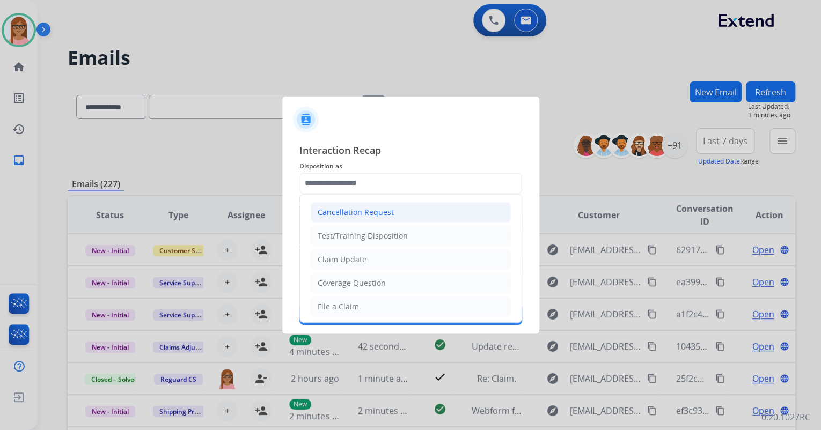
click at [385, 218] on li "Cancellation Request" at bounding box center [411, 212] width 200 height 20
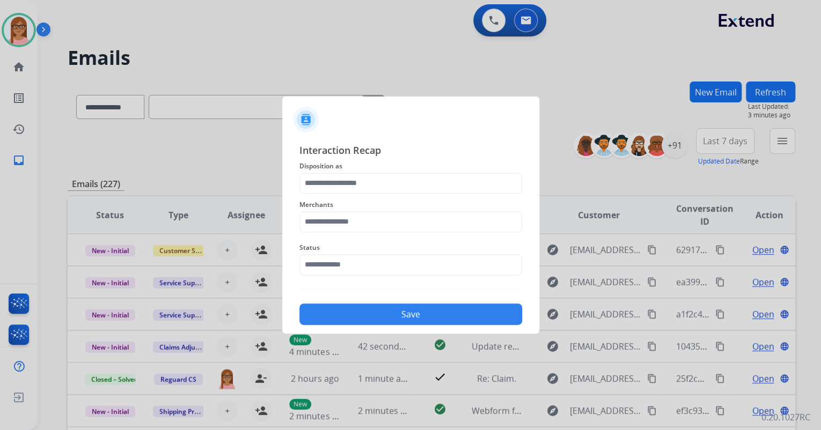
type input "**********"
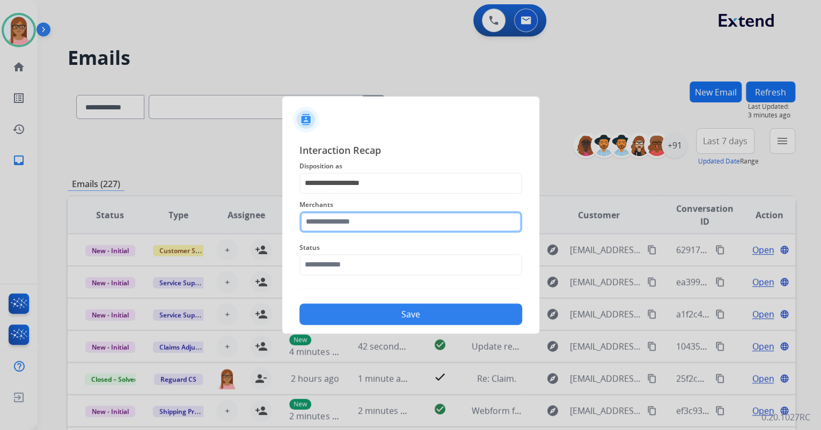
click at [381, 219] on input "text" at bounding box center [410, 221] width 223 height 21
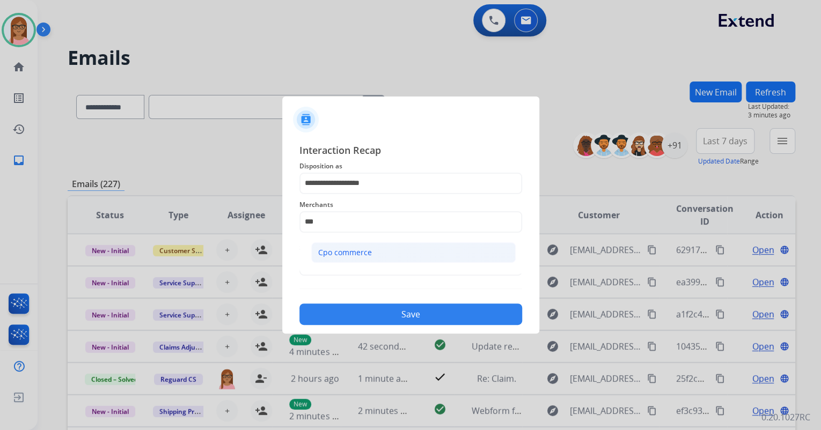
click at [380, 249] on li "Cpo commerce" at bounding box center [413, 252] width 204 height 20
type input "**********"
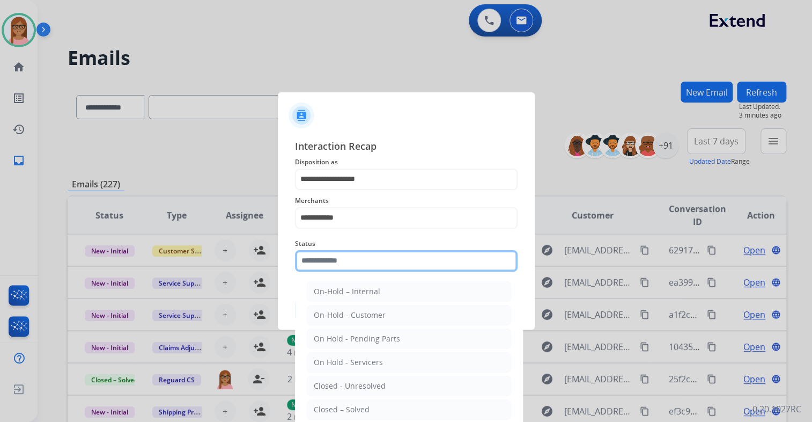
click at [365, 266] on input "text" at bounding box center [406, 260] width 223 height 21
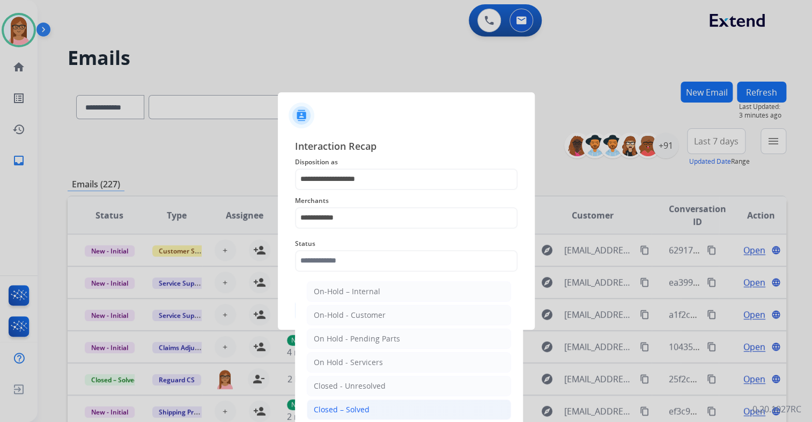
drag, startPoint x: 361, startPoint y: 411, endPoint x: 362, endPoint y: 381, distance: 29.6
click at [361, 410] on div "Closed – Solved" at bounding box center [342, 409] width 56 height 11
type input "**********"
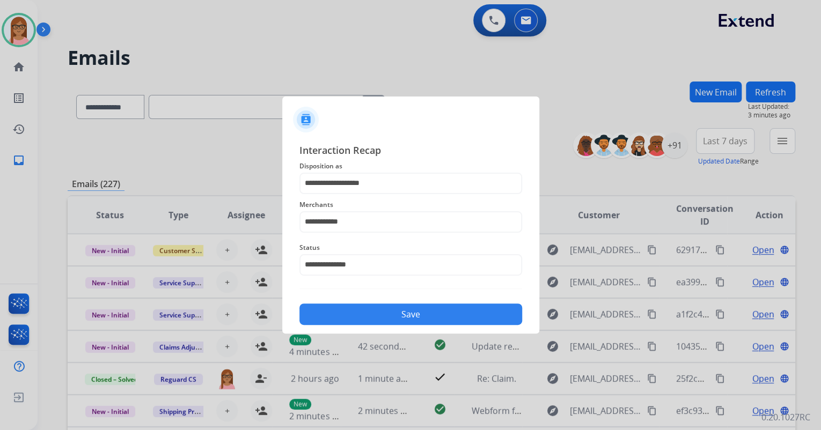
click at [376, 318] on button "Save" at bounding box center [410, 314] width 223 height 21
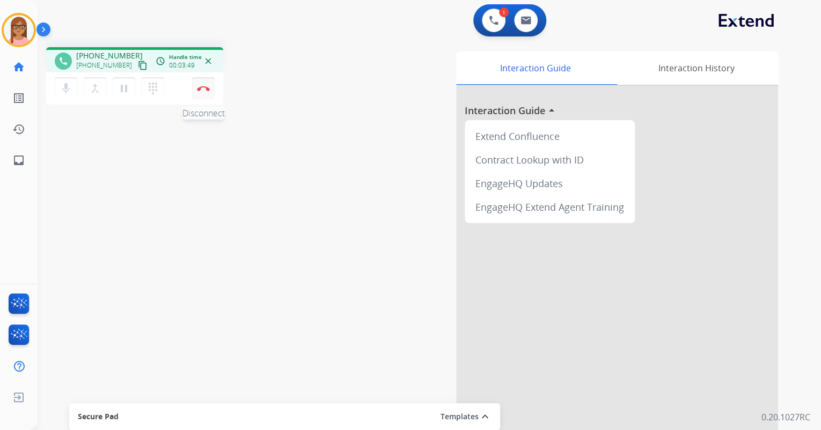
click at [205, 92] on button "Disconnect" at bounding box center [203, 88] width 23 height 23
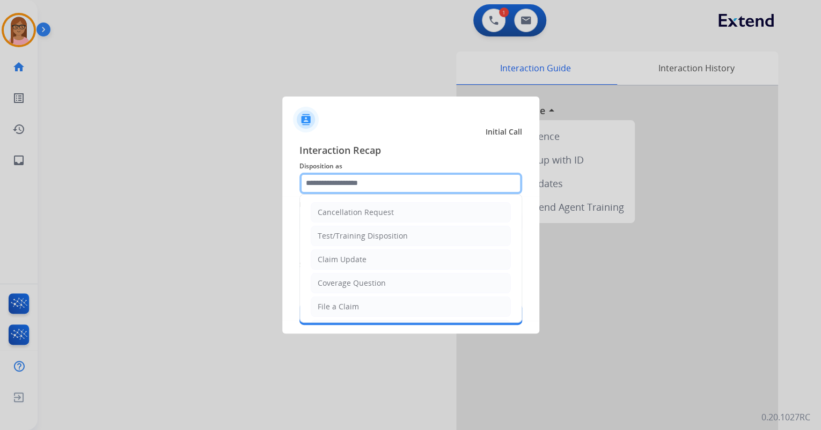
click at [354, 185] on input "text" at bounding box center [410, 183] width 223 height 21
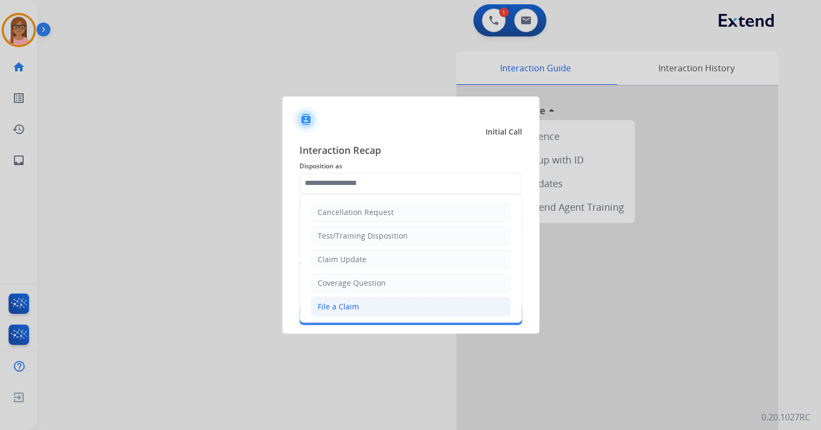
drag, startPoint x: 334, startPoint y: 308, endPoint x: 334, endPoint y: 292, distance: 16.1
click at [334, 307] on div "File a Claim" at bounding box center [338, 307] width 41 height 11
type input "**********"
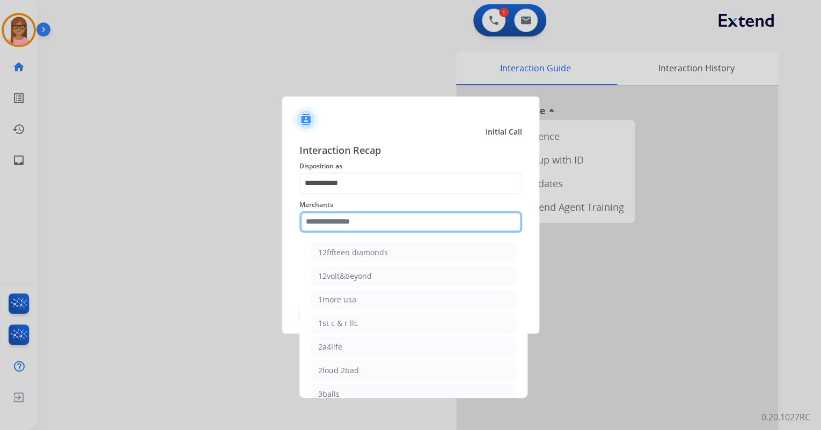
click at [340, 217] on input "text" at bounding box center [410, 221] width 223 height 21
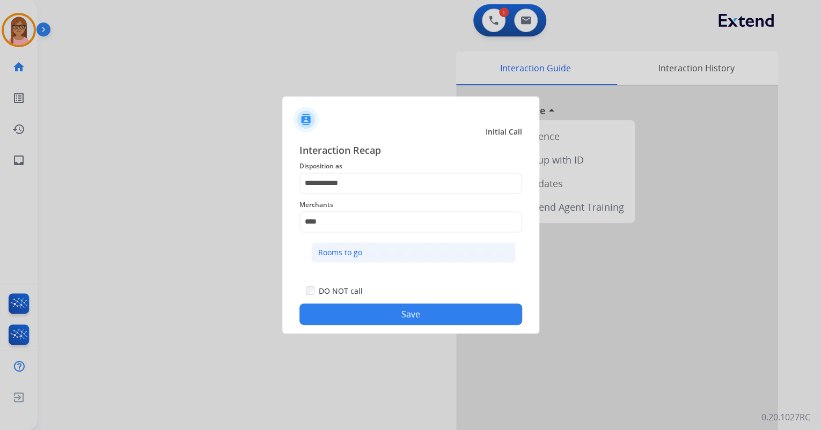
click at [330, 249] on div "Rooms to go" at bounding box center [340, 252] width 44 height 11
type input "**********"
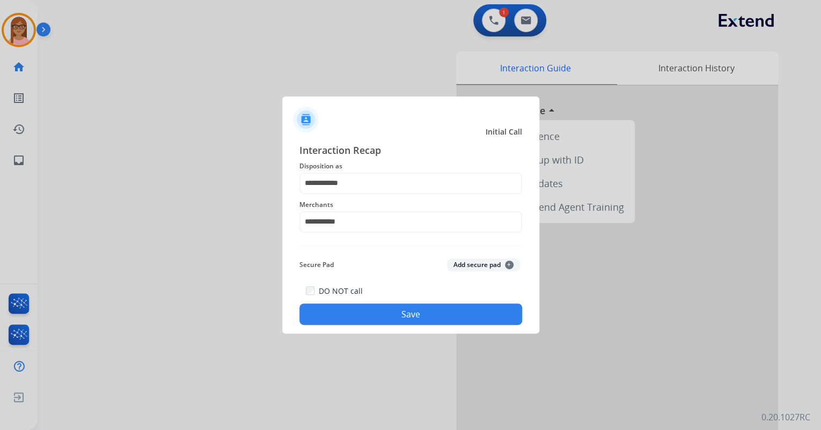
click at [411, 317] on button "Save" at bounding box center [410, 314] width 223 height 21
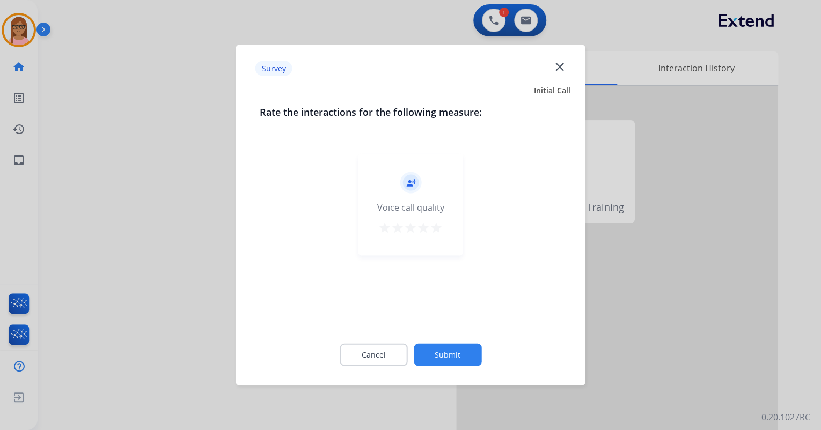
click at [434, 227] on mat-icon "star" at bounding box center [436, 228] width 13 height 13
click at [442, 349] on button "Submit" at bounding box center [448, 355] width 68 height 23
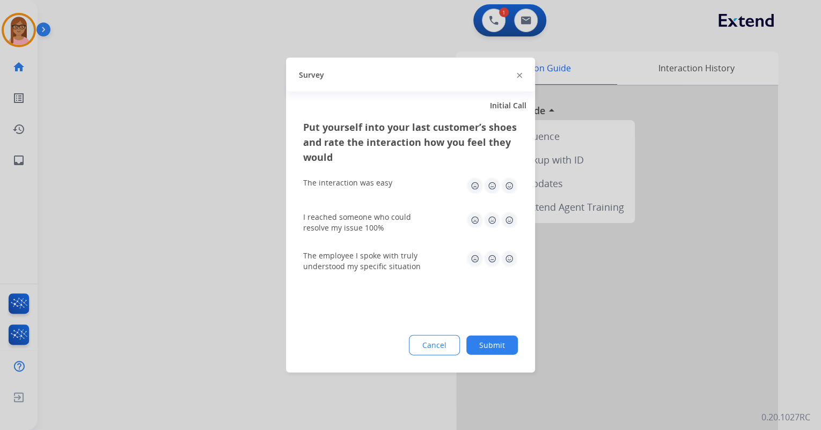
click at [510, 186] on img at bounding box center [509, 186] width 17 height 17
click at [507, 226] on img at bounding box center [509, 220] width 17 height 17
click at [509, 262] on img at bounding box center [509, 259] width 17 height 17
drag, startPoint x: 505, startPoint y: 324, endPoint x: 504, endPoint y: 337, distance: 12.9
click at [505, 331] on div "Put yourself into your last customer’s shoes and rate the interaction how you f…" at bounding box center [410, 246] width 249 height 253
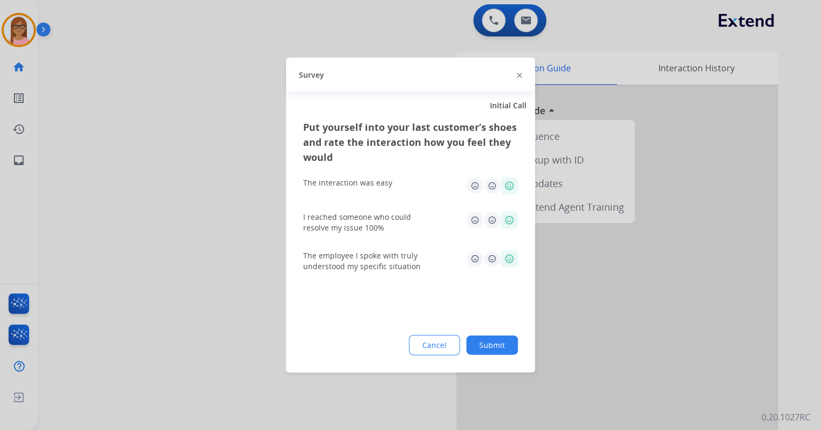
click at [504, 338] on button "Submit" at bounding box center [492, 345] width 52 height 19
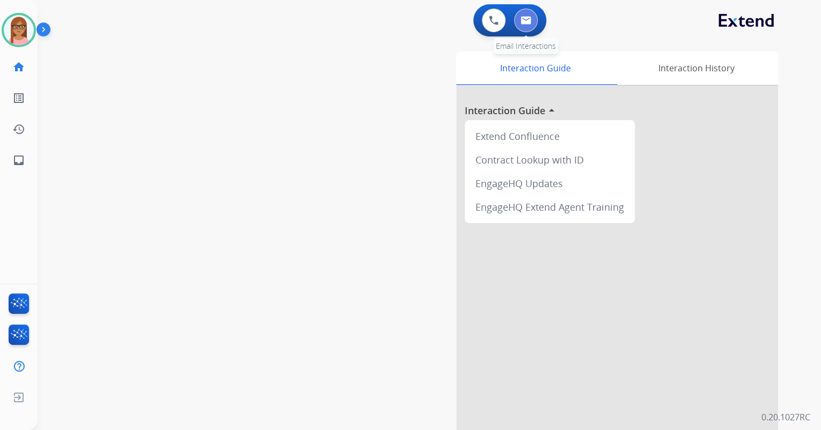
click at [520, 18] on img at bounding box center [525, 20] width 11 height 9
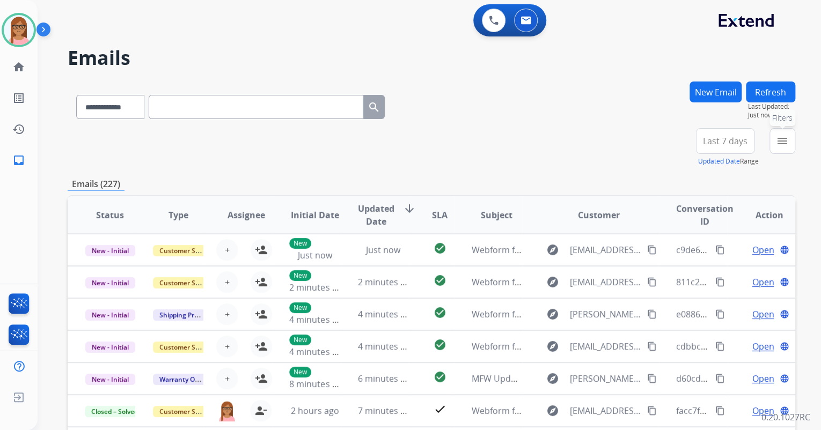
click at [782, 150] on button "menu Filters" at bounding box center [782, 141] width 26 height 26
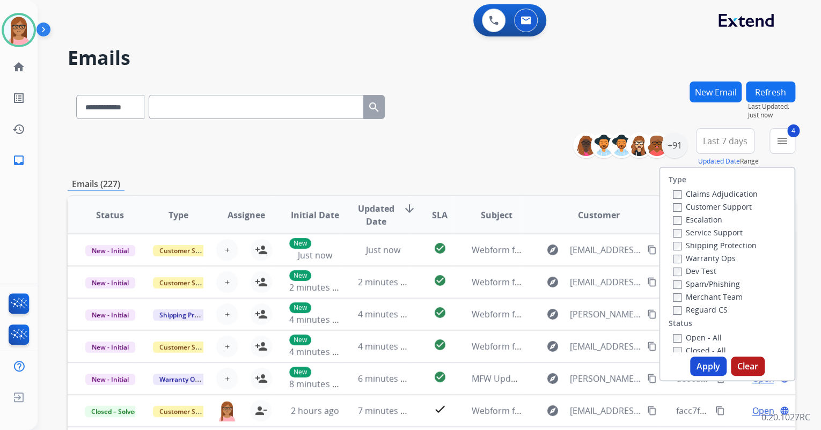
click at [693, 359] on button "Apply" at bounding box center [708, 366] width 36 height 19
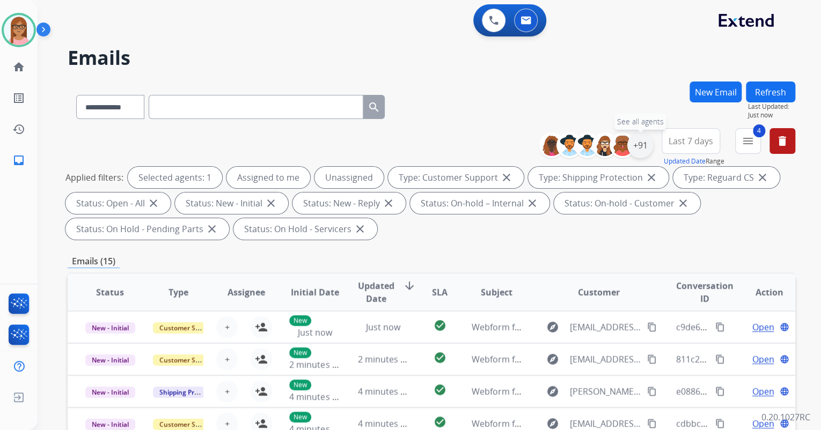
click at [648, 146] on div "+91" at bounding box center [640, 146] width 26 height 26
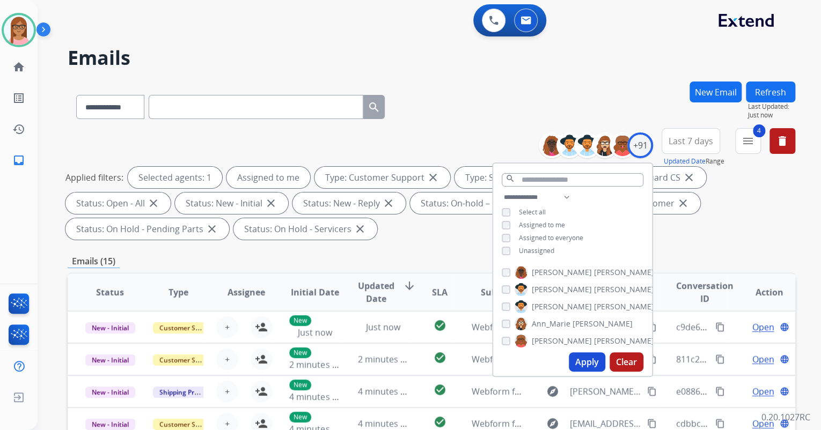
click at [578, 363] on button "Apply" at bounding box center [587, 361] width 36 height 19
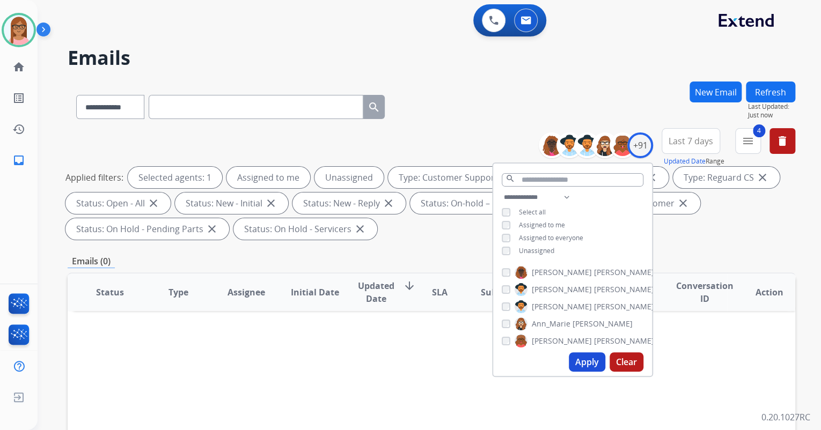
click at [664, 258] on div "Emails (0)" at bounding box center [431, 261] width 727 height 13
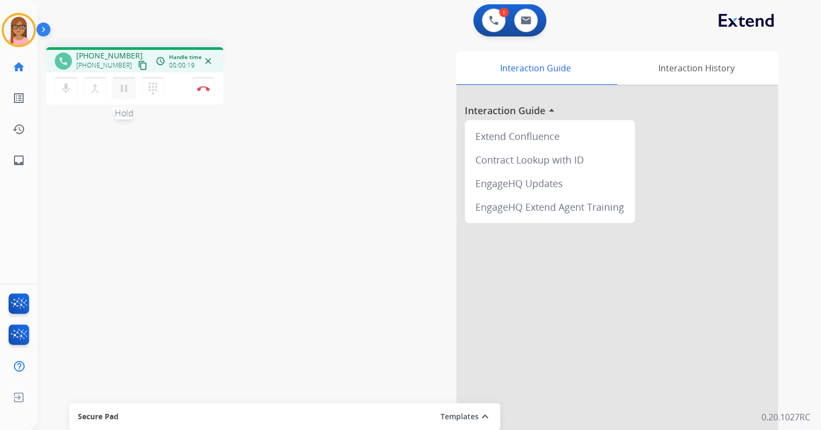
click at [127, 90] on mat-icon "pause" at bounding box center [123, 88] width 13 height 13
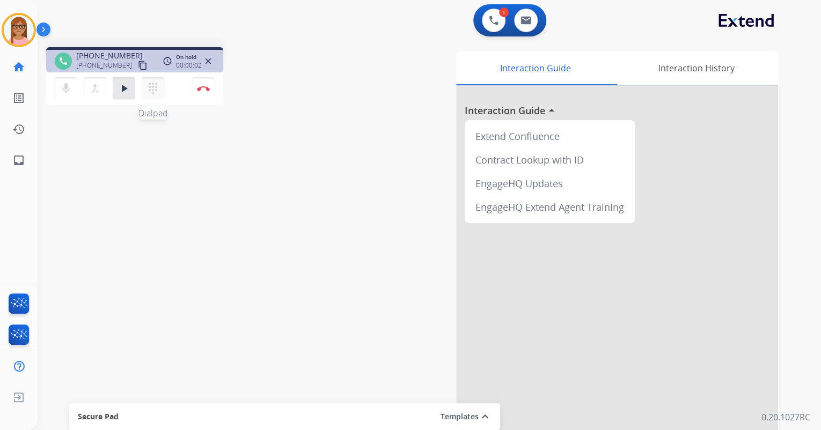
click at [146, 87] on mat-icon "dialpad" at bounding box center [152, 88] width 13 height 13
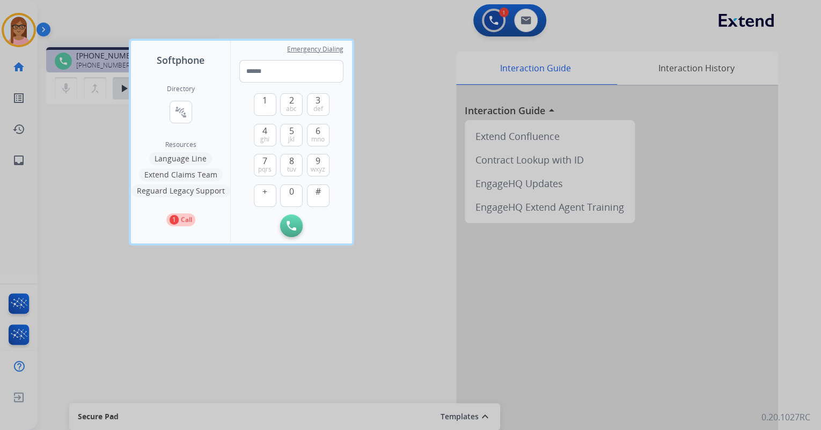
click at [171, 159] on button "Language Line" at bounding box center [180, 158] width 63 height 13
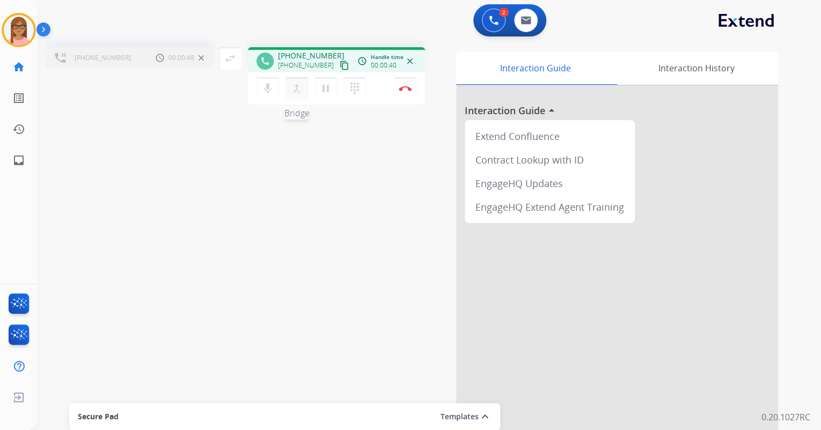
click at [297, 92] on mat-icon "merge_type" at bounding box center [296, 88] width 13 height 13
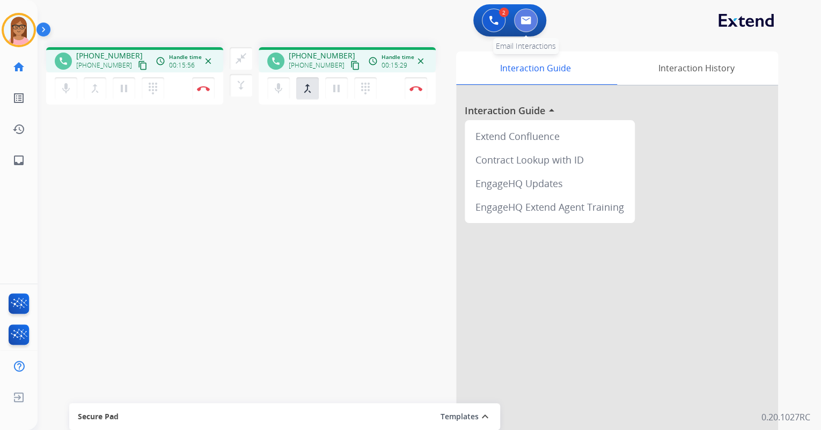
click at [523, 21] on img at bounding box center [525, 20] width 11 height 9
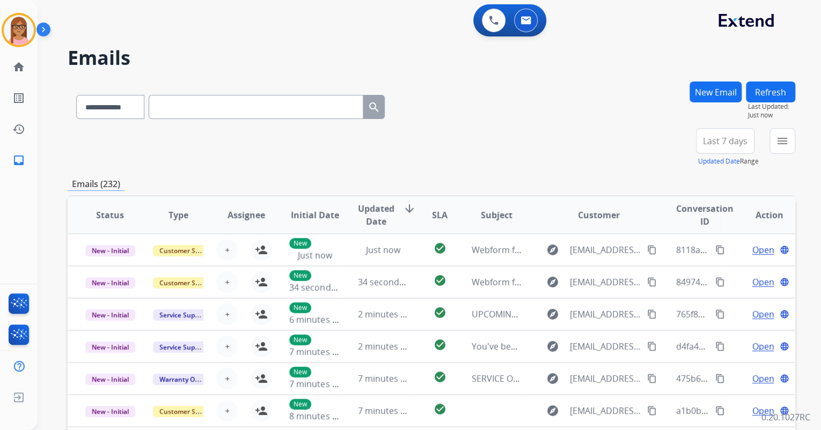
click at [719, 90] on button "New Email" at bounding box center [715, 92] width 52 height 21
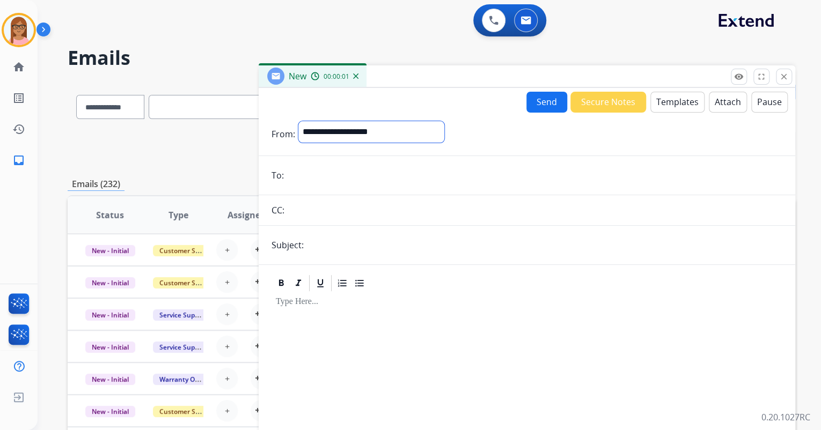
click at [404, 138] on select "**********" at bounding box center [371, 131] width 146 height 21
select select "**********"
click at [298, 121] on select "**********" at bounding box center [371, 131] width 146 height 21
click at [388, 172] on input "email" at bounding box center [534, 176] width 495 height 21
paste input "**********"
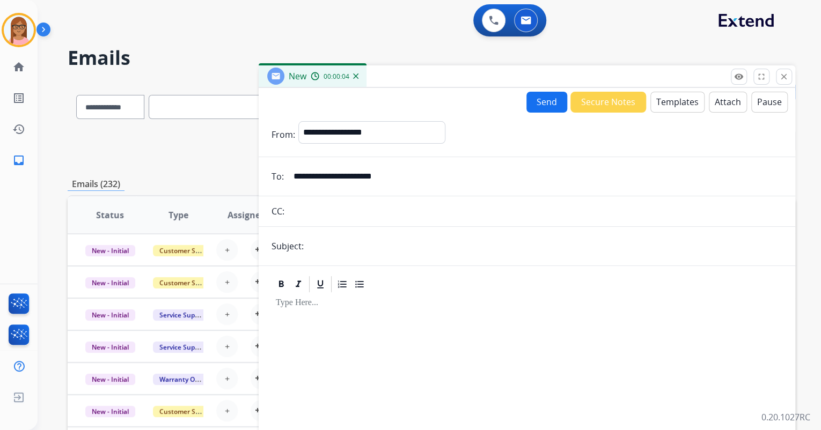
type input "**********"
click at [388, 239] on input "text" at bounding box center [544, 246] width 475 height 21
type input "*"
type input "**********"
click at [671, 102] on button "Templates" at bounding box center [677, 102] width 54 height 21
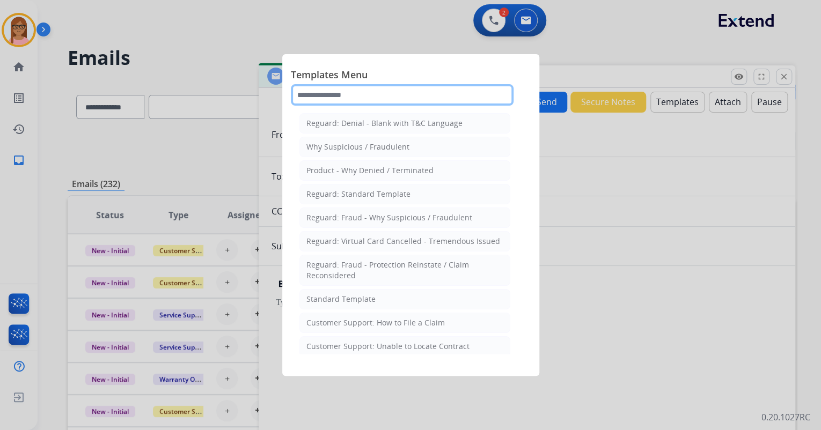
click at [385, 97] on input "text" at bounding box center [402, 94] width 223 height 21
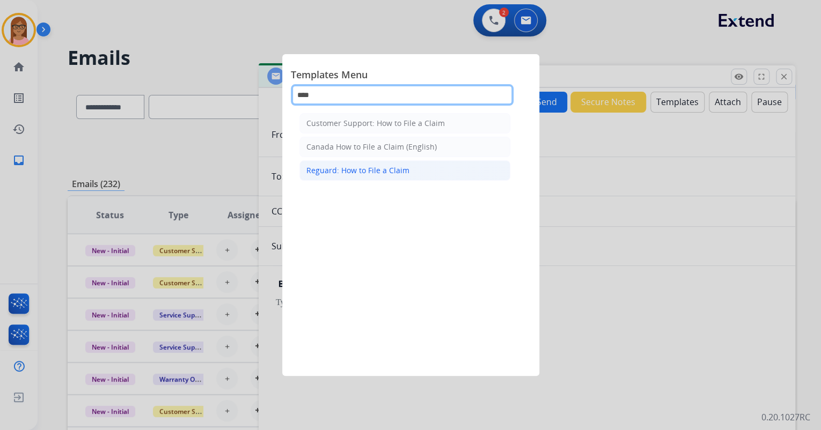
type input "****"
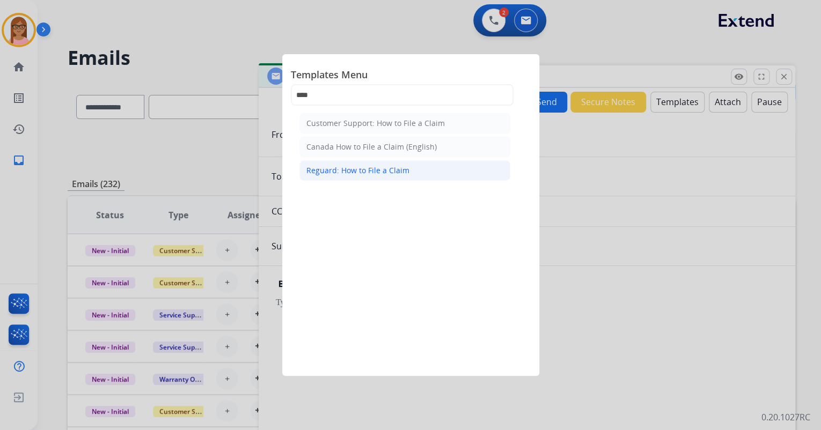
click at [380, 165] on div "Reguard: How to File a Claim" at bounding box center [357, 170] width 103 height 11
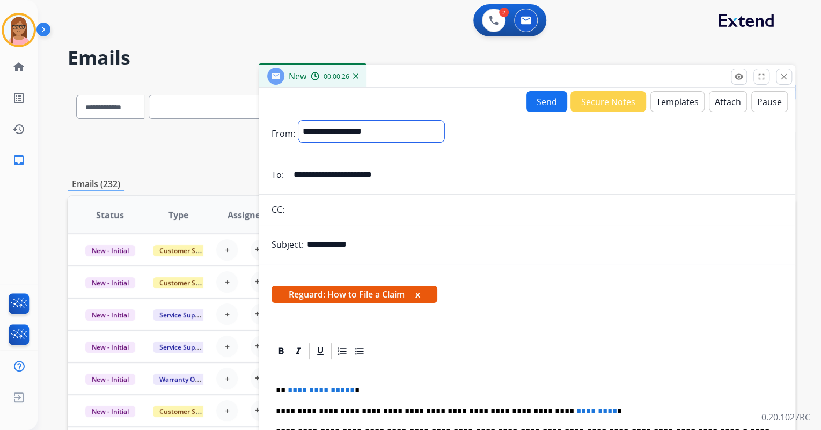
click at [427, 133] on select "**********" at bounding box center [371, 131] width 146 height 21
select select "**********"
click at [298, 121] on select "**********" at bounding box center [371, 131] width 146 height 21
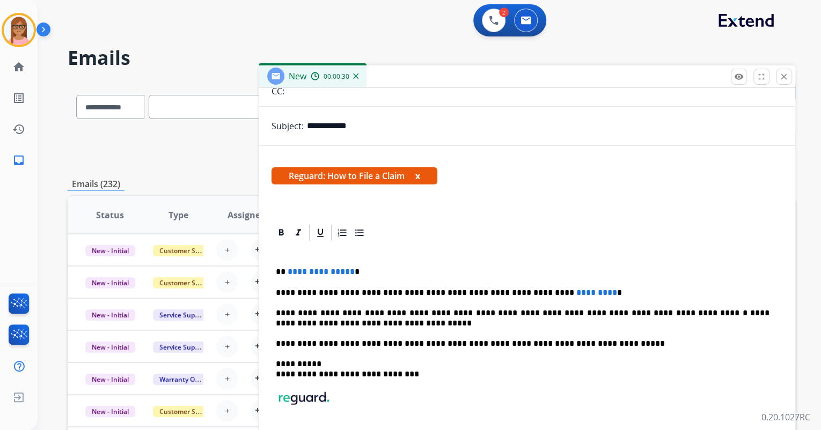
scroll to position [120, 0]
drag, startPoint x: 279, startPoint y: 272, endPoint x: 347, endPoint y: 271, distance: 68.1
click at [347, 271] on p "**********" at bounding box center [523, 272] width 494 height 10
click at [521, 291] on p "**********" at bounding box center [523, 293] width 494 height 10
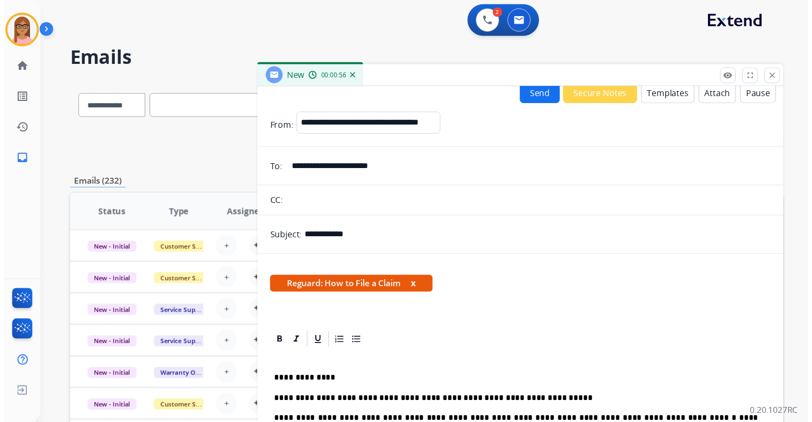
scroll to position [0, 0]
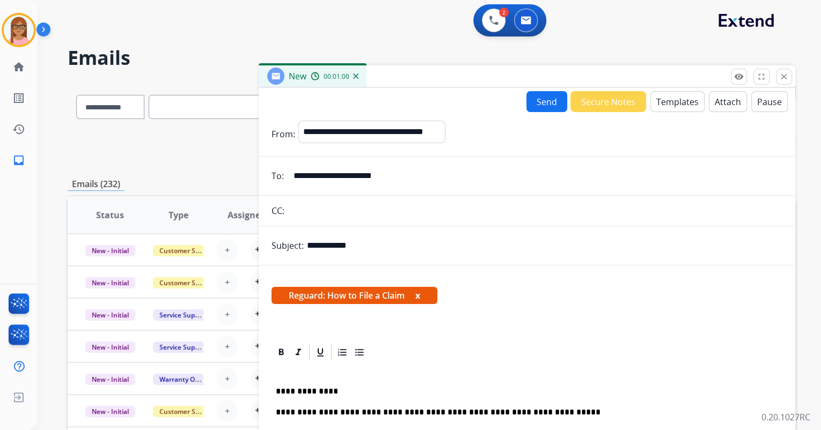
click at [537, 98] on button "Send" at bounding box center [546, 101] width 41 height 21
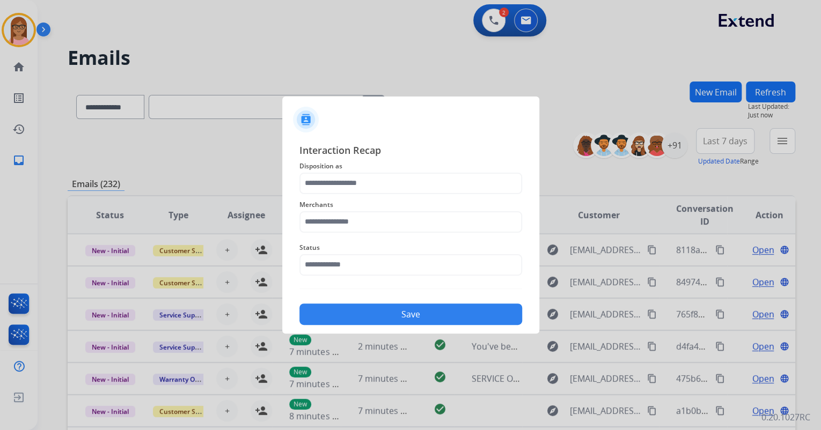
click at [374, 199] on span "Merchants" at bounding box center [410, 205] width 223 height 13
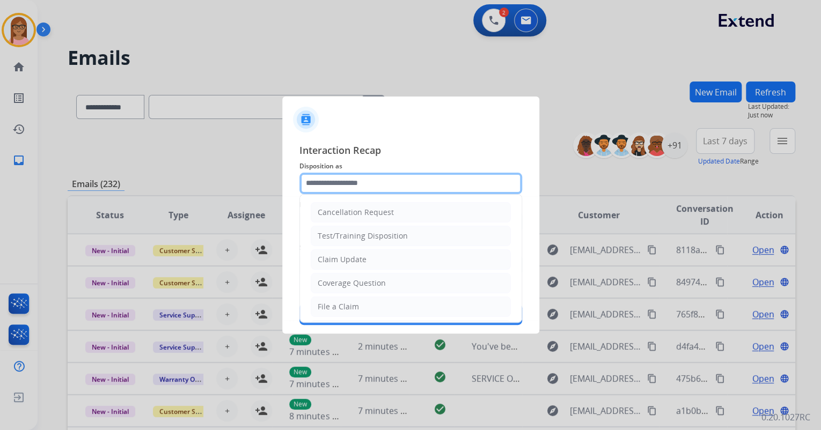
click at [374, 179] on input "text" at bounding box center [410, 183] width 223 height 21
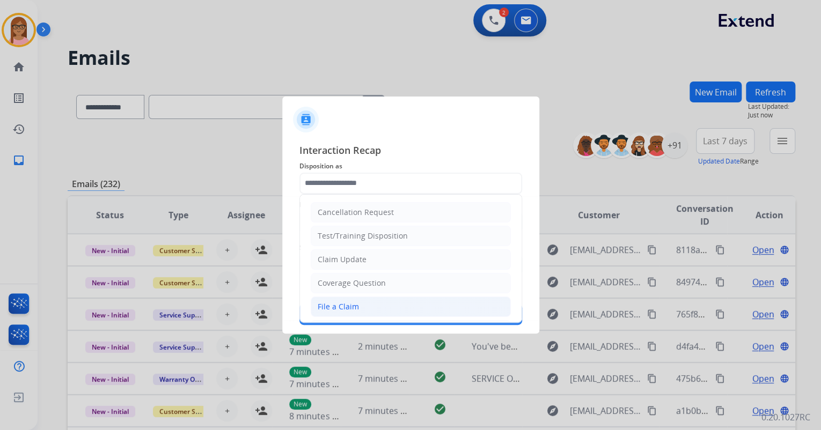
click at [350, 305] on div "File a Claim" at bounding box center [338, 307] width 41 height 11
type input "**********"
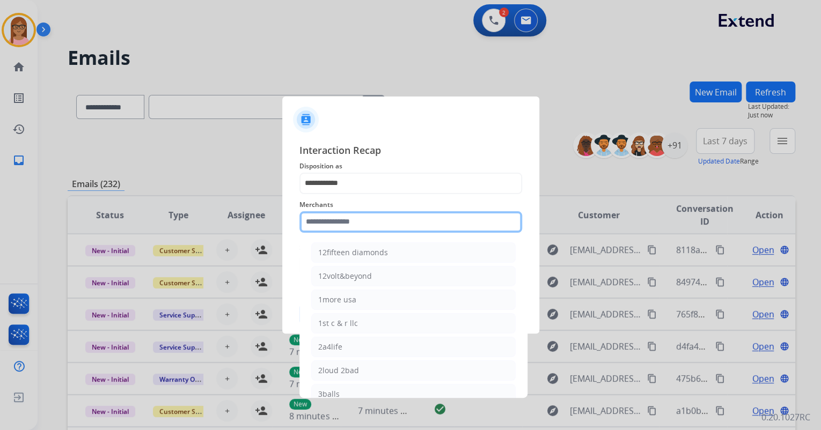
click at [353, 217] on input "text" at bounding box center [410, 221] width 223 height 21
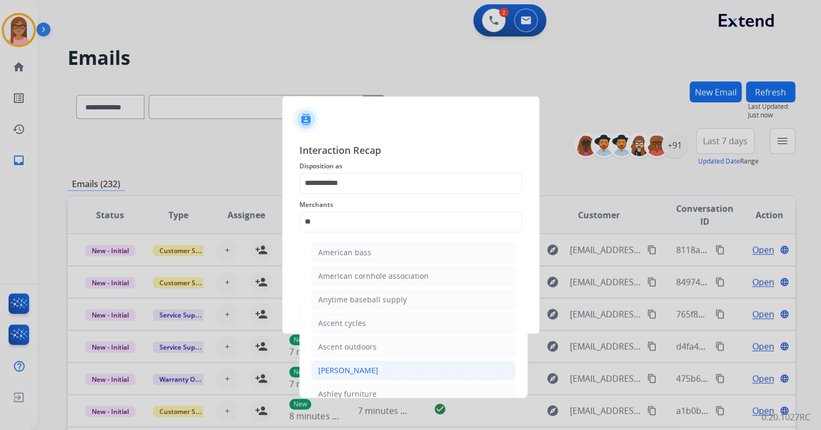
click at [378, 364] on li "[PERSON_NAME]" at bounding box center [413, 371] width 204 height 20
type input "**********"
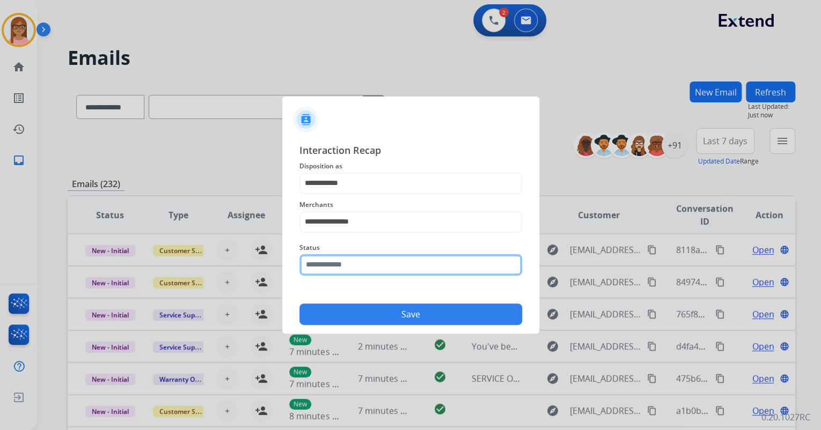
click at [384, 261] on input "text" at bounding box center [410, 264] width 223 height 21
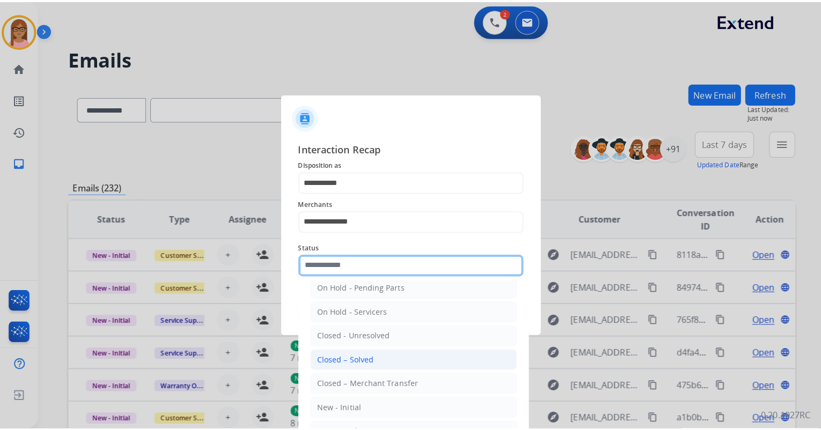
scroll to position [62, 0]
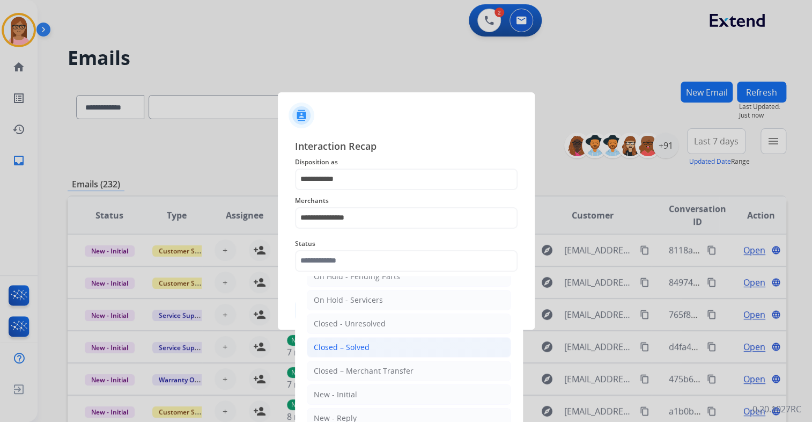
click at [388, 346] on li "Closed – Solved" at bounding box center [409, 347] width 204 height 20
type input "**********"
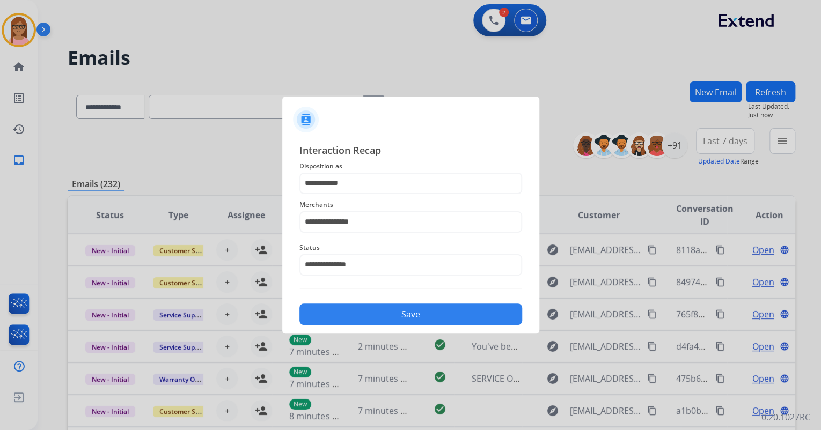
click at [387, 318] on button "Save" at bounding box center [410, 314] width 223 height 21
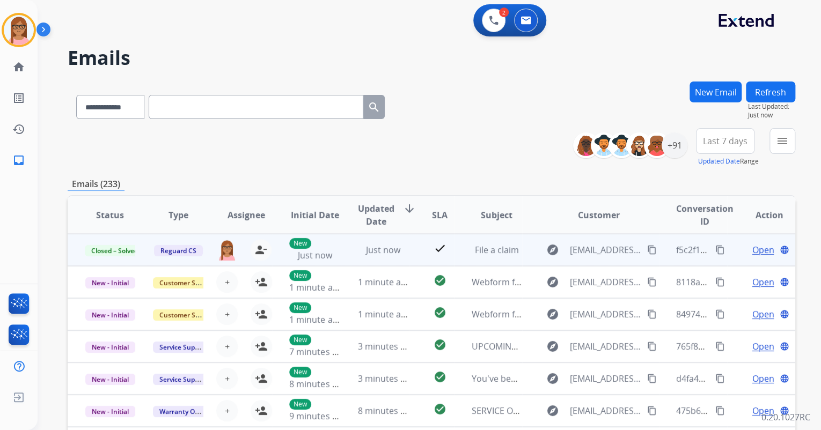
click at [715, 251] on mat-icon "content_copy" at bounding box center [720, 250] width 10 height 10
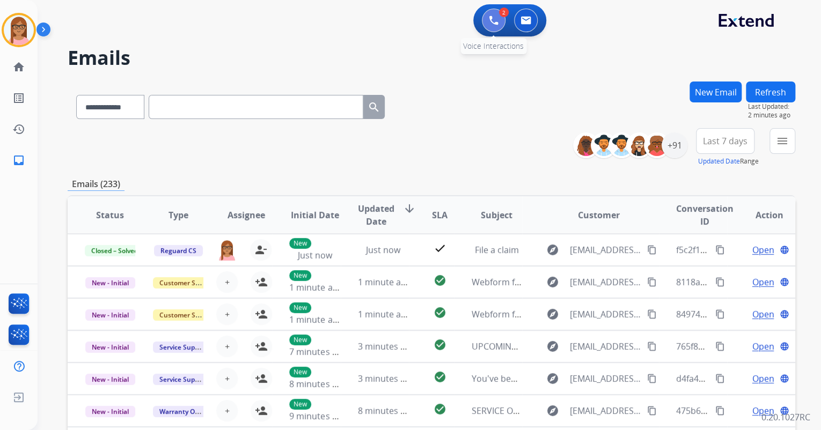
click at [491, 19] on img at bounding box center [494, 21] width 10 height 10
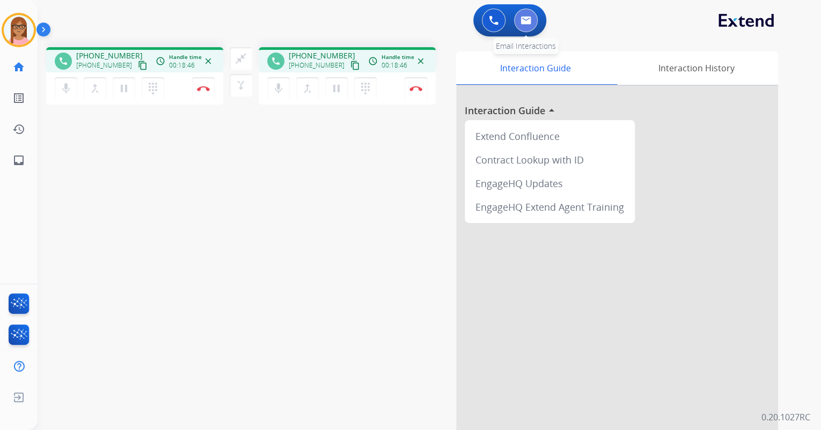
click at [526, 27] on button at bounding box center [526, 21] width 24 height 24
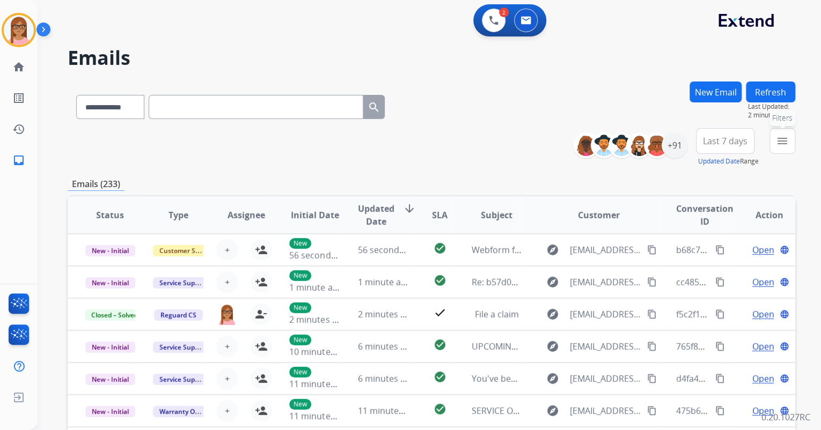
click at [775, 134] on button "menu Filters" at bounding box center [782, 141] width 26 height 26
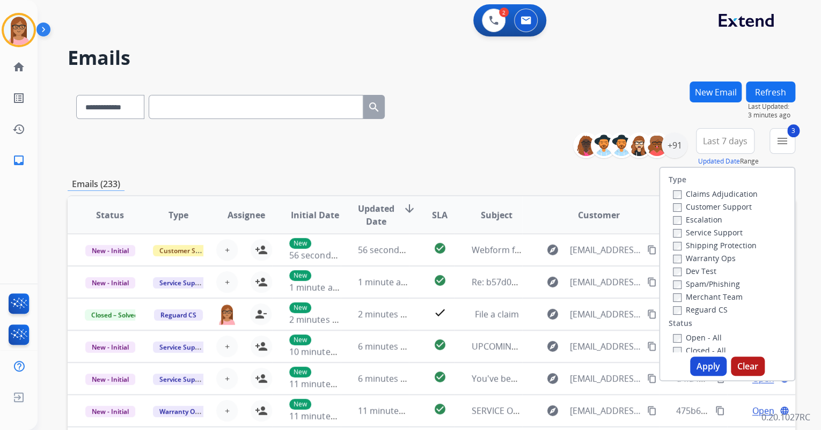
click at [701, 367] on button "Apply" at bounding box center [708, 366] width 36 height 19
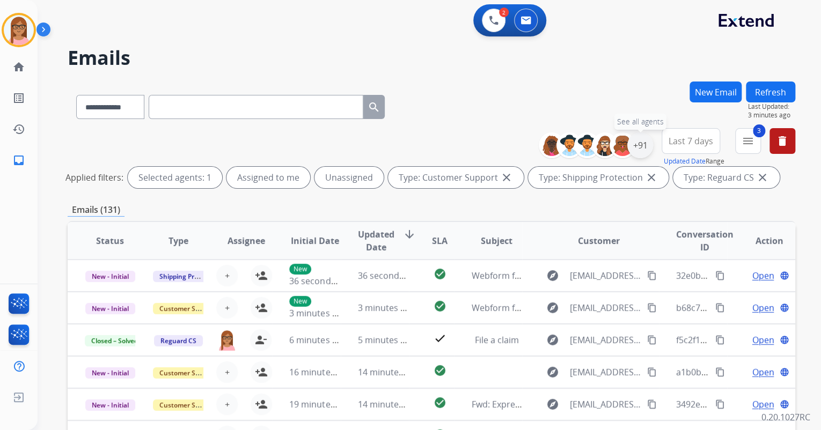
click at [643, 146] on div "+91" at bounding box center [640, 146] width 26 height 26
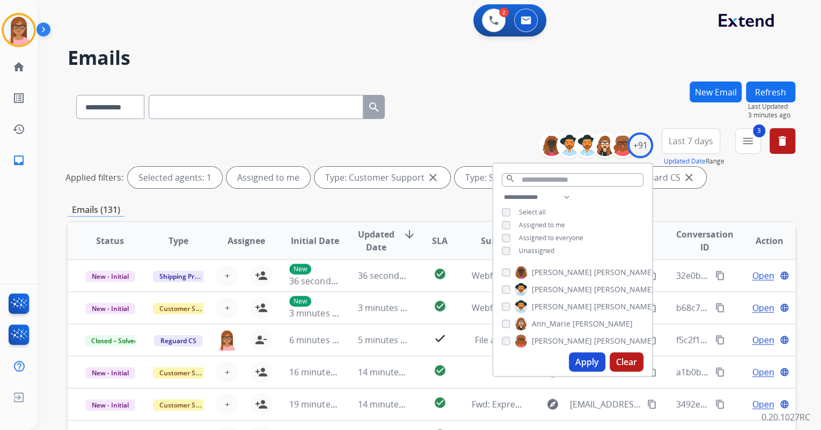
click at [576, 363] on button "Apply" at bounding box center [587, 361] width 36 height 19
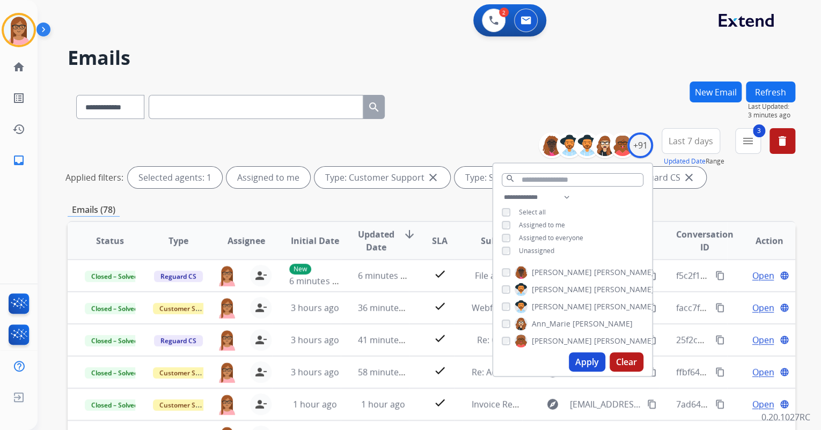
click at [708, 210] on div "Emails (78)" at bounding box center [431, 209] width 727 height 13
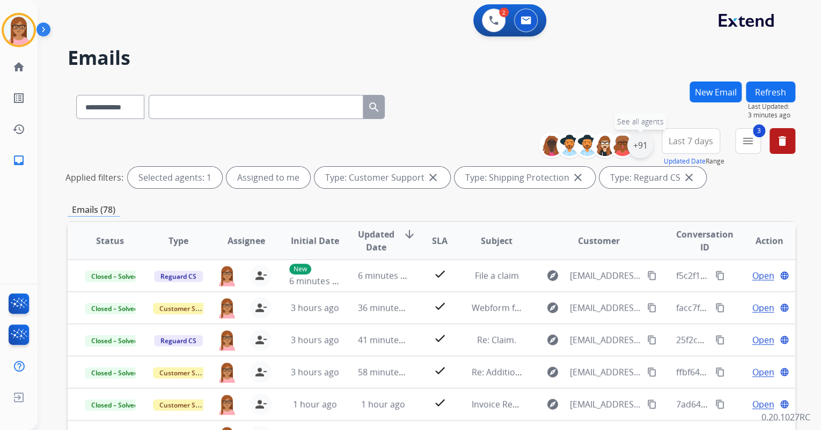
click at [642, 144] on div "+91" at bounding box center [640, 146] width 26 height 26
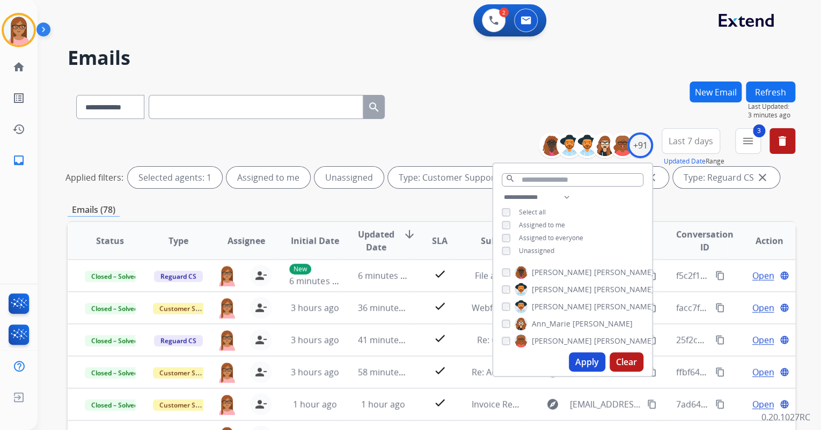
click at [579, 359] on button "Apply" at bounding box center [587, 361] width 36 height 19
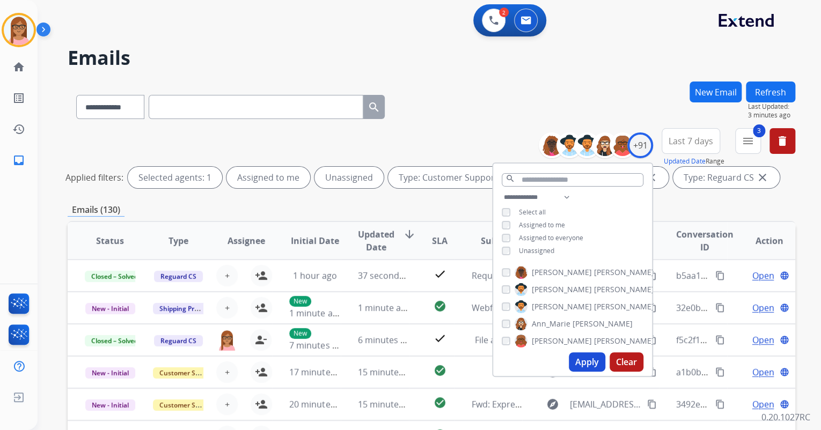
drag, startPoint x: 749, startPoint y: 223, endPoint x: 749, endPoint y: 194, distance: 29.5
click at [749, 223] on th "Action" at bounding box center [761, 241] width 68 height 38
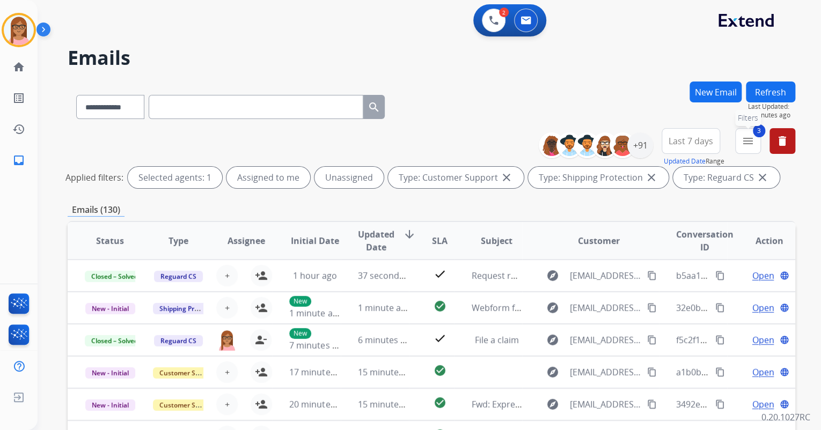
click at [748, 142] on mat-icon "menu" at bounding box center [747, 141] width 13 height 13
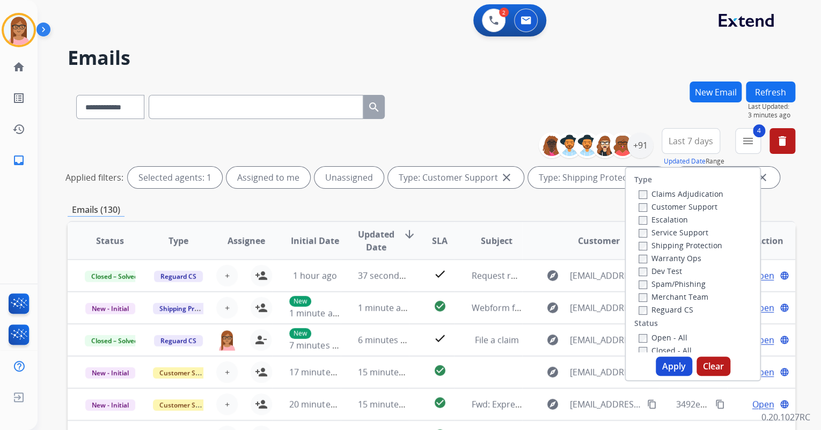
click at [658, 365] on button "Apply" at bounding box center [674, 366] width 36 height 19
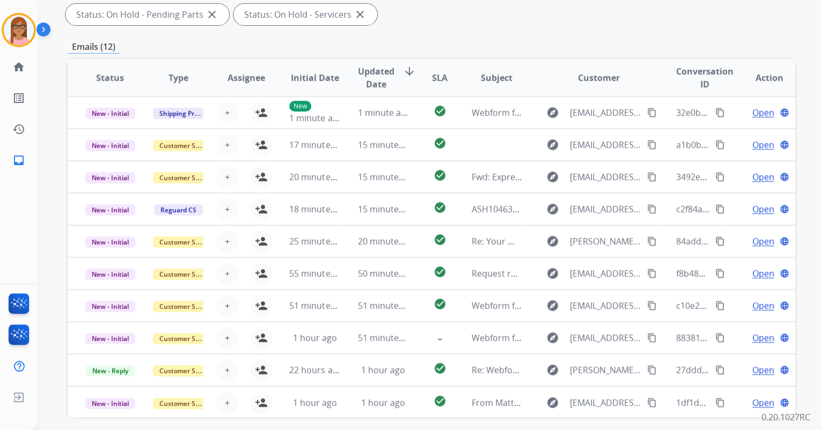
scroll to position [258, 0]
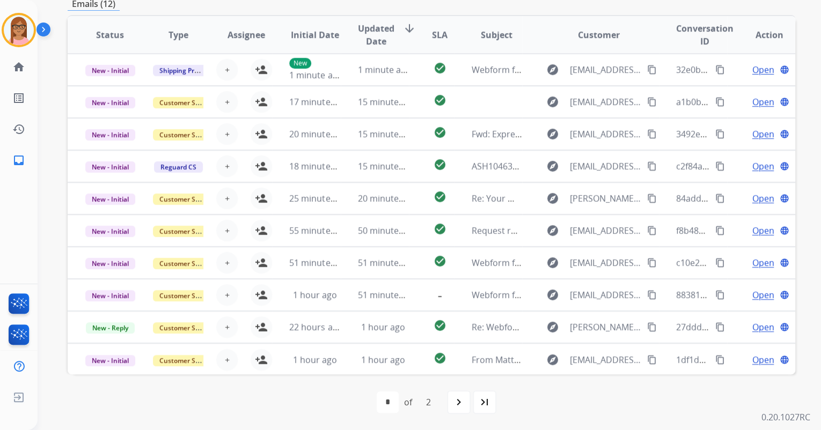
click at [463, 404] on mat-icon "navigate_next" at bounding box center [458, 402] width 13 height 13
select select "*"
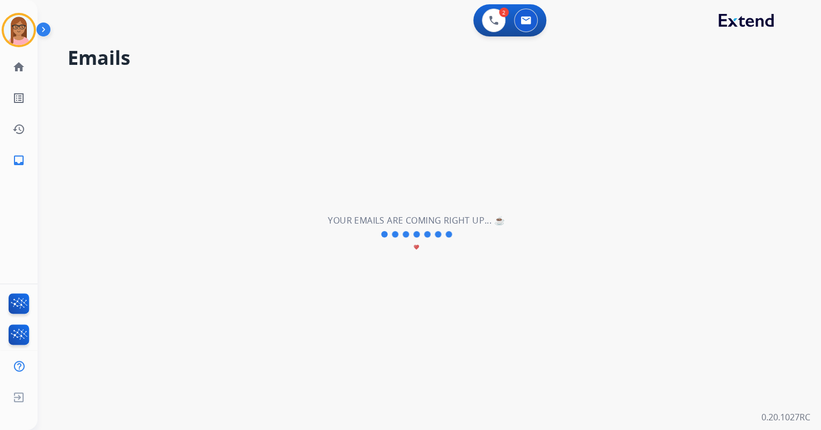
scroll to position [0, 0]
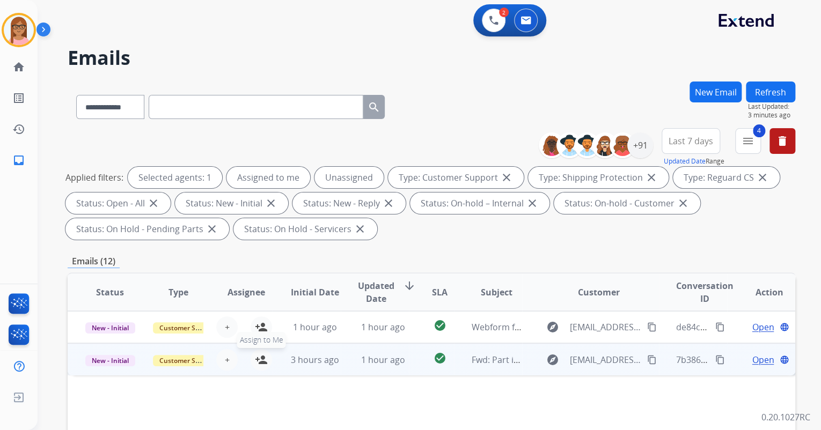
click at [258, 361] on mat-icon "person_add" at bounding box center [261, 360] width 13 height 13
click at [752, 356] on span "Open" at bounding box center [763, 360] width 22 height 13
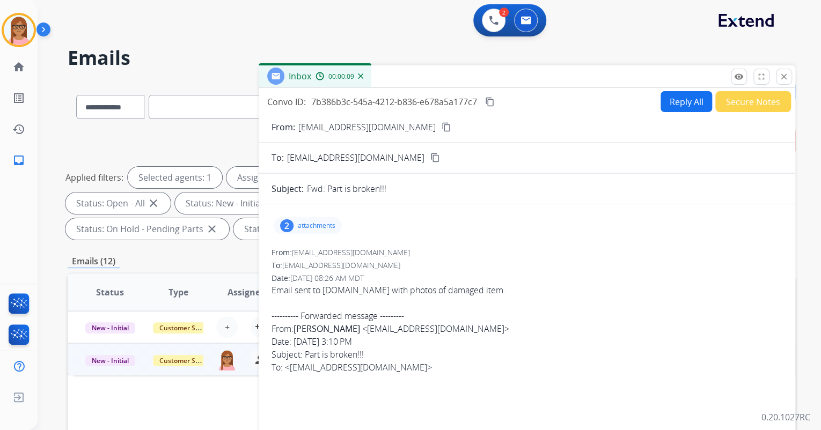
click at [442, 126] on mat-icon "content_copy" at bounding box center [447, 127] width 10 height 10
click at [325, 225] on p "attachments" at bounding box center [317, 226] width 38 height 9
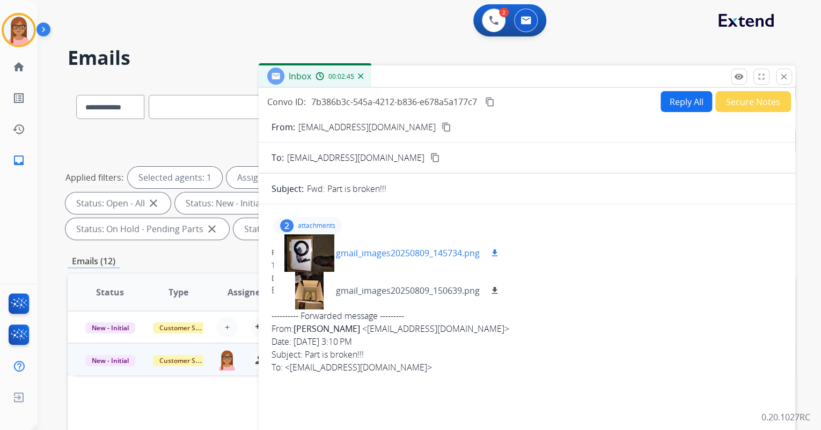
click at [493, 251] on mat-icon "download" at bounding box center [495, 253] width 10 height 10
click at [498, 290] on mat-icon "download" at bounding box center [495, 291] width 10 height 10
click at [758, 217] on div "2 attachments gmail_images20250809_145734.png download gmail_images20250809_150…" at bounding box center [526, 226] width 511 height 26
click at [487, 21] on button at bounding box center [494, 21] width 24 height 24
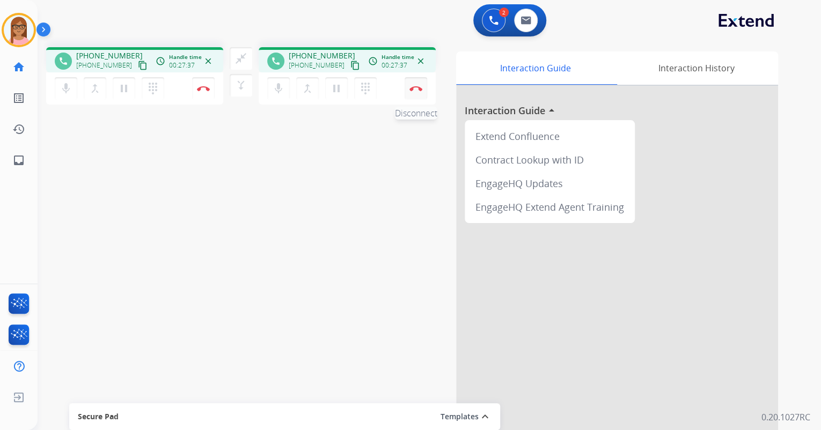
click at [210, 88] on img at bounding box center [203, 88] width 13 height 5
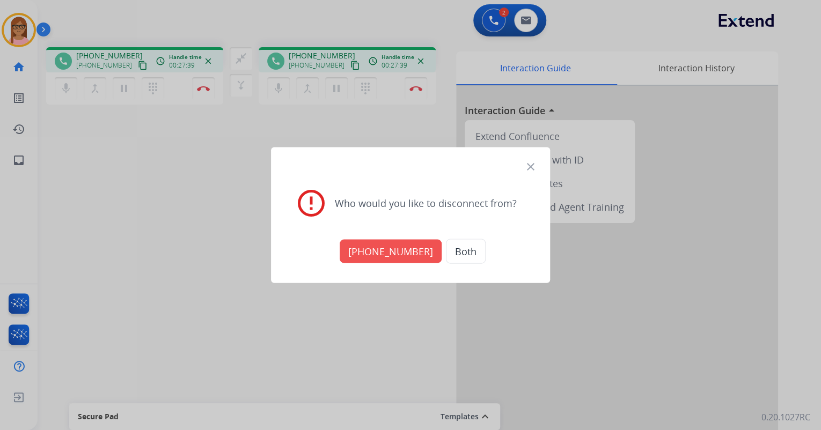
click at [447, 251] on button "Both" at bounding box center [466, 251] width 40 height 25
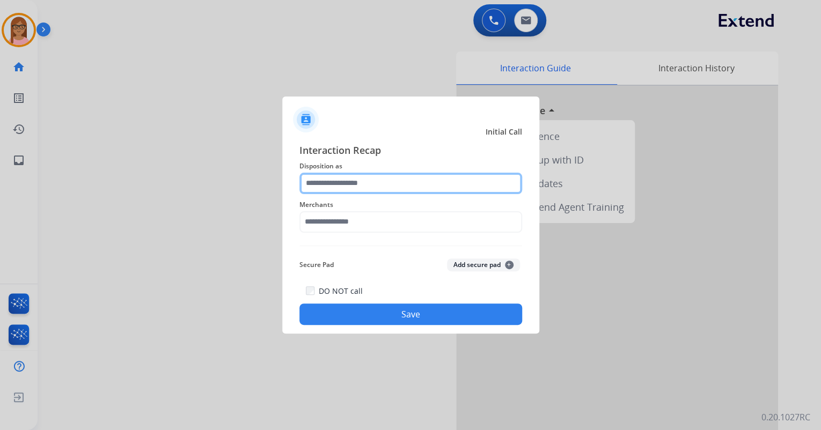
click at [387, 189] on input "text" at bounding box center [410, 183] width 223 height 21
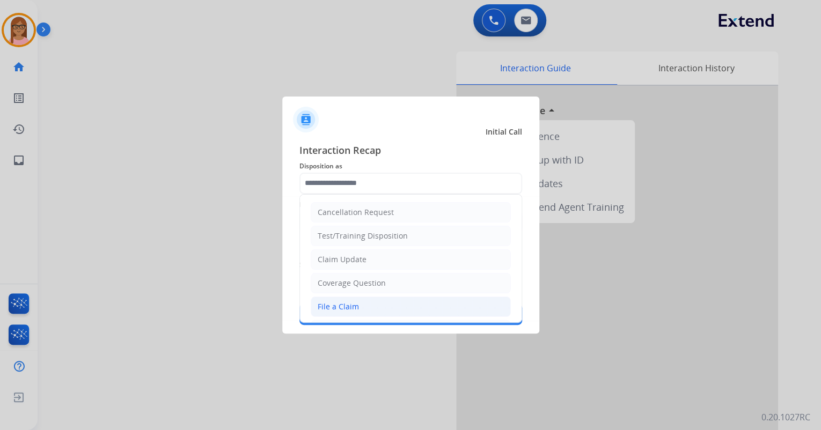
click at [377, 298] on li "File a Claim" at bounding box center [411, 307] width 200 height 20
type input "**********"
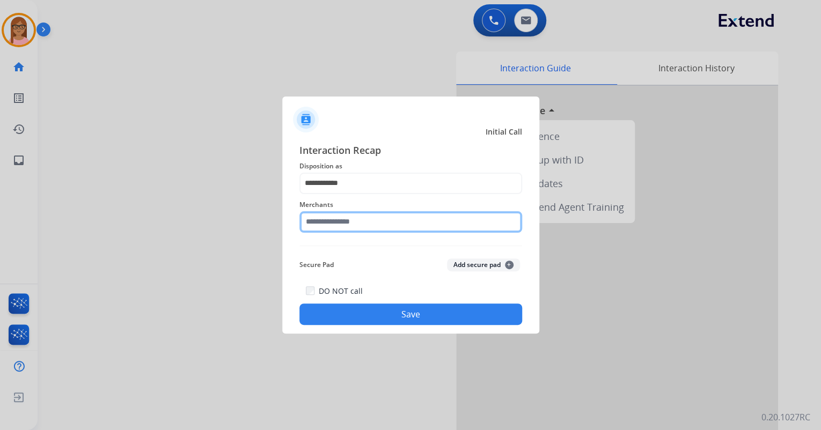
click at [370, 220] on input "text" at bounding box center [410, 221] width 223 height 21
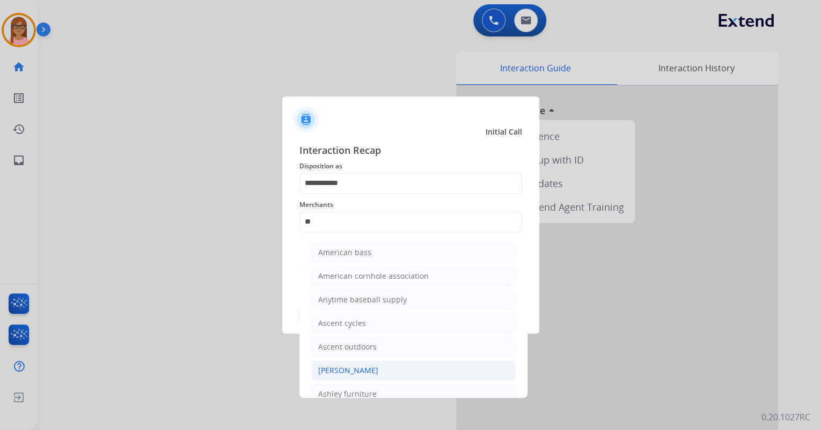
click at [385, 366] on li "[PERSON_NAME]" at bounding box center [413, 371] width 204 height 20
type input "**********"
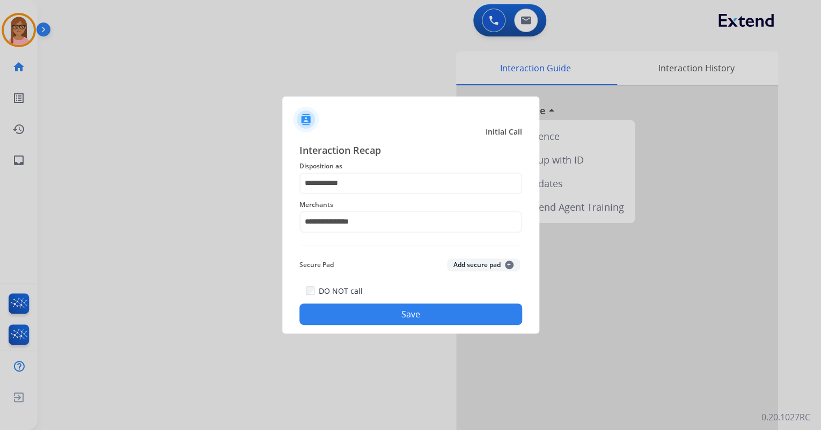
click at [382, 317] on button "Save" at bounding box center [410, 314] width 223 height 21
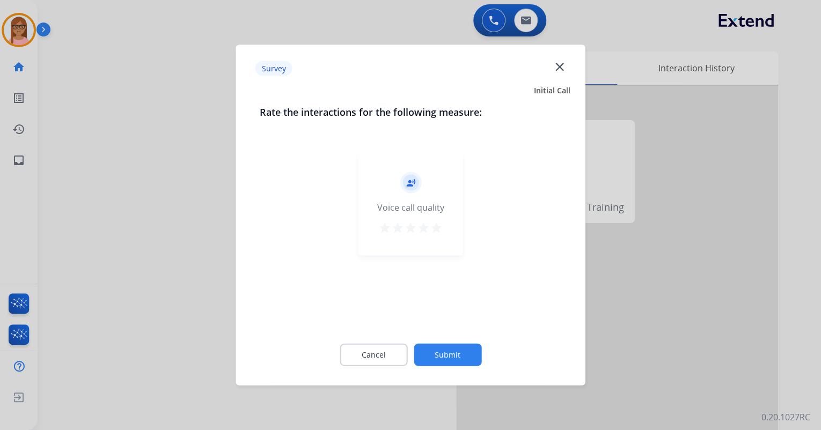
click at [439, 230] on mat-icon "star" at bounding box center [436, 228] width 13 height 13
click at [449, 354] on button "Submit" at bounding box center [448, 355] width 68 height 23
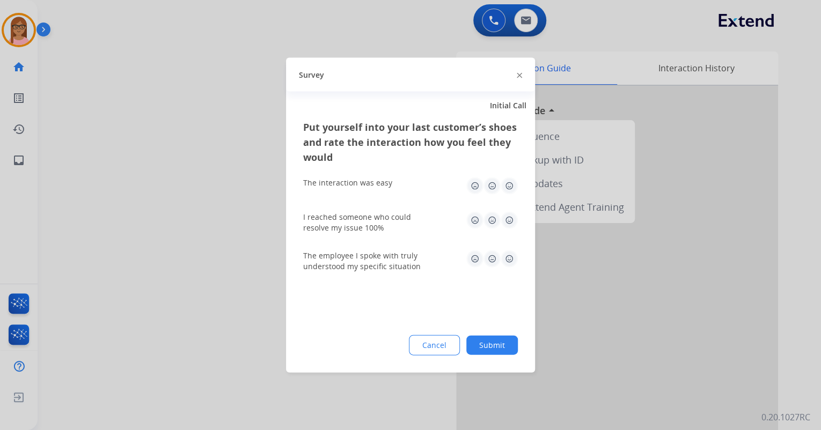
click at [508, 185] on img at bounding box center [509, 186] width 17 height 17
click at [511, 224] on img at bounding box center [509, 220] width 17 height 17
click at [510, 258] on img at bounding box center [509, 259] width 17 height 17
drag, startPoint x: 499, startPoint y: 348, endPoint x: 490, endPoint y: 333, distance: 17.1
click at [499, 343] on button "Submit" at bounding box center [492, 345] width 52 height 19
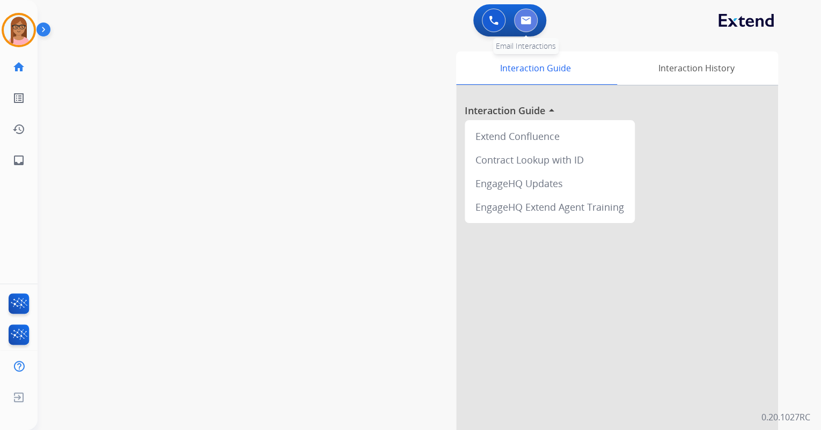
click at [528, 19] on img at bounding box center [525, 20] width 11 height 9
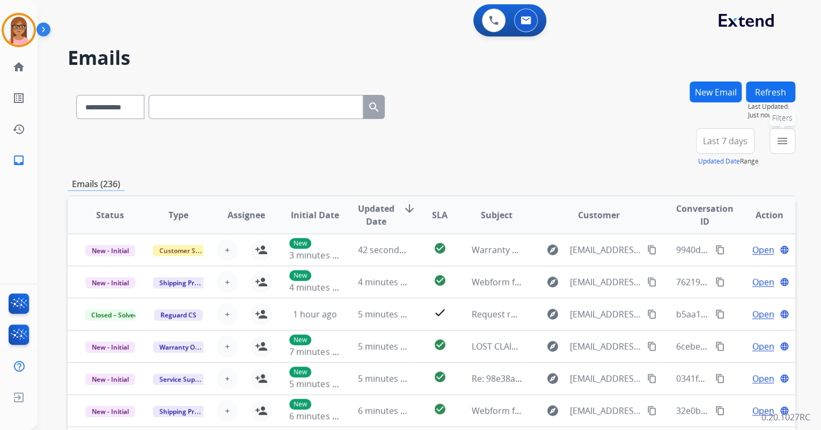
click at [769, 137] on button "menu Filters" at bounding box center [782, 141] width 26 height 26
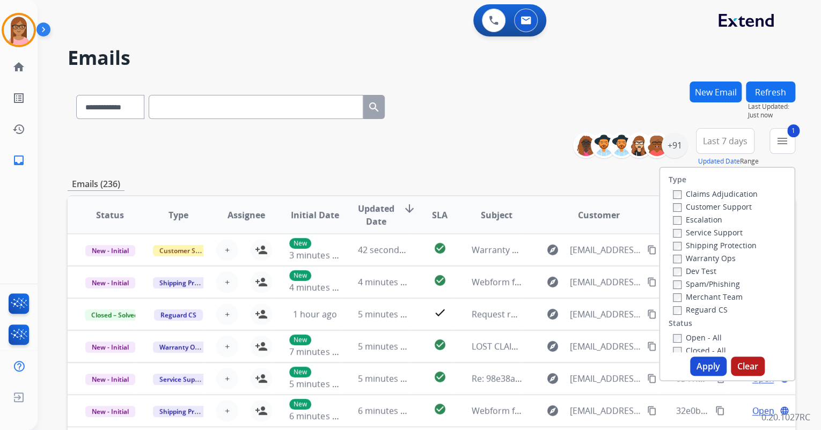
click at [674, 245] on label "Shipping Protection" at bounding box center [715, 245] width 84 height 10
click at [708, 366] on button "Apply" at bounding box center [708, 366] width 36 height 19
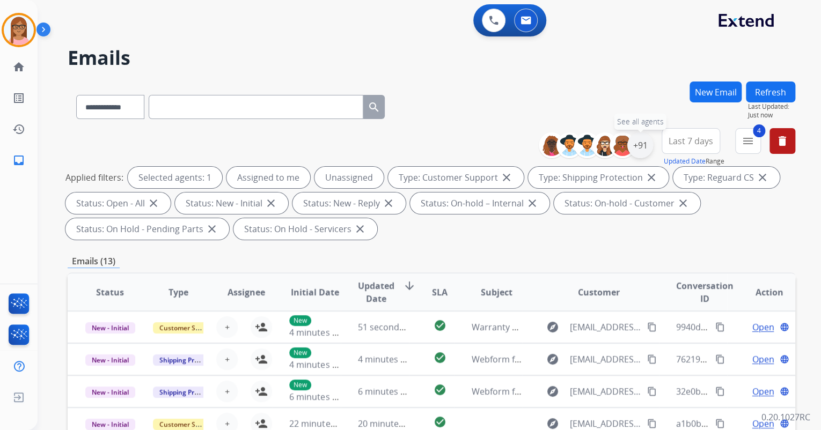
click at [639, 142] on div "+91" at bounding box center [640, 146] width 26 height 26
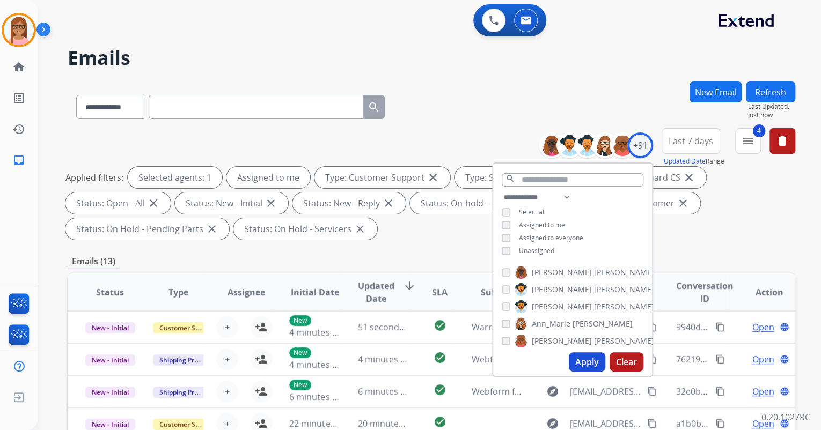
click at [579, 359] on button "Apply" at bounding box center [587, 361] width 36 height 19
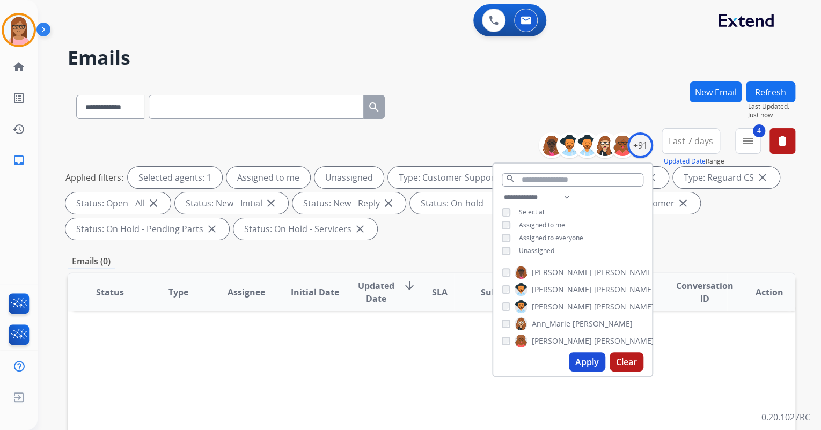
click at [584, 364] on button "Apply" at bounding box center [587, 361] width 36 height 19
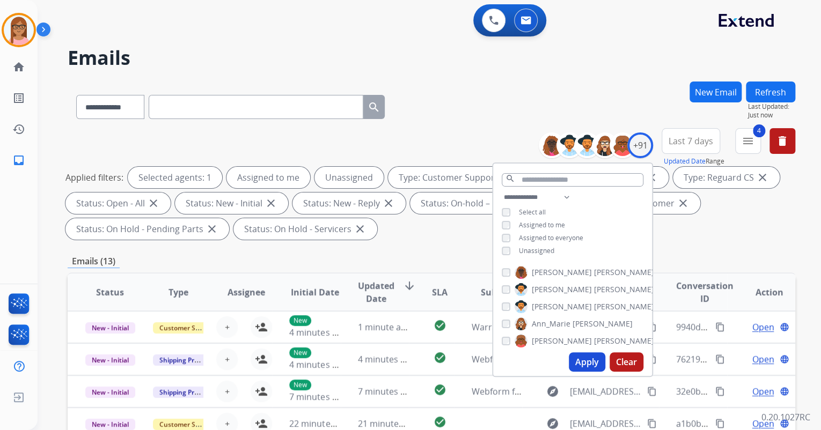
click at [712, 228] on div "Applied filters: Selected agents: 1 Assigned to me Unassigned Type: Customer Su…" at bounding box center [428, 203] width 727 height 73
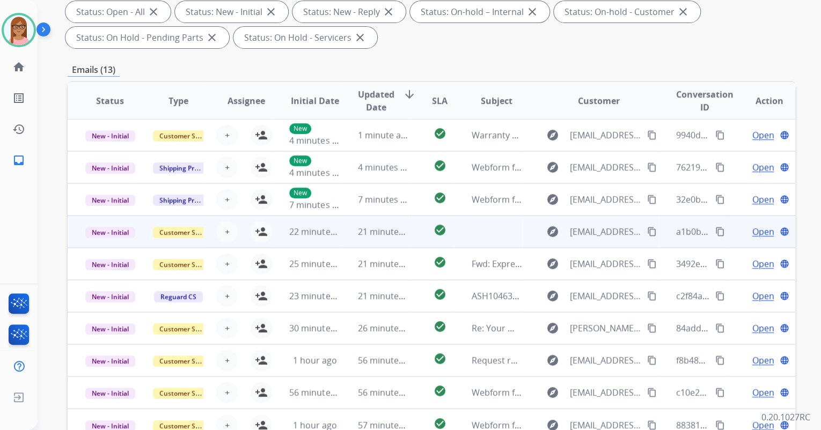
scroll to position [258, 0]
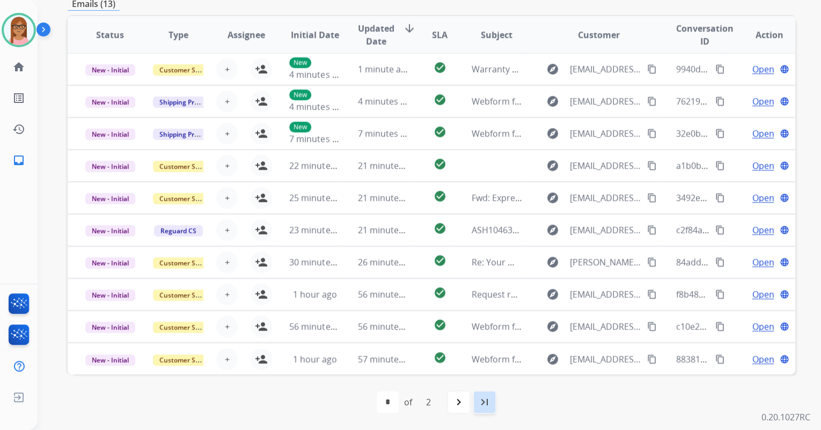
click at [487, 404] on mat-icon "last_page" at bounding box center [484, 402] width 13 height 13
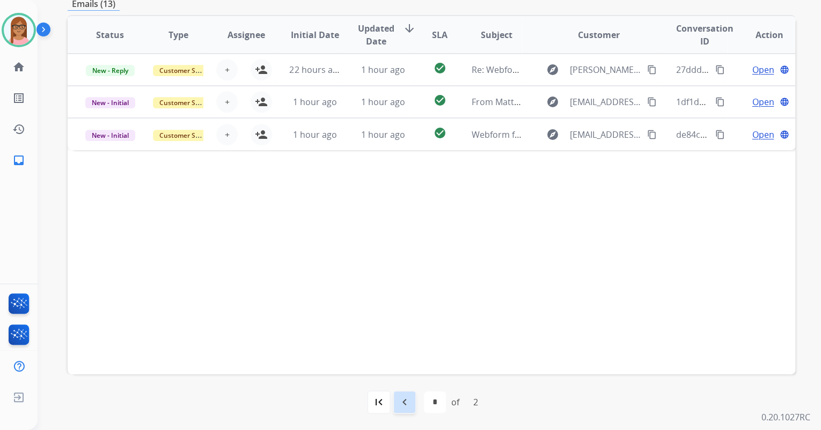
click at [405, 398] on mat-icon "navigate_before" at bounding box center [404, 402] width 13 height 13
select select "*"
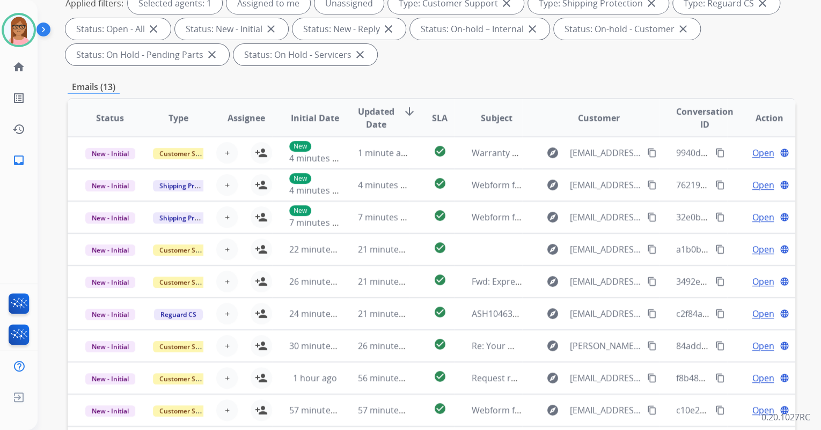
scroll to position [0, 0]
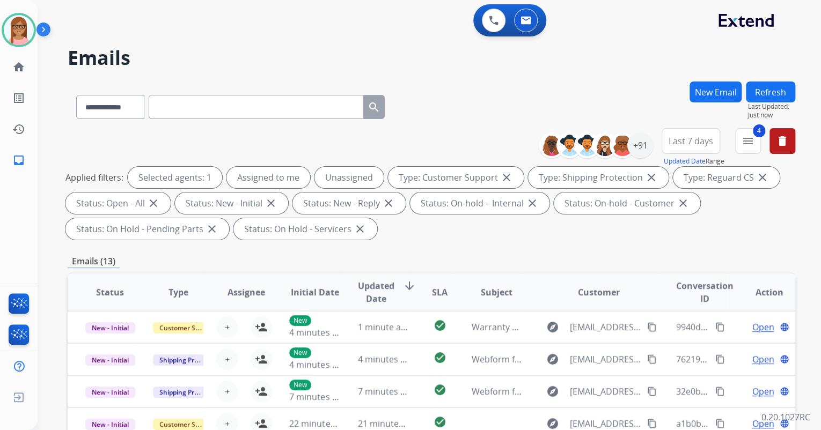
click at [208, 100] on input "text" at bounding box center [256, 107] width 215 height 24
paste input "**********"
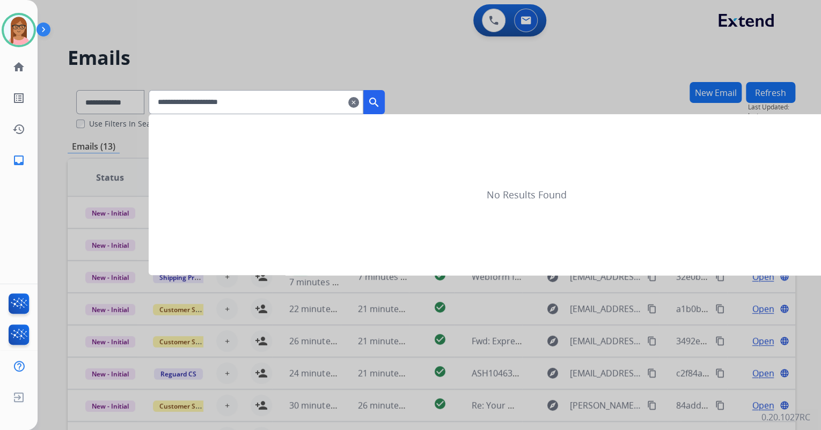
type input "**********"
click at [380, 100] on mat-icon "search" at bounding box center [373, 102] width 13 height 13
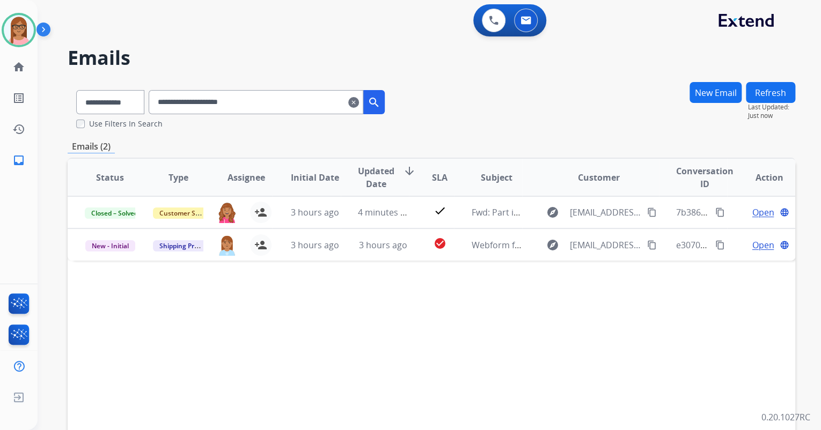
click at [359, 101] on mat-icon "clear" at bounding box center [353, 102] width 11 height 13
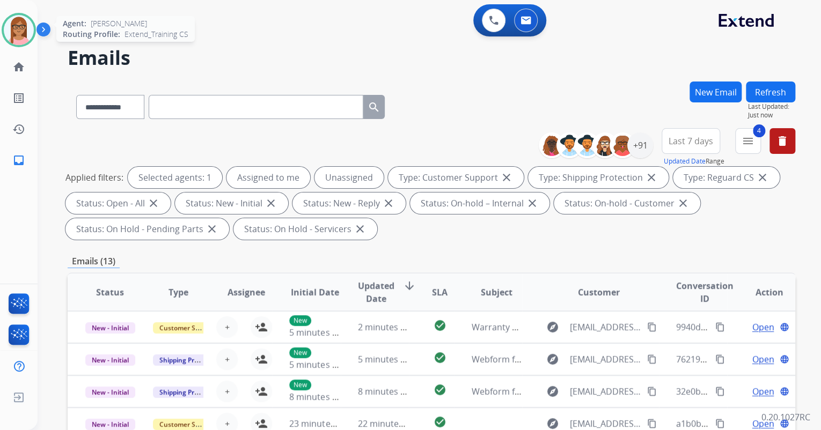
click at [9, 32] on img at bounding box center [19, 30] width 30 height 30
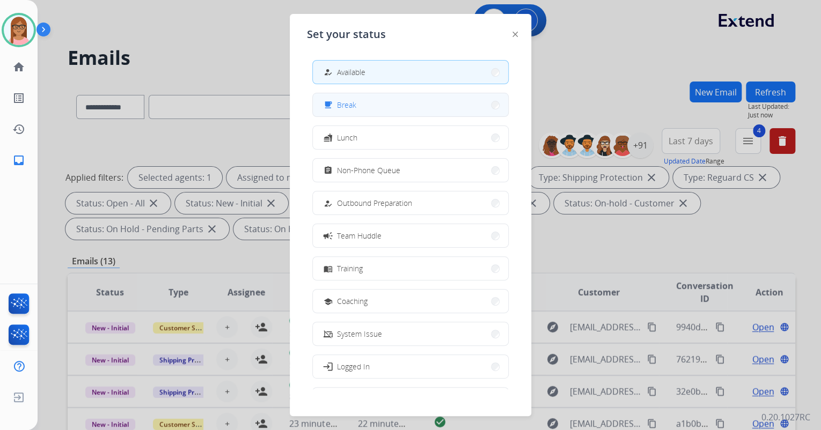
click at [341, 109] on span "Break" at bounding box center [346, 104] width 19 height 11
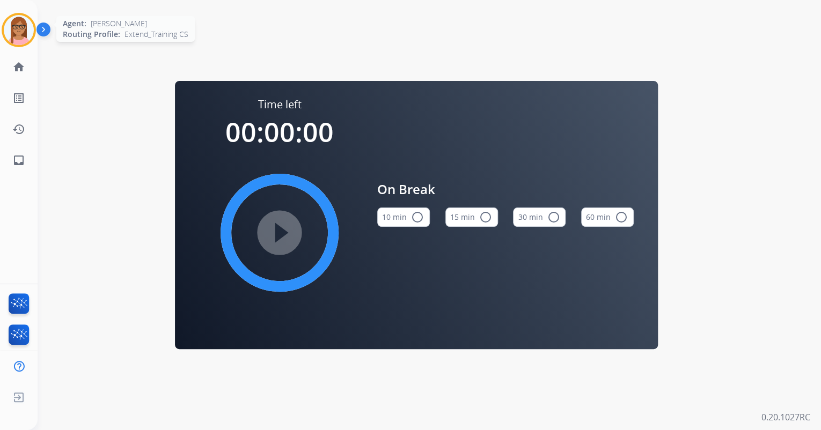
click at [11, 24] on img at bounding box center [19, 30] width 30 height 30
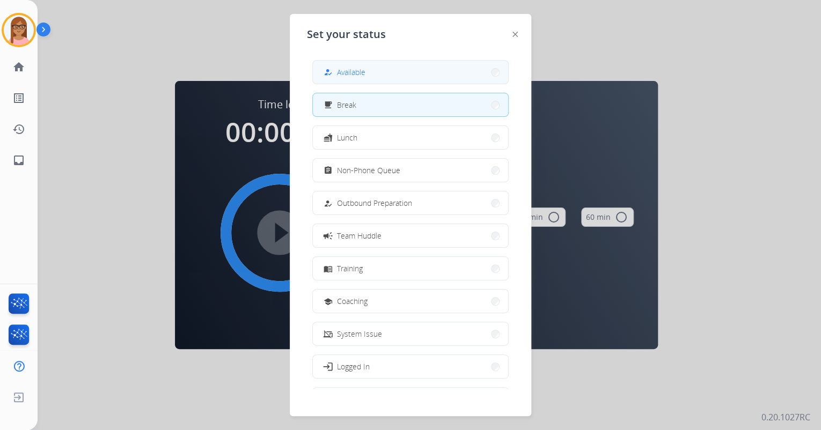
click at [335, 65] on button "how_to_reg Available" at bounding box center [410, 72] width 195 height 23
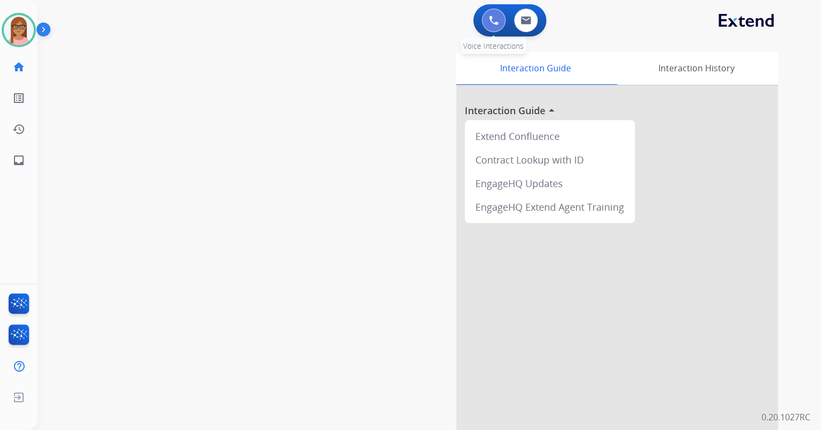
click at [489, 25] on img at bounding box center [494, 21] width 10 height 10
click at [489, 17] on img at bounding box center [494, 21] width 10 height 10
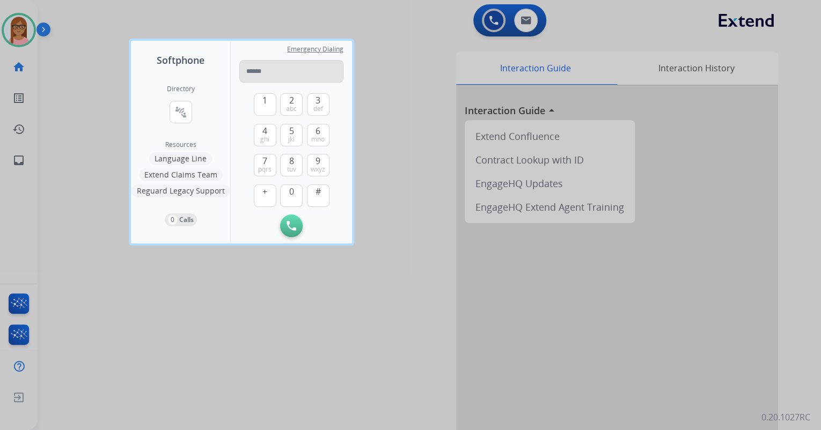
click at [310, 62] on input "tel" at bounding box center [291, 71] width 104 height 23
type input "**********"
click at [294, 223] on img at bounding box center [291, 226] width 10 height 10
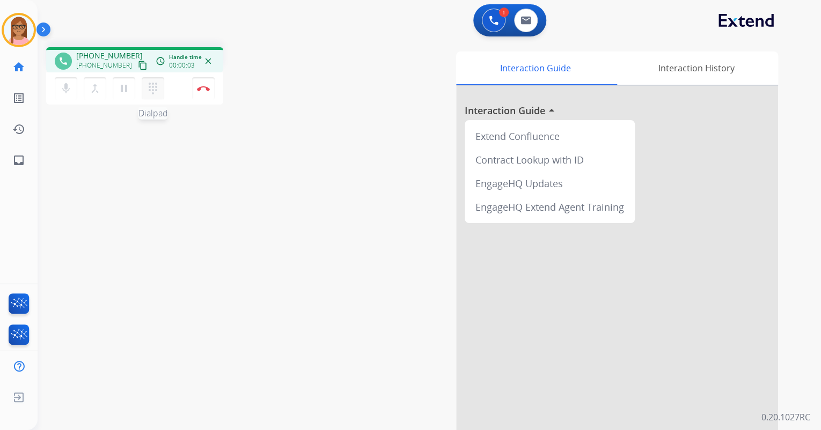
click at [153, 82] on button "dialpad Dialpad" at bounding box center [153, 88] width 23 height 23
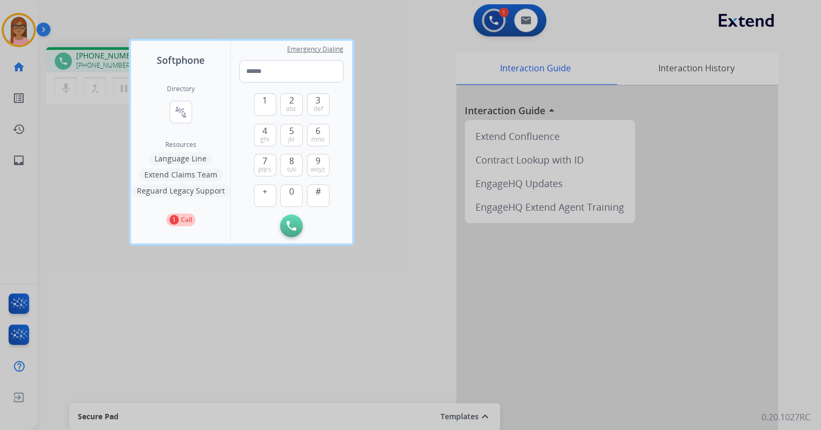
click at [414, 105] on div at bounding box center [410, 215] width 821 height 430
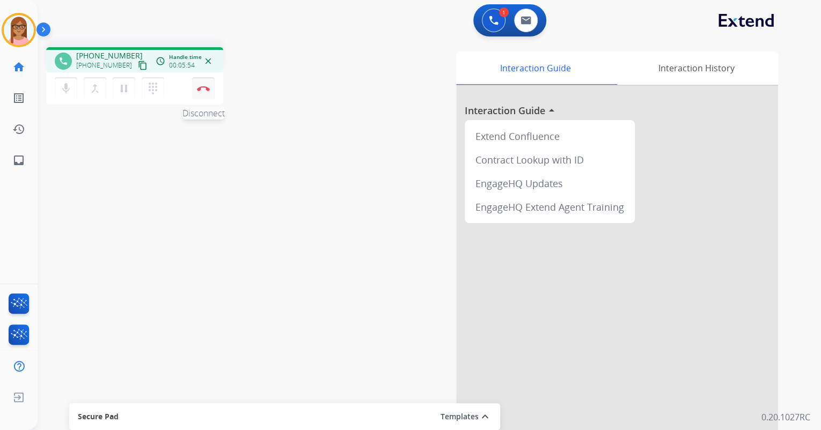
click at [202, 90] on img at bounding box center [203, 88] width 13 height 5
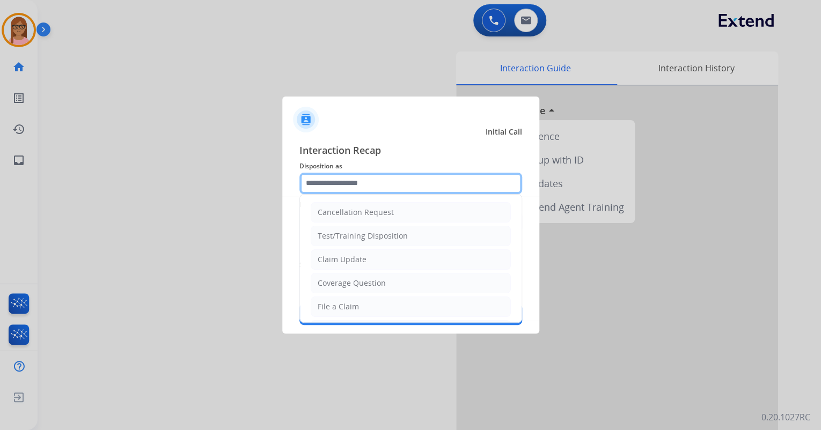
click at [339, 181] on input "text" at bounding box center [410, 183] width 223 height 21
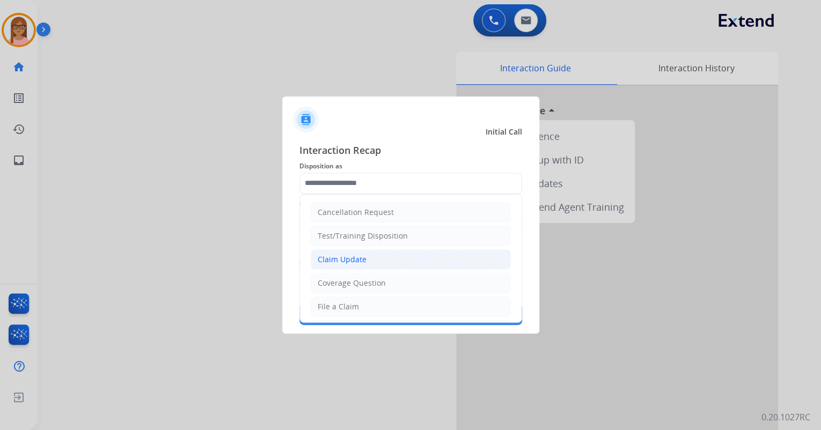
click at [357, 264] on div "Claim Update" at bounding box center [342, 259] width 49 height 11
type input "**********"
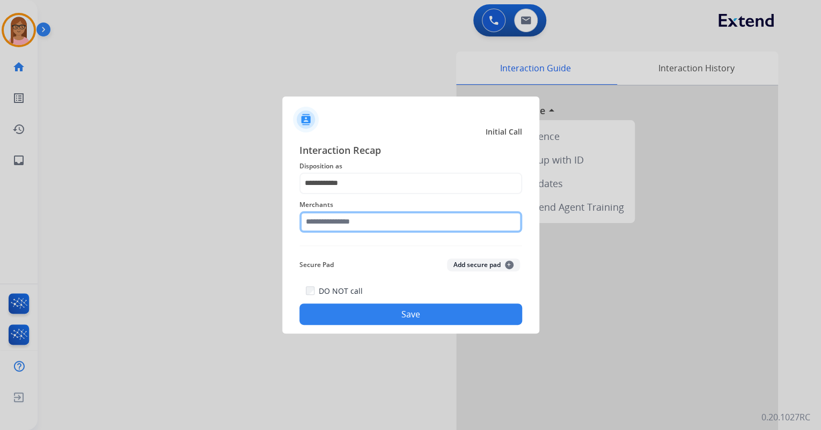
click at [356, 225] on input "text" at bounding box center [410, 221] width 223 height 21
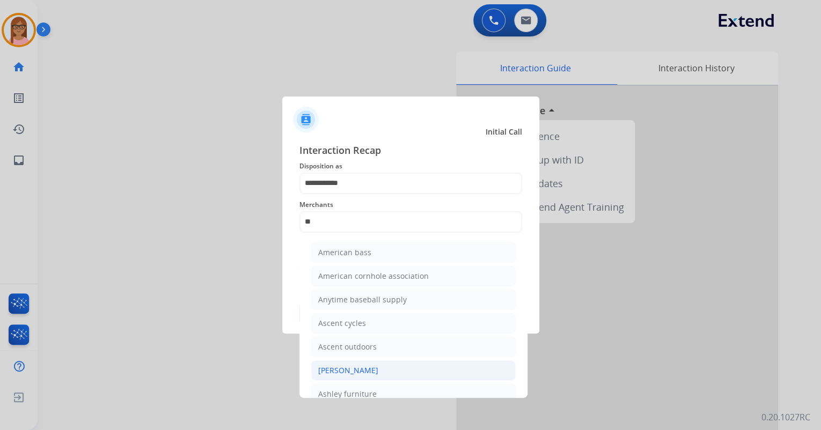
click at [367, 369] on div "[PERSON_NAME]" at bounding box center [348, 370] width 60 height 11
type input "**********"
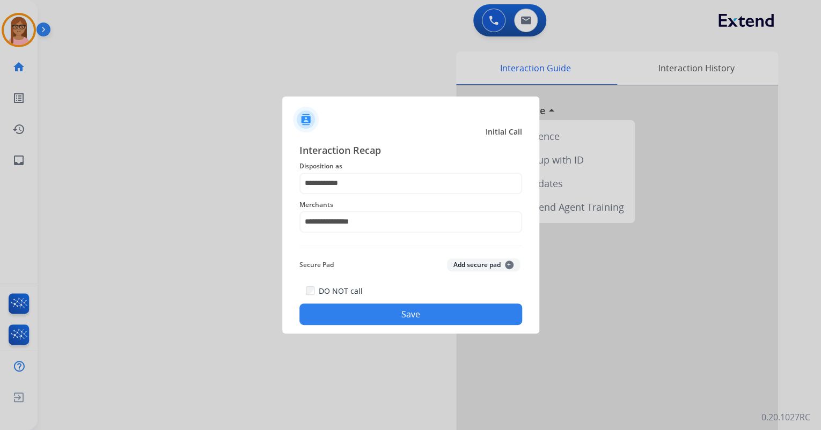
click at [420, 313] on button "Save" at bounding box center [410, 314] width 223 height 21
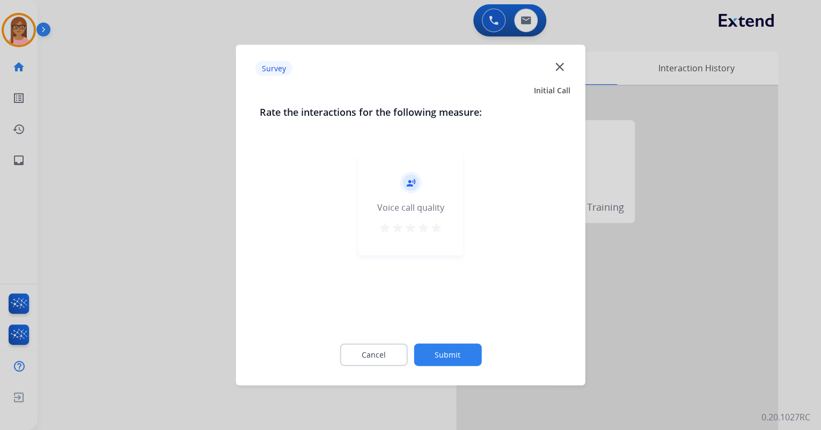
click at [433, 229] on mat-icon "star" at bounding box center [436, 228] width 13 height 13
click at [440, 352] on button "Submit" at bounding box center [448, 355] width 68 height 23
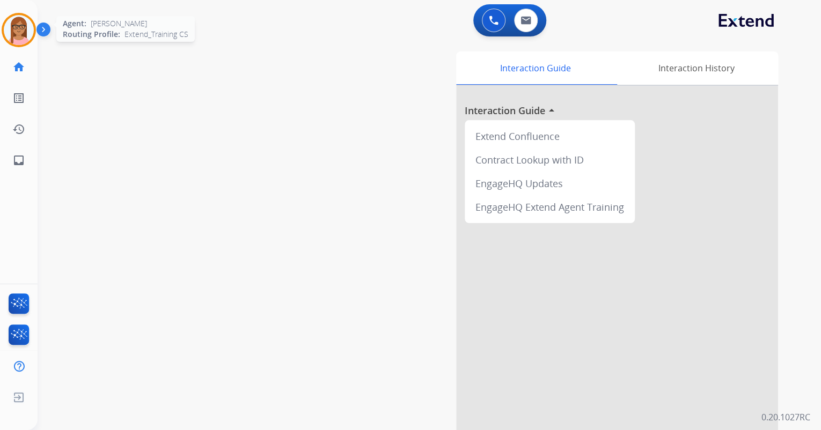
click at [24, 30] on img at bounding box center [19, 30] width 30 height 30
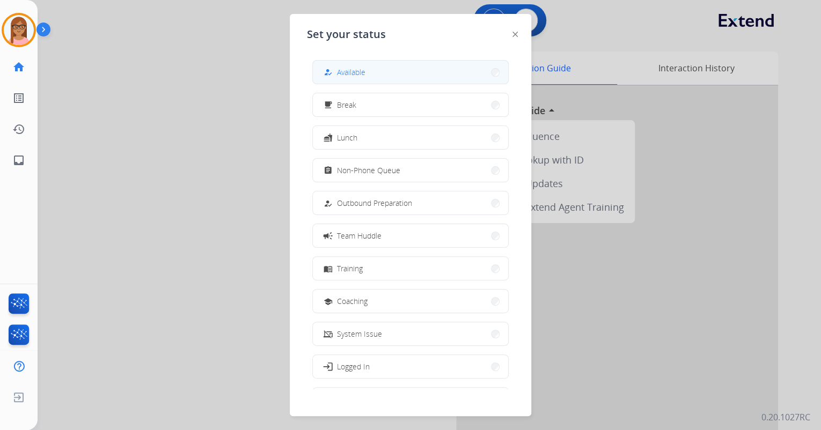
click at [332, 66] on div "how_to_reg" at bounding box center [329, 72] width 16 height 13
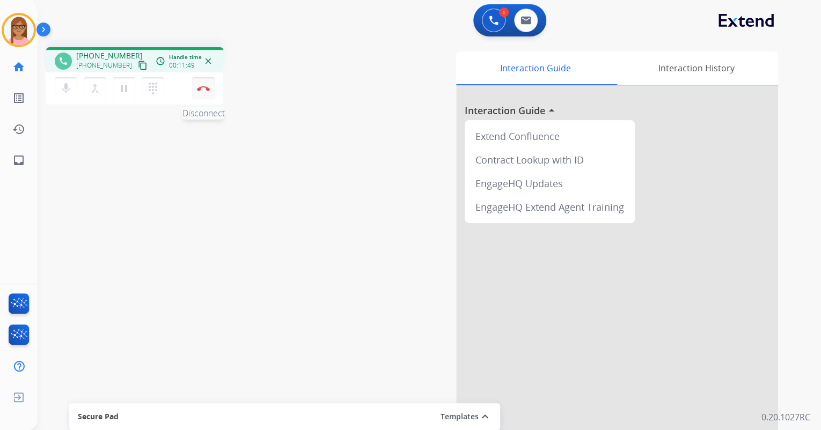
click at [204, 91] on img at bounding box center [203, 88] width 13 height 5
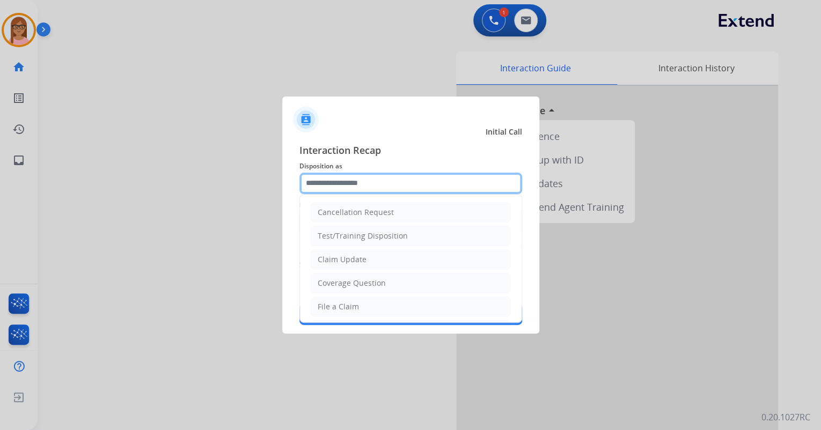
click at [318, 189] on input "text" at bounding box center [410, 183] width 223 height 21
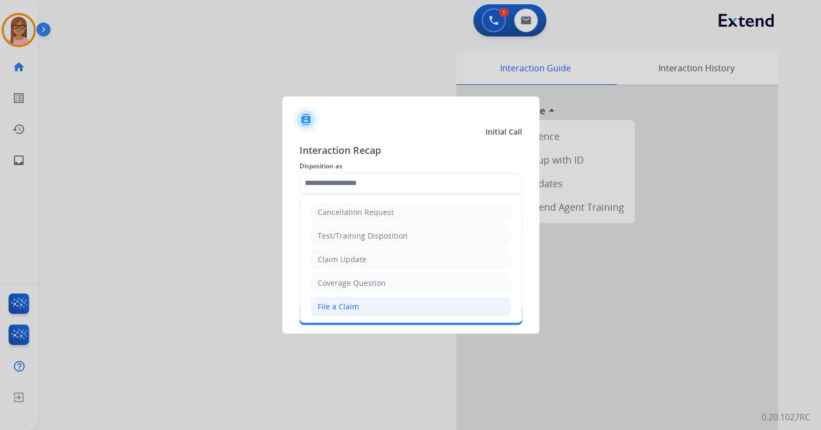
click at [362, 310] on li "File a Claim" at bounding box center [411, 307] width 200 height 20
type input "**********"
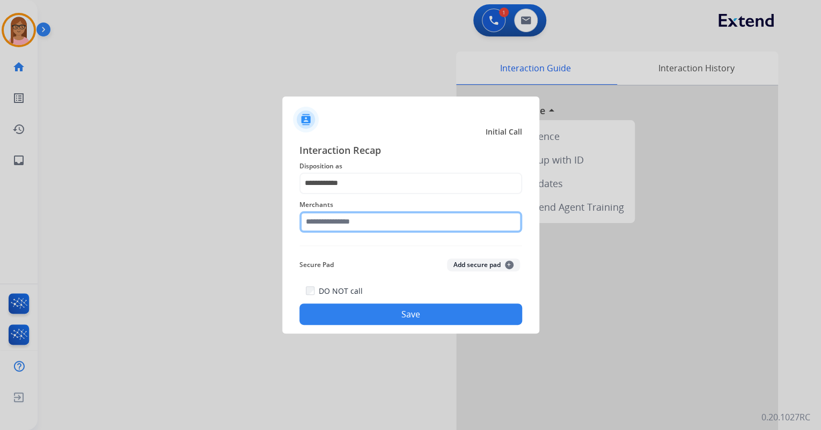
click at [357, 229] on input "text" at bounding box center [410, 221] width 223 height 21
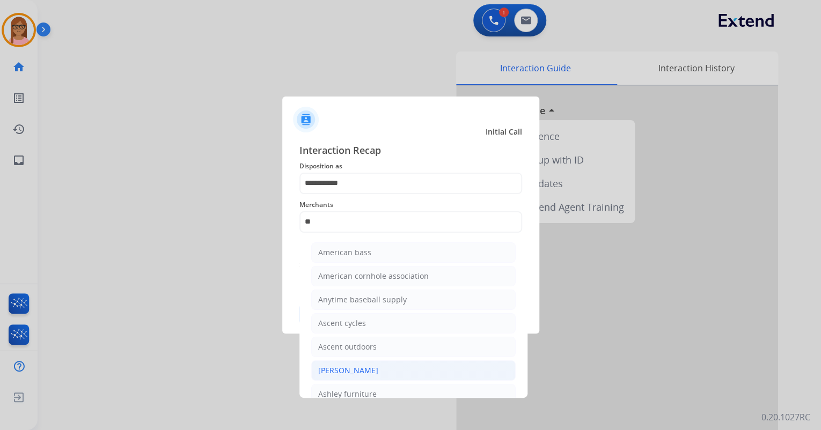
click at [351, 370] on div "[PERSON_NAME]" at bounding box center [348, 370] width 60 height 11
type input "**********"
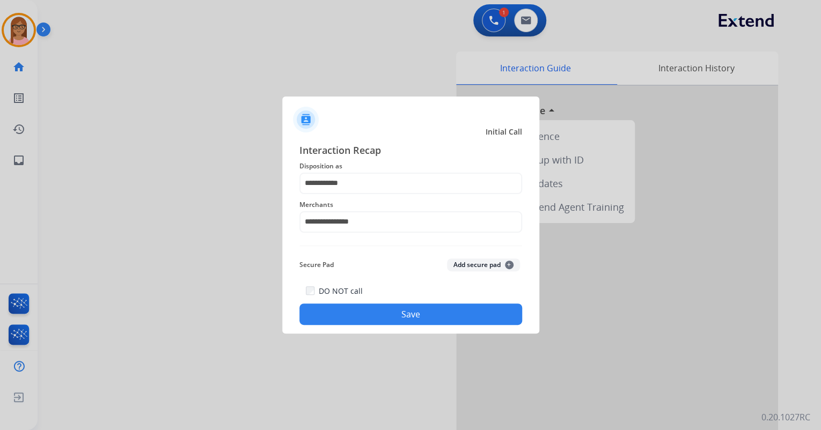
click at [359, 312] on button "Save" at bounding box center [410, 314] width 223 height 21
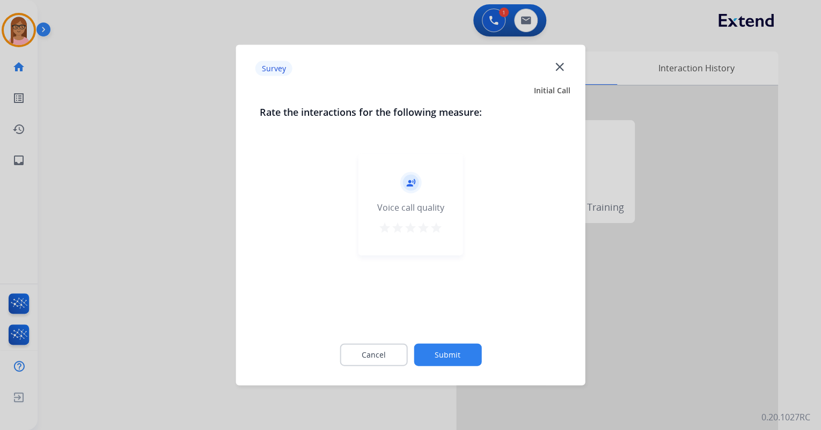
drag, startPoint x: 437, startPoint y: 226, endPoint x: 435, endPoint y: 253, distance: 26.9
click at [437, 225] on mat-icon "star" at bounding box center [436, 228] width 13 height 13
click at [447, 348] on button "Submit" at bounding box center [448, 355] width 68 height 23
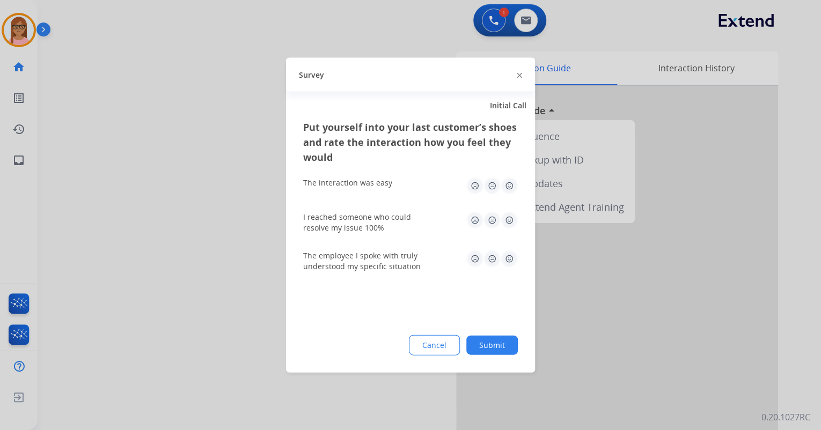
click at [505, 188] on img at bounding box center [509, 186] width 17 height 17
click at [506, 208] on div "I reached someone who could resolve my issue 100%" at bounding box center [410, 222] width 215 height 39
click at [506, 215] on img at bounding box center [509, 220] width 17 height 17
click at [510, 255] on img at bounding box center [509, 259] width 17 height 17
click at [502, 344] on button "Submit" at bounding box center [492, 345] width 52 height 19
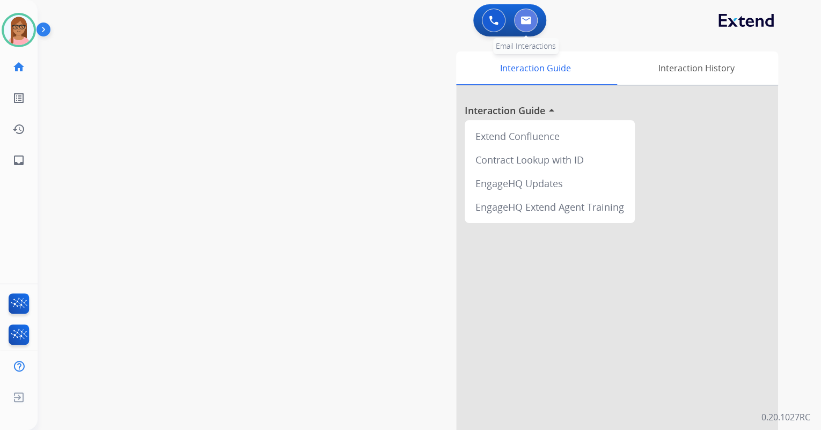
click at [530, 25] on button at bounding box center [526, 21] width 24 height 24
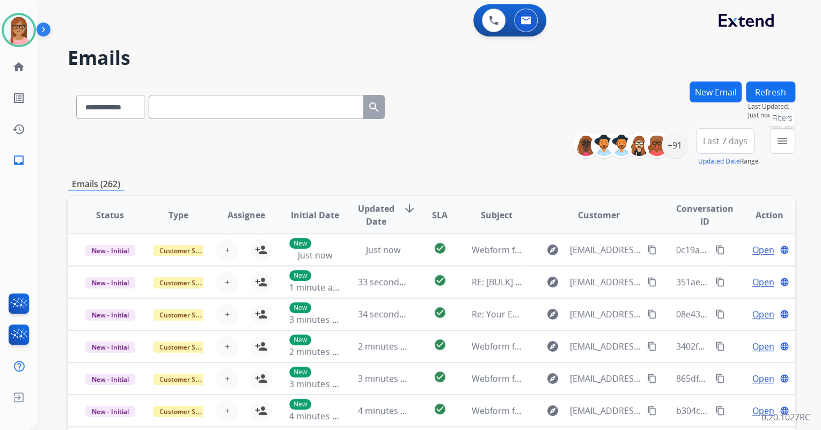
click at [789, 140] on button "menu Filters" at bounding box center [782, 141] width 26 height 26
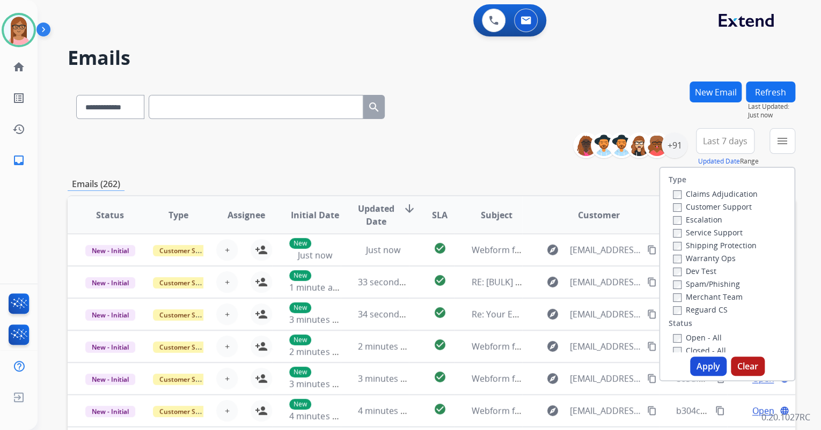
click at [675, 209] on label "Customer Support" at bounding box center [712, 207] width 79 height 10
click at [704, 374] on button "Apply" at bounding box center [708, 366] width 36 height 19
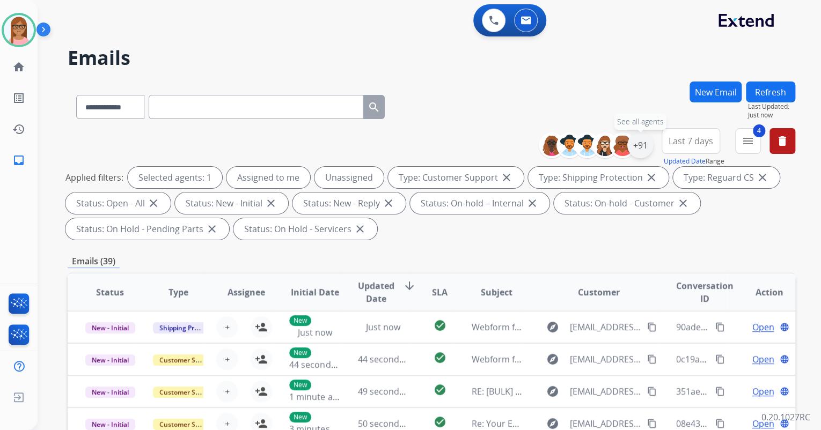
click at [644, 149] on div "+91" at bounding box center [640, 146] width 26 height 26
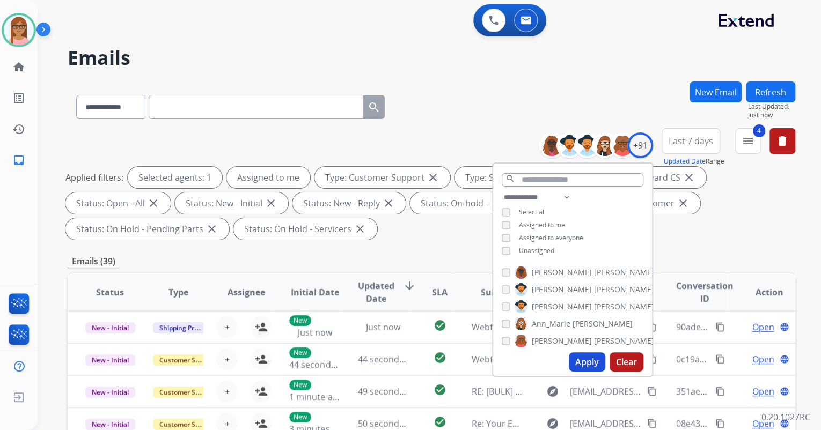
click at [586, 357] on button "Apply" at bounding box center [587, 361] width 36 height 19
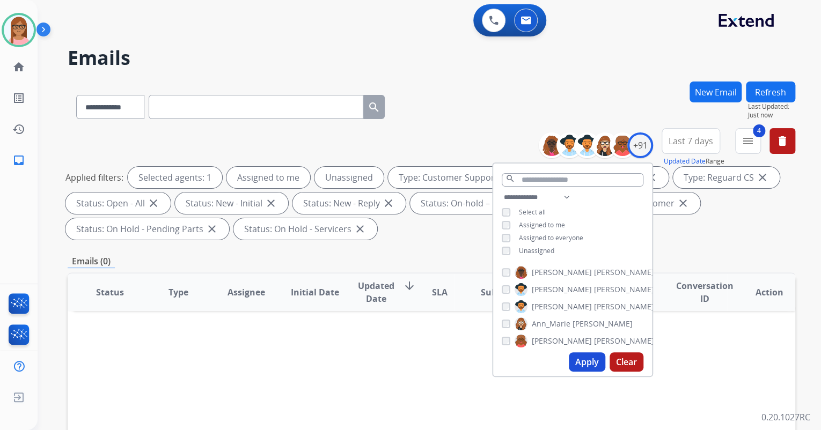
click at [573, 365] on button "Apply" at bounding box center [587, 361] width 36 height 19
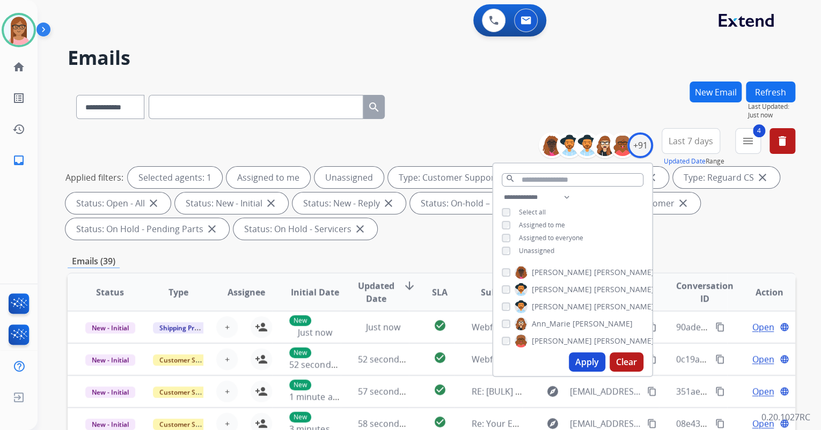
click at [697, 252] on div "**********" at bounding box center [431, 385] width 727 height 606
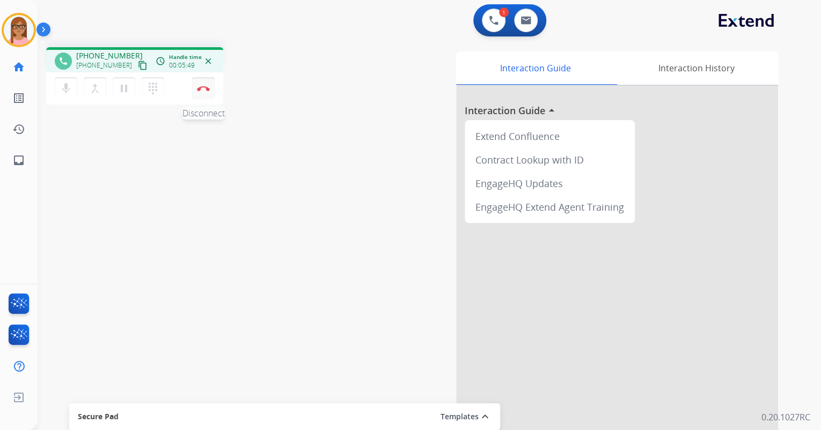
click at [203, 90] on img at bounding box center [203, 88] width 13 height 5
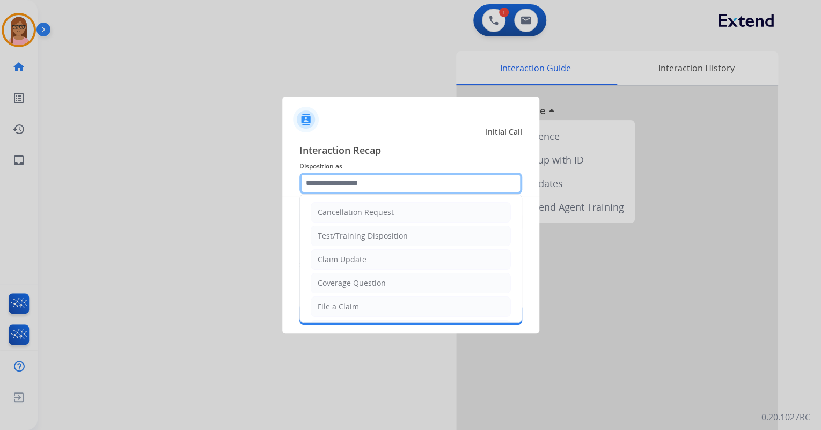
click at [330, 181] on input "text" at bounding box center [410, 183] width 223 height 21
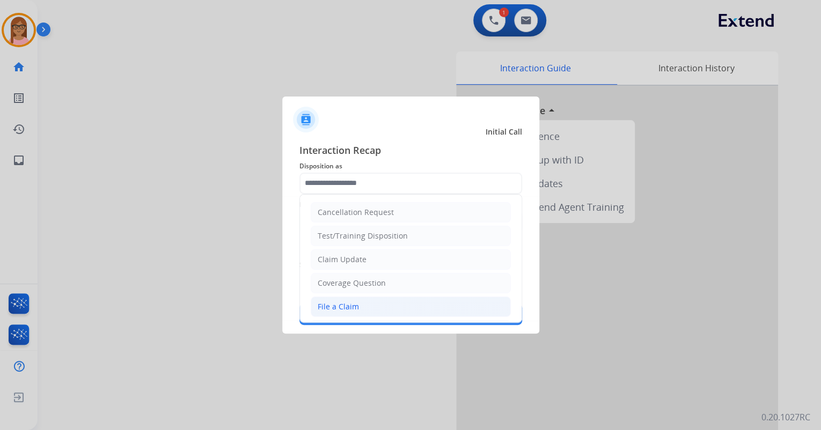
click at [355, 306] on div "File a Claim" at bounding box center [338, 307] width 41 height 11
type input "**********"
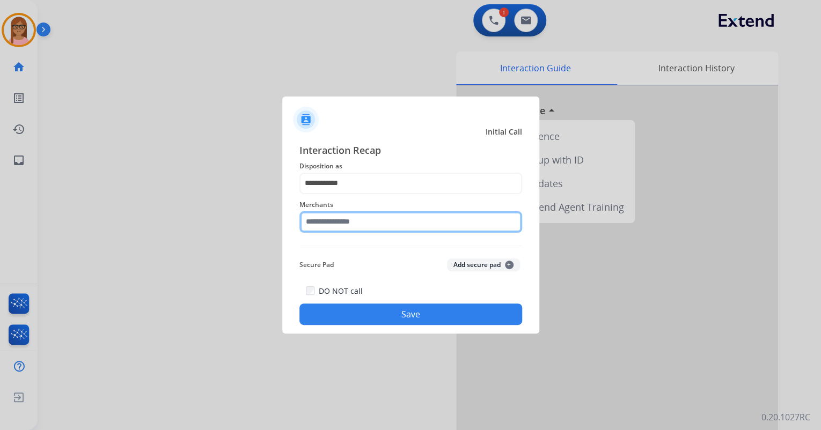
click at [360, 225] on input "text" at bounding box center [410, 221] width 223 height 21
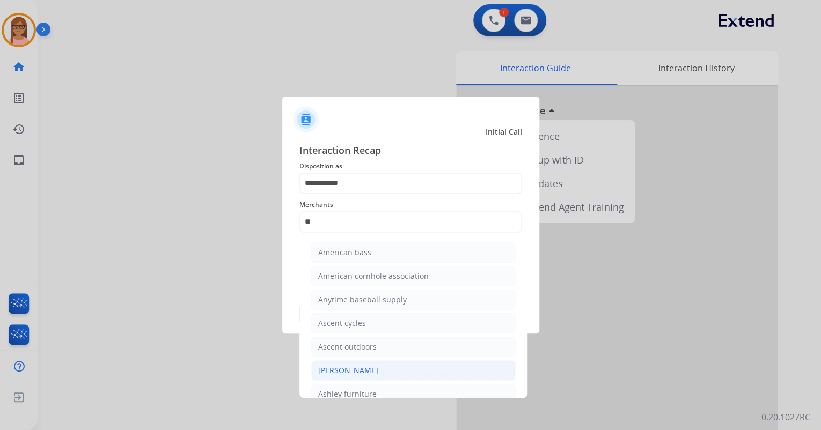
click at [370, 366] on div "[PERSON_NAME]" at bounding box center [348, 370] width 60 height 11
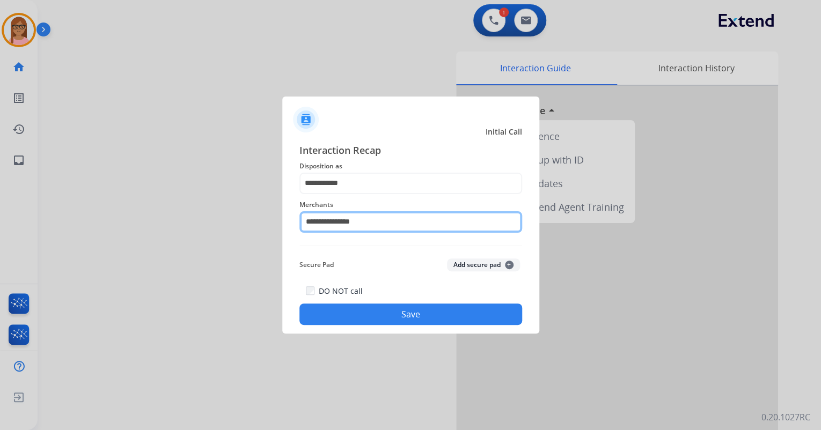
click at [371, 221] on input "**********" at bounding box center [410, 221] width 223 height 21
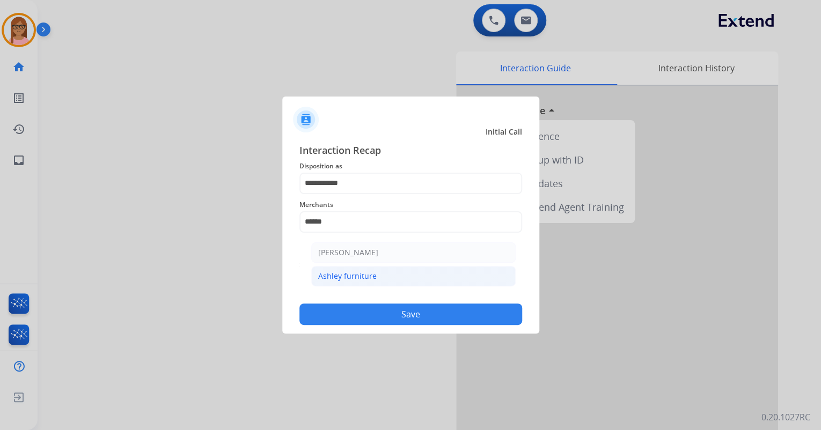
click at [370, 276] on div "Ashley furniture" at bounding box center [347, 276] width 58 height 11
type input "**********"
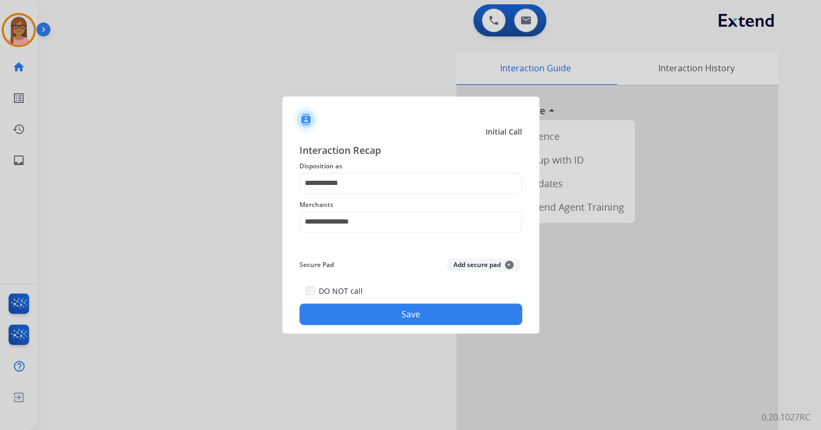
click at [387, 319] on button "Save" at bounding box center [410, 314] width 223 height 21
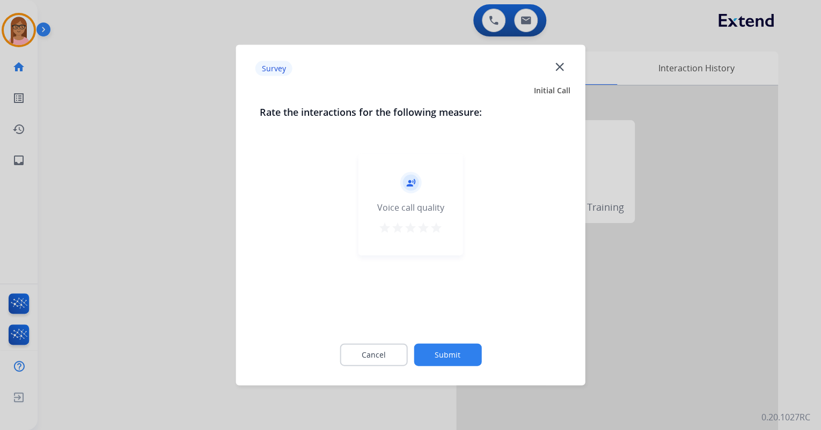
click at [440, 228] on mat-icon "star" at bounding box center [436, 228] width 13 height 13
click at [452, 350] on button "Submit" at bounding box center [448, 355] width 68 height 23
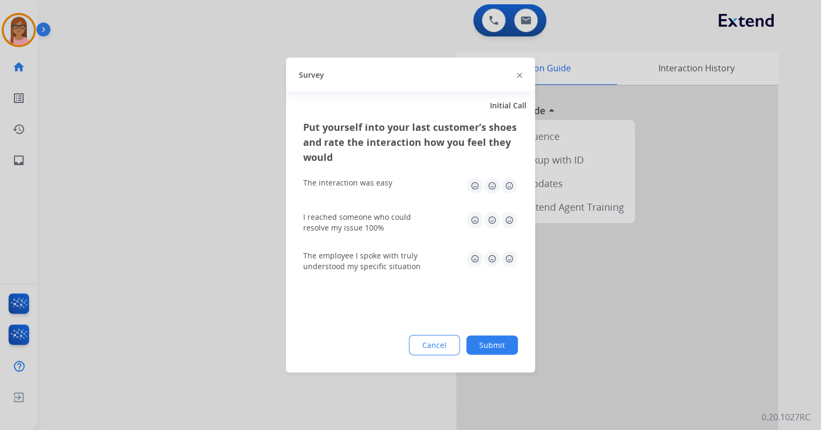
click at [502, 180] on img at bounding box center [509, 186] width 17 height 17
click at [513, 222] on img at bounding box center [509, 220] width 17 height 17
click at [510, 251] on img at bounding box center [509, 259] width 17 height 17
click at [496, 343] on button "Submit" at bounding box center [492, 345] width 52 height 19
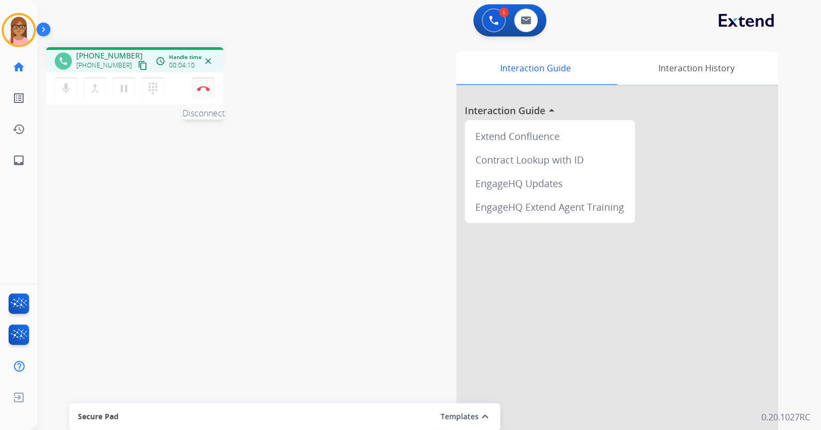
click at [204, 88] on img at bounding box center [203, 88] width 13 height 5
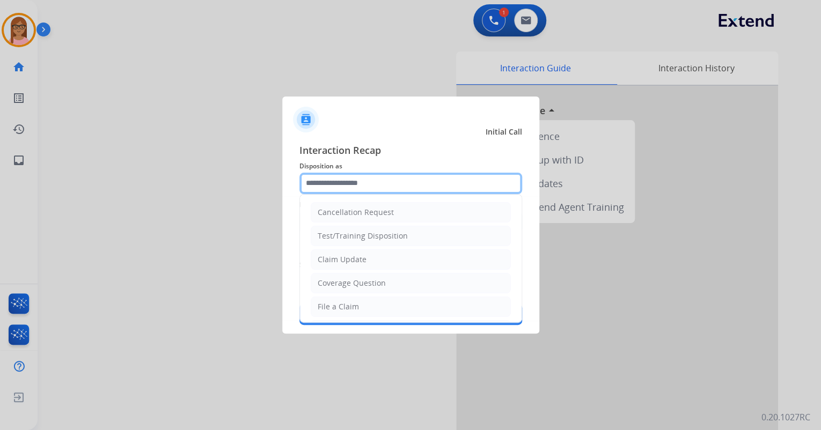
click at [322, 179] on input "text" at bounding box center [410, 183] width 223 height 21
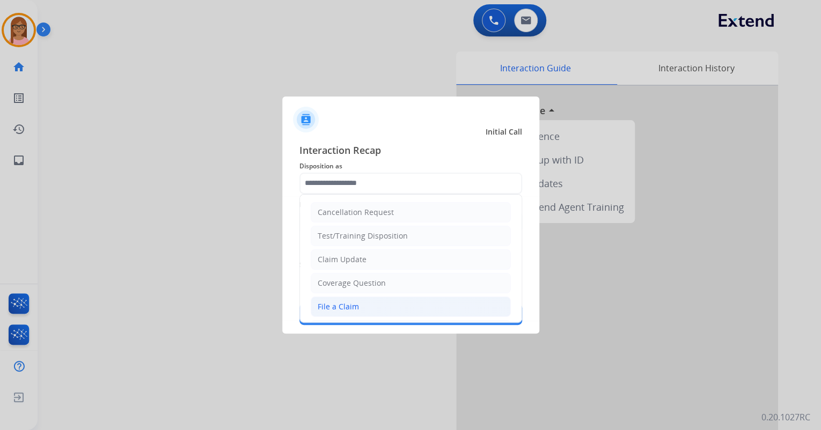
click at [354, 311] on div "File a Claim" at bounding box center [338, 307] width 41 height 11
type input "**********"
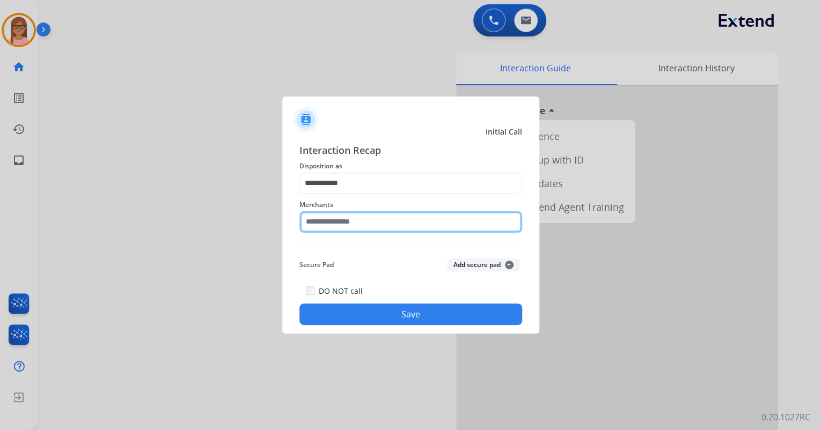
click at [347, 217] on input "text" at bounding box center [410, 221] width 223 height 21
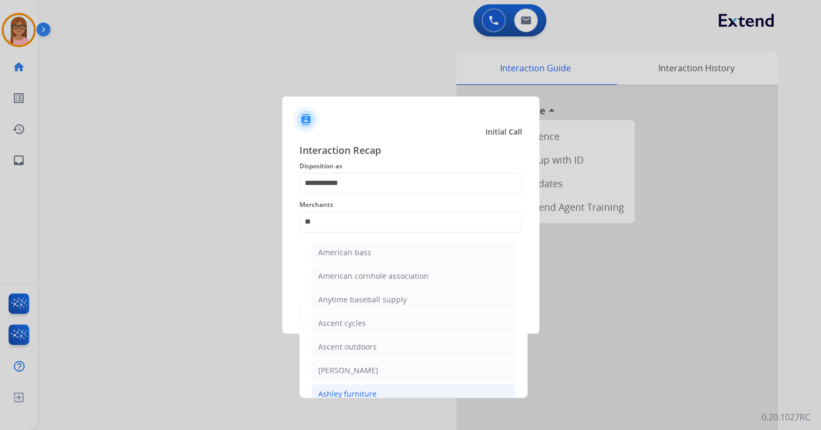
click at [364, 392] on div "Ashley furniture" at bounding box center [347, 394] width 58 height 11
type input "**********"
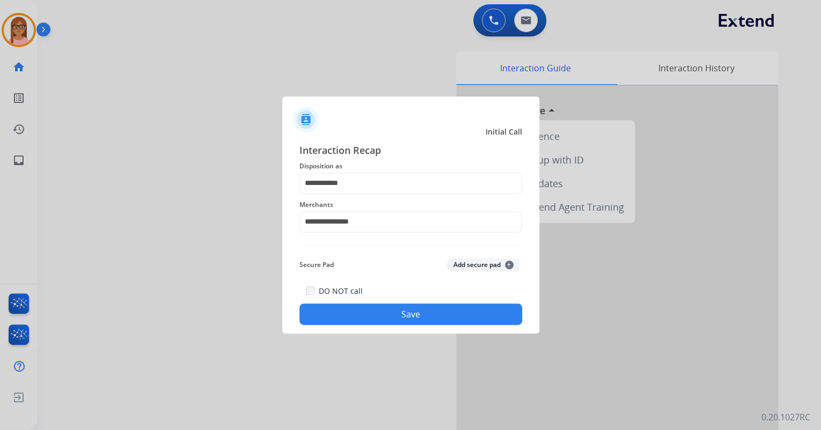
click at [372, 318] on button "Save" at bounding box center [410, 314] width 223 height 21
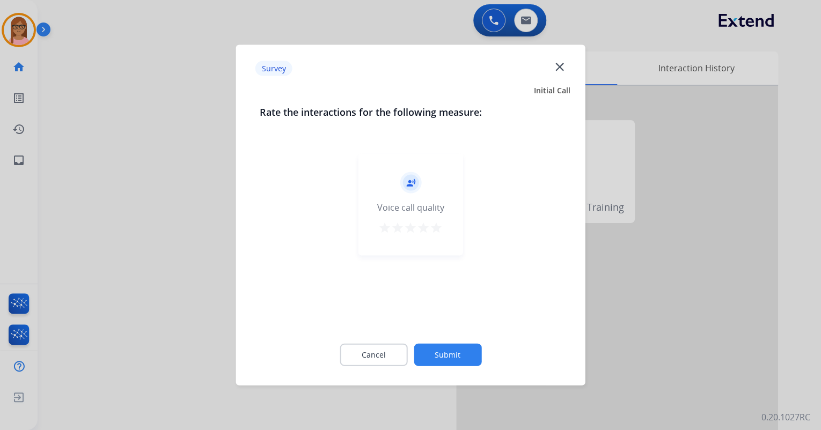
click at [436, 227] on mat-icon "star" at bounding box center [436, 228] width 13 height 13
click at [446, 348] on button "Submit" at bounding box center [448, 355] width 68 height 23
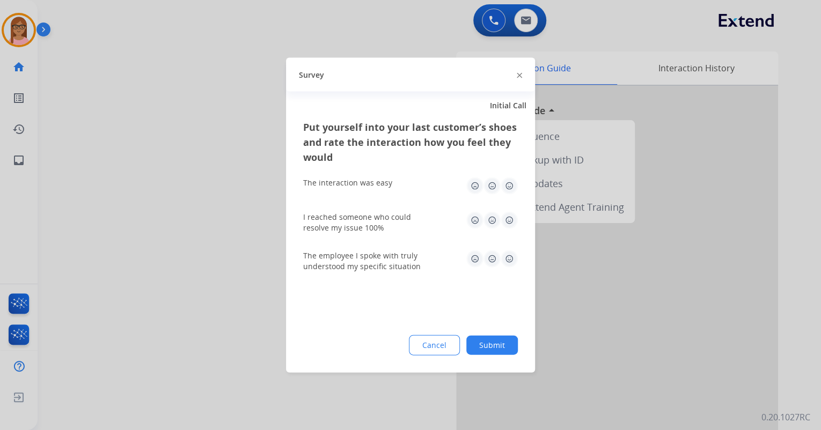
click at [506, 220] on img at bounding box center [509, 220] width 17 height 17
click at [506, 186] on img at bounding box center [509, 186] width 17 height 17
click at [505, 262] on img at bounding box center [509, 259] width 17 height 17
click at [490, 344] on button "Submit" at bounding box center [492, 345] width 52 height 19
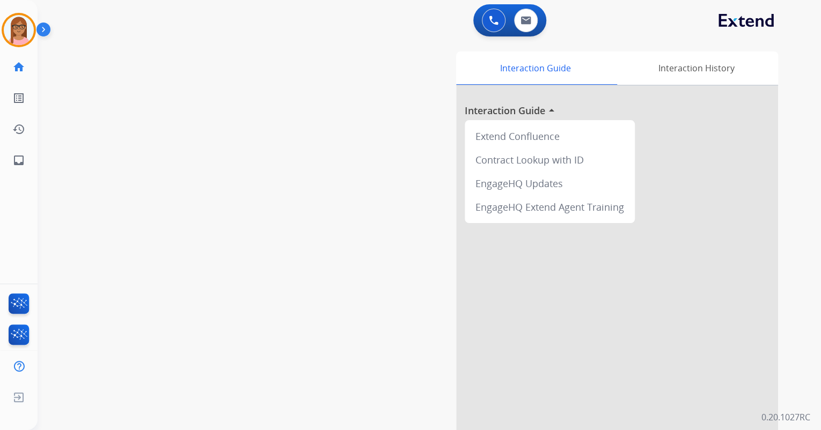
drag, startPoint x: 21, startPoint y: 39, endPoint x: 47, endPoint y: 25, distance: 29.3
click at [21, 39] on img at bounding box center [19, 30] width 30 height 30
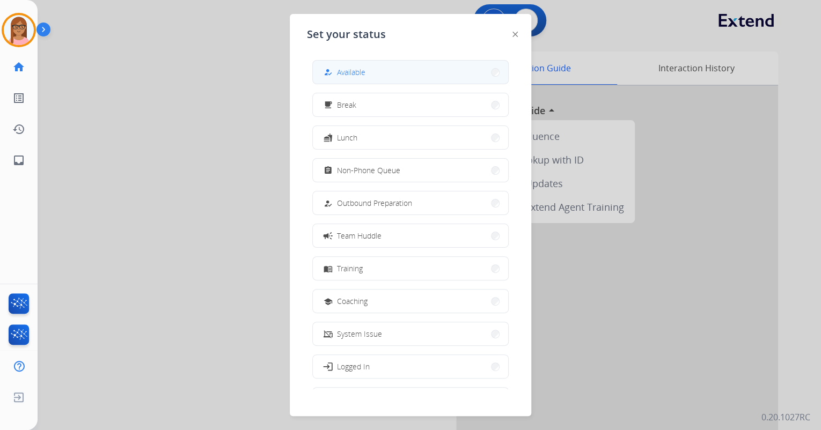
click at [336, 63] on button "how_to_reg Available" at bounding box center [410, 72] width 195 height 23
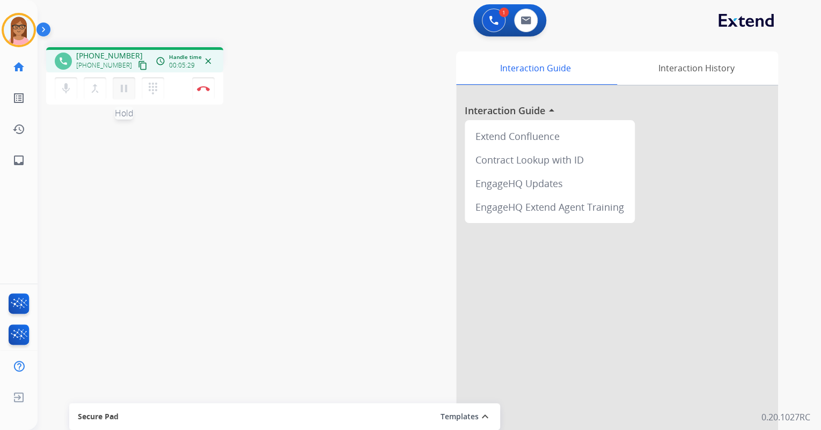
click at [124, 90] on mat-icon "pause" at bounding box center [123, 88] width 13 height 13
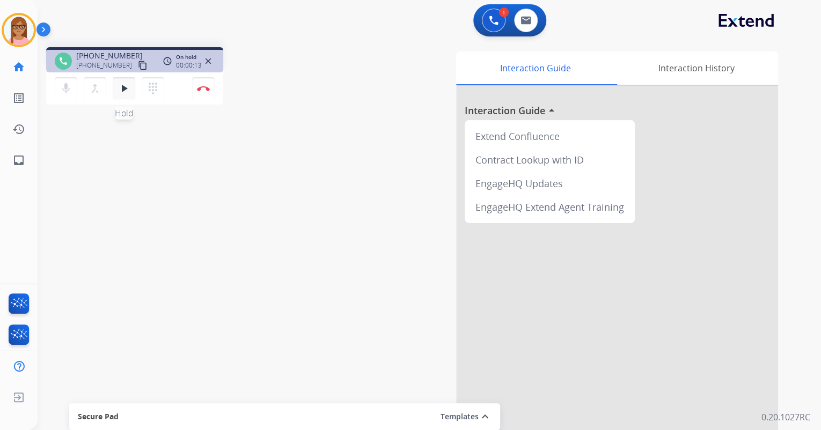
click at [116, 91] on button "play_arrow Hold" at bounding box center [124, 88] width 23 height 23
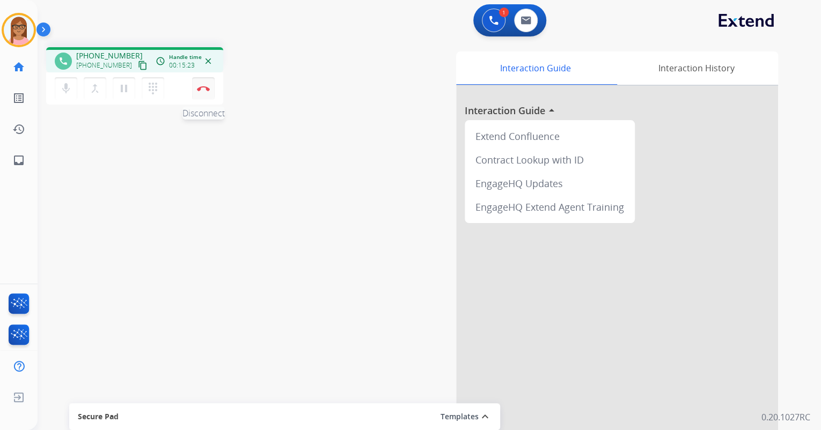
click at [200, 90] on img at bounding box center [203, 88] width 13 height 5
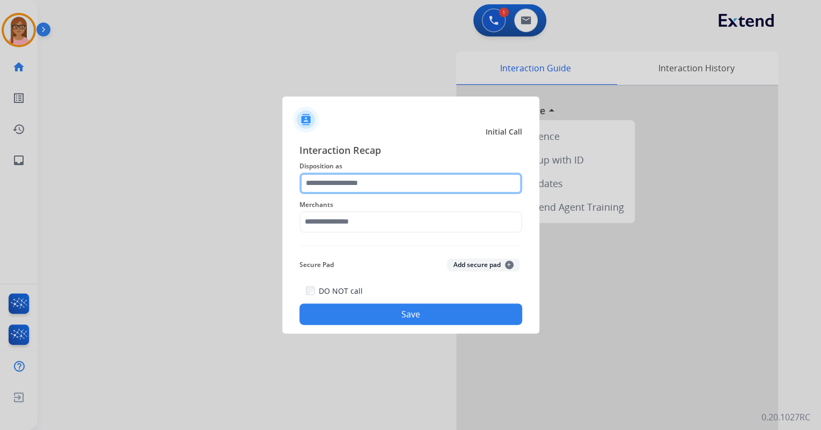
click at [361, 177] on input "text" at bounding box center [410, 183] width 223 height 21
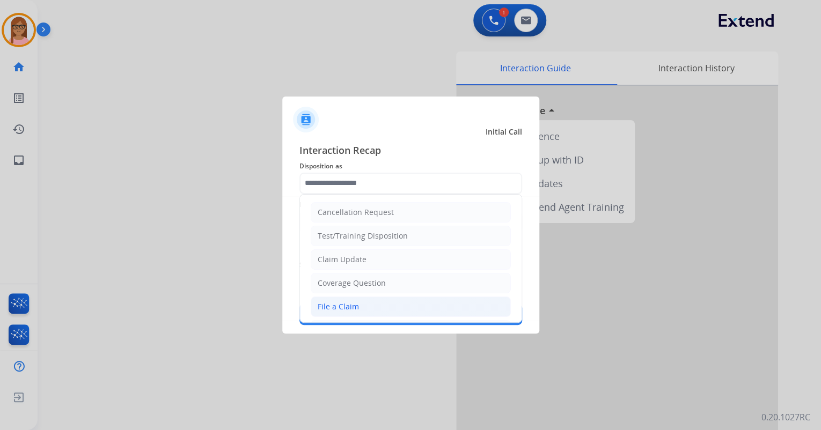
click at [354, 306] on div "File a Claim" at bounding box center [338, 307] width 41 height 11
type input "**********"
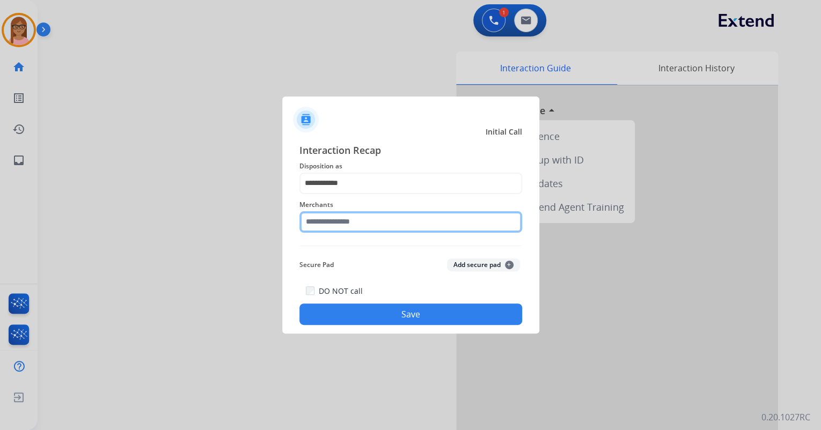
click at [350, 229] on input "text" at bounding box center [410, 221] width 223 height 21
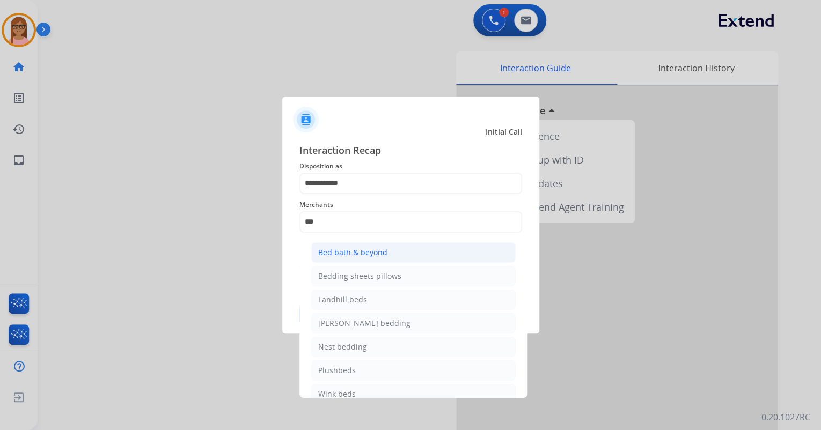
click at [398, 249] on li "Bed bath & beyond" at bounding box center [413, 252] width 204 height 20
type input "**********"
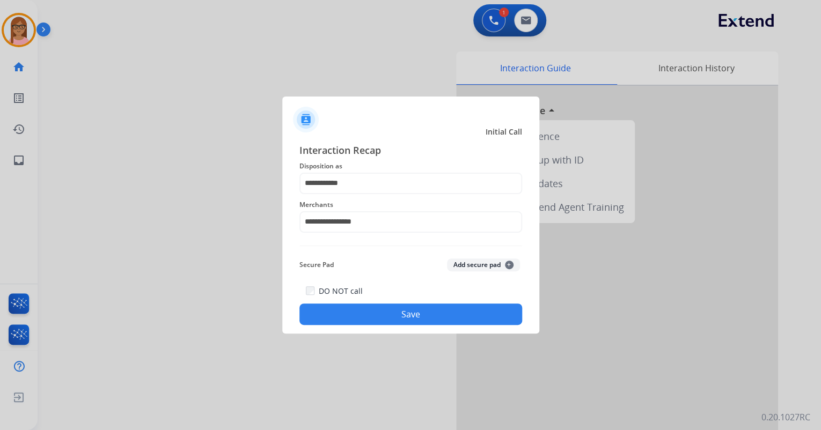
click at [411, 309] on button "Save" at bounding box center [410, 314] width 223 height 21
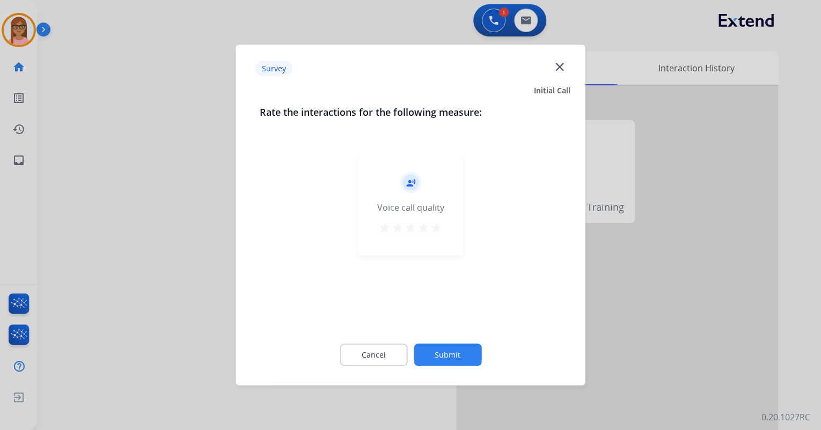
click at [440, 229] on mat-icon "star" at bounding box center [436, 228] width 13 height 13
click at [458, 350] on button "Submit" at bounding box center [448, 355] width 68 height 23
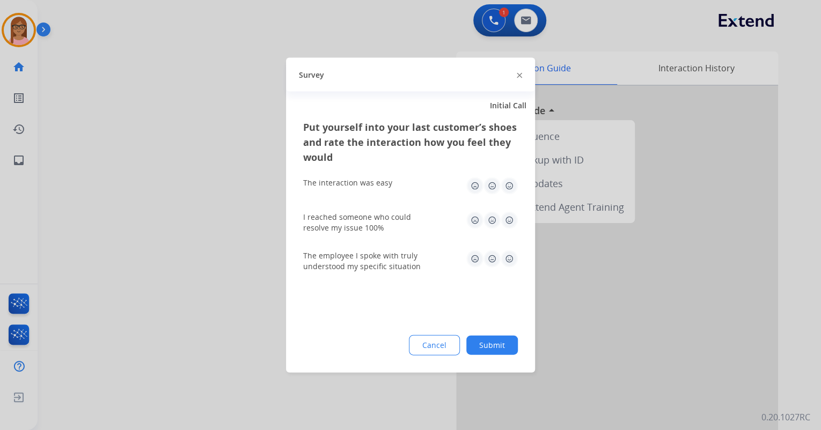
click at [512, 181] on img at bounding box center [509, 186] width 17 height 17
click at [511, 223] on img at bounding box center [509, 220] width 17 height 17
drag, startPoint x: 510, startPoint y: 253, endPoint x: 511, endPoint y: 285, distance: 31.7
click at [510, 253] on img at bounding box center [509, 259] width 17 height 17
drag, startPoint x: 505, startPoint y: 339, endPoint x: 465, endPoint y: 298, distance: 57.3
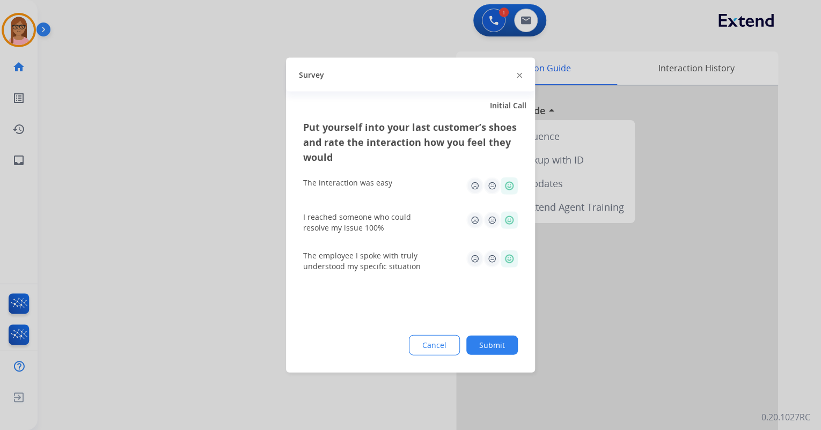
click at [504, 339] on button "Submit" at bounding box center [492, 345] width 52 height 19
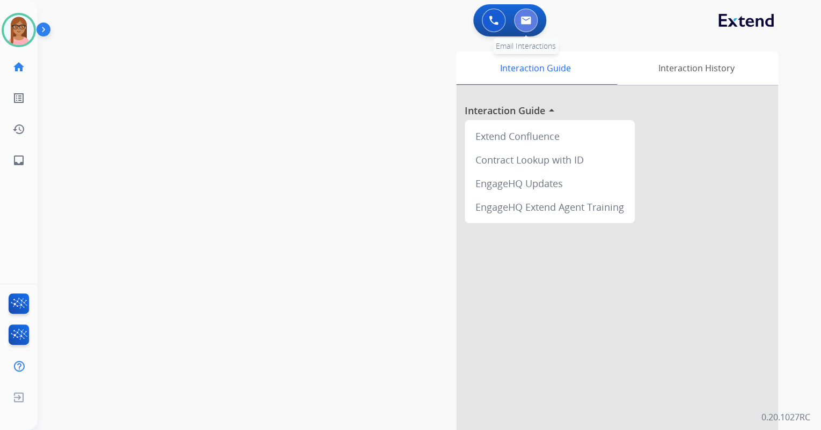
click at [531, 28] on button at bounding box center [526, 21] width 24 height 24
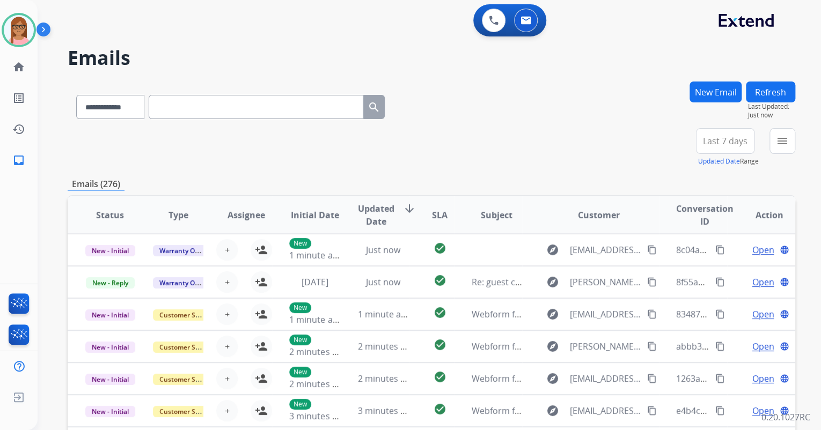
click at [719, 92] on button "New Email" at bounding box center [715, 92] width 52 height 21
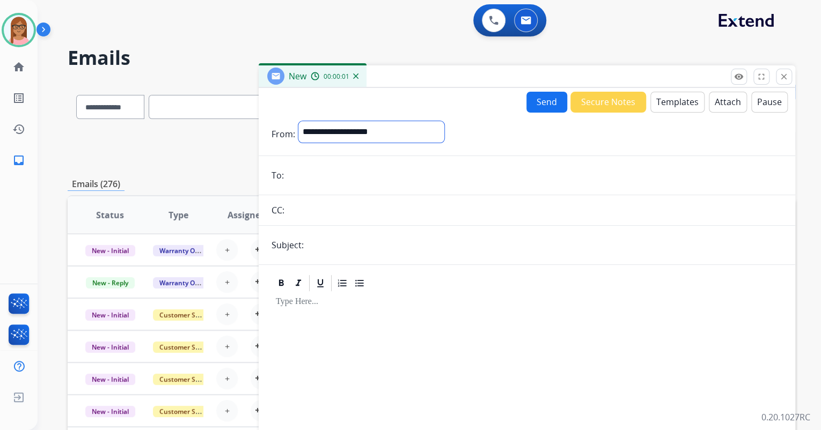
click at [407, 131] on select "**********" at bounding box center [371, 131] width 146 height 21
select select "**********"
click at [298, 121] on select "**********" at bounding box center [371, 131] width 146 height 21
click at [380, 181] on input "email" at bounding box center [534, 176] width 495 height 21
paste input "**********"
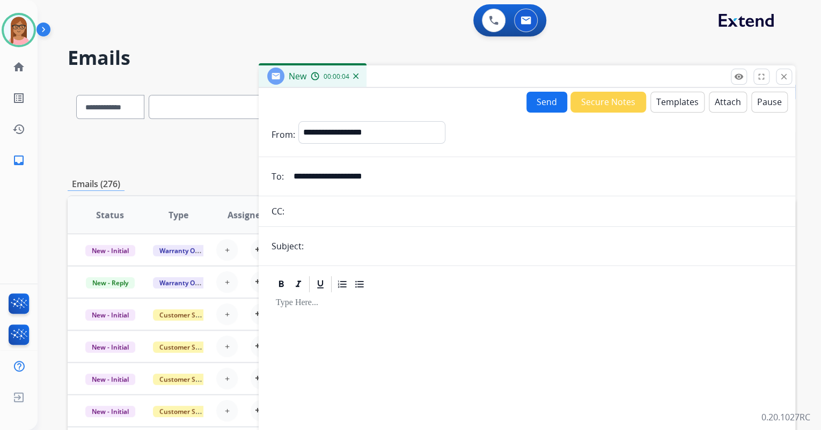
type input "**********"
click at [388, 247] on input "text" at bounding box center [544, 246] width 475 height 21
type input "**********"
click at [362, 305] on p at bounding box center [527, 303] width 502 height 10
click at [671, 106] on button "Templates" at bounding box center [677, 102] width 54 height 21
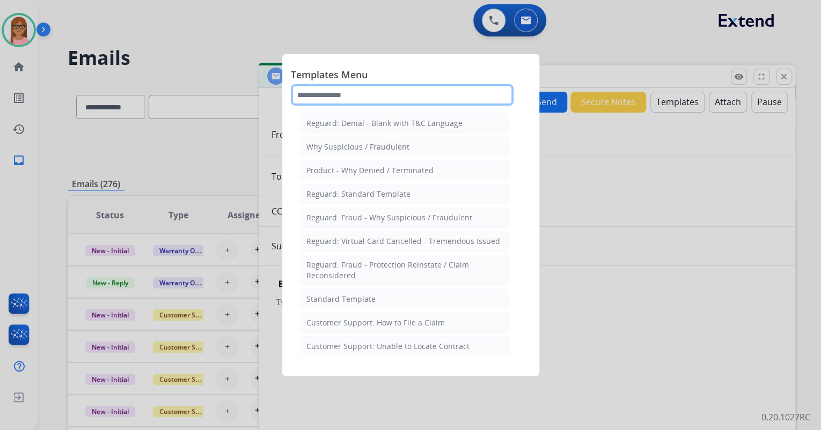
click at [389, 90] on input "text" at bounding box center [402, 94] width 223 height 21
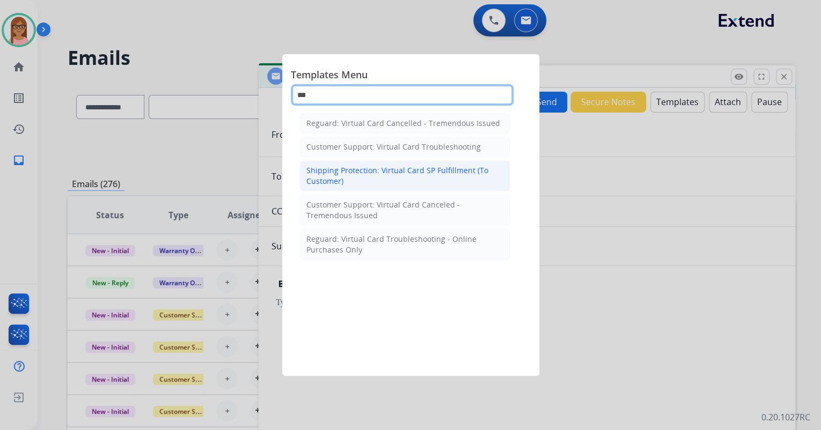
type input "***"
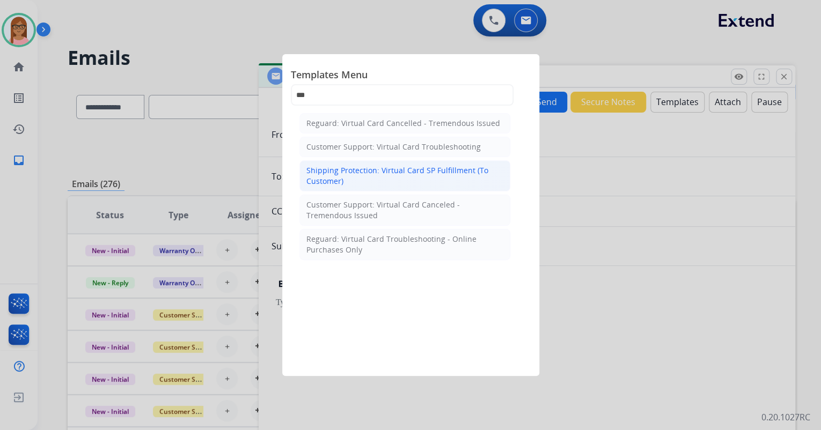
click at [395, 167] on div "Shipping Protection: Virtual Card SP Fulfillment (To Customer)" at bounding box center [404, 175] width 197 height 21
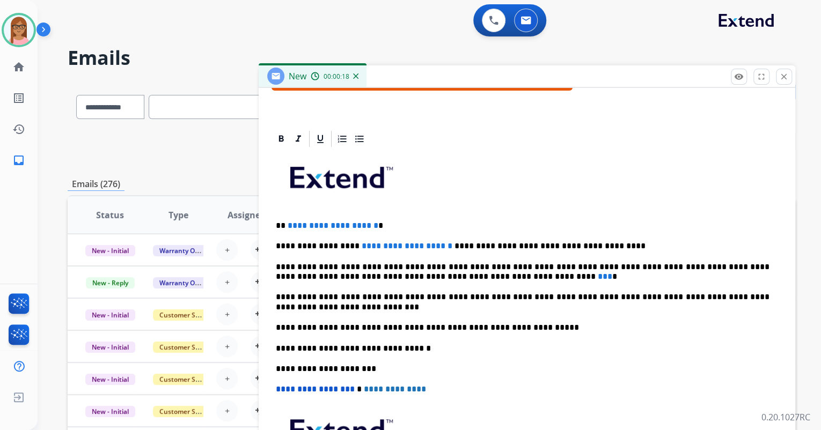
scroll to position [215, 0]
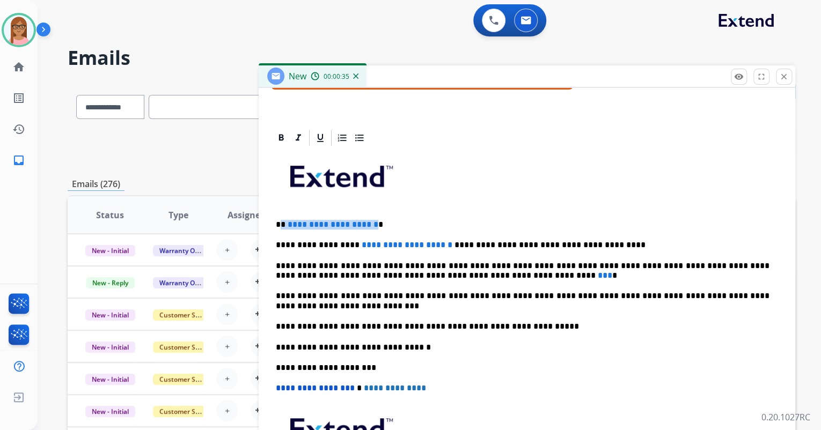
drag, startPoint x: 282, startPoint y: 223, endPoint x: 391, endPoint y: 215, distance: 109.2
click at [391, 215] on div "**********" at bounding box center [526, 337] width 511 height 379
drag, startPoint x: 298, startPoint y: 225, endPoint x: 323, endPoint y: 224, distance: 25.2
click at [323, 224] on strong "******" at bounding box center [315, 224] width 26 height 8
click at [288, 139] on div at bounding box center [281, 138] width 16 height 16
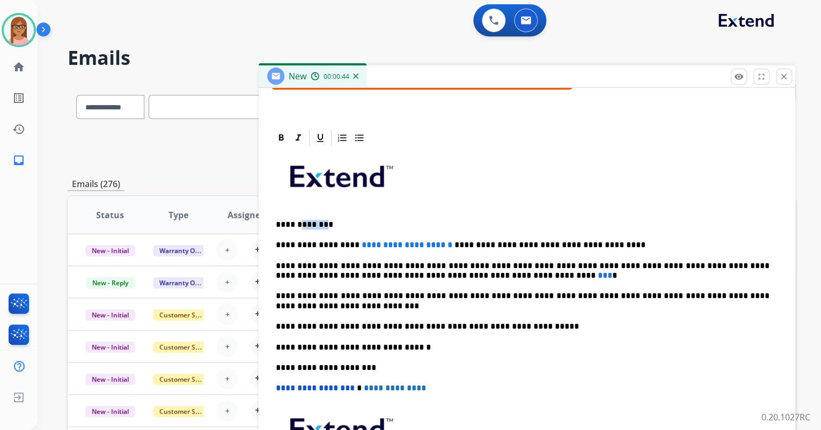
click at [322, 209] on div "**********" at bounding box center [526, 337] width 511 height 379
drag, startPoint x: 348, startPoint y: 242, endPoint x: 422, endPoint y: 247, distance: 74.2
click at [422, 247] on span "**********" at bounding box center [407, 245] width 91 height 8
drag, startPoint x: 453, startPoint y: 271, endPoint x: 442, endPoint y: 275, distance: 11.6
click at [442, 275] on p "**********" at bounding box center [523, 271] width 494 height 20
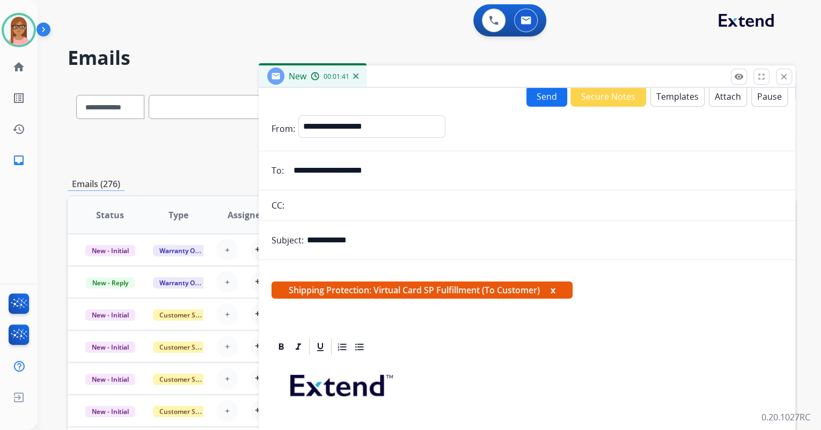
scroll to position [0, 0]
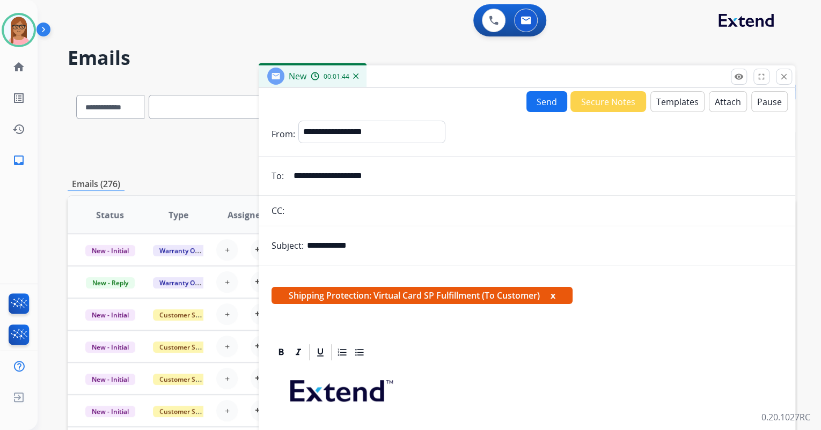
click at [526, 99] on button "Send" at bounding box center [546, 101] width 41 height 21
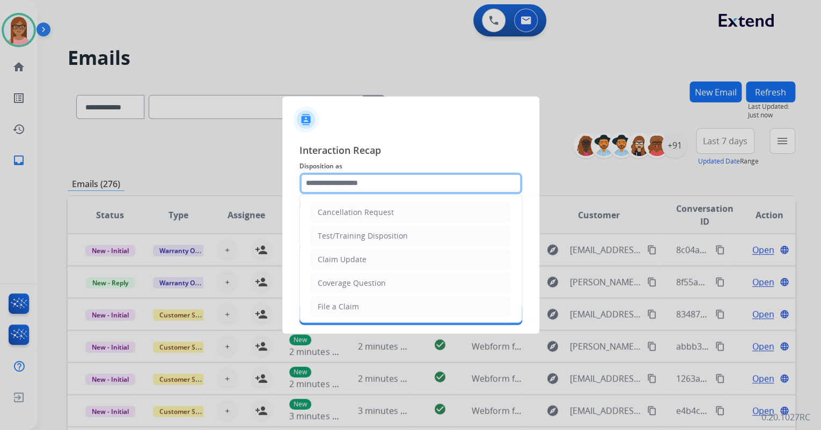
click at [385, 187] on input "text" at bounding box center [410, 183] width 223 height 21
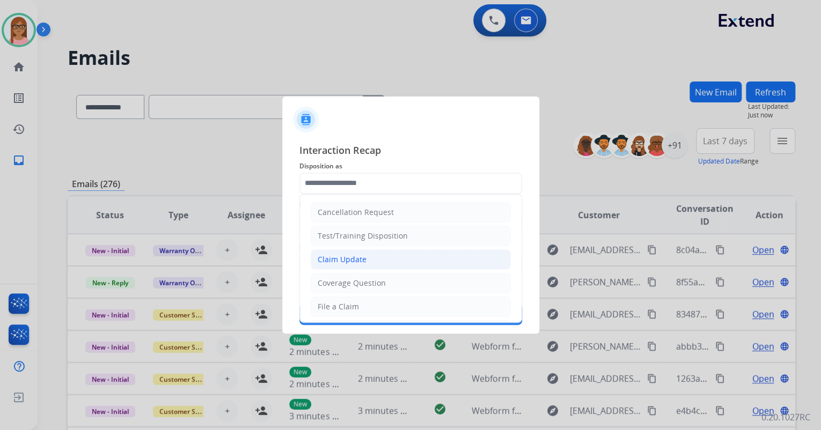
click at [365, 264] on li "Claim Update" at bounding box center [411, 259] width 200 height 20
type input "**********"
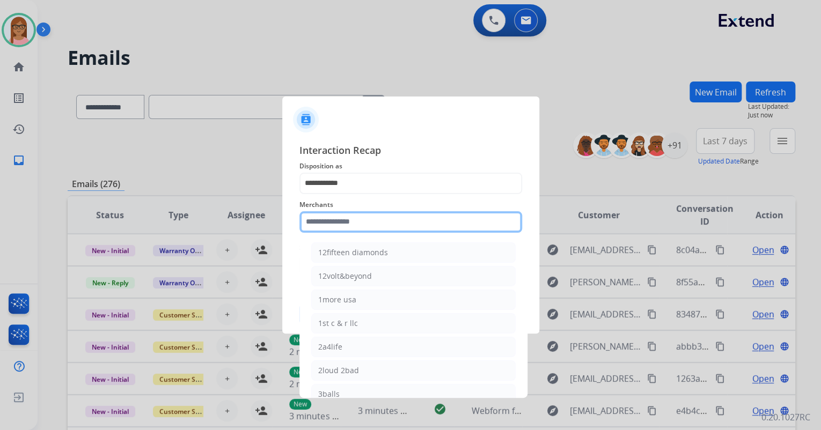
click at [371, 222] on input "text" at bounding box center [410, 221] width 223 height 21
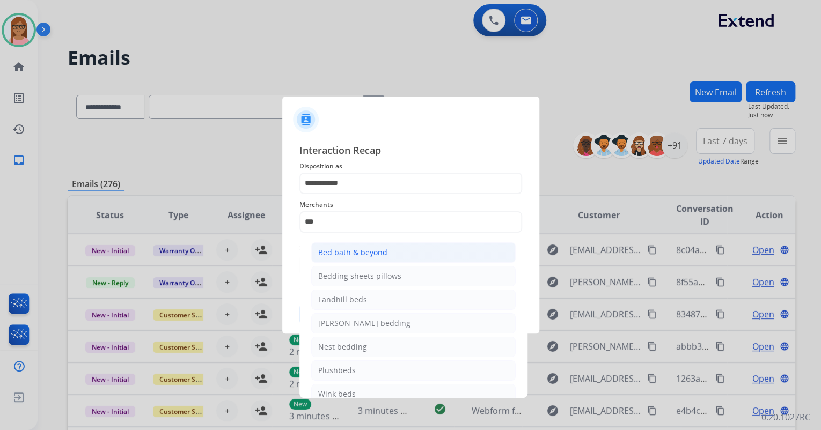
click at [363, 256] on div "Bed bath & beyond" at bounding box center [352, 252] width 69 height 11
type input "**********"
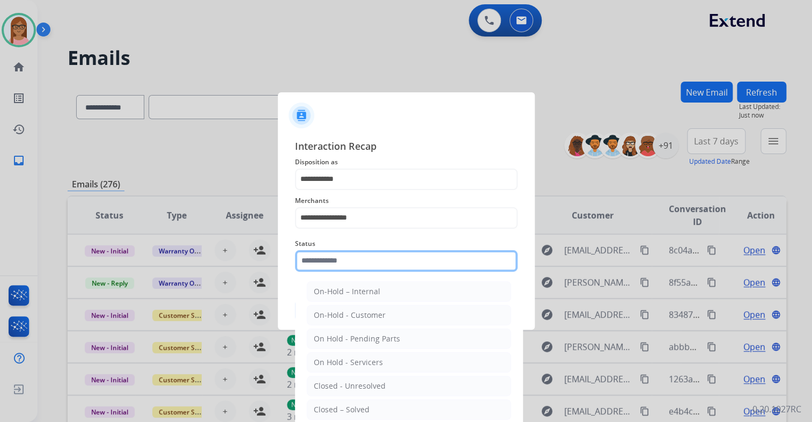
click at [361, 262] on input "text" at bounding box center [406, 260] width 223 height 21
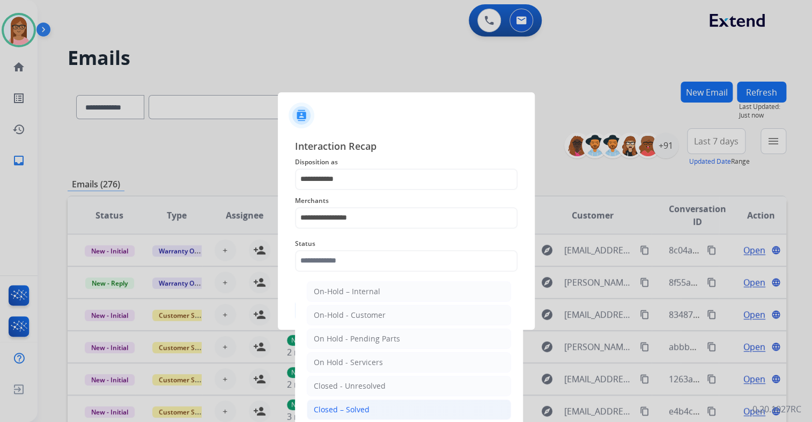
click at [362, 404] on div "Closed – Solved" at bounding box center [342, 409] width 56 height 11
type input "**********"
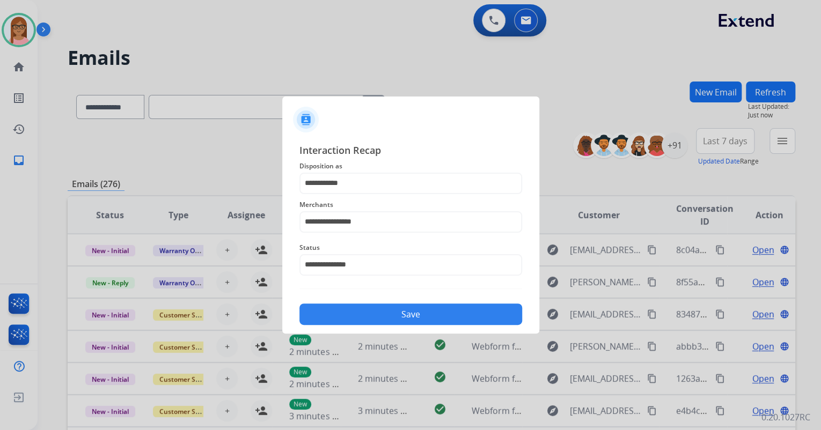
click at [374, 313] on button "Save" at bounding box center [410, 314] width 223 height 21
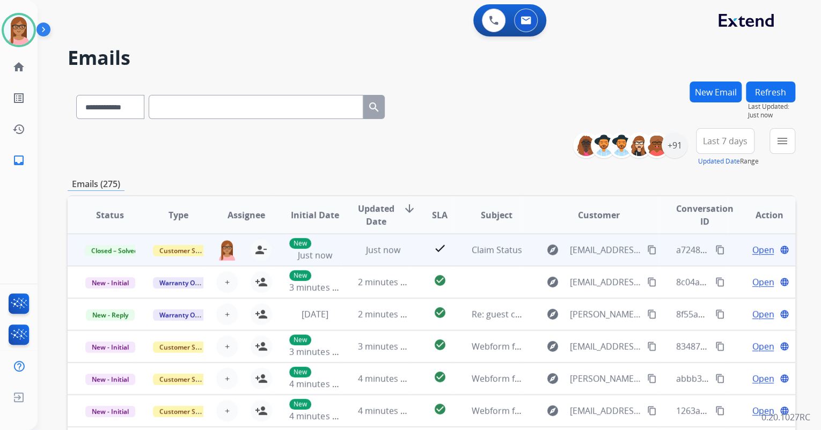
click at [715, 247] on mat-icon "content_copy" at bounding box center [720, 250] width 10 height 10
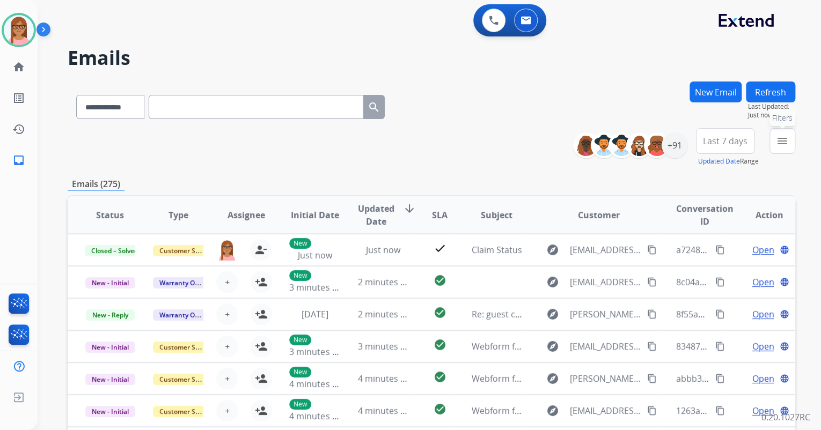
click at [778, 142] on mat-icon "menu" at bounding box center [782, 141] width 13 height 13
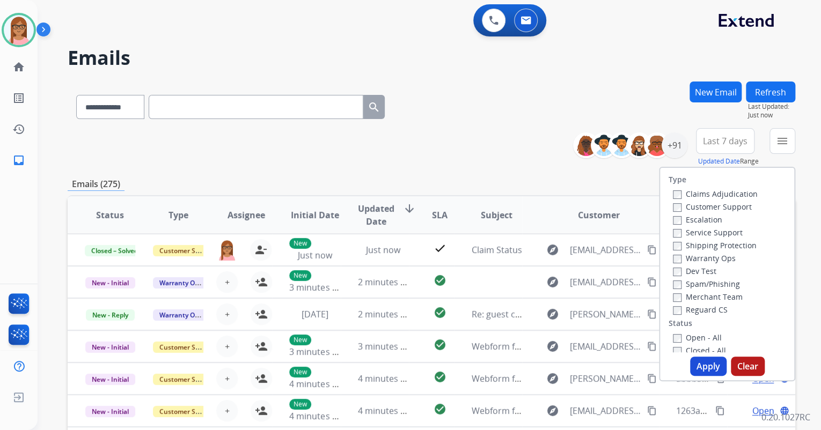
click at [674, 209] on label "Customer Support" at bounding box center [712, 207] width 79 height 10
click at [694, 375] on button "Apply" at bounding box center [708, 366] width 36 height 19
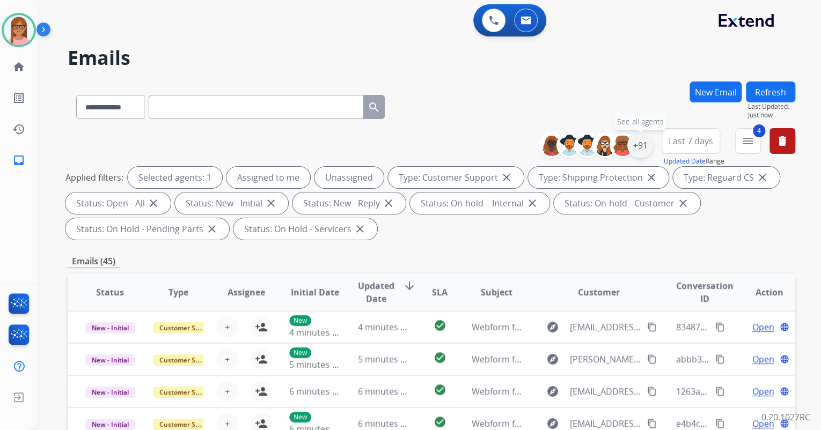
click at [633, 139] on div "+91" at bounding box center [640, 146] width 26 height 26
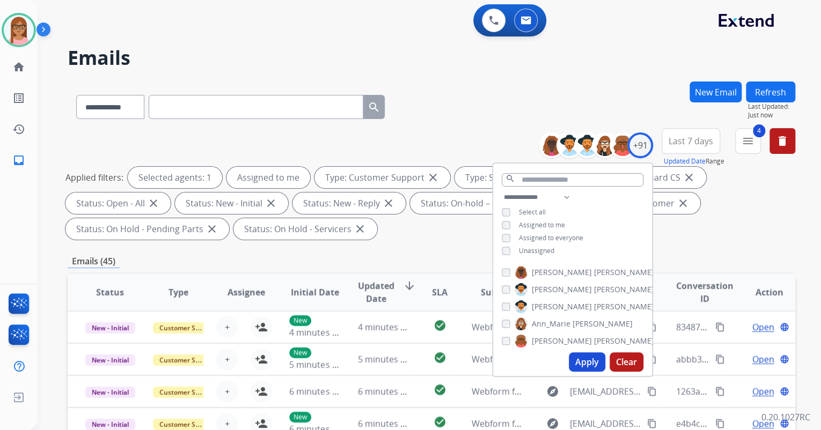
click at [588, 372] on div "Apply Clear" at bounding box center [572, 362] width 159 height 28
click at [588, 367] on button "Apply" at bounding box center [587, 361] width 36 height 19
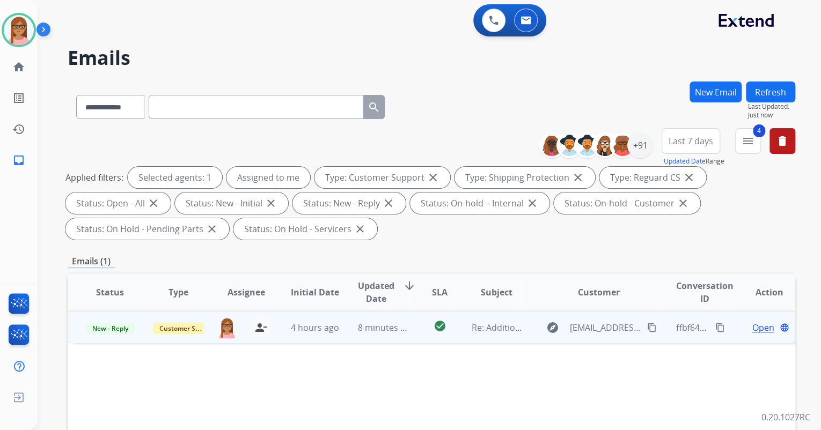
click at [752, 324] on span "Open" at bounding box center [763, 327] width 22 height 13
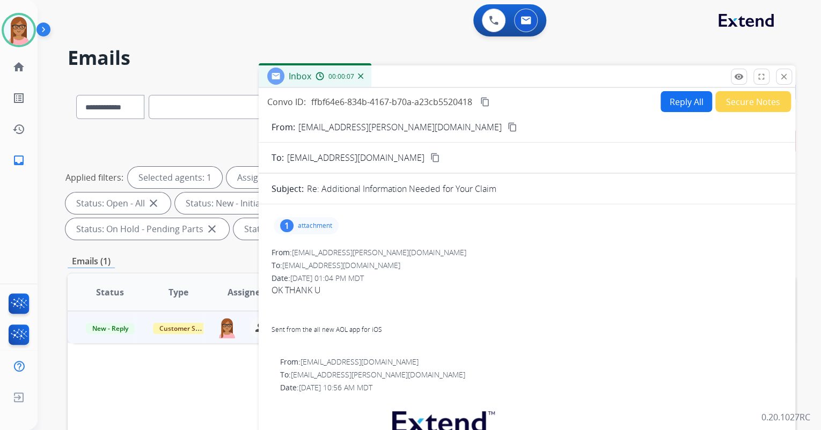
click at [324, 225] on p "attachment" at bounding box center [315, 226] width 34 height 9
click at [745, 98] on button "Secure Notes" at bounding box center [753, 101] width 76 height 21
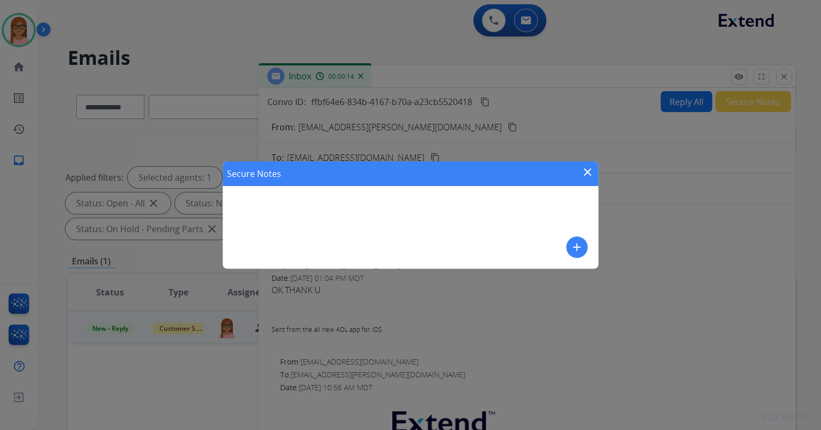
click at [574, 248] on mat-icon "add" at bounding box center [576, 247] width 13 height 13
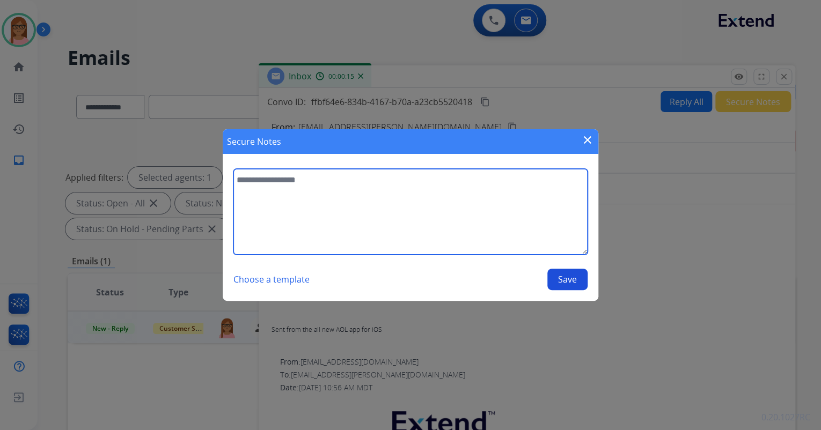
click at [434, 187] on textarea at bounding box center [410, 212] width 354 height 86
click at [370, 186] on textarea "**********" at bounding box center [410, 212] width 354 height 86
type textarea "**********"
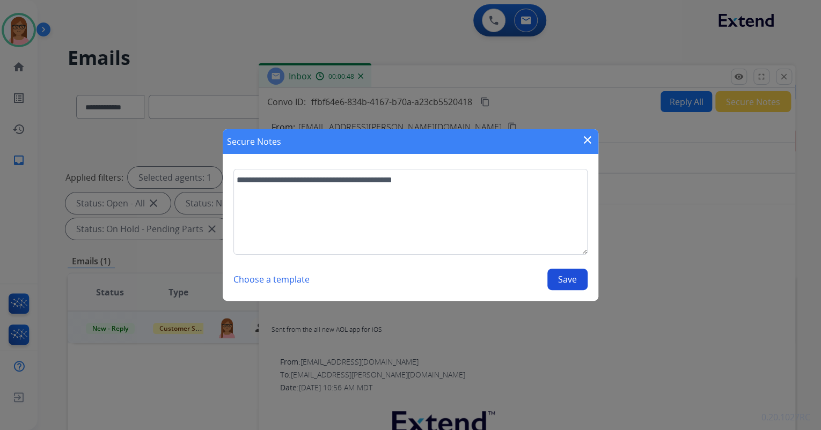
click at [578, 279] on button "Save" at bounding box center [567, 279] width 40 height 21
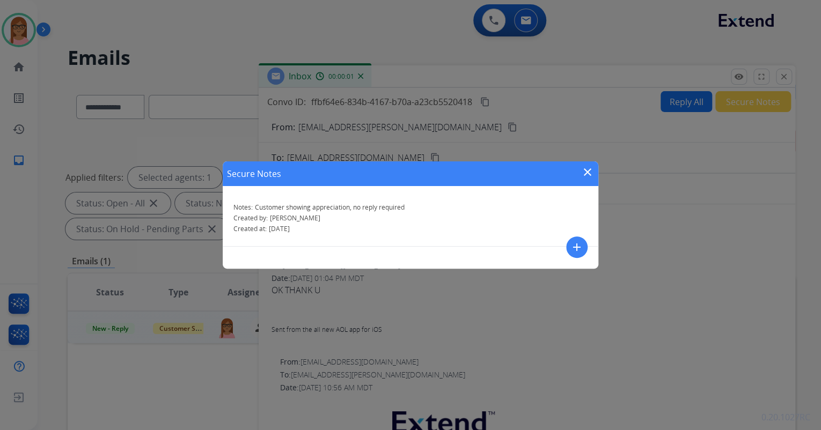
click at [586, 174] on mat-icon "close" at bounding box center [587, 172] width 13 height 13
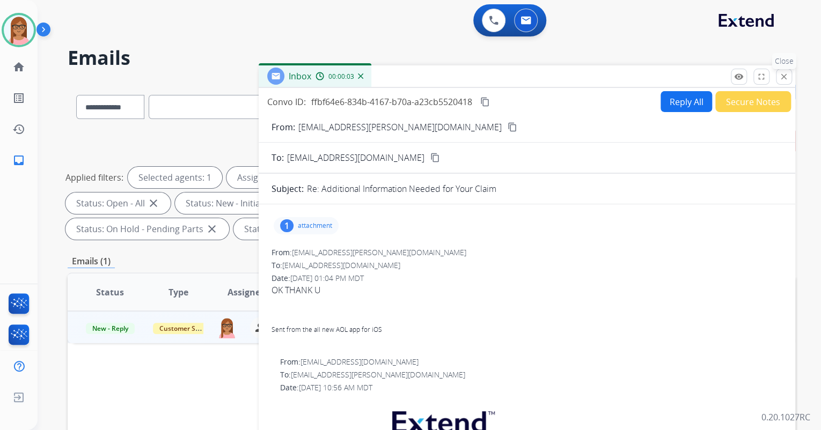
click at [781, 76] on mat-icon "close" at bounding box center [784, 77] width 10 height 10
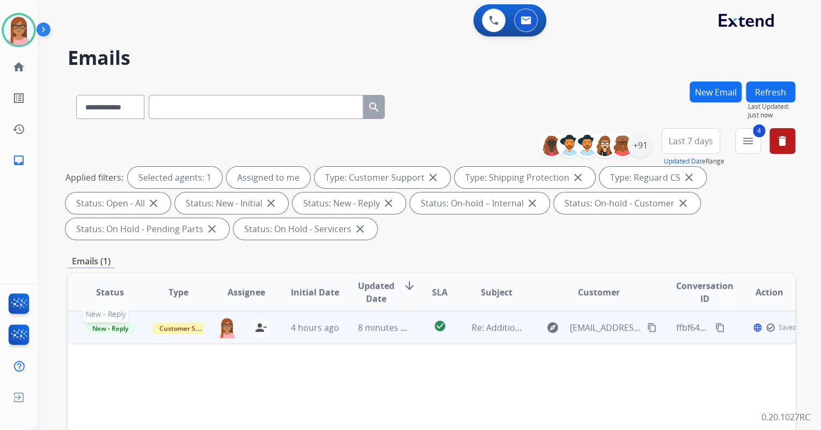
click at [89, 325] on span "New - Reply" at bounding box center [110, 328] width 49 height 11
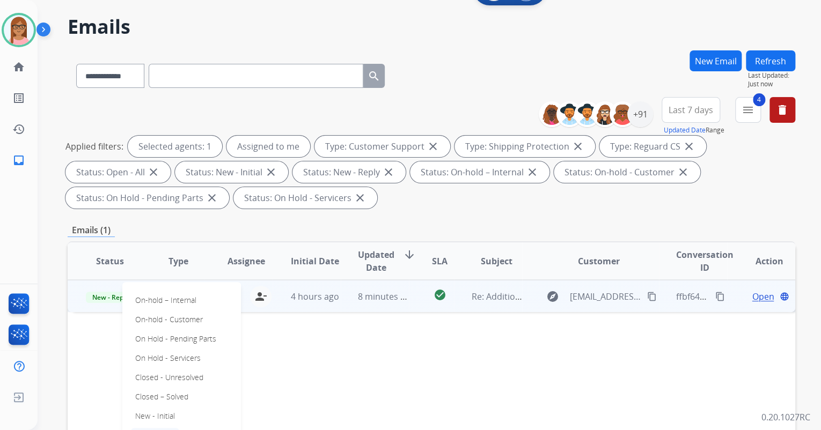
scroll to position [86, 0]
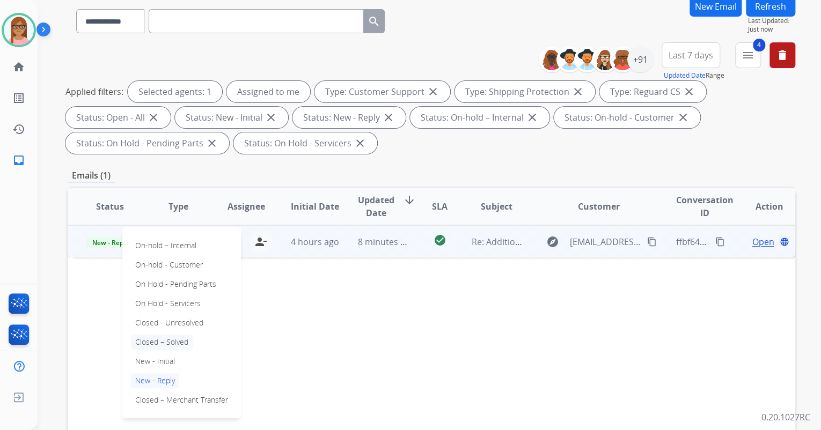
click at [170, 341] on p "Closed – Solved" at bounding box center [162, 342] width 62 height 15
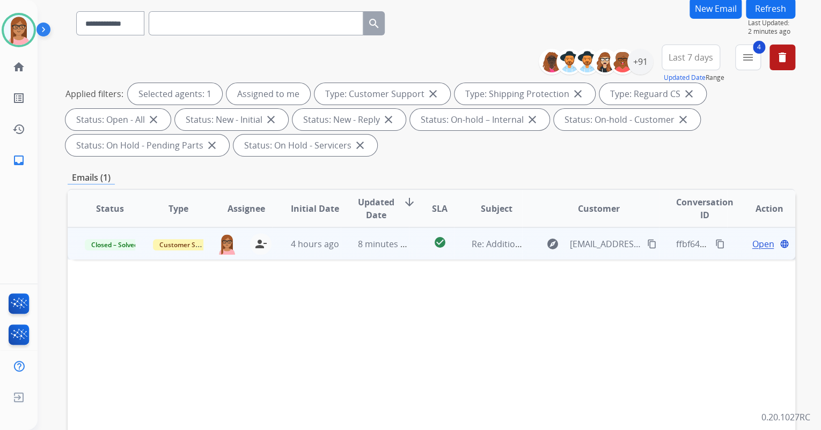
scroll to position [0, 0]
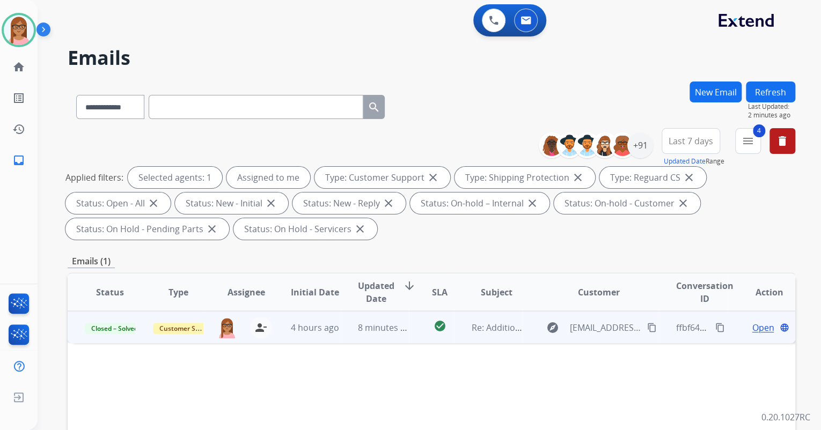
click at [778, 93] on button "Refresh" at bounding box center [770, 92] width 49 height 21
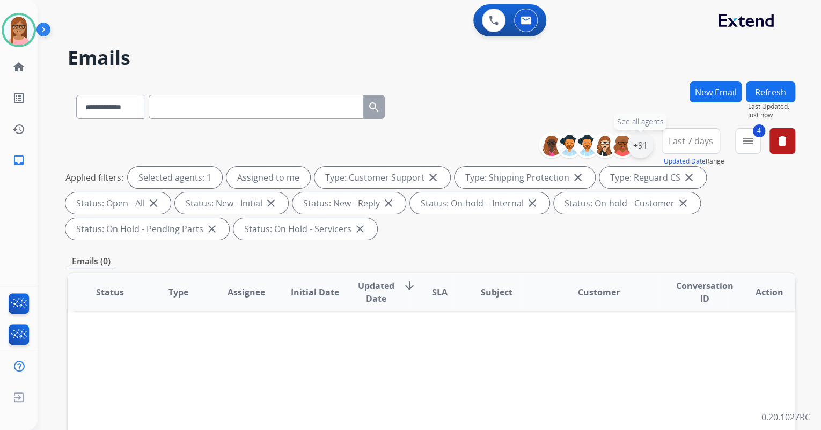
click at [644, 143] on div "+91" at bounding box center [640, 146] width 26 height 26
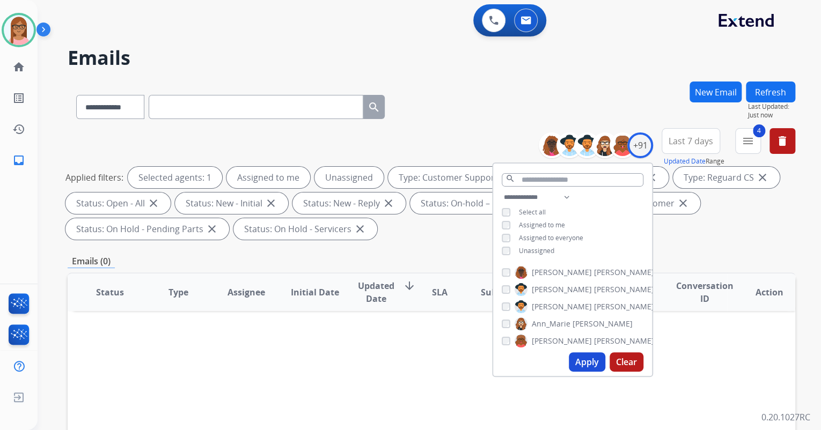
click at [578, 357] on button "Apply" at bounding box center [587, 361] width 36 height 19
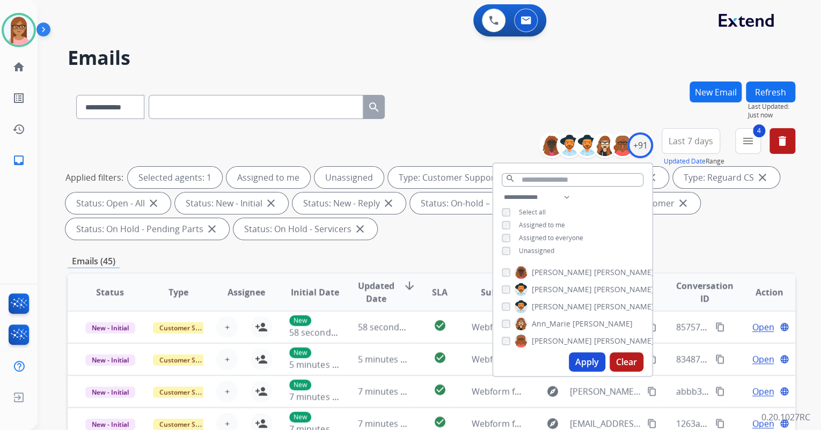
click at [714, 239] on div "Applied filters: Selected agents: 1 Assigned to me Unassigned Type: Customer Su…" at bounding box center [428, 203] width 727 height 73
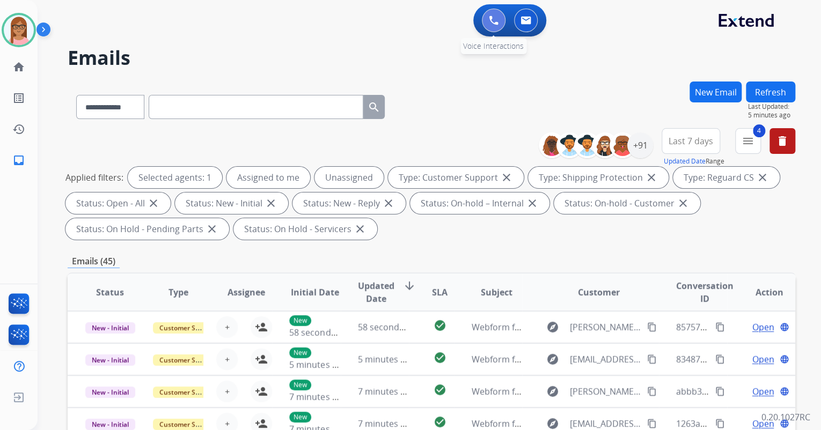
click at [483, 19] on button at bounding box center [494, 21] width 24 height 24
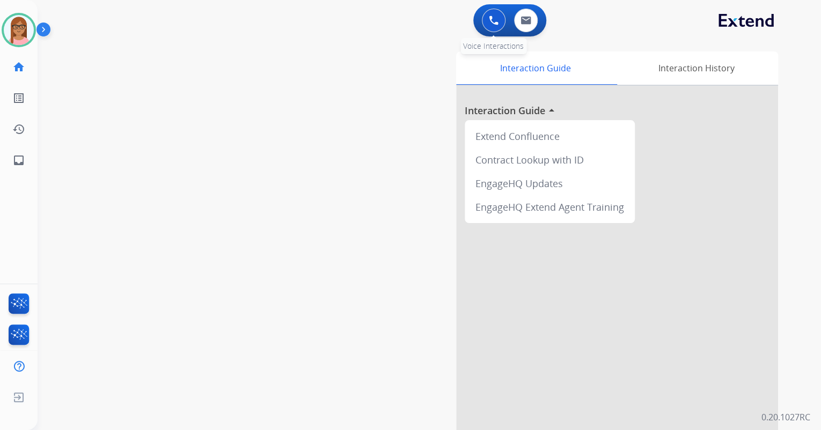
click at [489, 19] on img at bounding box center [494, 21] width 10 height 10
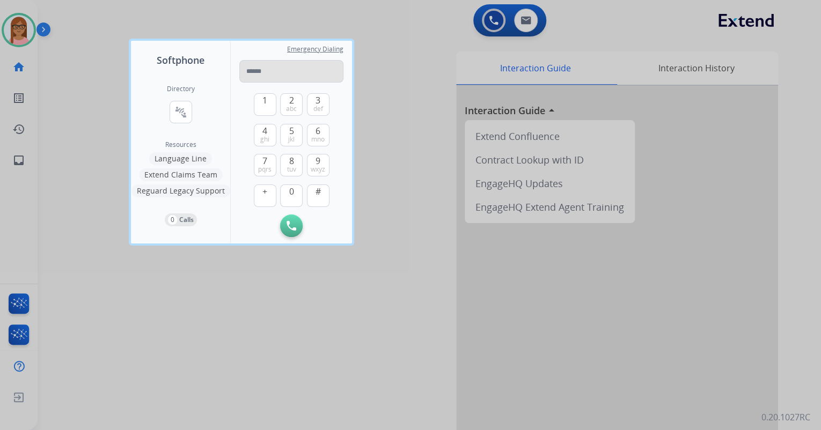
click at [278, 75] on input "tel" at bounding box center [291, 71] width 104 height 23
type input "**********"
click at [283, 223] on button "Initiate Call" at bounding box center [291, 226] width 23 height 23
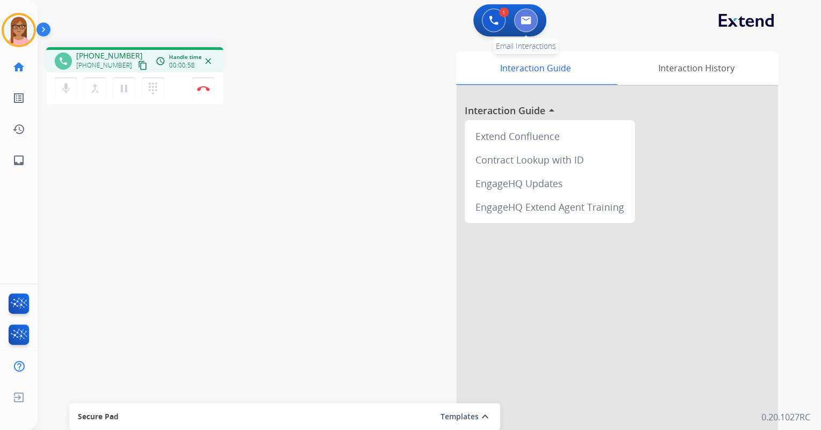
click at [525, 16] on img at bounding box center [525, 20] width 11 height 9
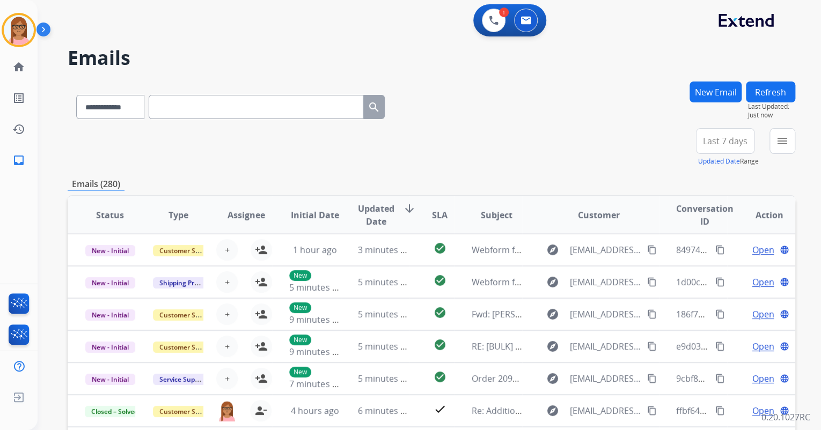
click at [719, 90] on button "New Email" at bounding box center [715, 92] width 52 height 21
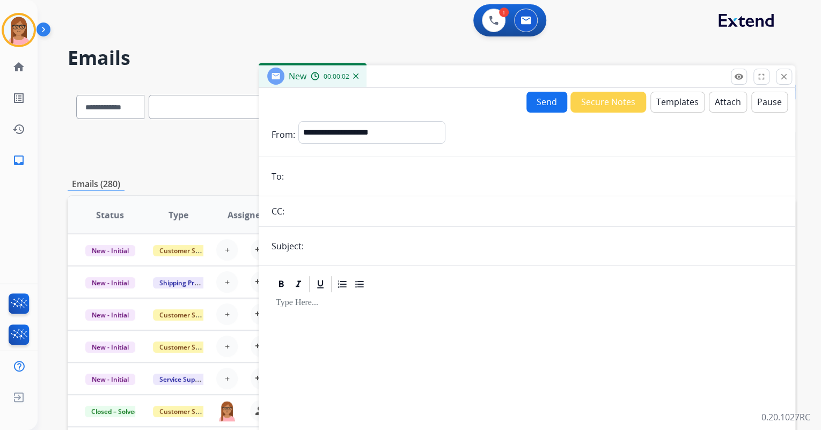
click at [676, 99] on button "Templates" at bounding box center [677, 102] width 54 height 21
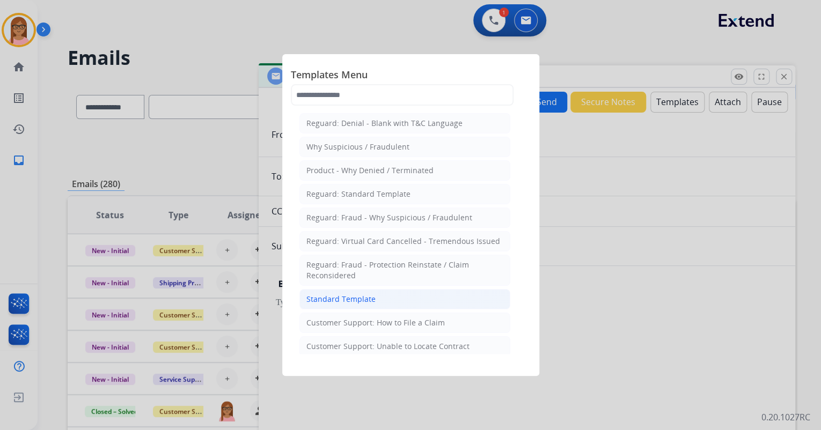
click at [380, 298] on li "Standard Template" at bounding box center [404, 299] width 211 height 20
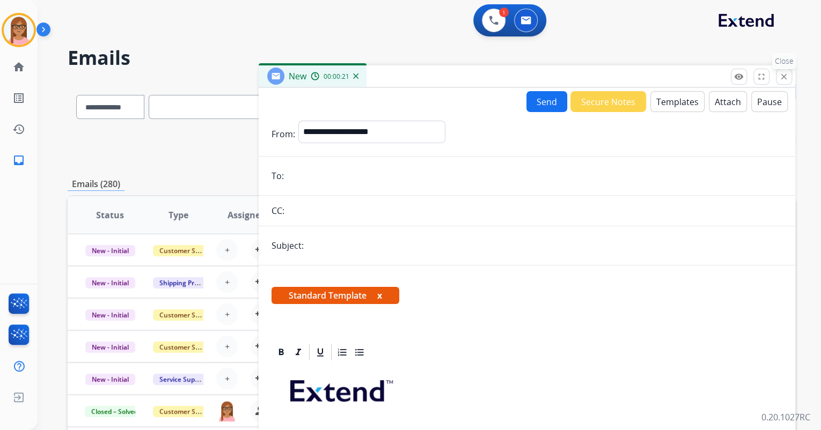
click at [785, 75] on mat-icon "close" at bounding box center [784, 77] width 10 height 10
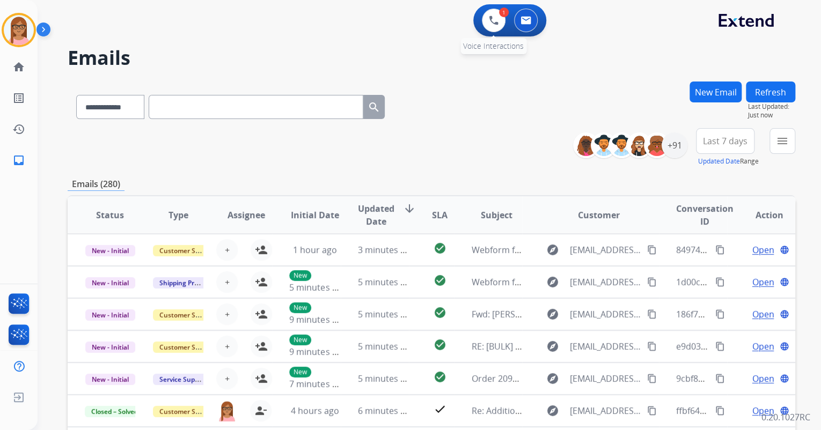
click at [479, 19] on div "1 Voice Interactions" at bounding box center [493, 21] width 32 height 24
click at [488, 18] on button at bounding box center [494, 21] width 24 height 24
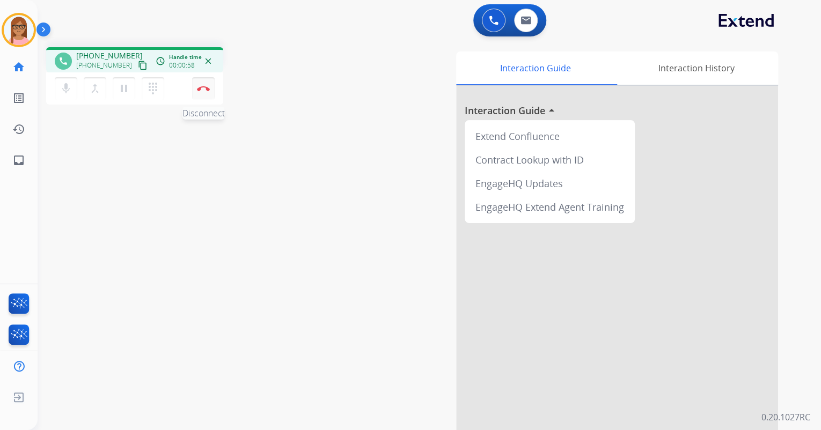
click at [202, 87] on img at bounding box center [203, 88] width 13 height 5
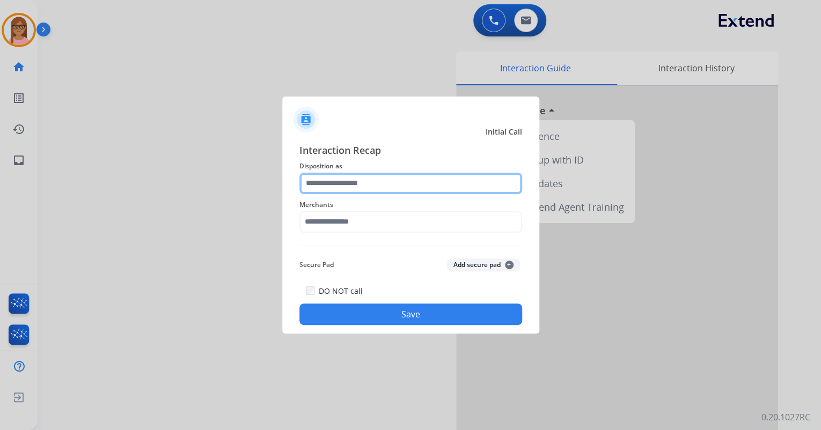
click at [381, 190] on input "text" at bounding box center [410, 183] width 223 height 21
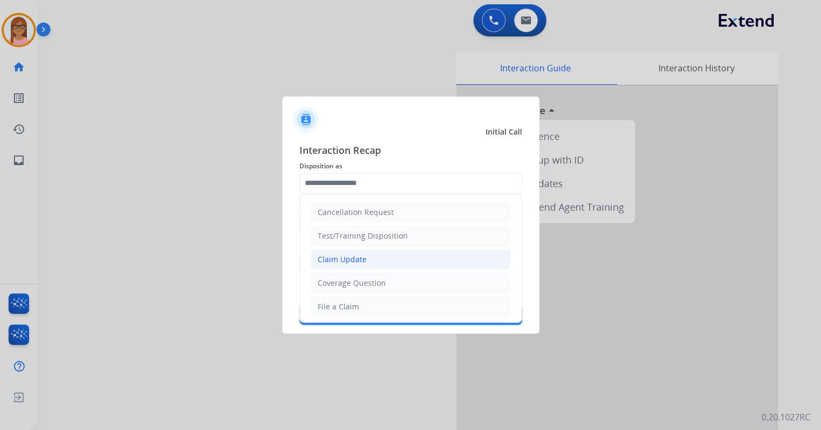
click at [373, 255] on li "Claim Update" at bounding box center [411, 259] width 200 height 20
type input "**********"
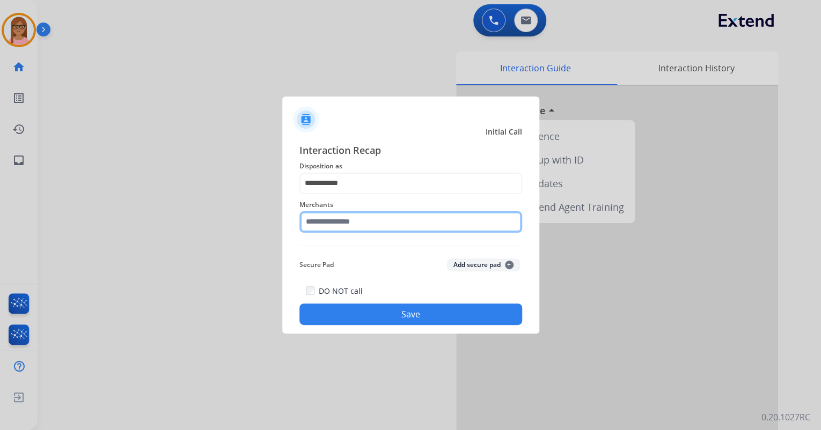
click at [358, 224] on input "text" at bounding box center [410, 221] width 223 height 21
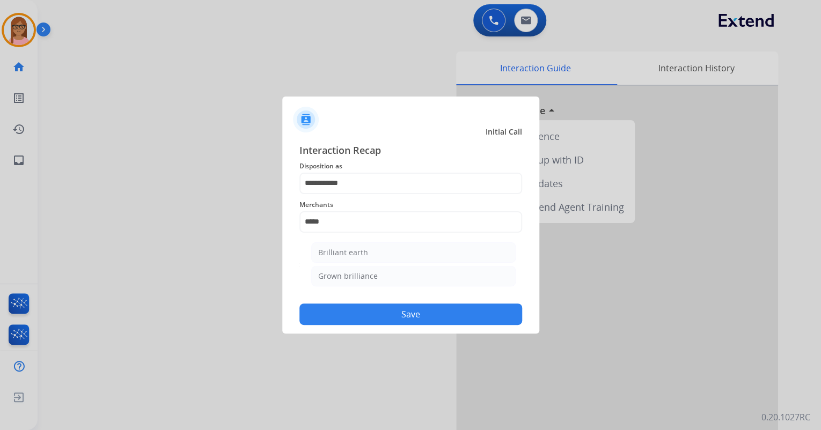
click at [361, 256] on div "Brilliant earth" at bounding box center [343, 252] width 50 height 11
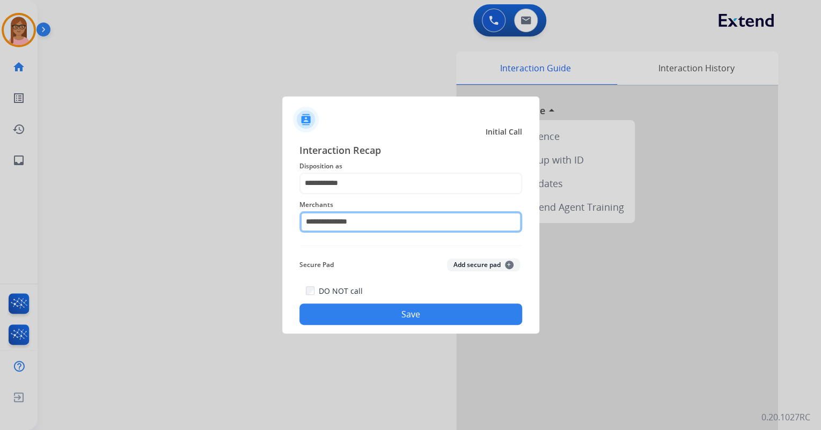
click at [354, 222] on input "**********" at bounding box center [410, 221] width 223 height 21
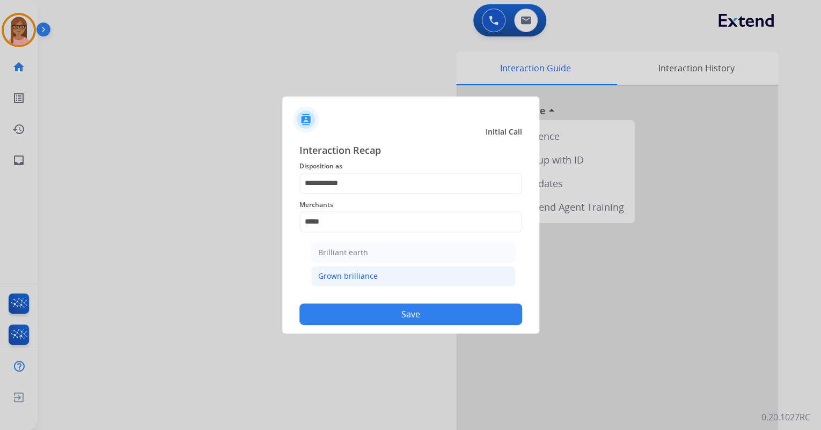
click at [396, 270] on li "Grown brilliance" at bounding box center [413, 276] width 204 height 20
type input "**********"
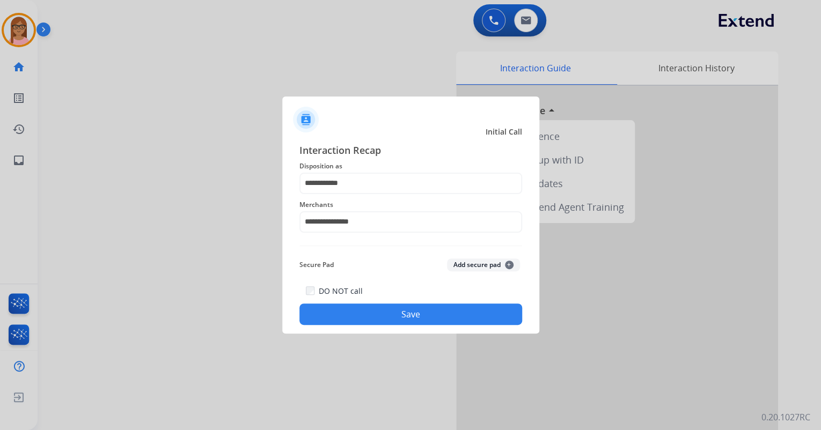
click at [374, 315] on button "Save" at bounding box center [410, 314] width 223 height 21
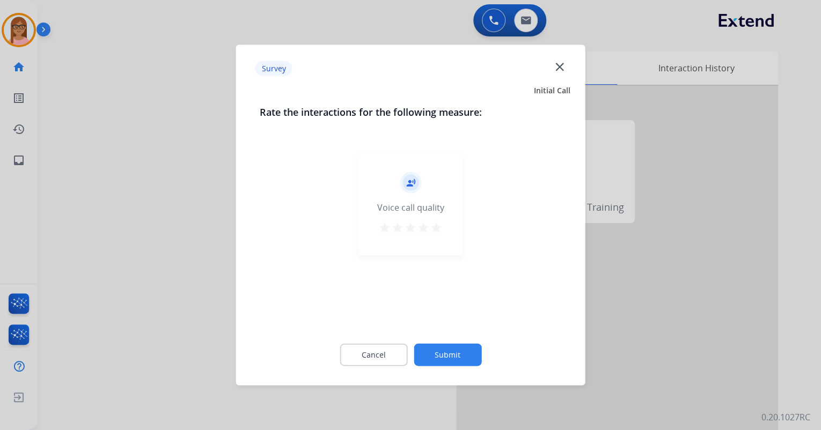
click at [439, 226] on mat-icon "star" at bounding box center [436, 228] width 13 height 13
click at [443, 350] on button "Submit" at bounding box center [448, 355] width 68 height 23
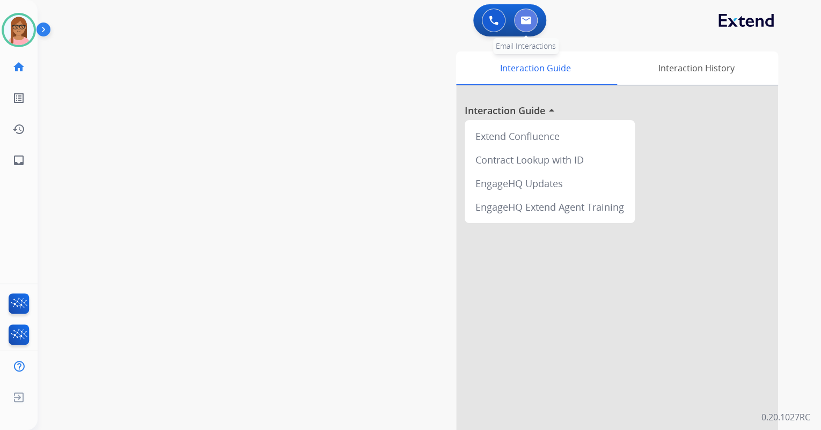
click at [525, 18] on img at bounding box center [525, 20] width 11 height 9
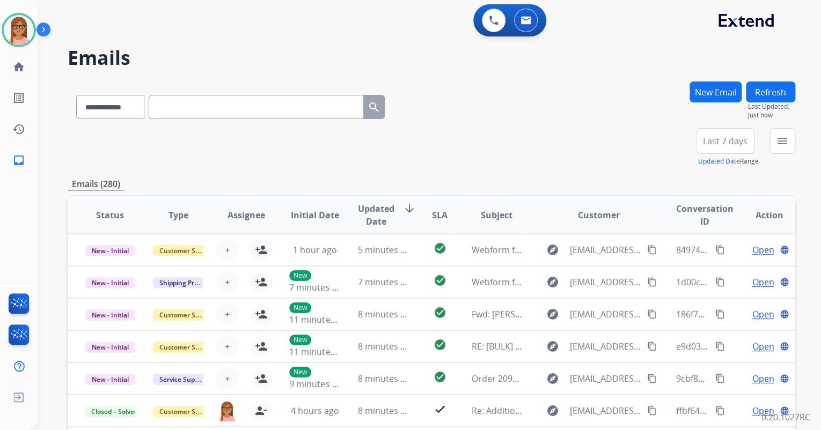
click at [716, 91] on button "New Email" at bounding box center [715, 92] width 52 height 21
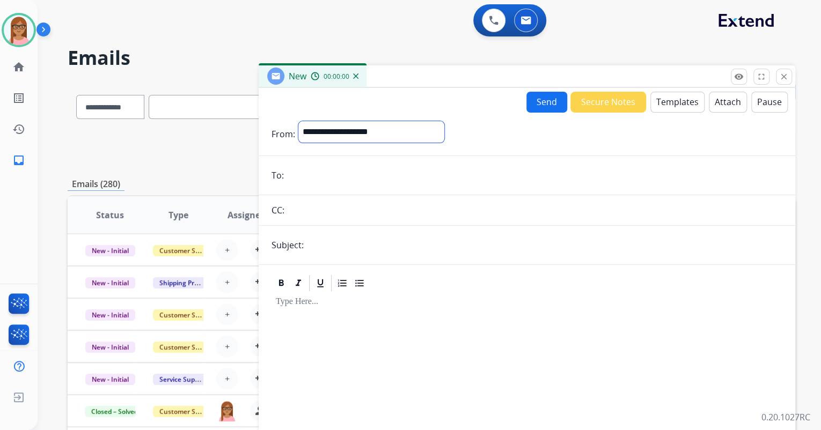
click at [386, 129] on select "**********" at bounding box center [371, 131] width 146 height 21
select select "**********"
click at [298, 121] on select "**********" at bounding box center [371, 131] width 146 height 21
click at [380, 178] on input "email" at bounding box center [534, 176] width 495 height 21
paste input "**********"
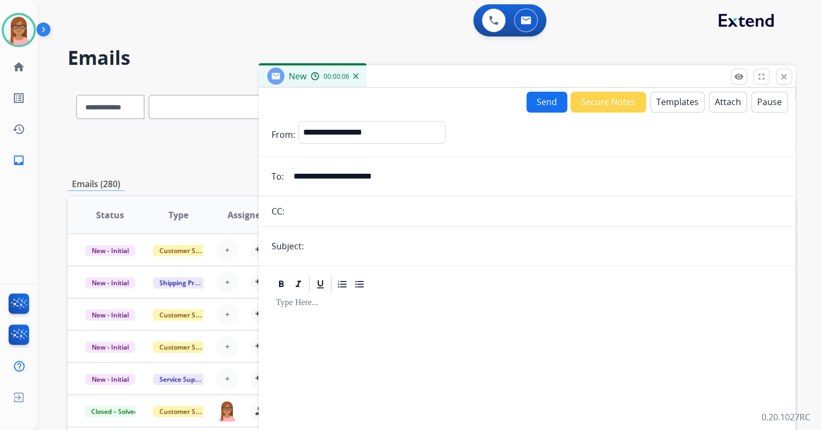
type input "**********"
click at [370, 244] on input "text" at bounding box center [544, 246] width 475 height 21
type input "*"
type input "**********"
click at [303, 301] on p at bounding box center [527, 303] width 502 height 10
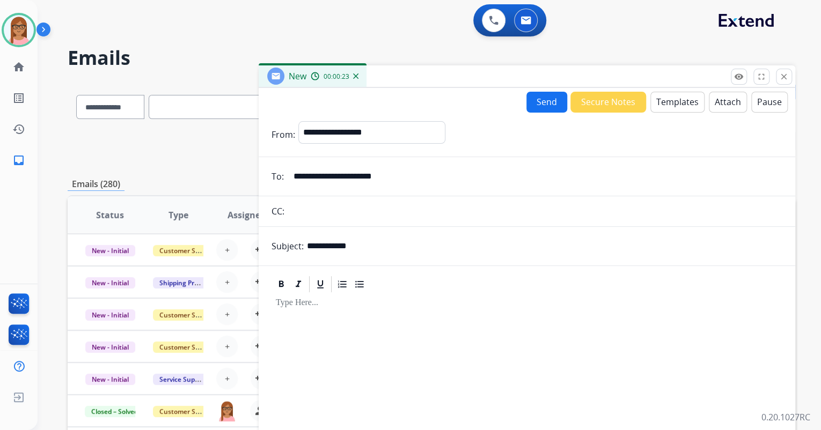
click at [674, 108] on button "Templates" at bounding box center [677, 102] width 54 height 21
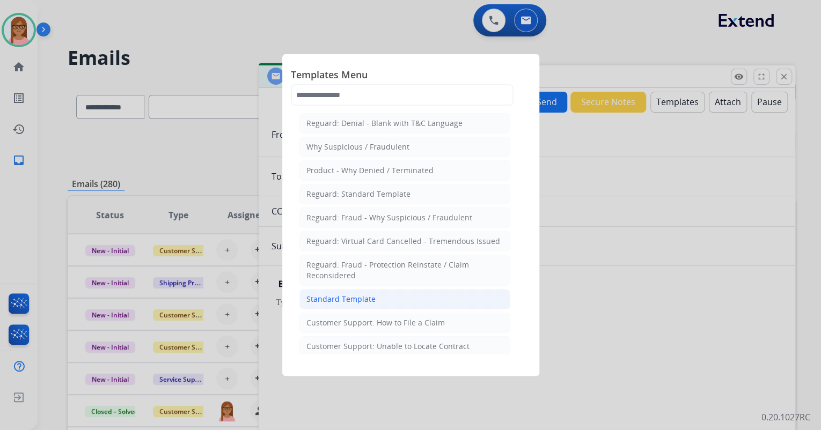
click at [354, 294] on div "Standard Template" at bounding box center [340, 299] width 69 height 11
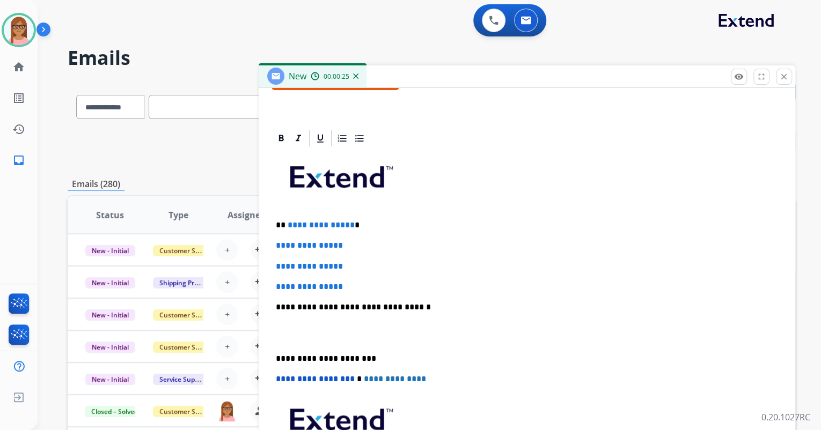
scroll to position [215, 0]
drag, startPoint x: 281, startPoint y: 221, endPoint x: 348, endPoint y: 225, distance: 66.7
click at [348, 225] on p "**********" at bounding box center [523, 225] width 494 height 10
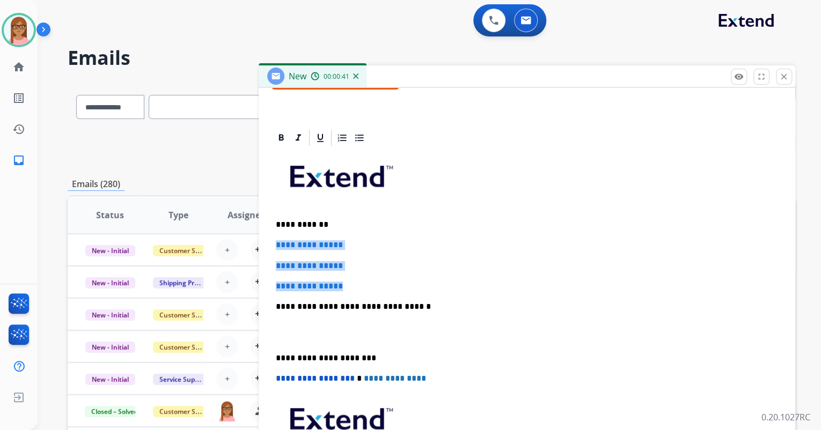
drag, startPoint x: 273, startPoint y: 244, endPoint x: 347, endPoint y: 280, distance: 82.1
click at [347, 280] on div "**********" at bounding box center [526, 332] width 511 height 369
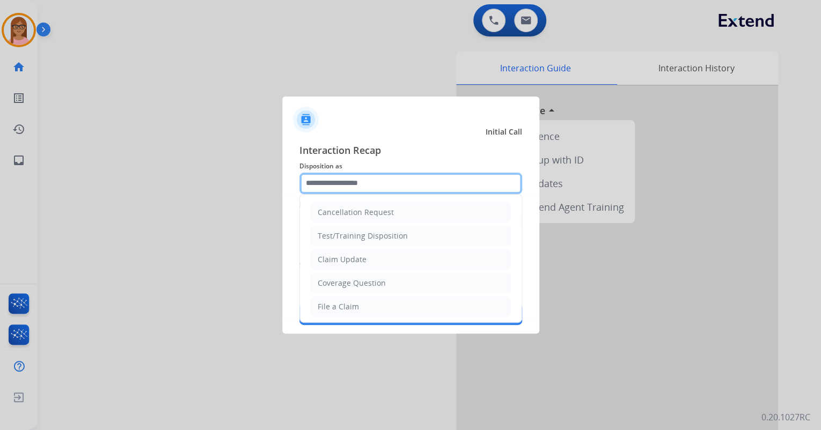
click at [372, 193] on input "text" at bounding box center [410, 183] width 223 height 21
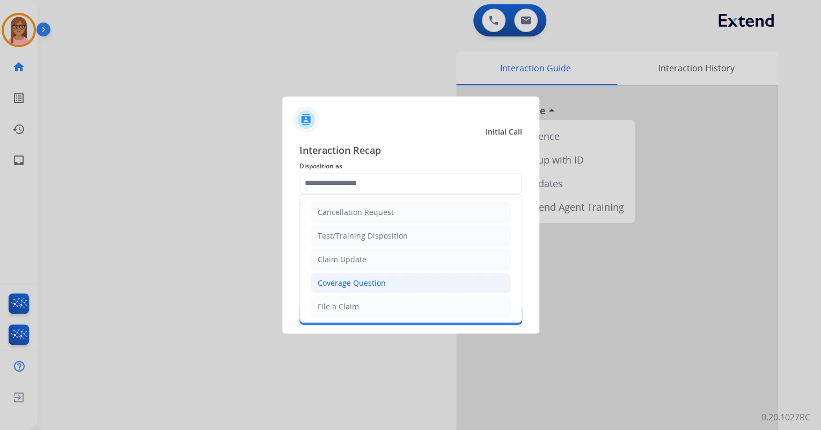
click at [363, 281] on div "Coverage Question" at bounding box center [352, 283] width 68 height 11
type input "**********"
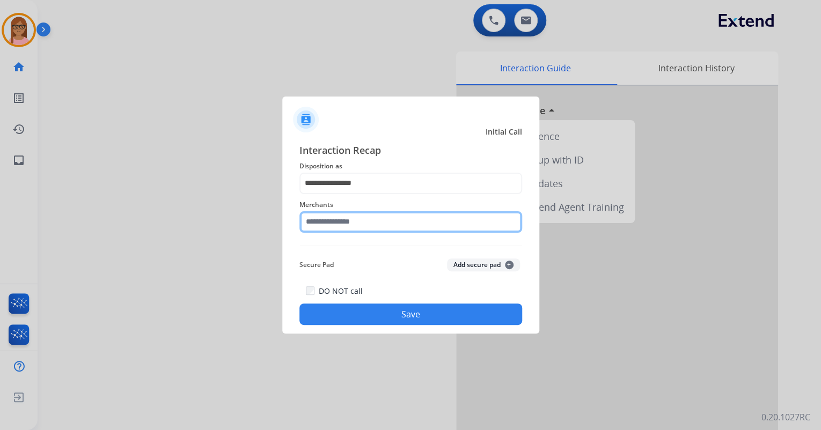
click at [365, 223] on input "text" at bounding box center [410, 221] width 223 height 21
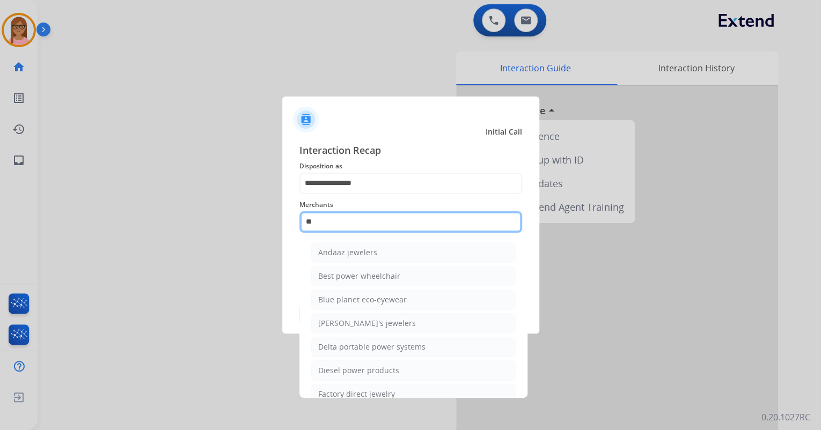
type input "*"
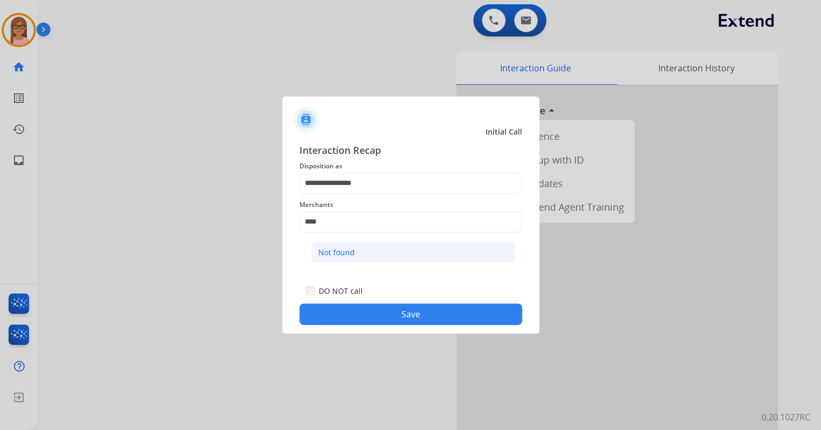
click at [366, 249] on li "Not found" at bounding box center [413, 252] width 204 height 20
type input "*********"
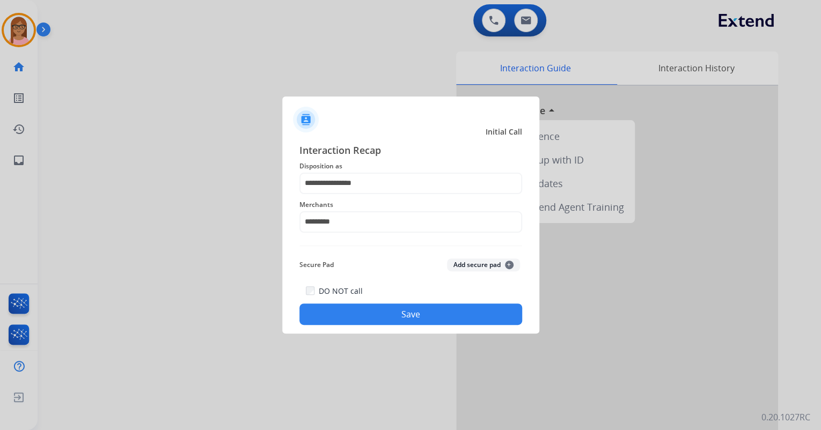
click at [378, 314] on button "Save" at bounding box center [410, 314] width 223 height 21
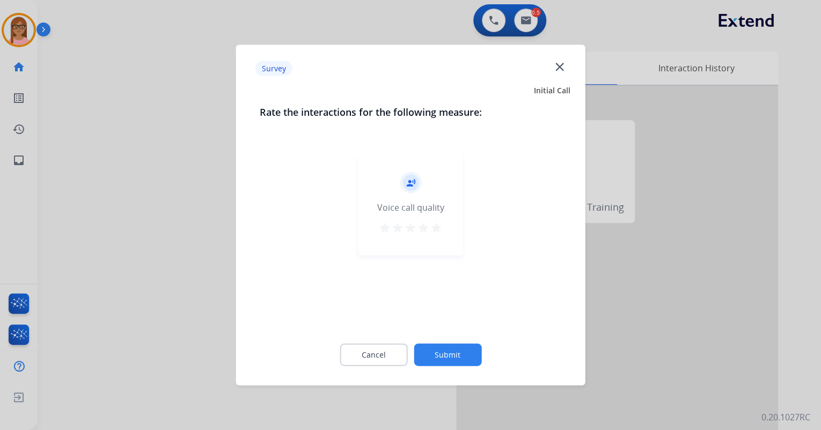
click at [440, 229] on mat-icon "star" at bounding box center [436, 228] width 13 height 13
click at [444, 354] on button "Submit" at bounding box center [448, 355] width 68 height 23
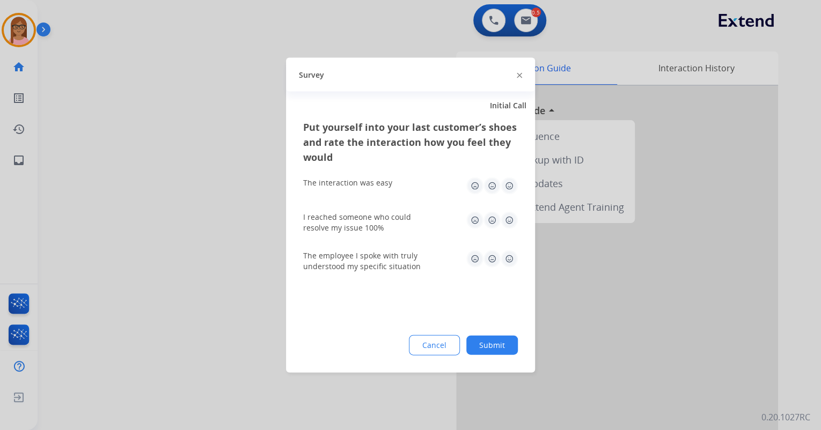
click at [511, 189] on img at bounding box center [509, 186] width 17 height 17
click at [504, 217] on img at bounding box center [509, 220] width 17 height 17
click at [511, 266] on img at bounding box center [509, 259] width 17 height 17
click at [495, 343] on button "Submit" at bounding box center [492, 345] width 52 height 19
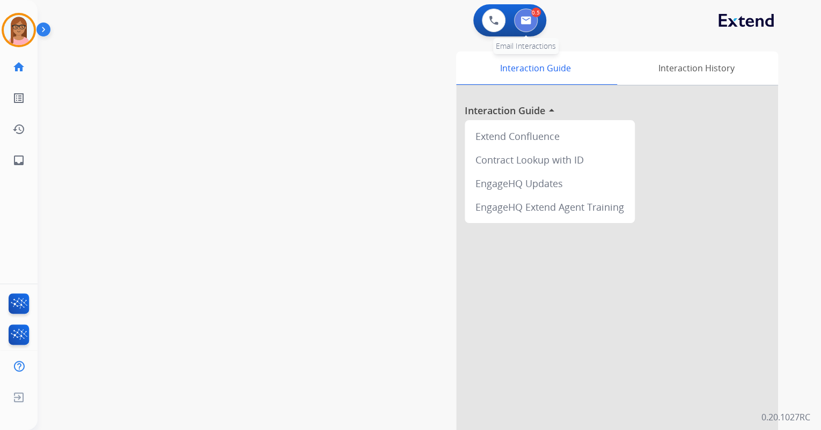
click at [521, 18] on img at bounding box center [525, 20] width 11 height 9
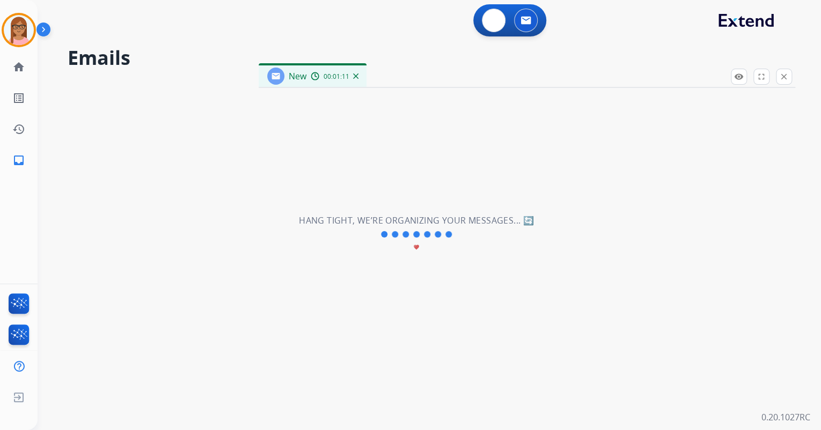
select select "**********"
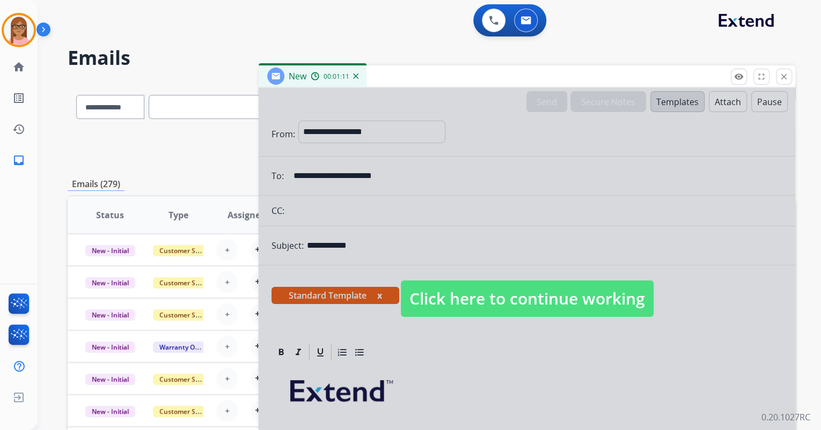
click at [519, 333] on div at bounding box center [527, 288] width 536 height 401
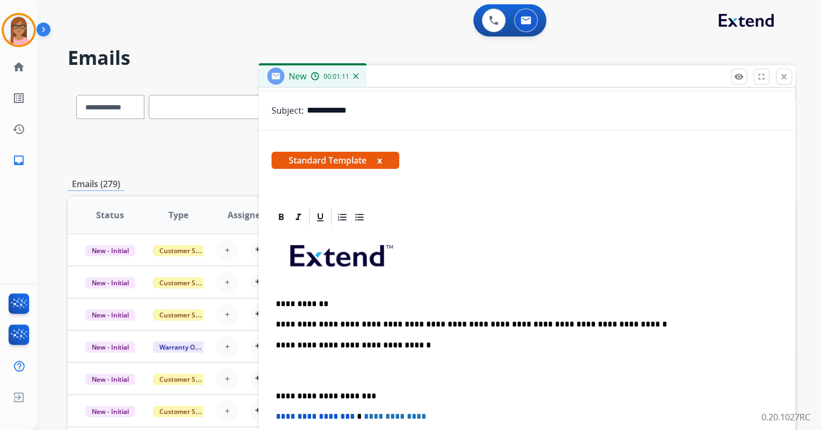
scroll to position [172, 0]
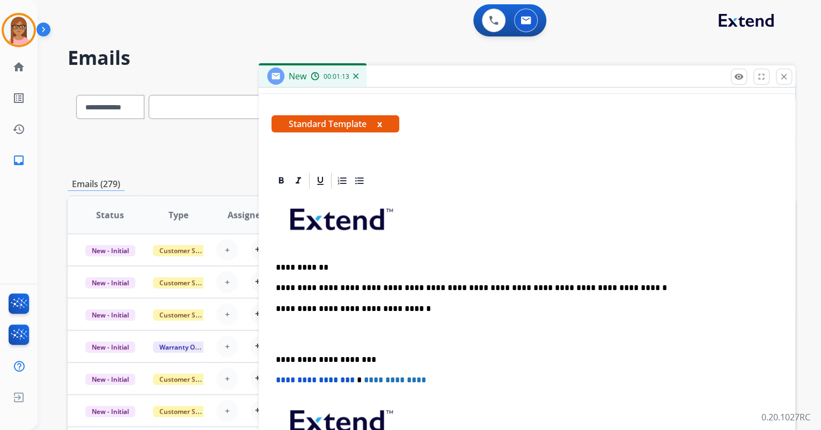
click at [603, 288] on p "**********" at bounding box center [523, 288] width 494 height 10
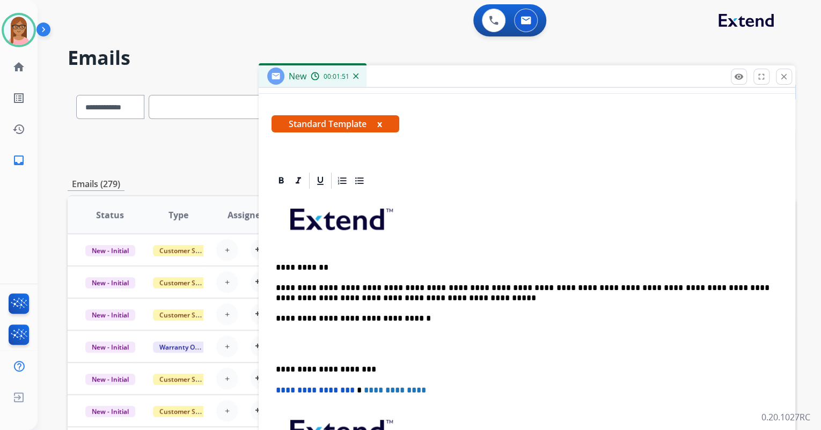
click at [291, 327] on div "**********" at bounding box center [526, 359] width 511 height 338
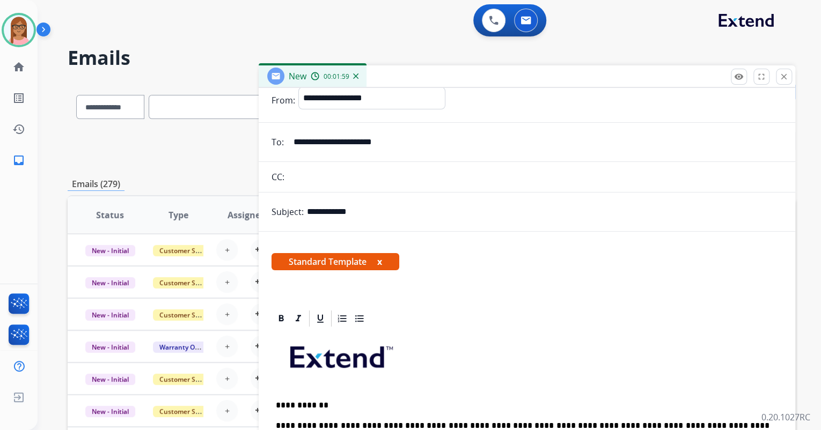
scroll to position [0, 0]
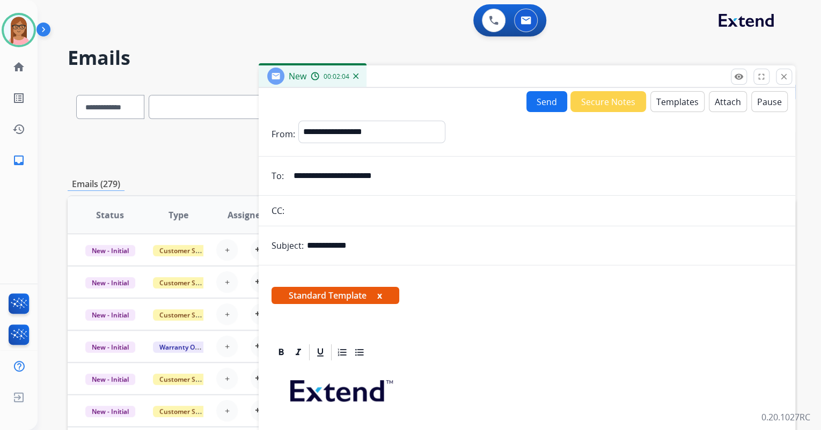
click at [547, 109] on button "Send" at bounding box center [546, 101] width 41 height 21
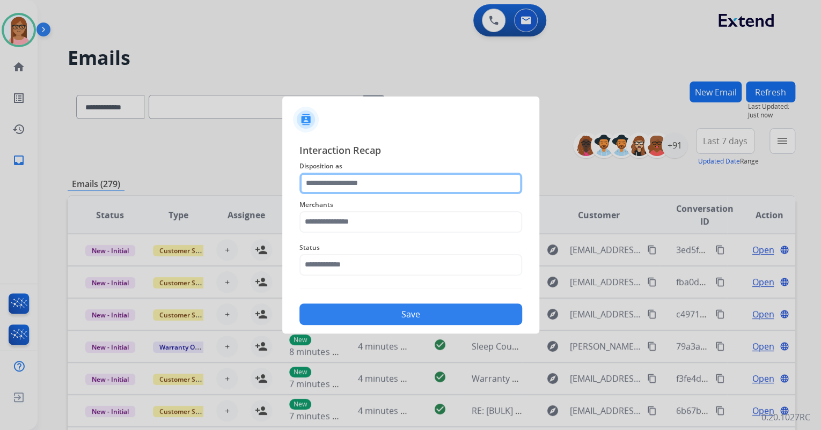
click at [430, 183] on input "text" at bounding box center [410, 183] width 223 height 21
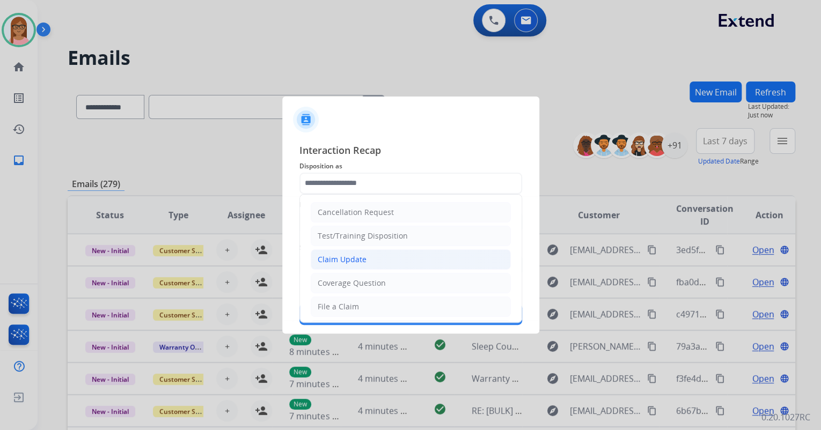
click at [389, 252] on li "Claim Update" at bounding box center [411, 259] width 200 height 20
type input "**********"
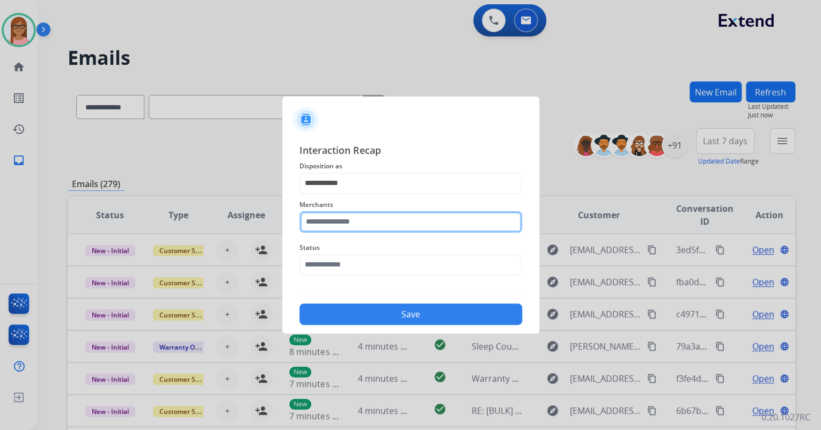
click at [389, 221] on input "text" at bounding box center [410, 221] width 223 height 21
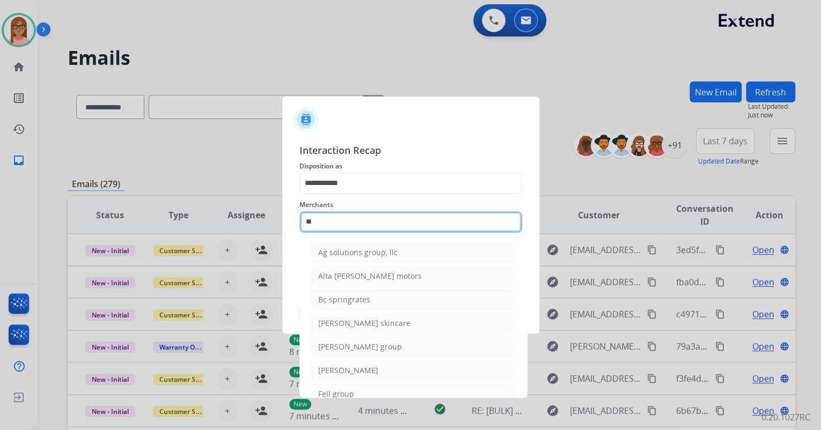
type input "*"
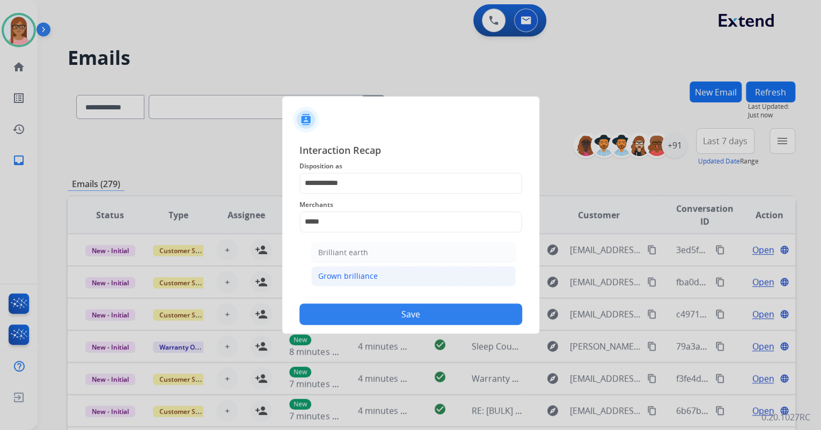
click at [370, 274] on div "Grown brilliance" at bounding box center [348, 276] width 60 height 11
type input "**********"
click at [388, 312] on button "Save" at bounding box center [410, 314] width 223 height 21
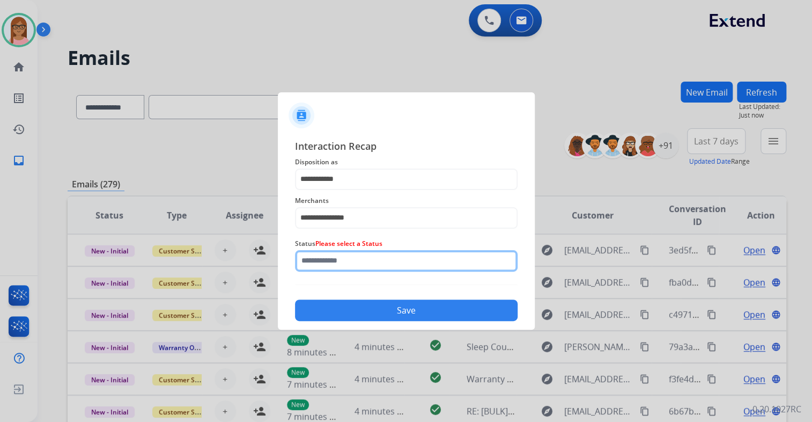
click at [391, 273] on div "Status Please select a Status" at bounding box center [406, 254] width 223 height 43
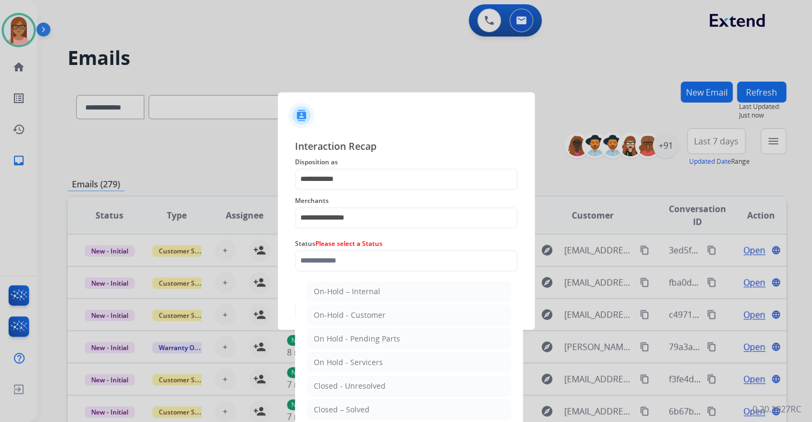
drag, startPoint x: 379, startPoint y: 407, endPoint x: 379, endPoint y: 378, distance: 29.0
click at [379, 408] on li "Closed – Solved" at bounding box center [409, 409] width 204 height 20
type input "**********"
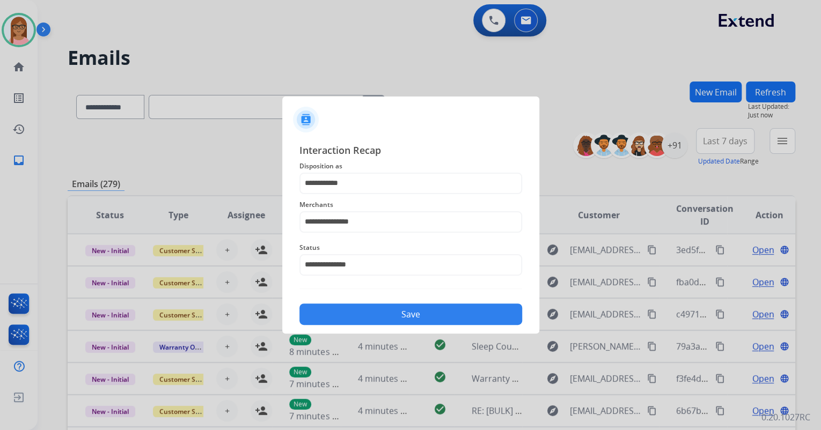
click at [392, 303] on div "Save" at bounding box center [410, 311] width 223 height 28
click at [392, 308] on button "Save" at bounding box center [410, 314] width 223 height 21
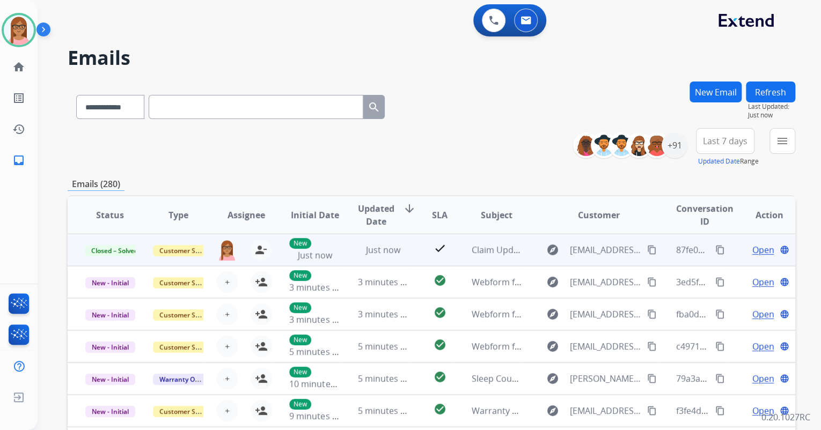
click at [715, 249] on mat-icon "content_copy" at bounding box center [720, 250] width 10 height 10
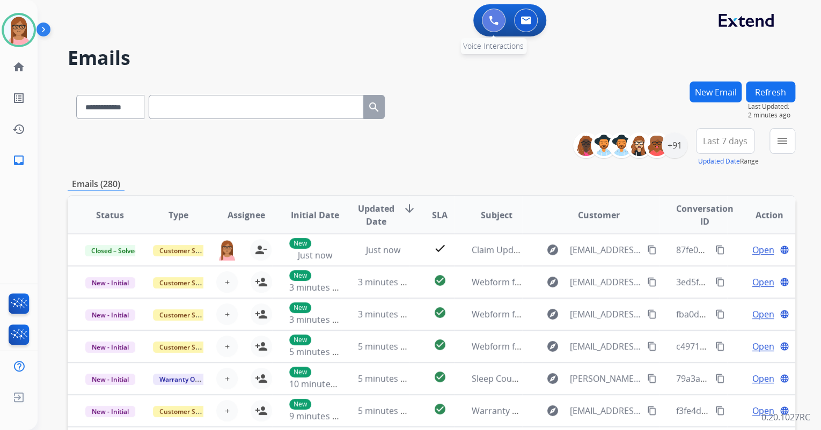
click at [493, 21] on img at bounding box center [494, 21] width 10 height 10
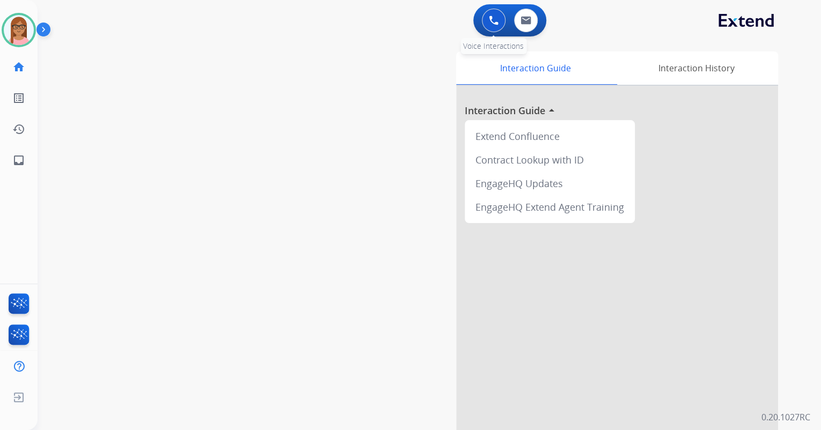
click at [483, 21] on button at bounding box center [494, 21] width 24 height 24
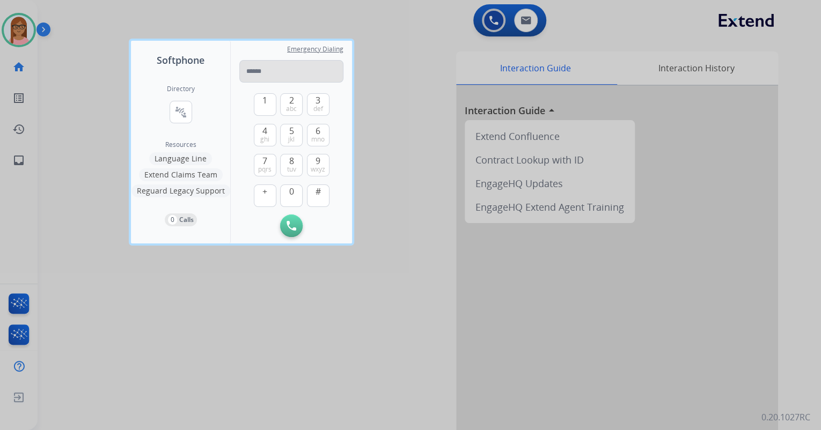
click at [275, 67] on input "tel" at bounding box center [291, 71] width 104 height 23
type input "**********"
click at [288, 226] on img at bounding box center [291, 226] width 10 height 10
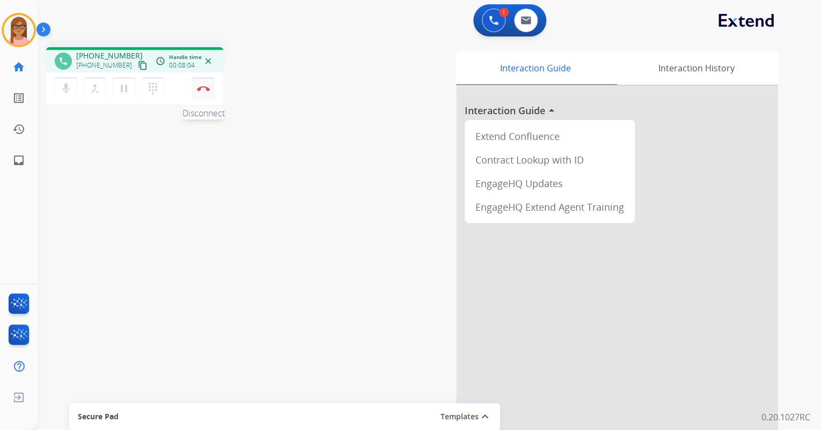
click at [202, 89] on img at bounding box center [203, 88] width 13 height 5
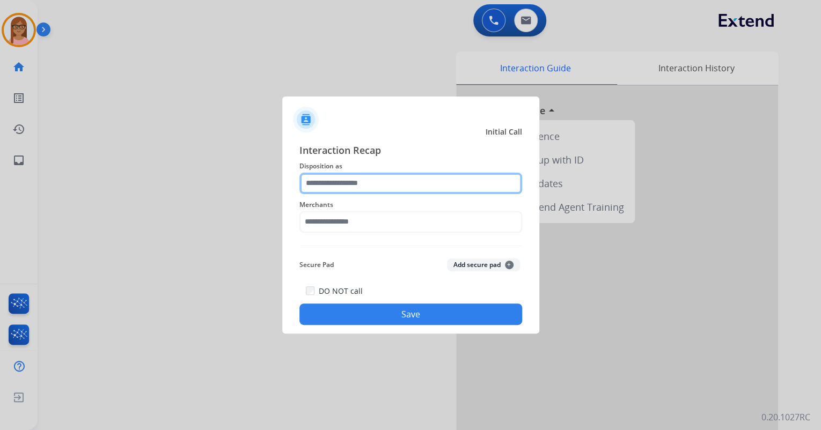
click at [384, 183] on input "text" at bounding box center [410, 183] width 223 height 21
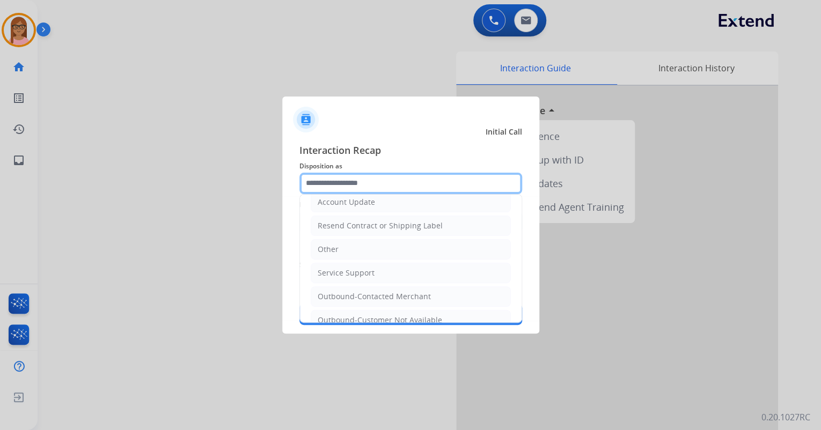
scroll to position [211, 0]
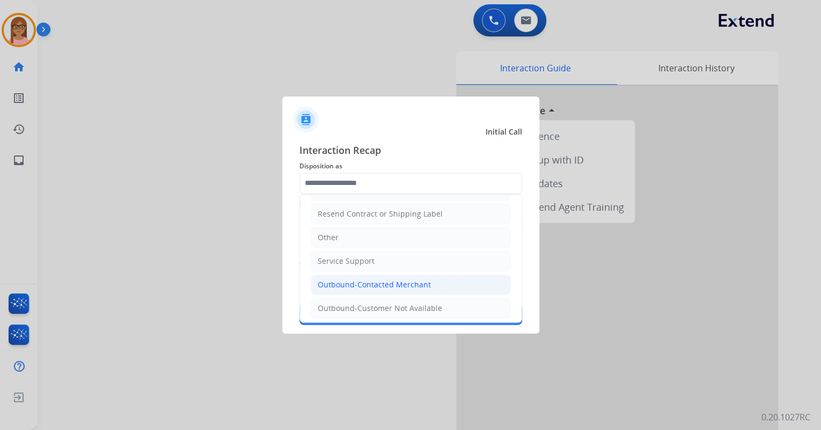
click at [376, 280] on div "Outbound-Contacted Merchant" at bounding box center [374, 285] width 113 height 11
type input "**********"
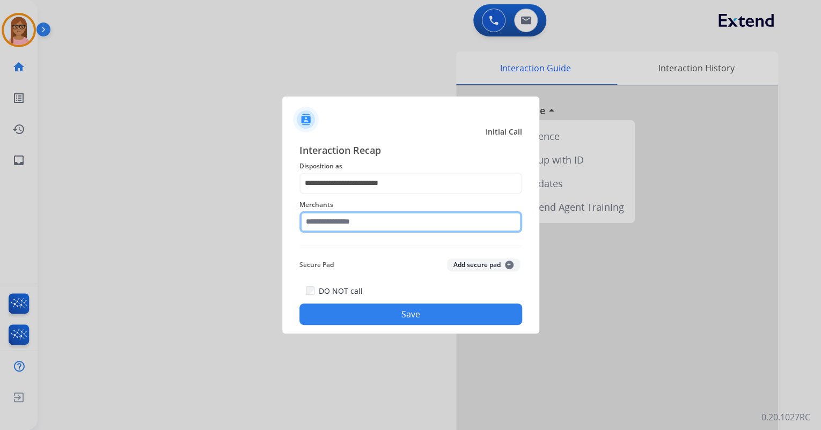
click at [383, 225] on input "text" at bounding box center [410, 221] width 223 height 21
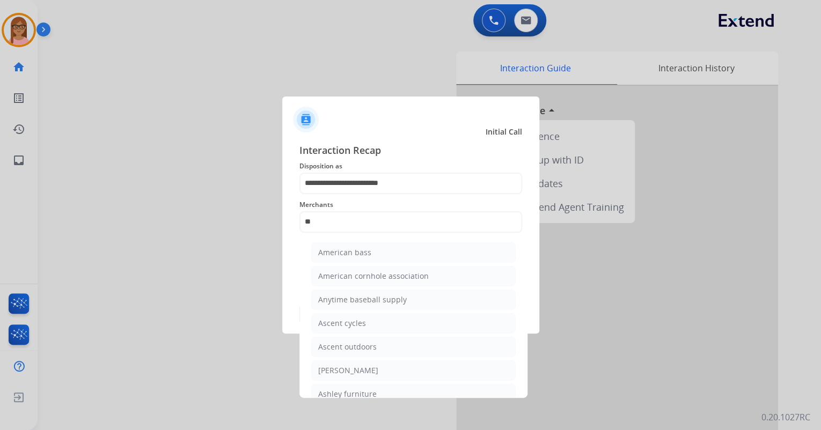
drag, startPoint x: 384, startPoint y: 395, endPoint x: 384, endPoint y: 388, distance: 7.0
click at [384, 394] on li "Ashley furniture" at bounding box center [413, 394] width 204 height 20
type input "**********"
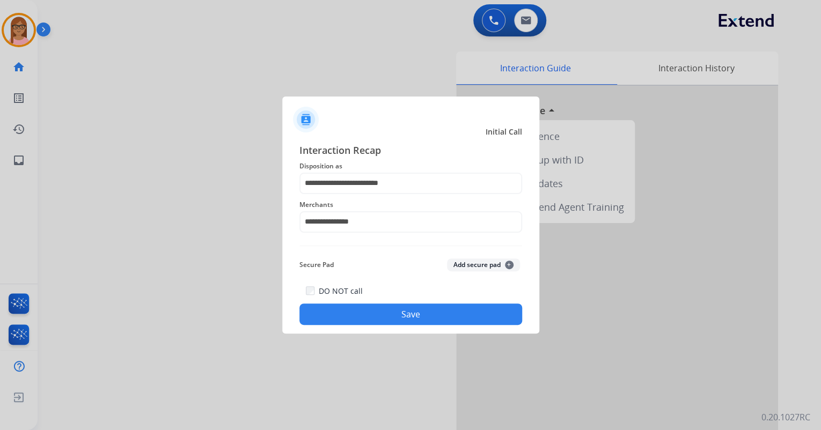
click at [374, 309] on button "Save" at bounding box center [410, 314] width 223 height 21
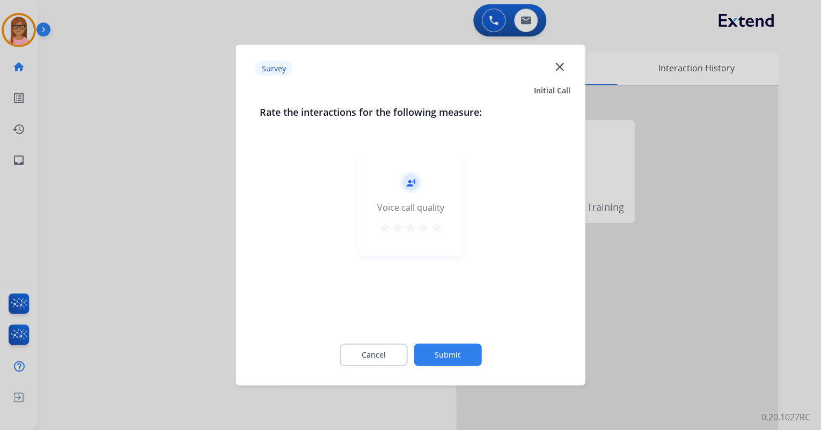
click at [435, 230] on mat-icon "star" at bounding box center [436, 228] width 13 height 13
drag, startPoint x: 443, startPoint y: 352, endPoint x: 443, endPoint y: 344, distance: 8.0
click at [443, 351] on button "Submit" at bounding box center [448, 355] width 68 height 23
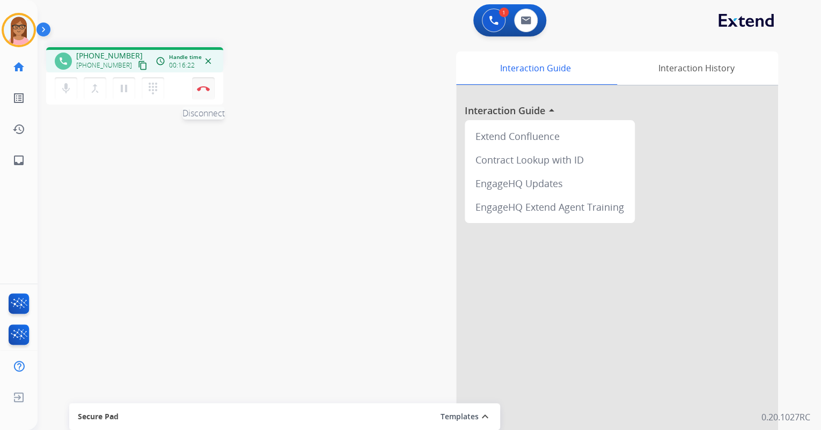
click at [202, 88] on img at bounding box center [203, 88] width 13 height 5
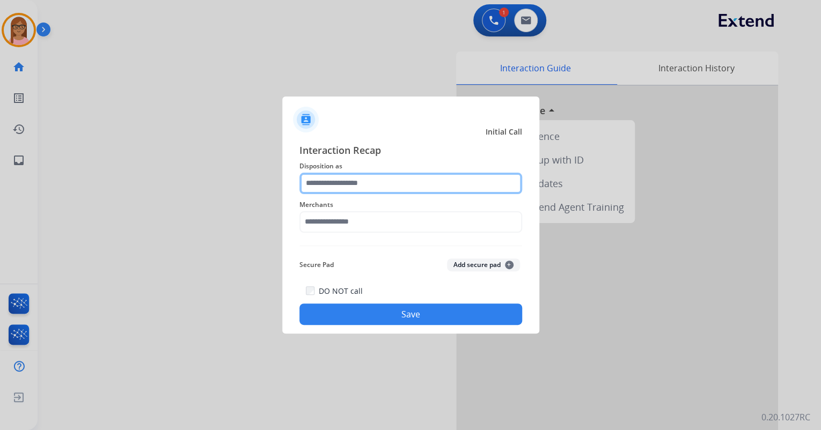
click at [375, 187] on input "text" at bounding box center [410, 183] width 223 height 21
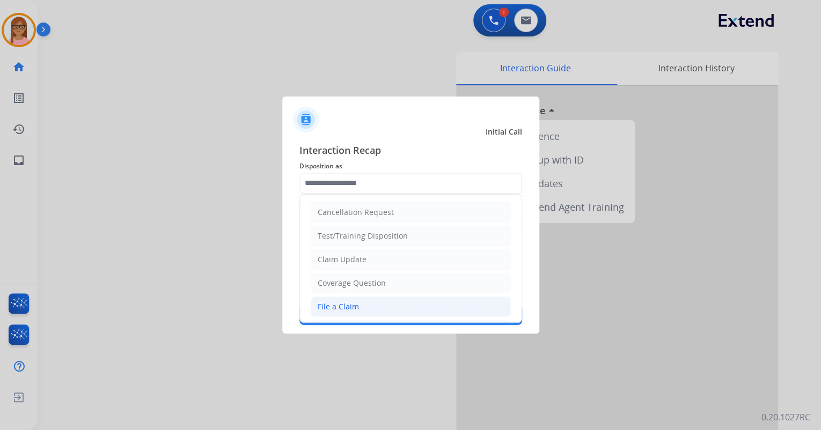
click at [373, 299] on li "File a Claim" at bounding box center [411, 307] width 200 height 20
type input "**********"
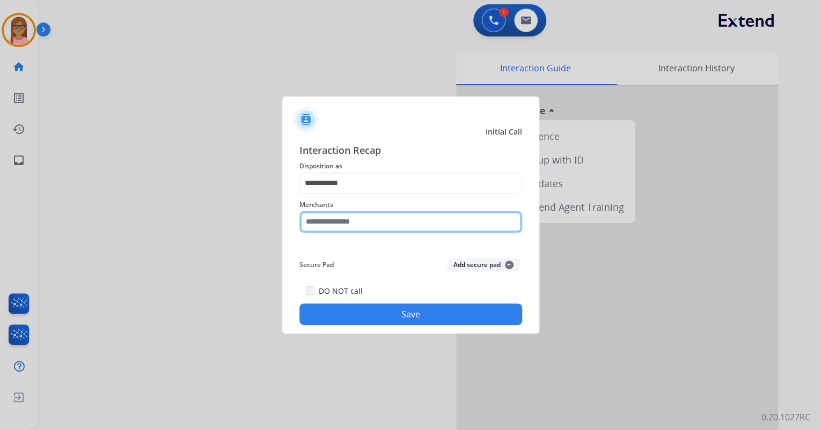
click at [367, 227] on input "text" at bounding box center [410, 221] width 223 height 21
type input "*"
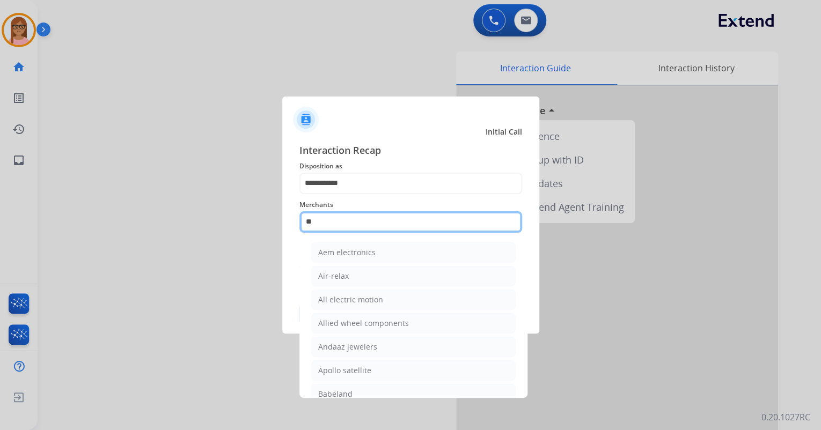
type input "*"
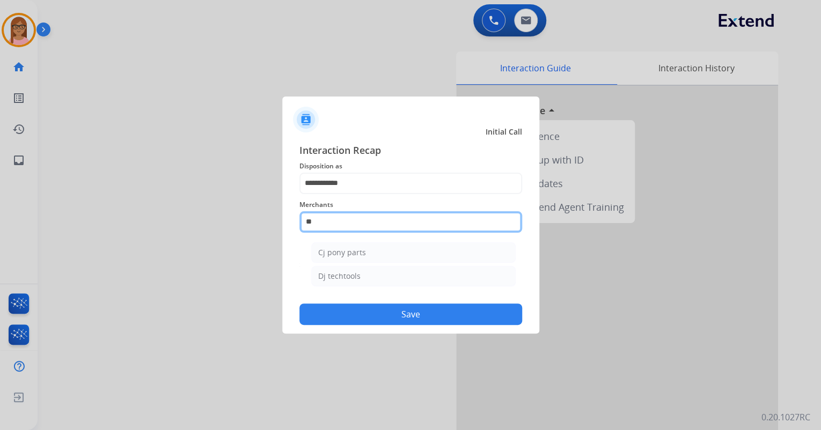
type input "*"
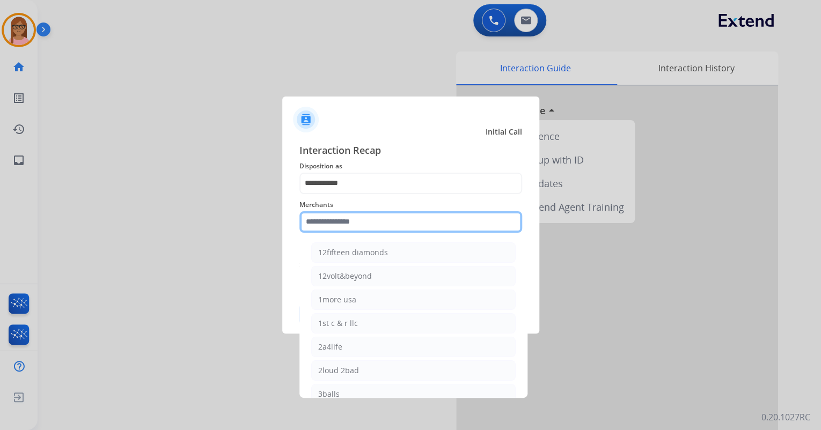
type input "*"
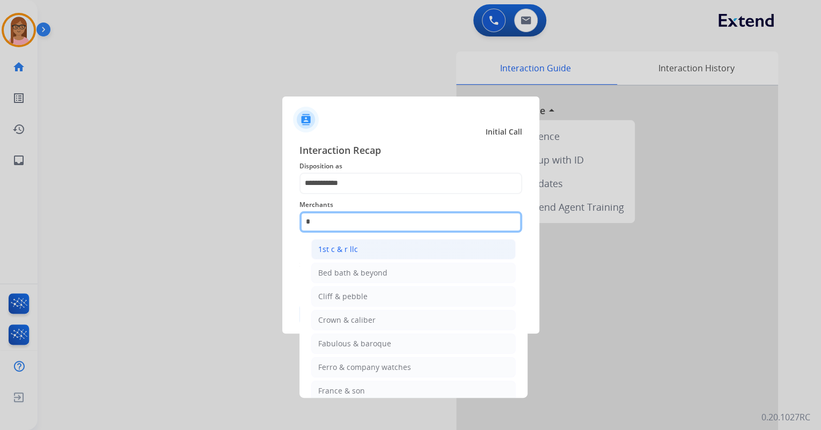
scroll to position [0, 0]
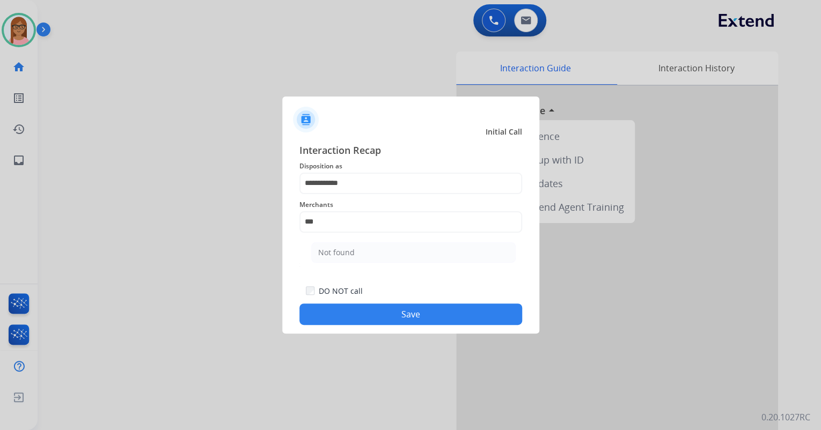
click at [376, 255] on li "Not found" at bounding box center [413, 252] width 204 height 20
type input "*********"
click at [392, 318] on button "Save" at bounding box center [410, 314] width 223 height 21
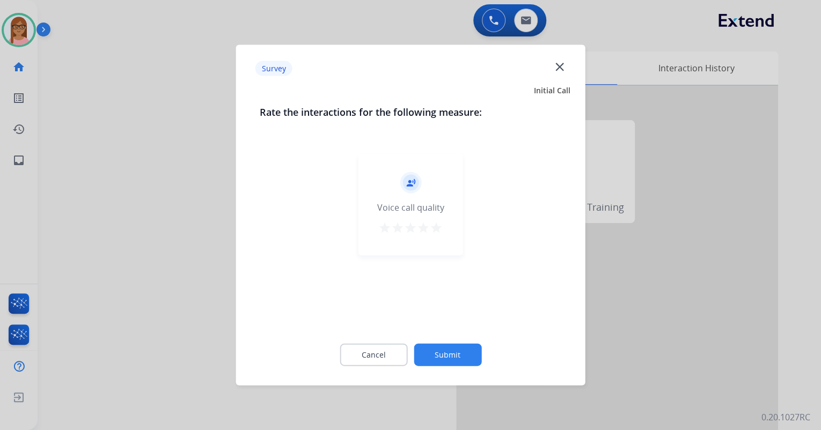
click at [433, 234] on button "star" at bounding box center [436, 230] width 13 height 16
click at [451, 354] on button "Submit" at bounding box center [448, 355] width 68 height 23
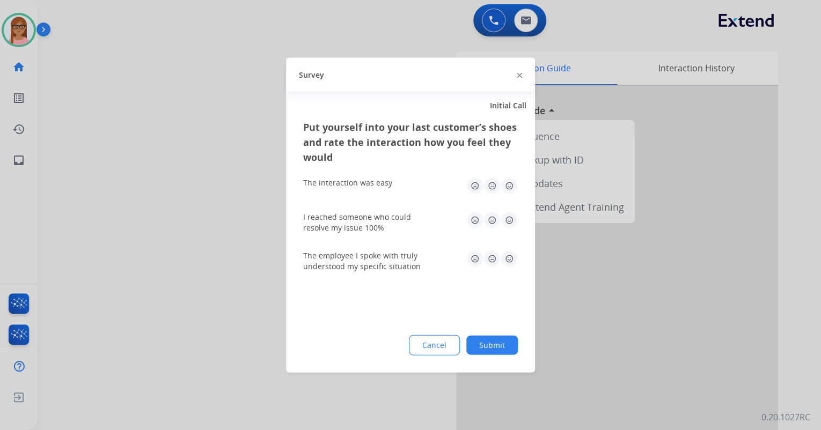
drag, startPoint x: 510, startPoint y: 186, endPoint x: 510, endPoint y: 227, distance: 40.8
click at [510, 186] on img at bounding box center [509, 186] width 17 height 17
click at [511, 232] on div "I reached someone who could resolve my issue 100%" at bounding box center [410, 222] width 215 height 21
click at [511, 224] on img at bounding box center [509, 220] width 17 height 17
click at [505, 258] on img at bounding box center [509, 259] width 17 height 17
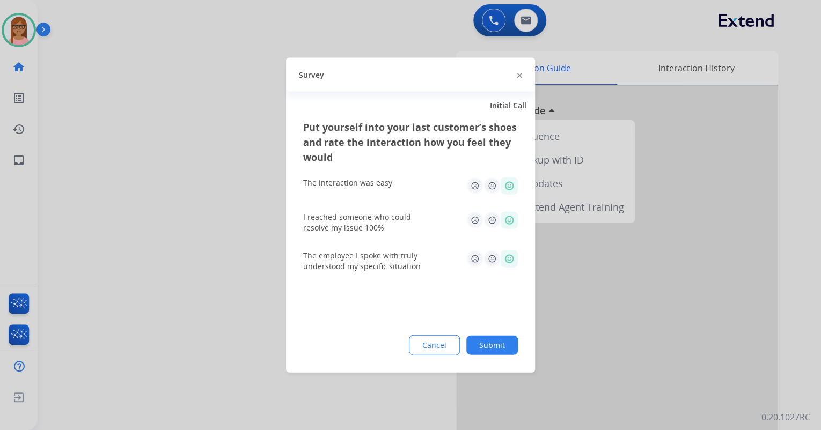
click at [504, 341] on button "Submit" at bounding box center [492, 345] width 52 height 19
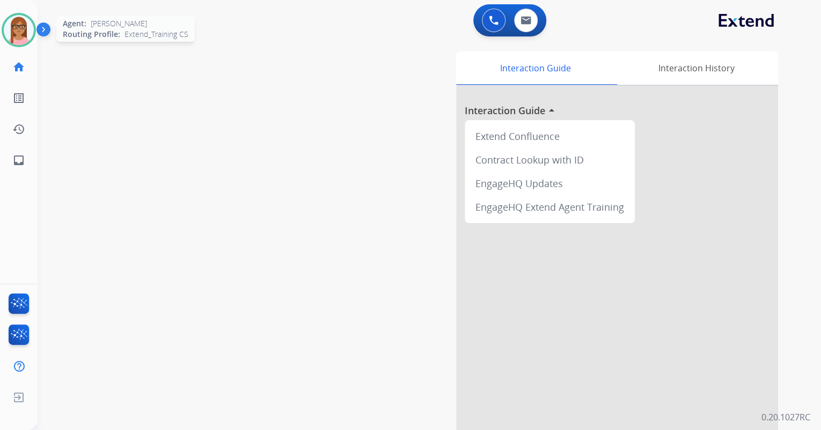
click at [13, 24] on img at bounding box center [19, 30] width 30 height 30
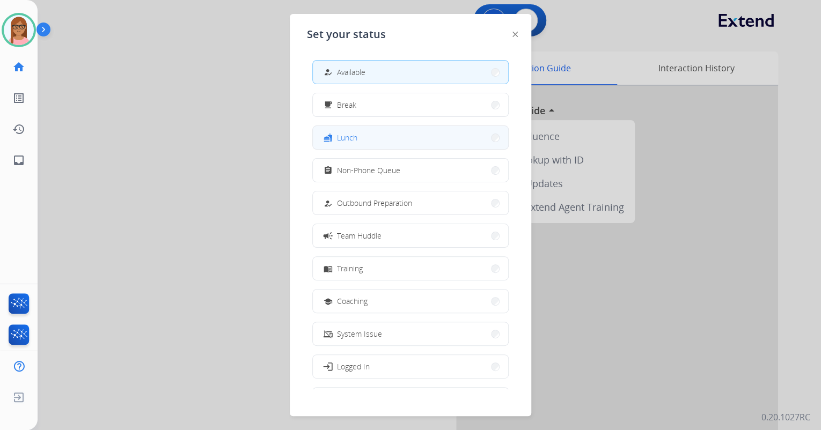
click at [374, 139] on button "fastfood Lunch" at bounding box center [410, 137] width 195 height 23
